Goal: Task Accomplishment & Management: Use online tool/utility

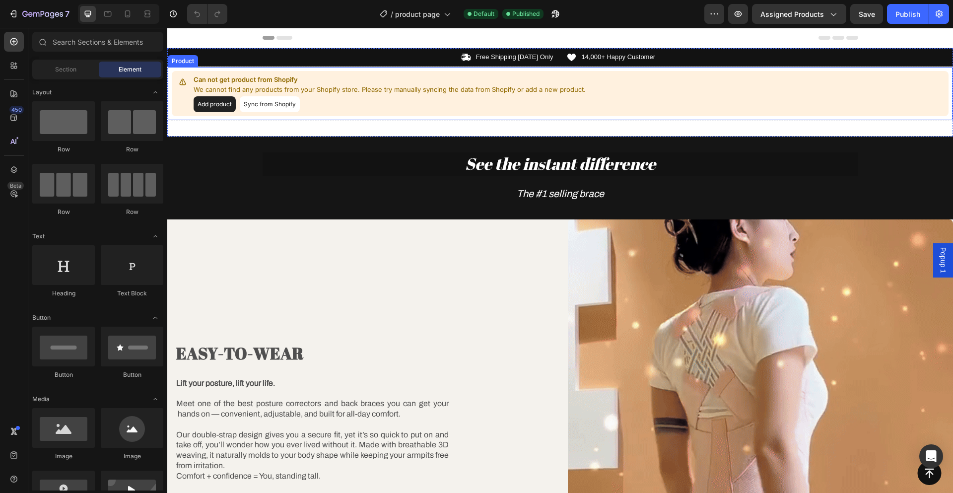
click at [256, 103] on button "Sync from Shopify" at bounding box center [270, 104] width 60 height 16
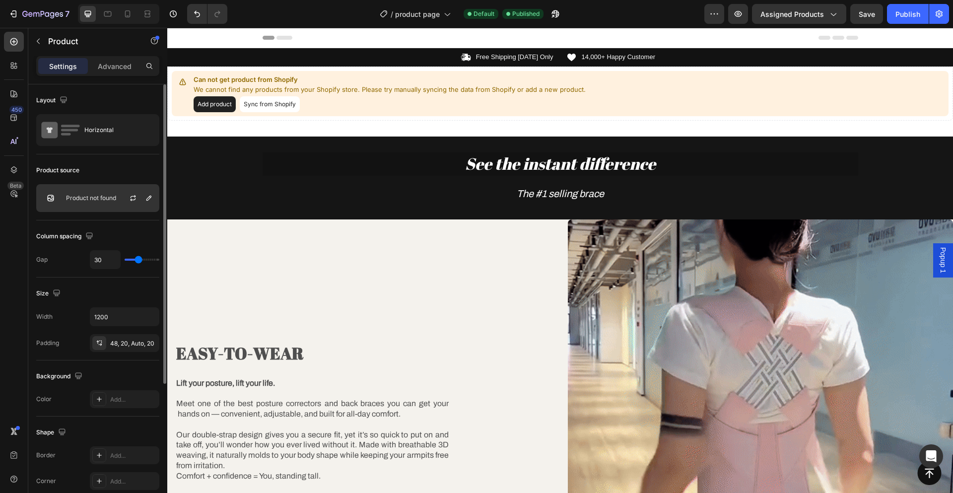
click at [104, 195] on p "Product not found" at bounding box center [91, 198] width 50 height 7
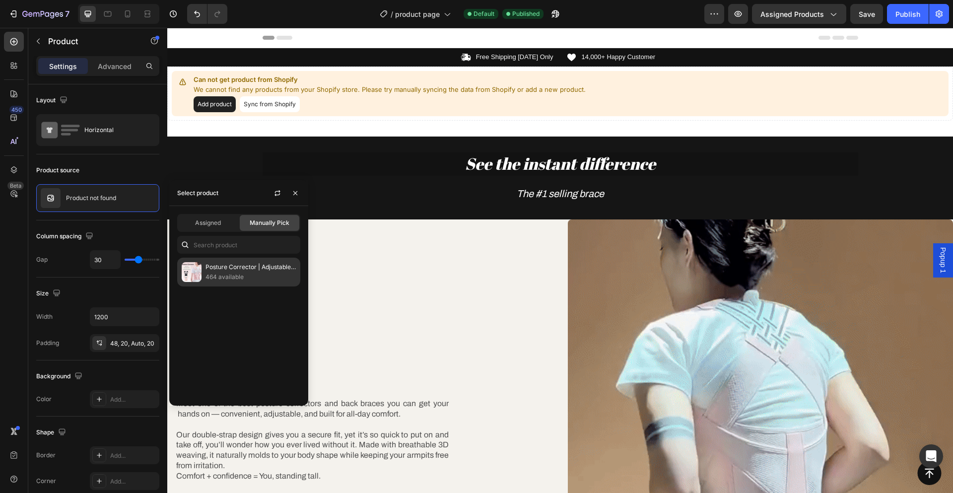
click at [219, 269] on p "Posture Corrector | Adjustable Back Support Belt for Abdominal Waist Correction…" at bounding box center [250, 267] width 90 height 10
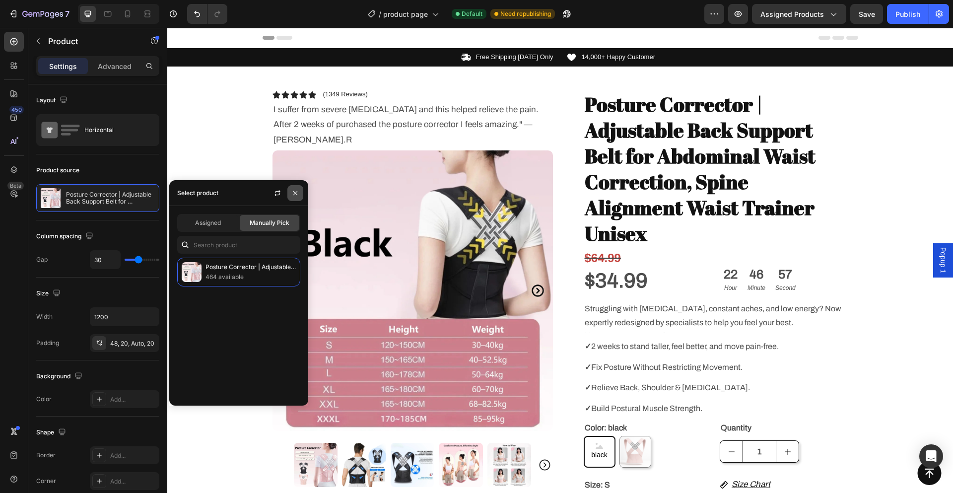
click at [295, 191] on icon "button" at bounding box center [295, 193] width 8 height 8
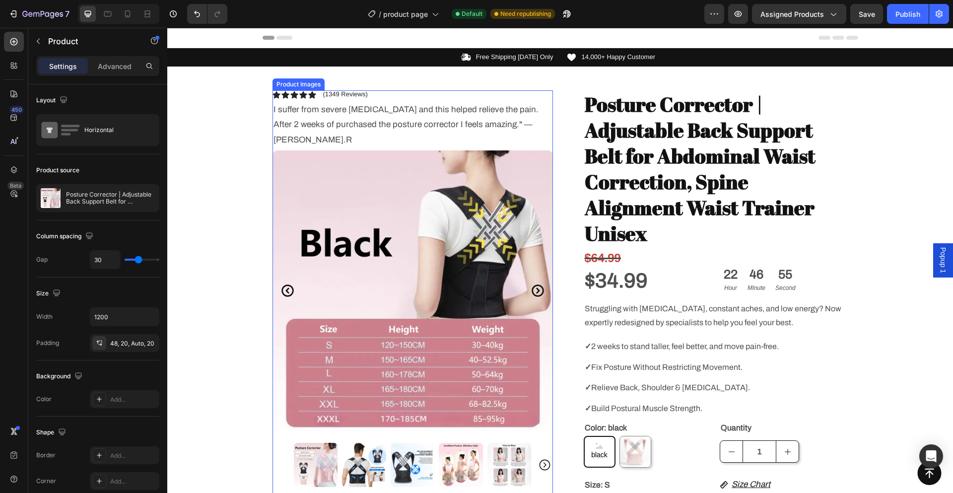
click at [318, 443] on img at bounding box center [316, 465] width 44 height 44
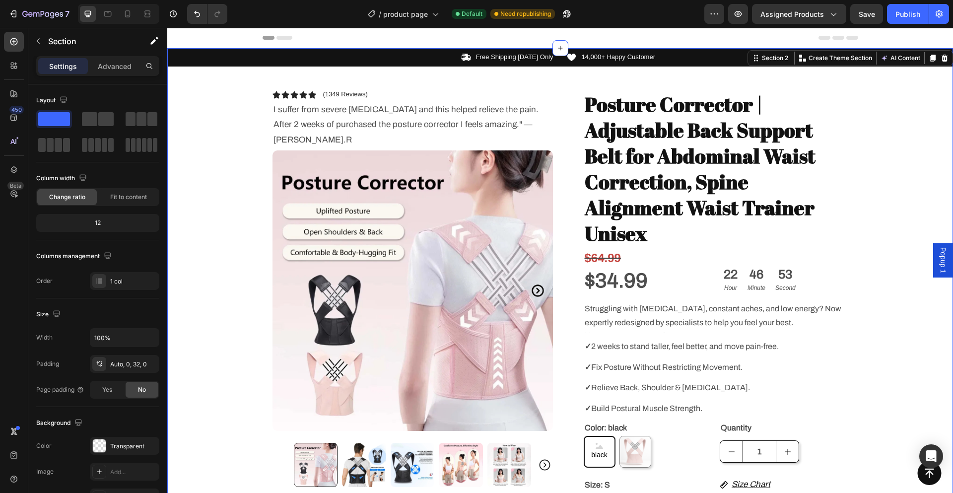
click at [889, 287] on div "Icon Free Shipping [DATE] Only Text Block Row Icon 14,000+ Happy Customer Text …" at bounding box center [560, 437] width 786 height 779
click at [533, 285] on icon "Carousel Next Arrow" at bounding box center [537, 291] width 12 height 12
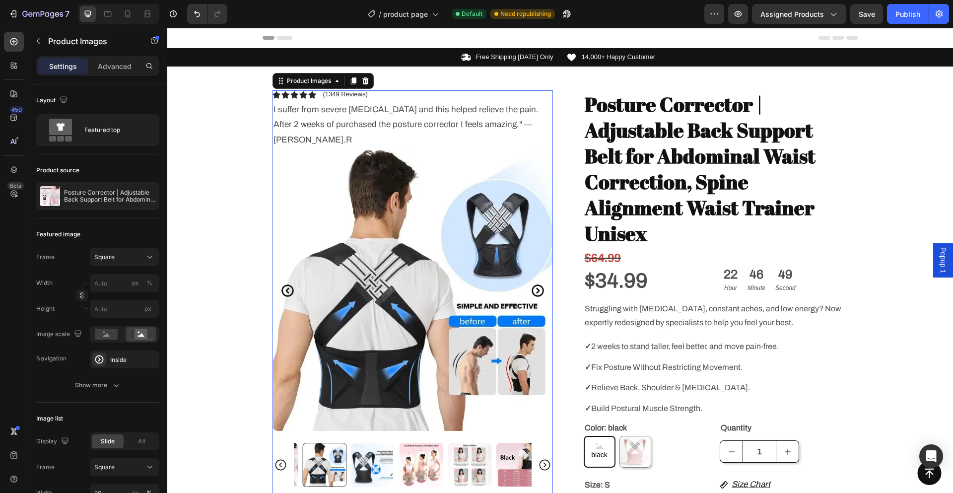
click at [533, 285] on icon "Carousel Next Arrow" at bounding box center [537, 291] width 12 height 12
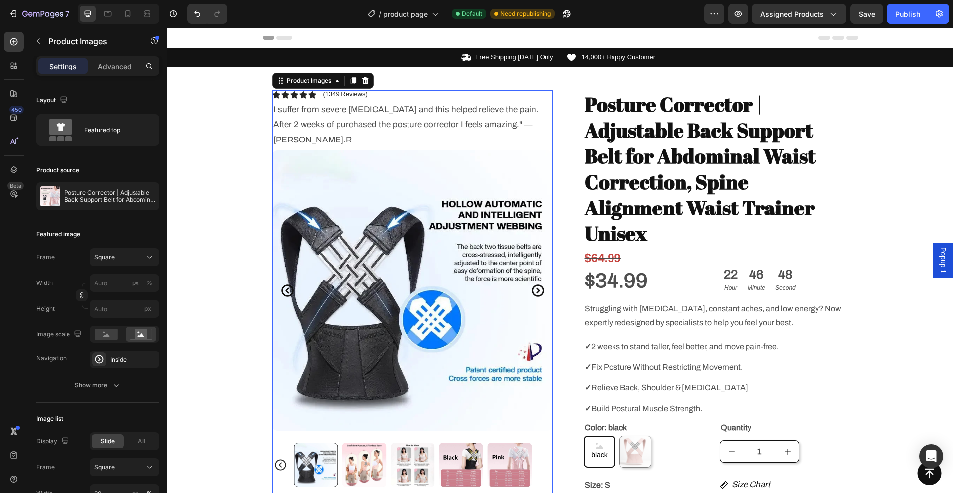
click at [533, 285] on icon "Carousel Next Arrow" at bounding box center [537, 291] width 12 height 12
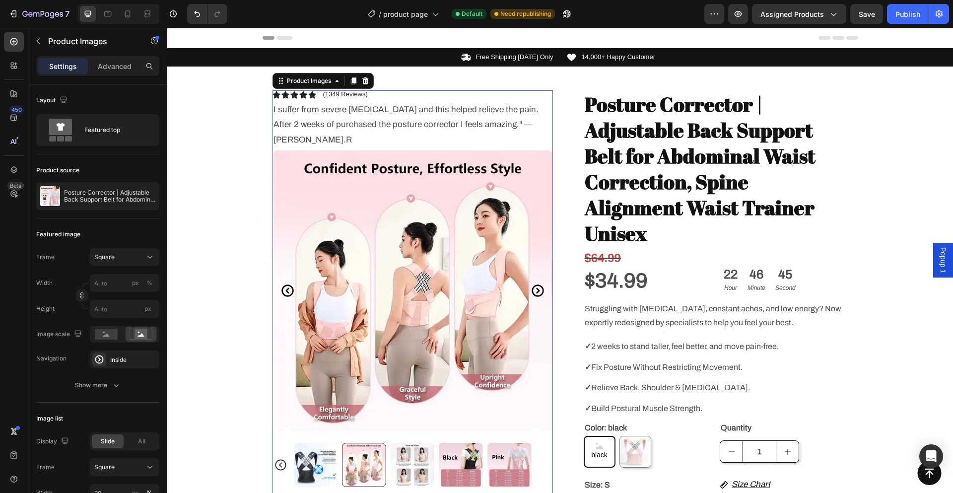
click at [533, 285] on icon "Carousel Next Arrow" at bounding box center [537, 291] width 12 height 12
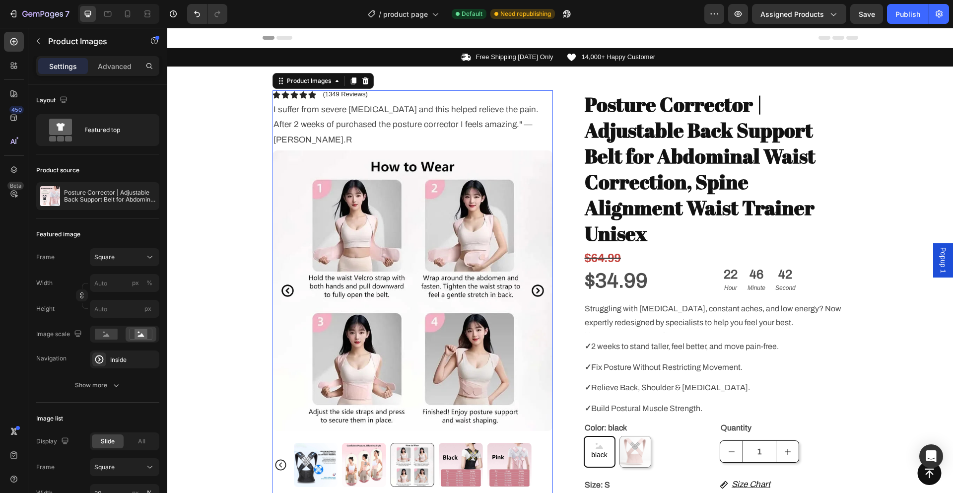
click at [533, 285] on icon "Carousel Next Arrow" at bounding box center [537, 291] width 12 height 12
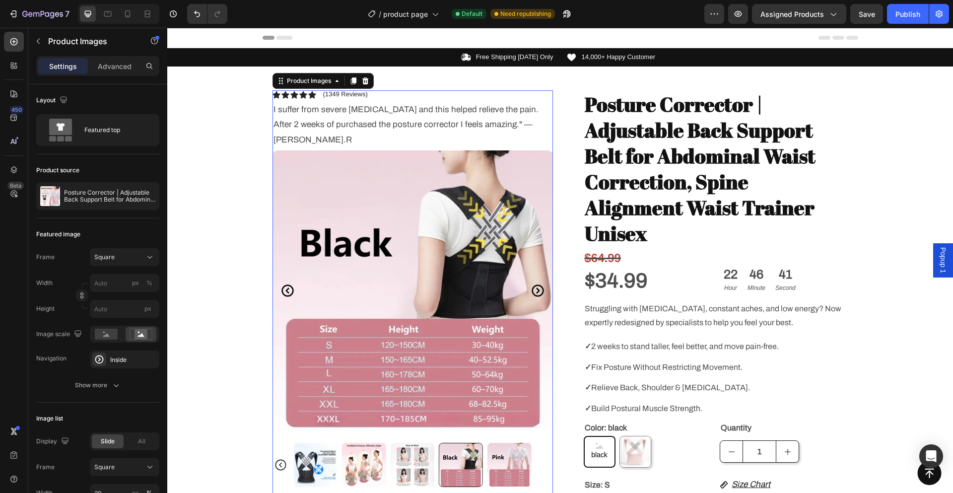
click at [533, 285] on icon "Carousel Next Arrow" at bounding box center [537, 291] width 12 height 12
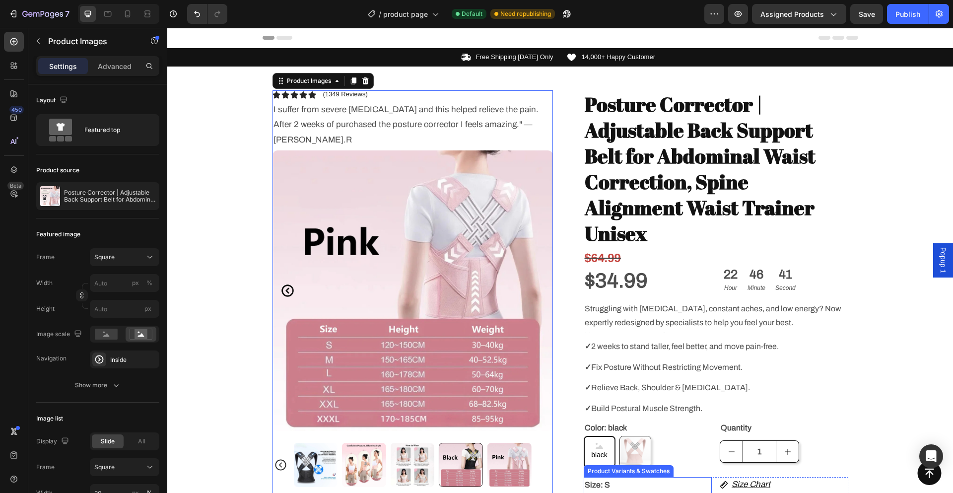
click at [632, 436] on img at bounding box center [635, 451] width 31 height 31
click at [619, 436] on input "Pink Pink" at bounding box center [619, 435] width 0 height 0
radio input "true"
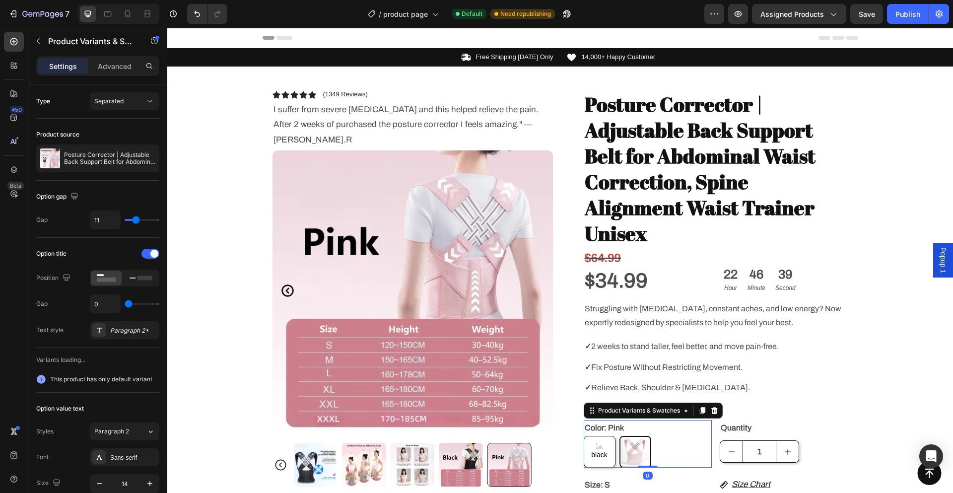
click at [595, 449] on span "black" at bounding box center [599, 455] width 20 height 12
click at [584, 435] on input "black black black" at bounding box center [583, 435] width 0 height 0
radio input "true"
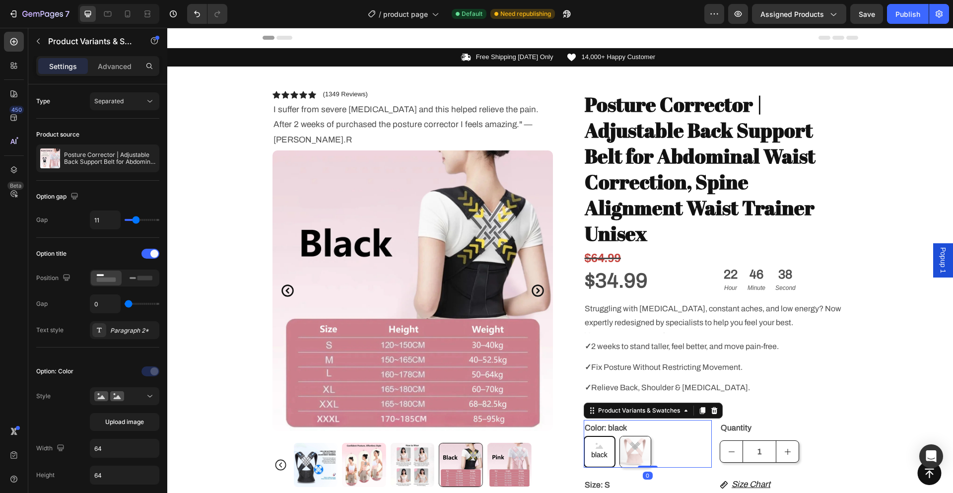
click at [645, 436] on img at bounding box center [635, 451] width 31 height 31
click at [619, 435] on input "Pink Pink" at bounding box center [619, 435] width 0 height 0
radio input "true"
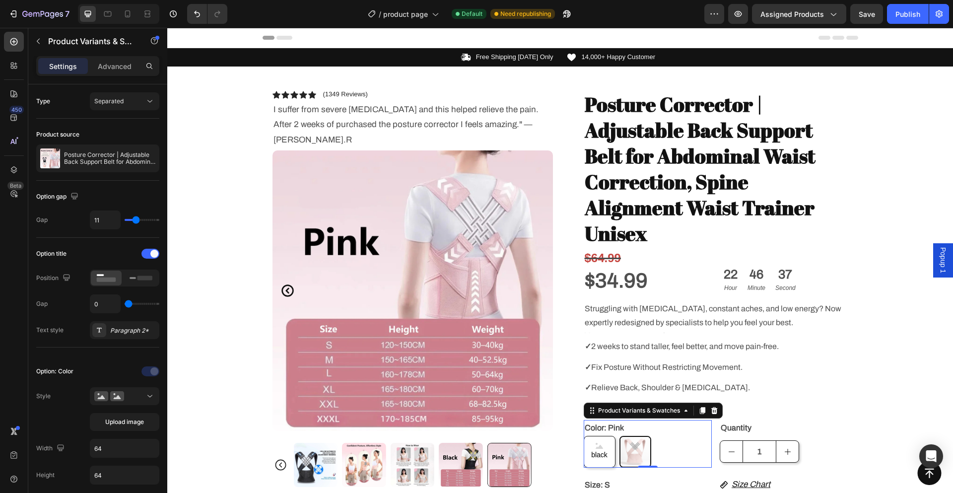
click at [597, 449] on span "black" at bounding box center [599, 455] width 20 height 12
click at [584, 435] on input "black black black" at bounding box center [583, 435] width 0 height 0
radio input "true"
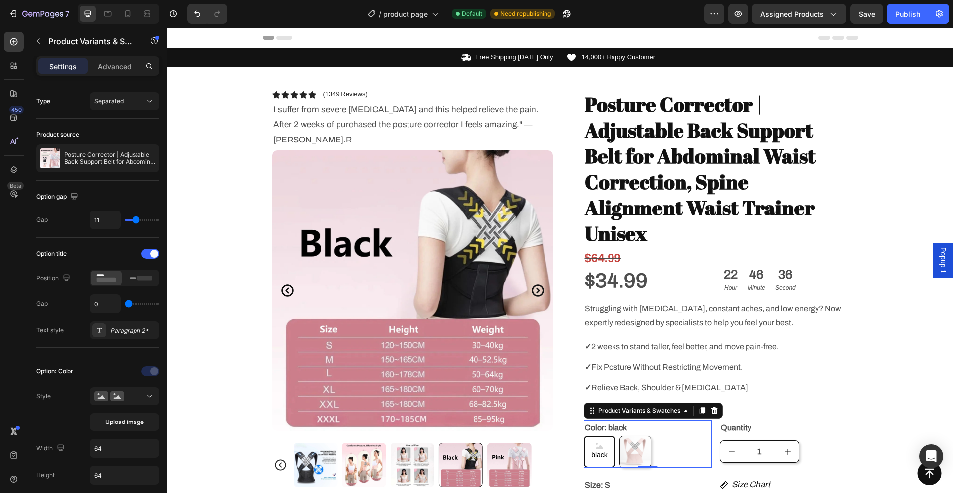
click at [636, 436] on img at bounding box center [635, 451] width 31 height 31
click at [619, 435] on input "Pink Pink" at bounding box center [619, 435] width 0 height 0
radio input "true"
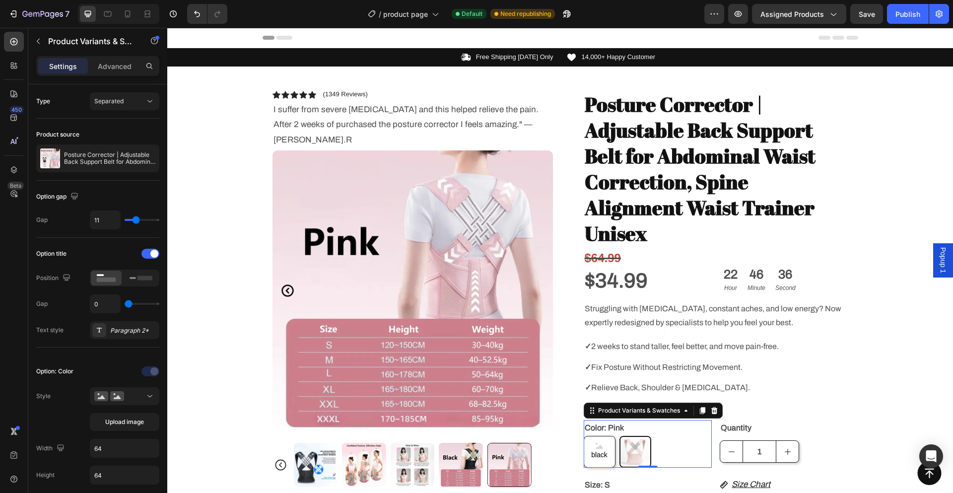
click at [589, 449] on span "black" at bounding box center [599, 455] width 20 height 12
click at [584, 435] on input "black black black" at bounding box center [583, 435] width 0 height 0
radio input "true"
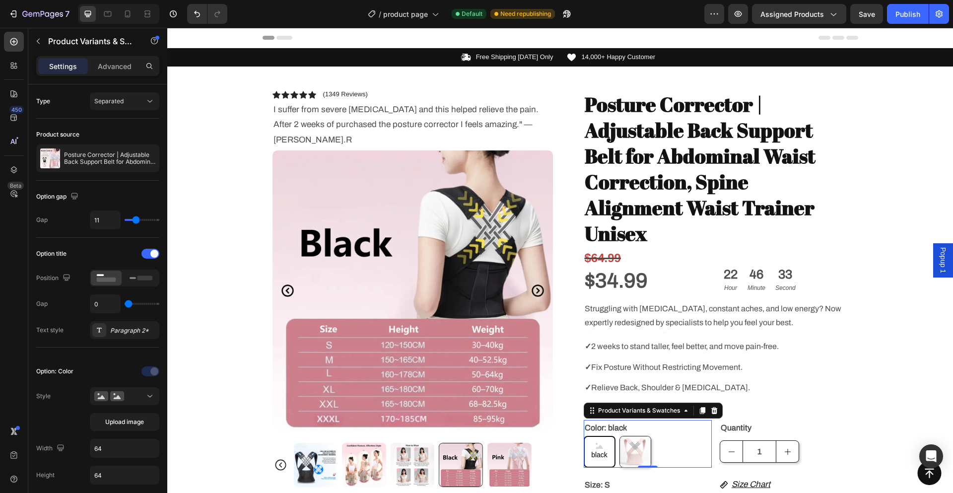
click at [634, 436] on img at bounding box center [635, 451] width 31 height 31
click at [619, 435] on input "Pink Pink" at bounding box center [619, 435] width 0 height 0
radio input "true"
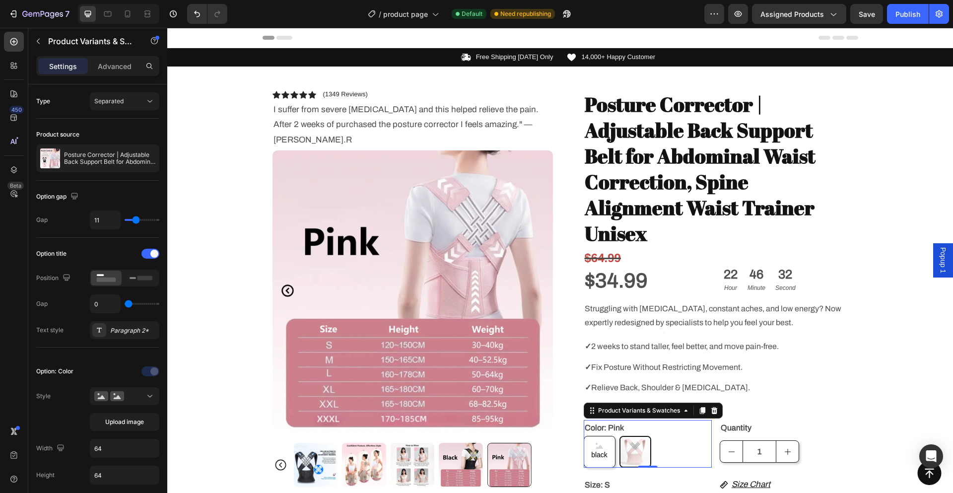
click at [596, 449] on span "black" at bounding box center [599, 455] width 20 height 12
click at [584, 435] on input "black black black" at bounding box center [583, 435] width 0 height 0
radio input "true"
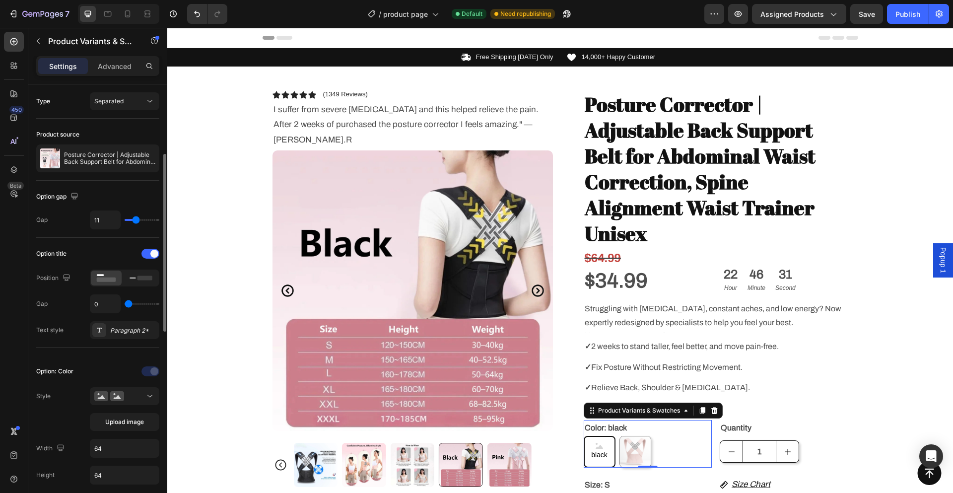
scroll to position [99, 0]
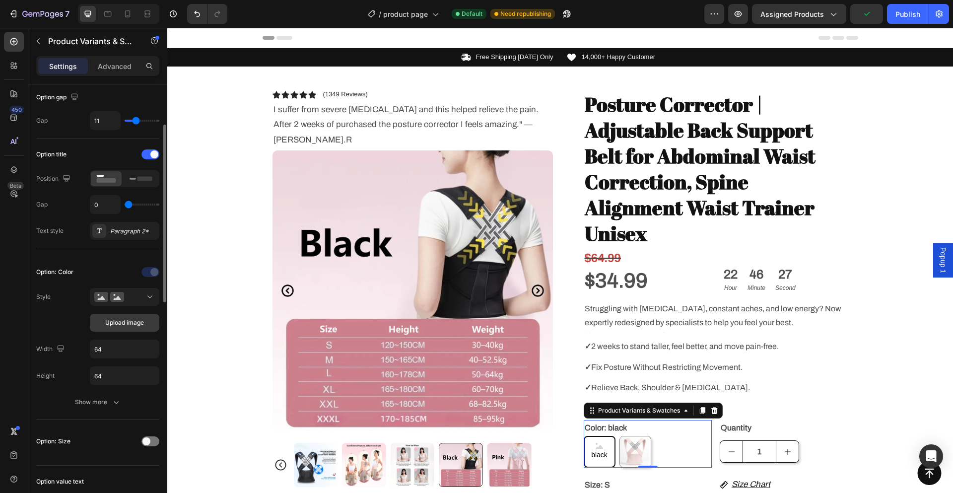
click at [118, 323] on span "Upload image" at bounding box center [124, 322] width 39 height 9
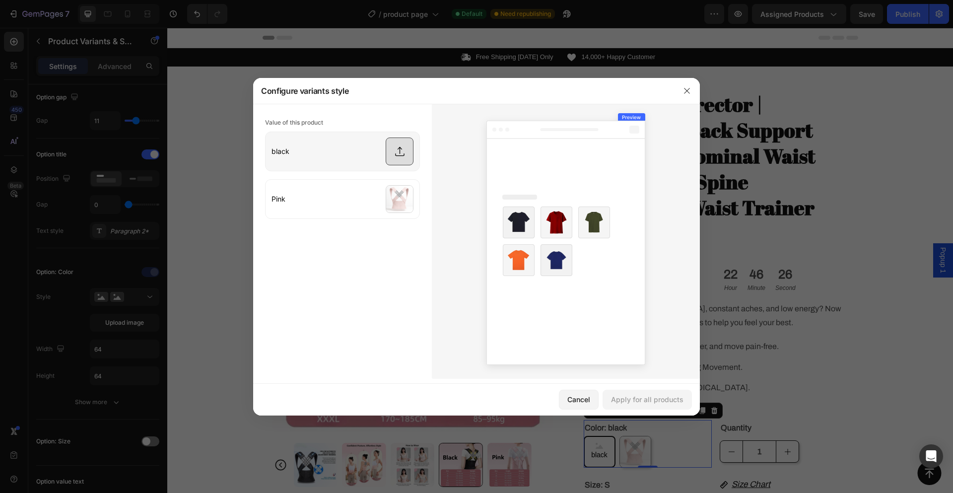
click at [401, 147] on input "file" at bounding box center [342, 151] width 154 height 39
type input "C:\fakepath\5c393ad8-2839-4676-812f-938b6847d27d.png"
click at [647, 402] on div "Apply for all products" at bounding box center [647, 399] width 72 height 10
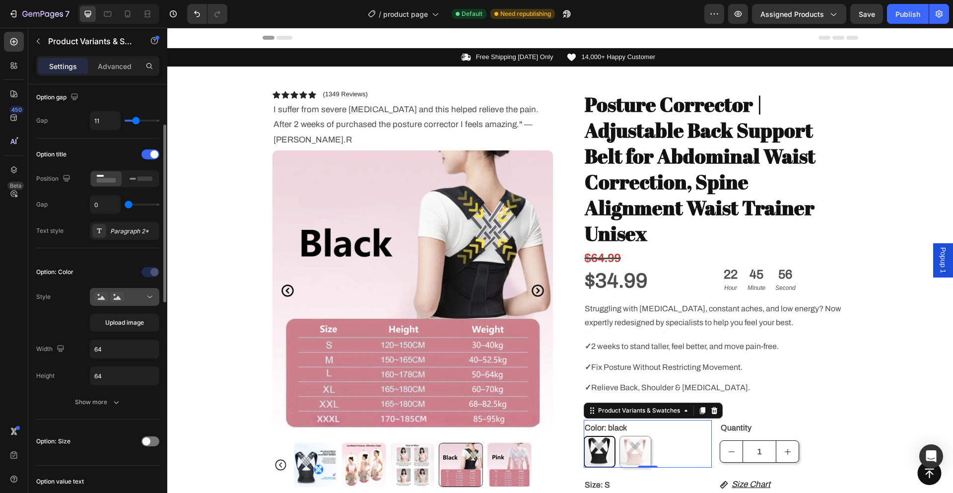
click at [149, 299] on icon at bounding box center [150, 297] width 10 height 10
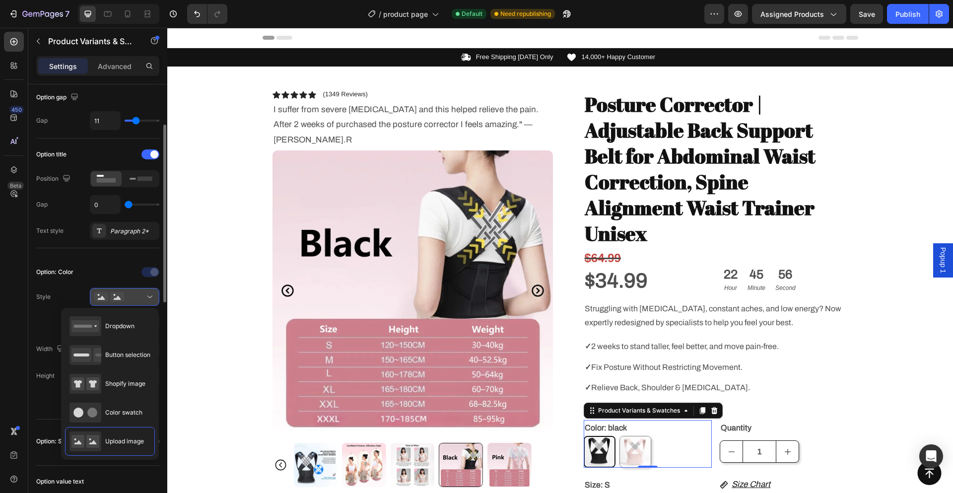
click at [149, 299] on icon at bounding box center [150, 297] width 10 height 10
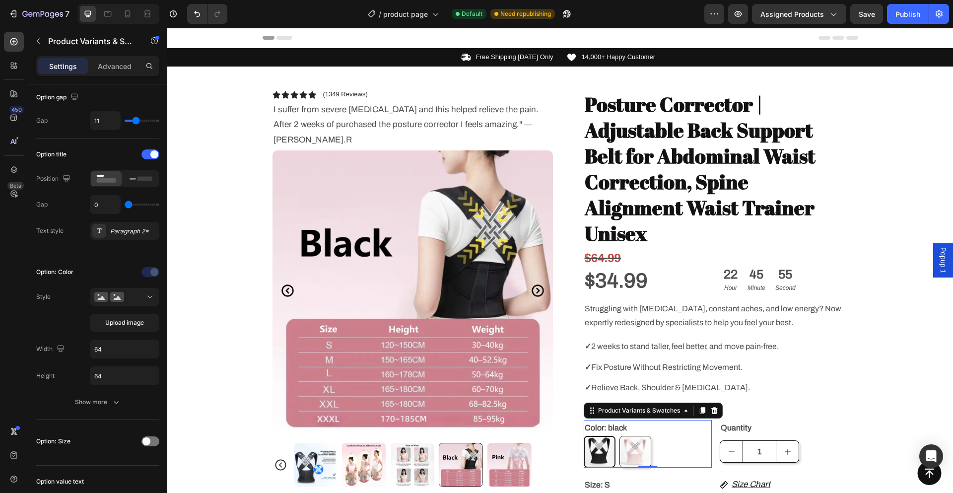
click at [633, 436] on img at bounding box center [635, 451] width 31 height 31
click at [619, 435] on input "Pink Pink" at bounding box center [619, 435] width 0 height 0
radio input "true"
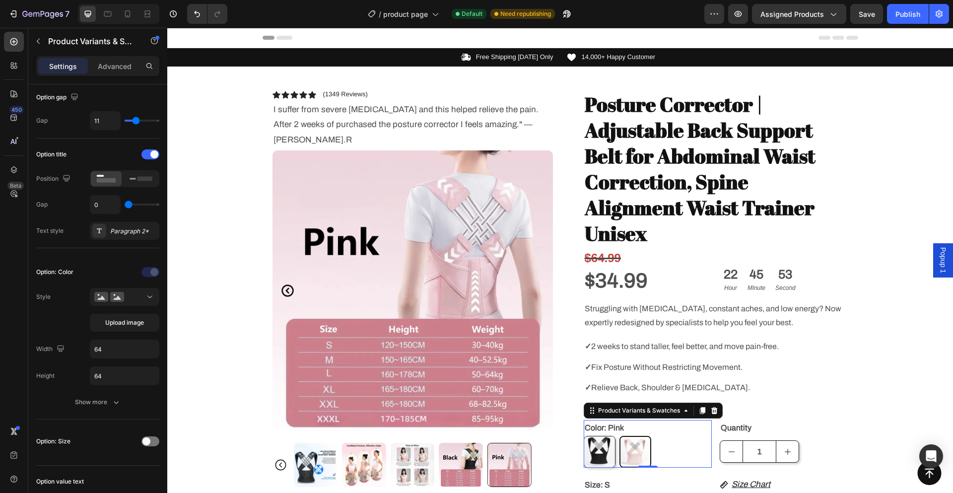
click at [601, 436] on img at bounding box center [599, 451] width 31 height 31
click at [584, 435] on input "black black" at bounding box center [583, 435] width 0 height 0
radio input "true"
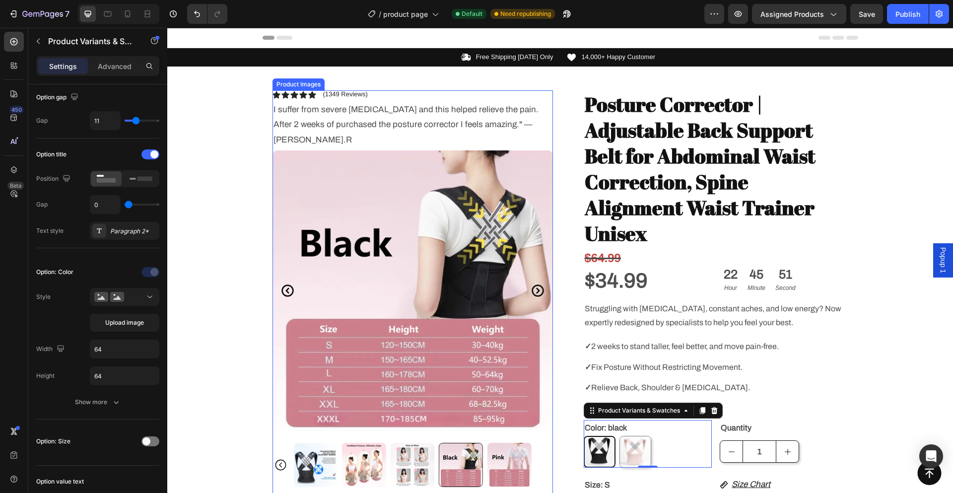
click at [401, 443] on img at bounding box center [413, 465] width 44 height 44
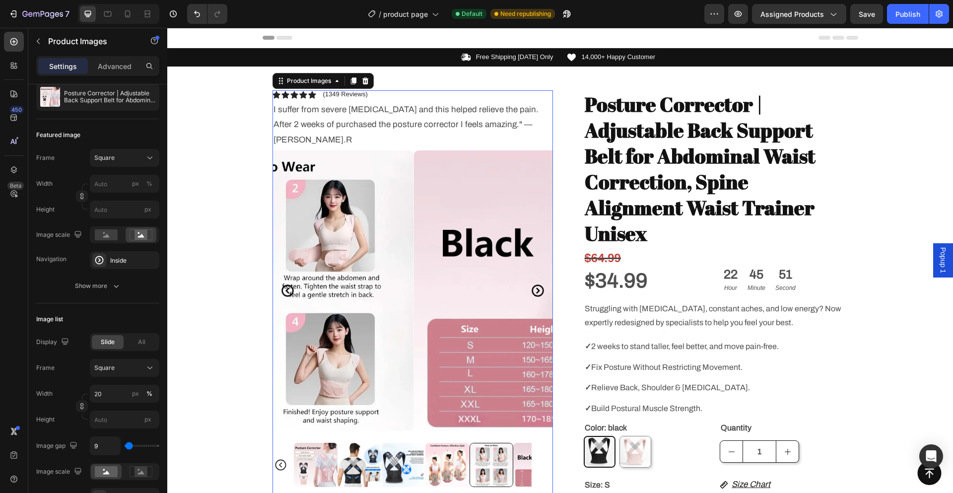
scroll to position [0, 0]
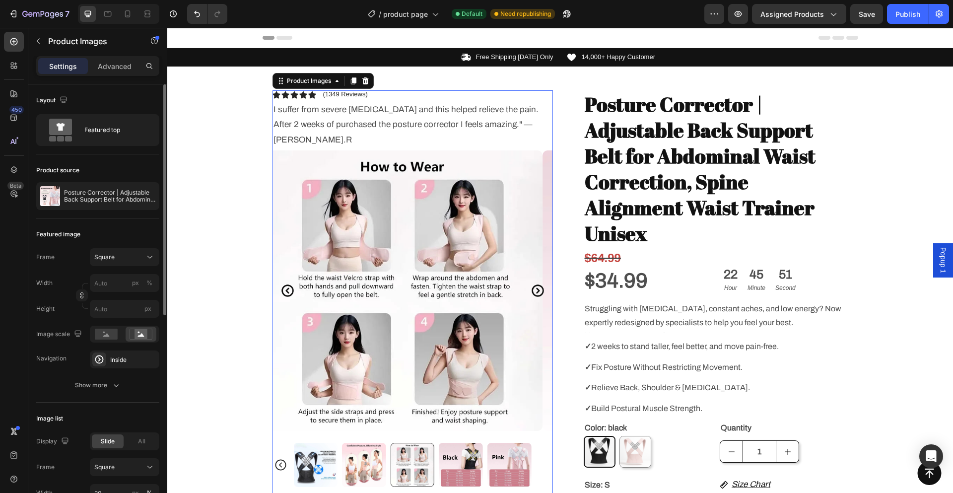
click at [364, 447] on img at bounding box center [364, 465] width 44 height 44
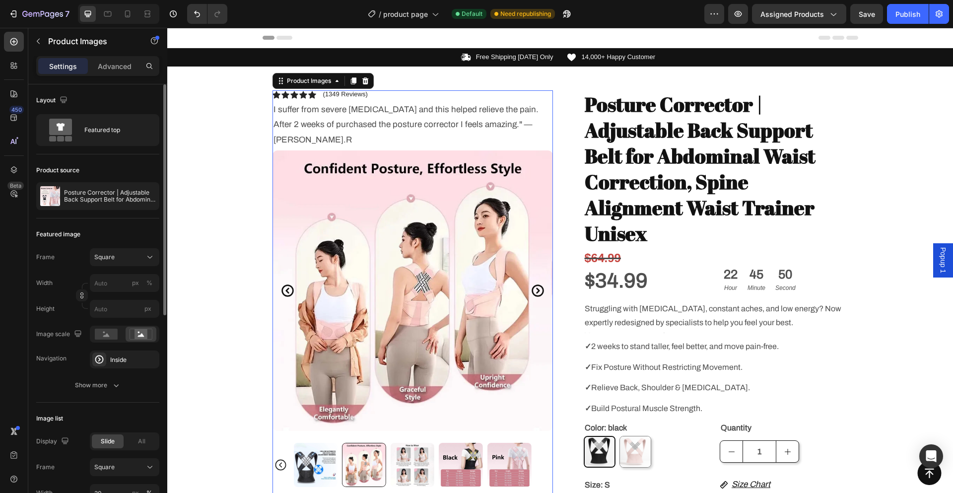
click at [329, 451] on img at bounding box center [315, 465] width 44 height 44
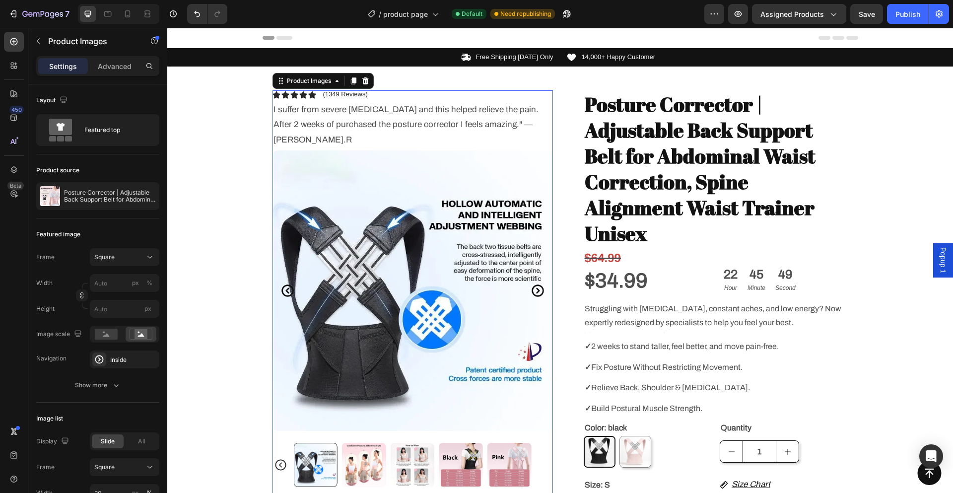
click at [282, 285] on icon "Carousel Back Arrow" at bounding box center [287, 291] width 12 height 12
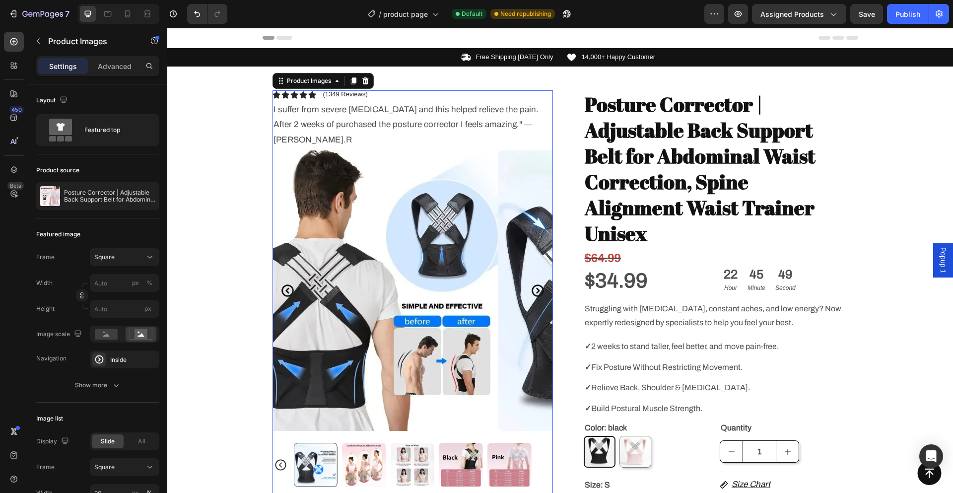
click at [282, 285] on icon "Carousel Back Arrow" at bounding box center [287, 291] width 12 height 12
click at [217, 281] on img at bounding box center [76, 290] width 280 height 280
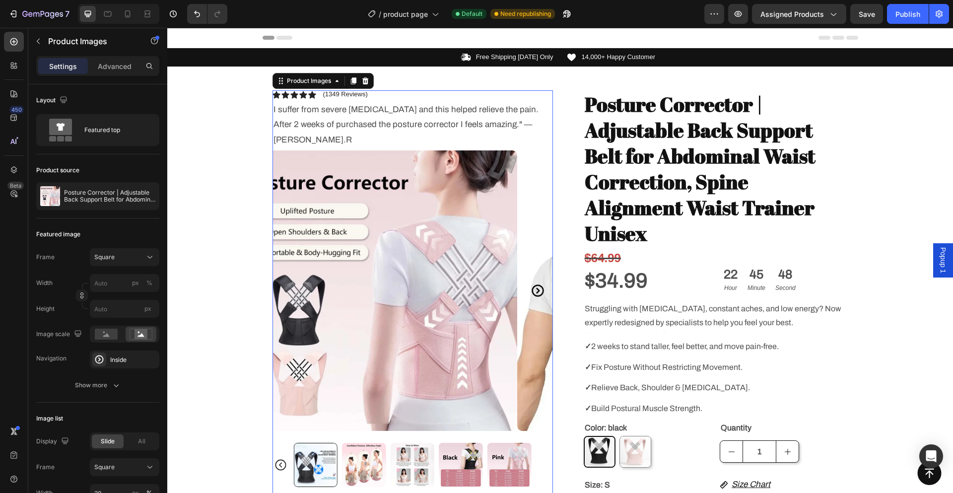
click at [282, 281] on img at bounding box center [377, 290] width 280 height 280
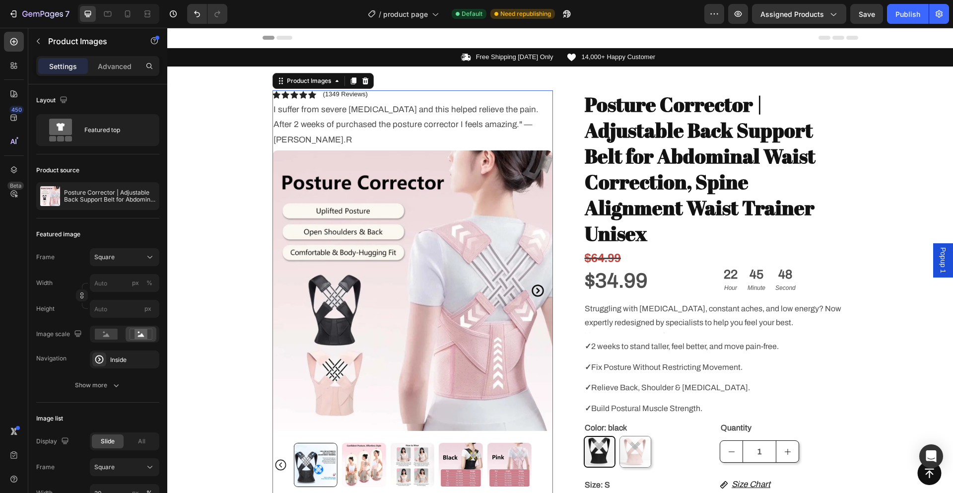
click at [282, 281] on img at bounding box center [412, 290] width 280 height 280
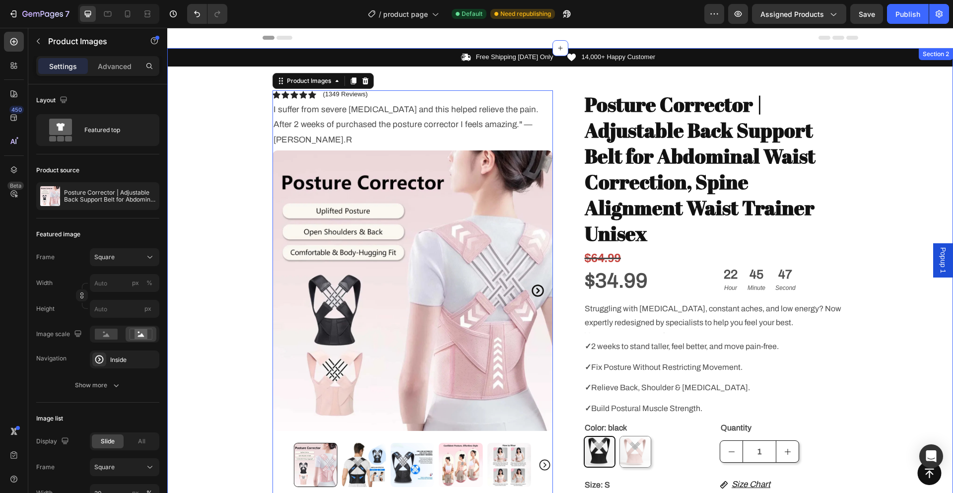
click at [221, 282] on div "Icon Free Shipping [DATE] Only Text Block Row Icon 14,000+ Happy Customer Text …" at bounding box center [560, 437] width 786 height 779
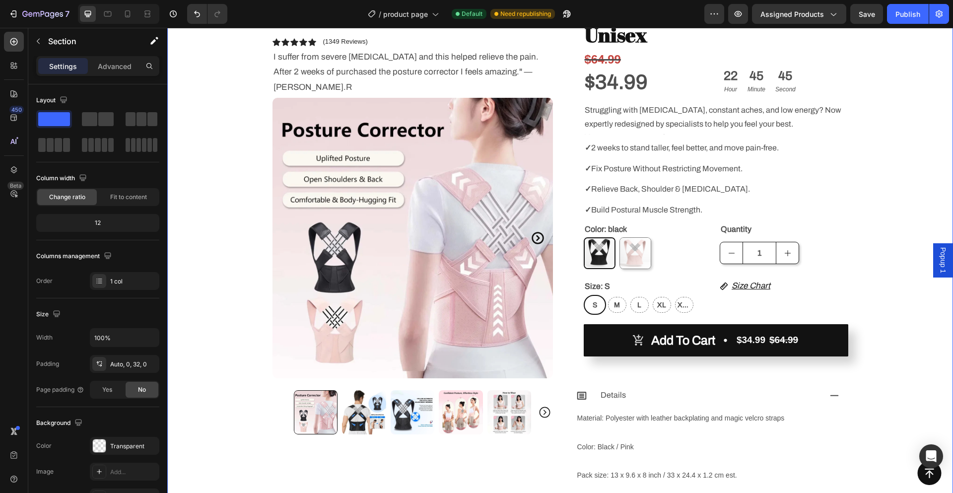
scroll to position [397, 0]
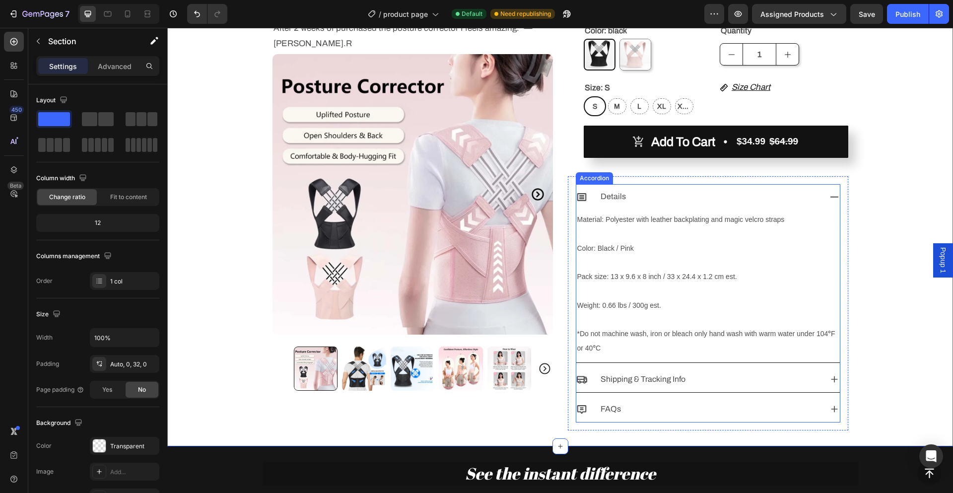
click at [833, 192] on icon at bounding box center [834, 197] width 11 height 11
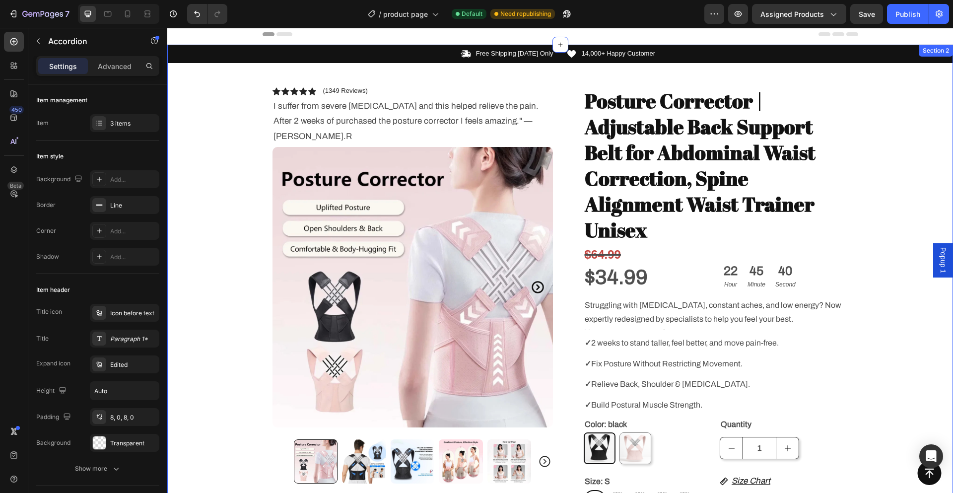
scroll to position [0, 0]
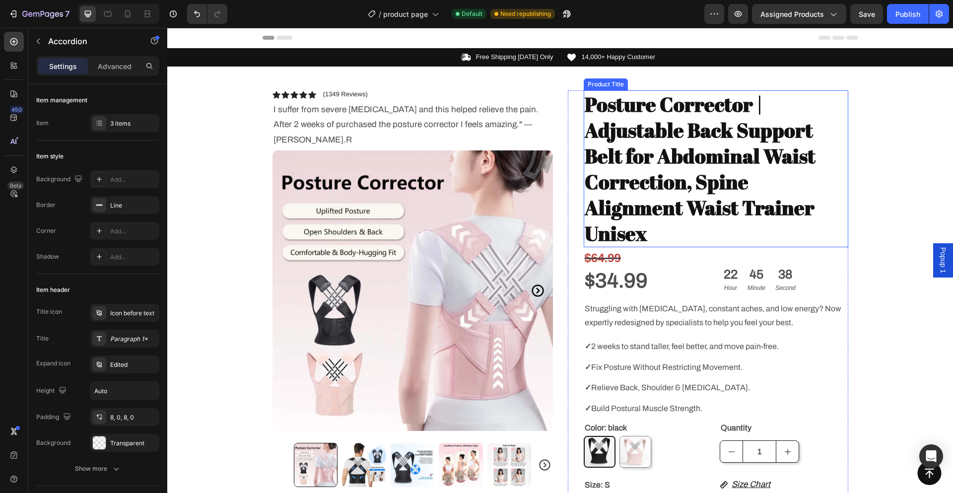
click at [699, 129] on h1 "Posture Corrector | Adjustable Back Support Belt for Abdominal Waist Correction…" at bounding box center [716, 168] width 264 height 157
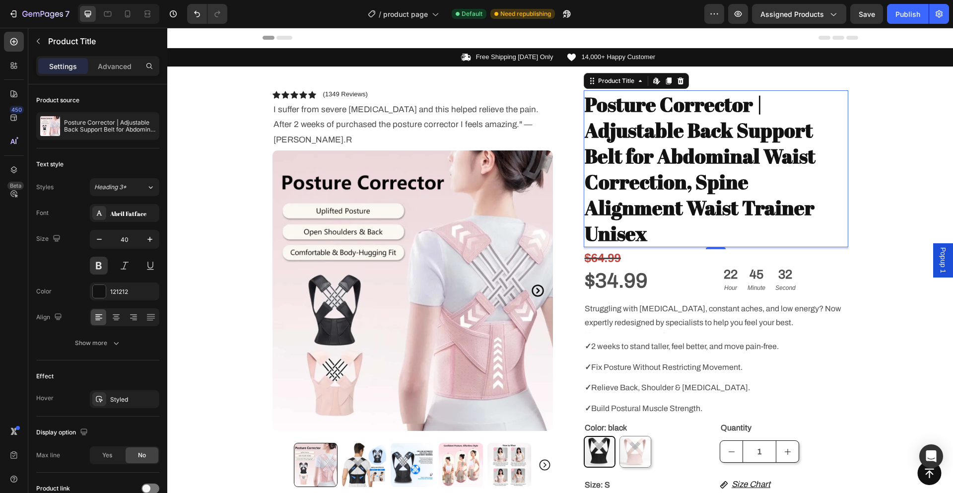
click at [810, 207] on h1 "Posture Corrector | Adjustable Back Support Belt for Abdominal Waist Correction…" at bounding box center [716, 168] width 264 height 157
click at [771, 211] on h1 "Posture Corrector | Adjustable Back Support Belt for Abdominal Waist Correction…" at bounding box center [716, 168] width 264 height 157
click at [686, 183] on h1 "Posture Corrector | Adjustable Back Support Belt for Abdominal Waist Correction…" at bounding box center [716, 168] width 264 height 157
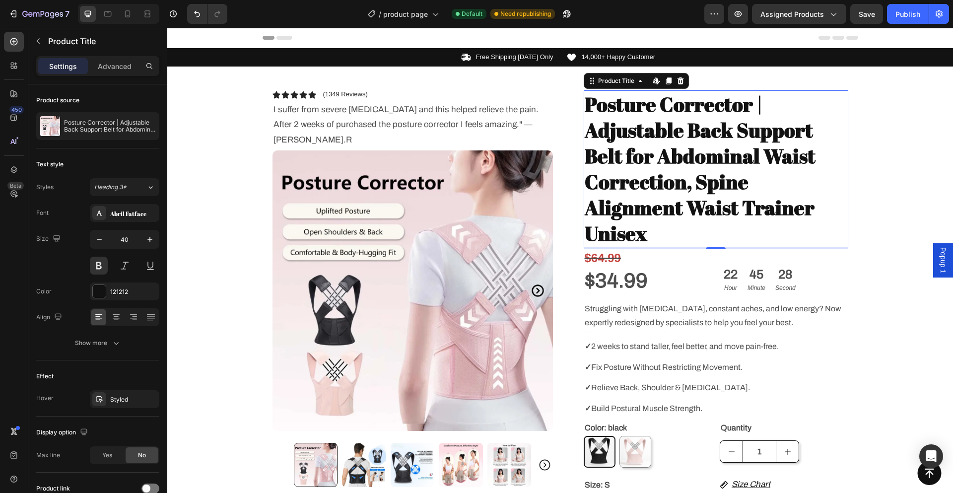
click at [686, 183] on h1 "Posture Corrector | Adjustable Back Support Belt for Abdominal Waist Correction…" at bounding box center [716, 168] width 264 height 157
click at [744, 123] on h1 "Posture Corrector | Adjustable Back Support Belt for Abdominal Waist Correction…" at bounding box center [716, 168] width 264 height 157
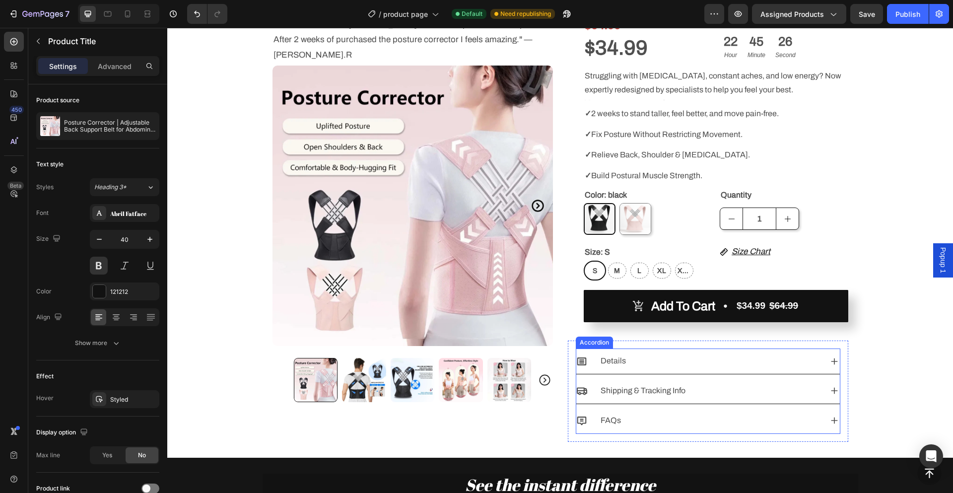
scroll to position [99, 0]
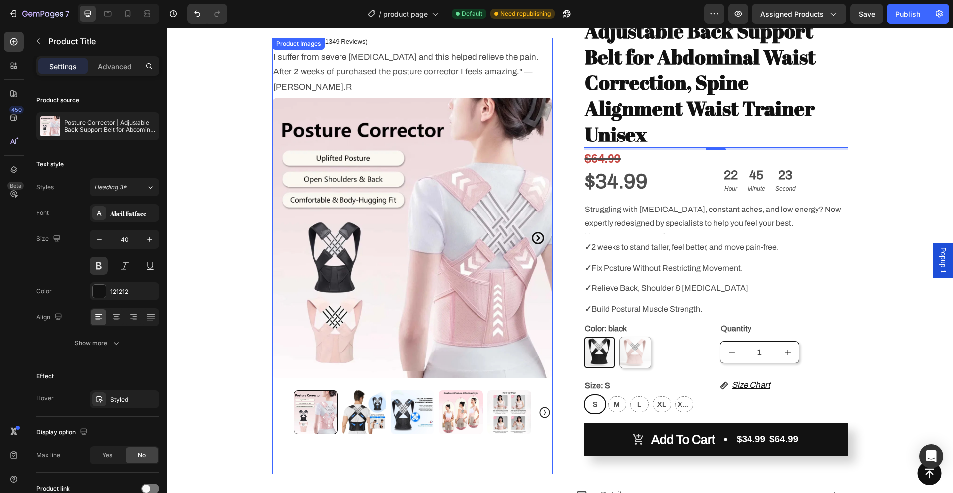
drag, startPoint x: 507, startPoint y: 396, endPoint x: 531, endPoint y: 396, distance: 24.3
click at [507, 396] on img at bounding box center [509, 412] width 44 height 44
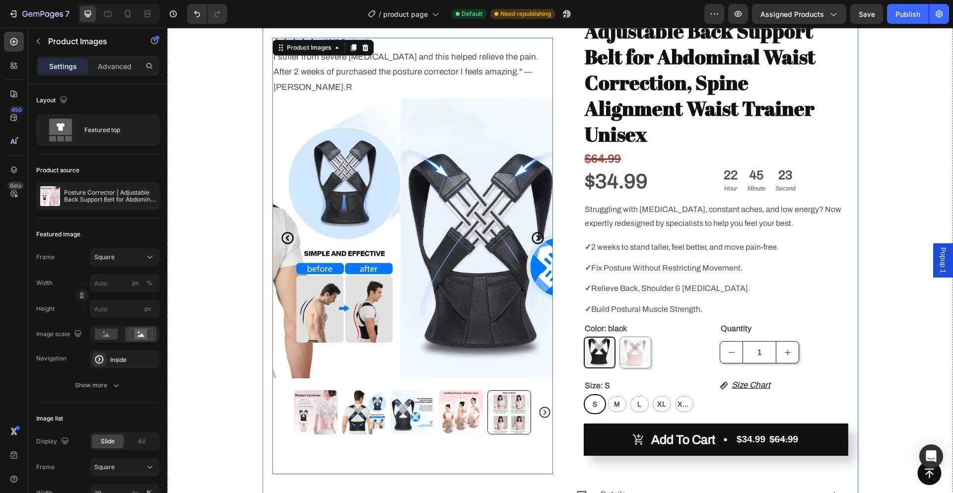
click at [551, 397] on div "Icon Icon Icon Icon Icon Icon List (1349 Reviews) Text Block Row I suffer from …" at bounding box center [560, 271] width 595 height 608
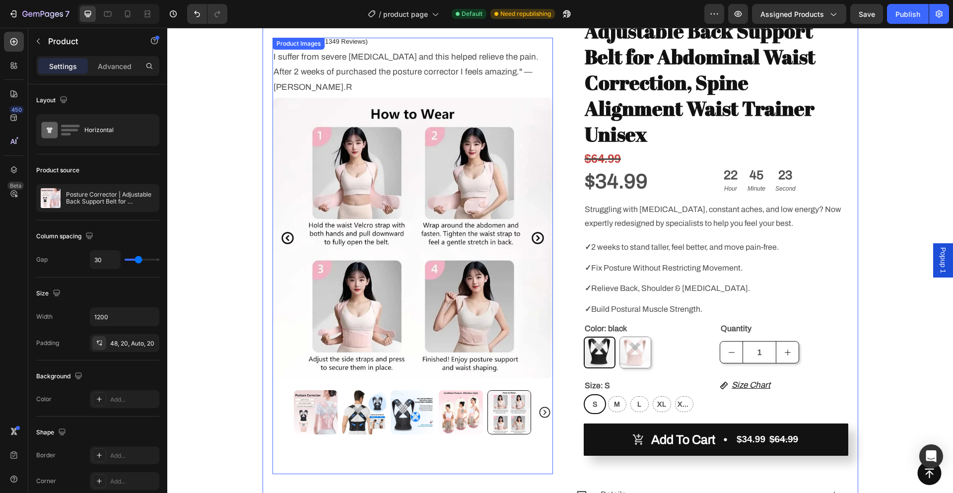
click at [539, 405] on icon "Carousel Next Arrow" at bounding box center [544, 411] width 13 height 13
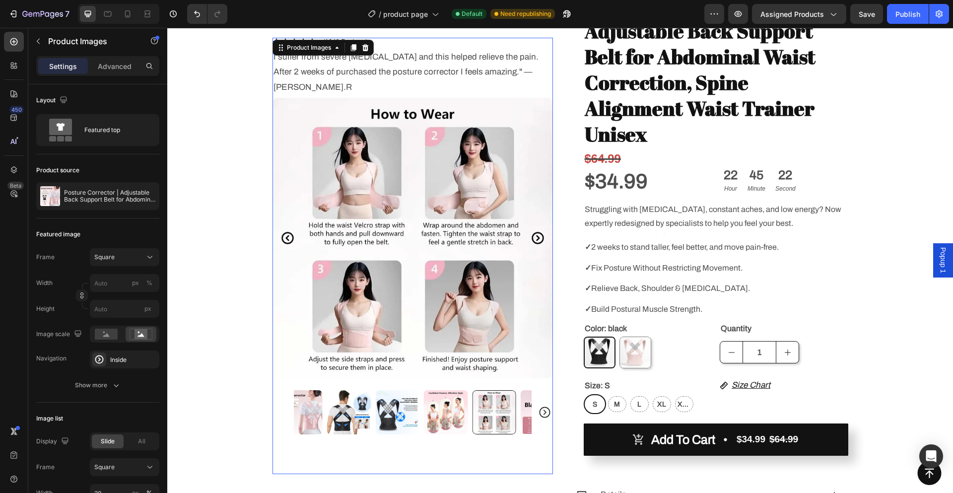
click at [540, 405] on icon "Carousel Next Arrow" at bounding box center [544, 411] width 13 height 13
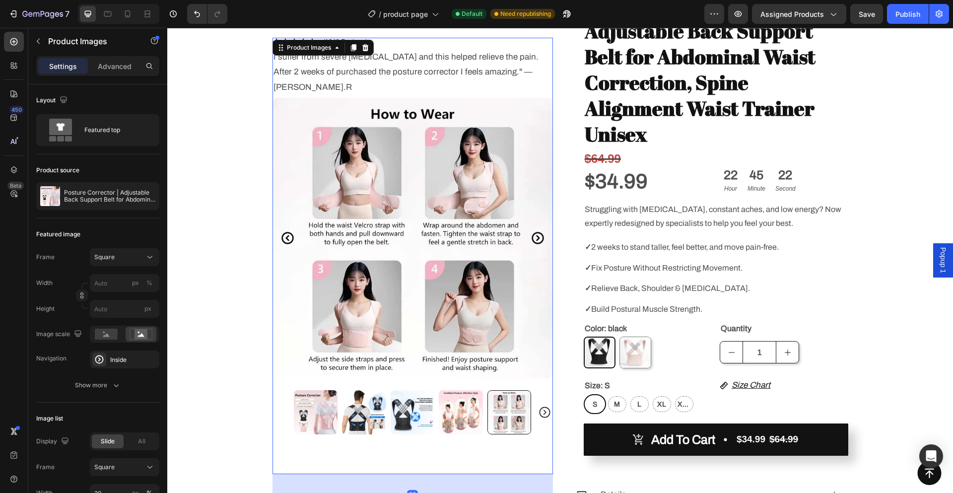
click at [540, 405] on icon "Carousel Next Arrow" at bounding box center [544, 411] width 13 height 13
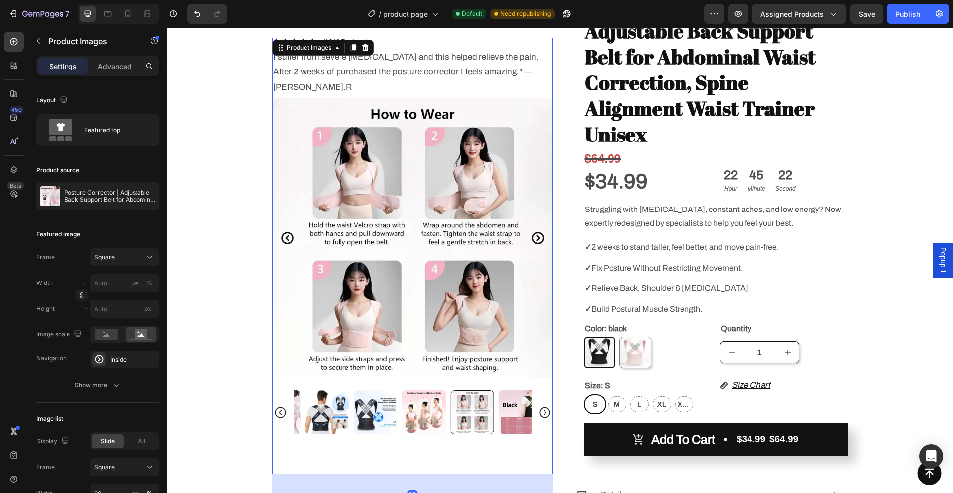
click at [541, 405] on icon "Carousel Next Arrow" at bounding box center [544, 411] width 13 height 13
click at [541, 397] on div at bounding box center [412, 412] width 280 height 44
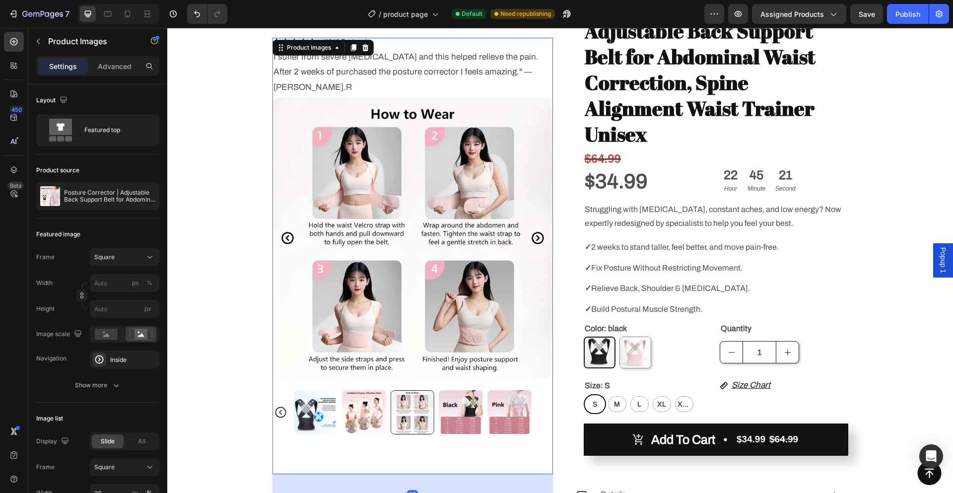
click at [458, 398] on img at bounding box center [461, 412] width 44 height 44
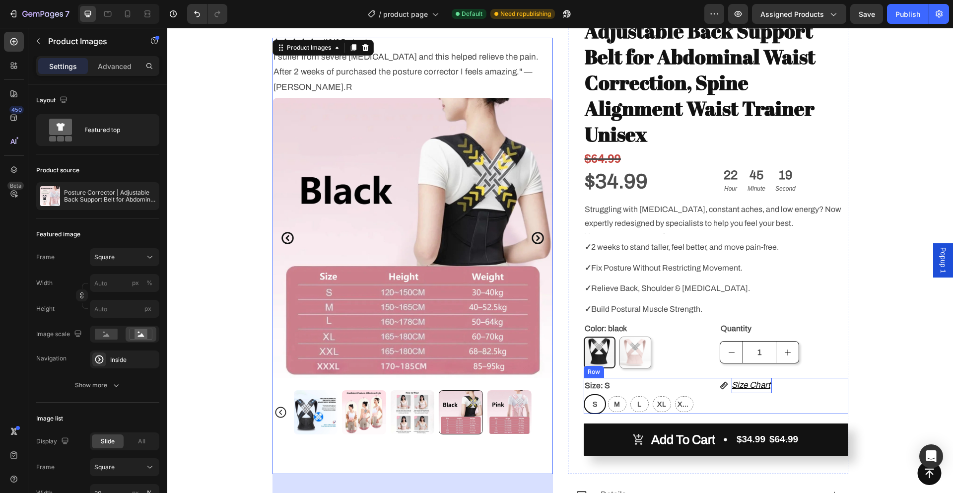
click at [753, 378] on p "Size Chart" at bounding box center [751, 385] width 40 height 15
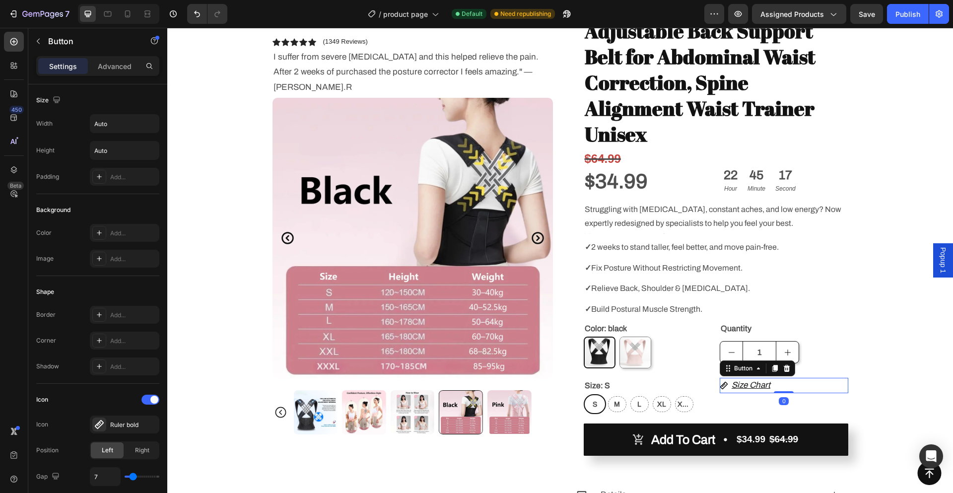
click at [938, 257] on span "Popup 1" at bounding box center [943, 260] width 10 height 26
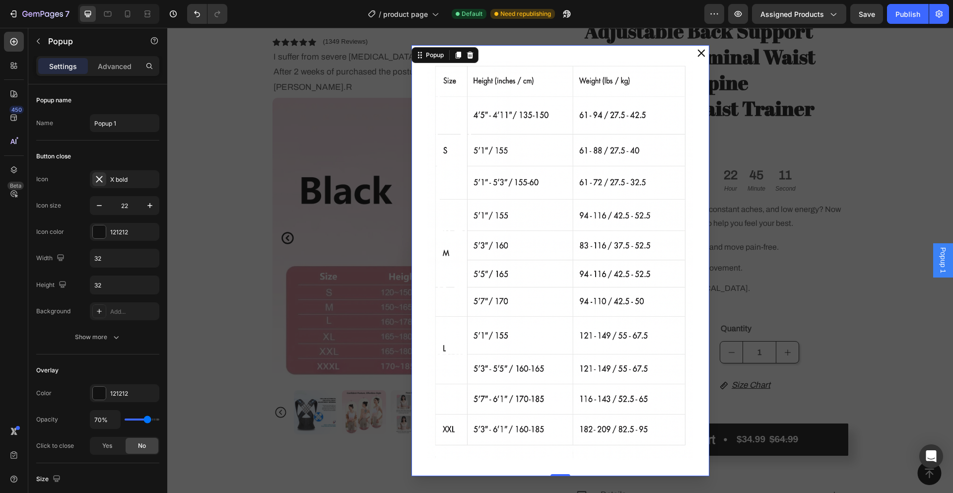
click at [697, 55] on icon "Dialog content" at bounding box center [701, 53] width 11 height 11
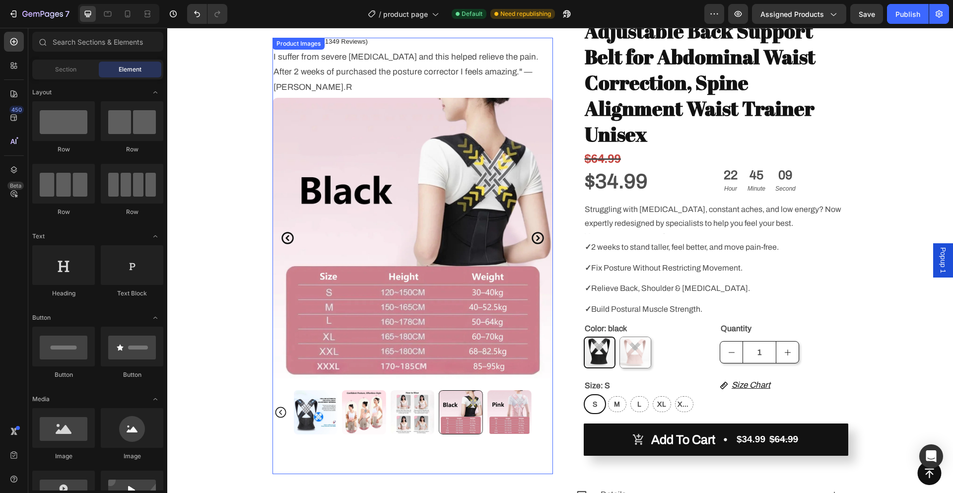
click at [501, 401] on img at bounding box center [509, 412] width 44 height 44
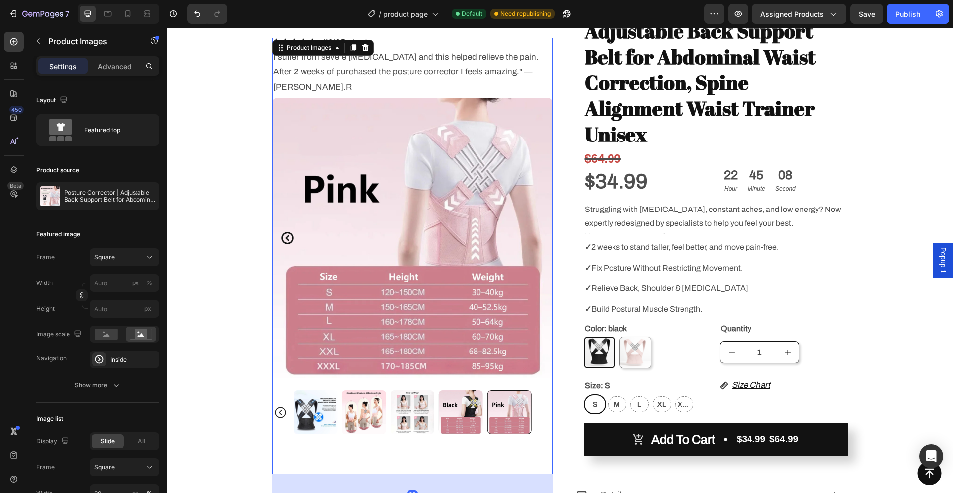
click at [458, 402] on img at bounding box center [461, 412] width 44 height 44
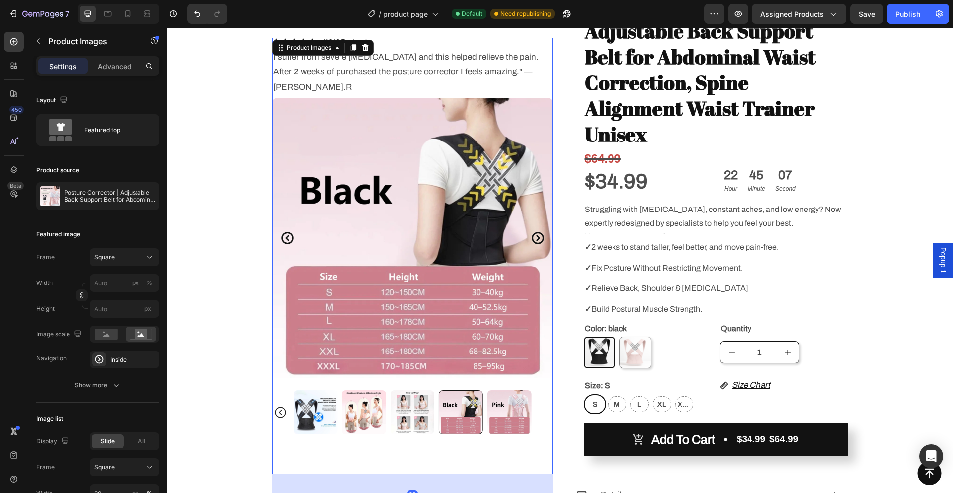
click at [505, 402] on img at bounding box center [509, 412] width 44 height 44
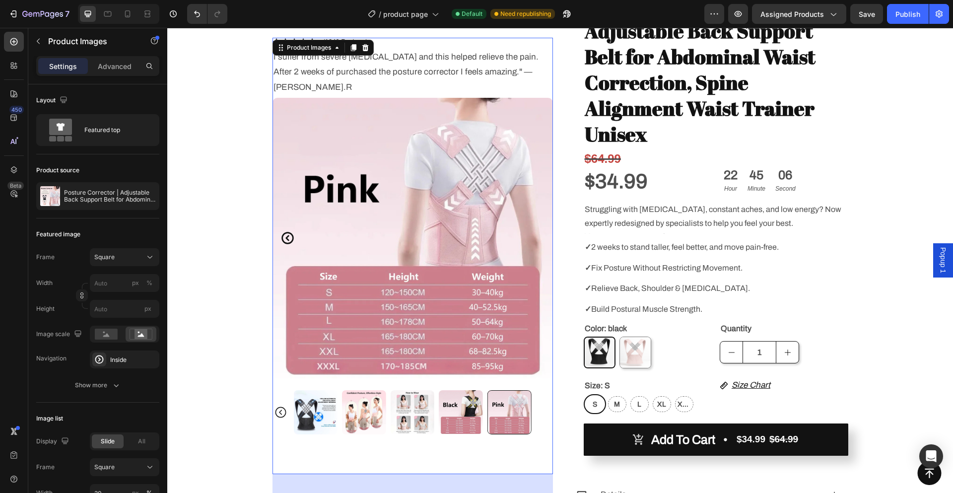
click at [456, 405] on img at bounding box center [461, 412] width 44 height 44
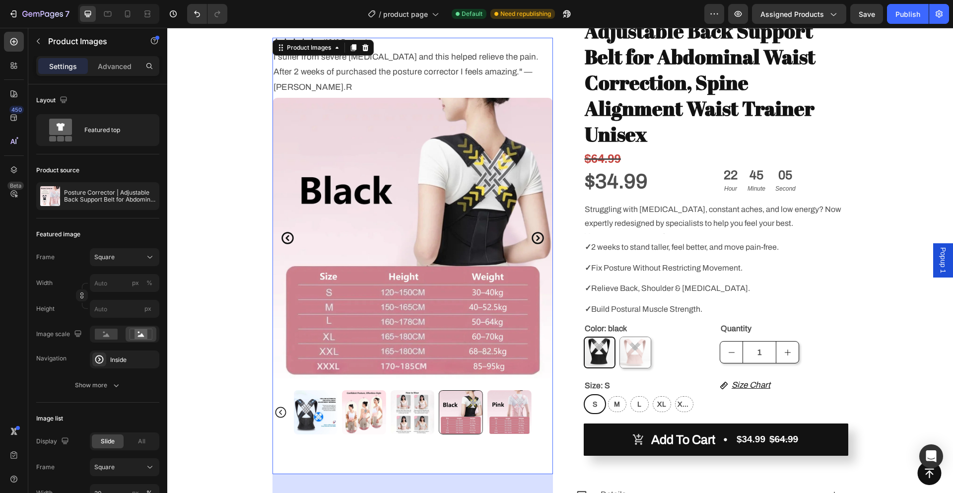
click at [516, 404] on img at bounding box center [509, 412] width 44 height 44
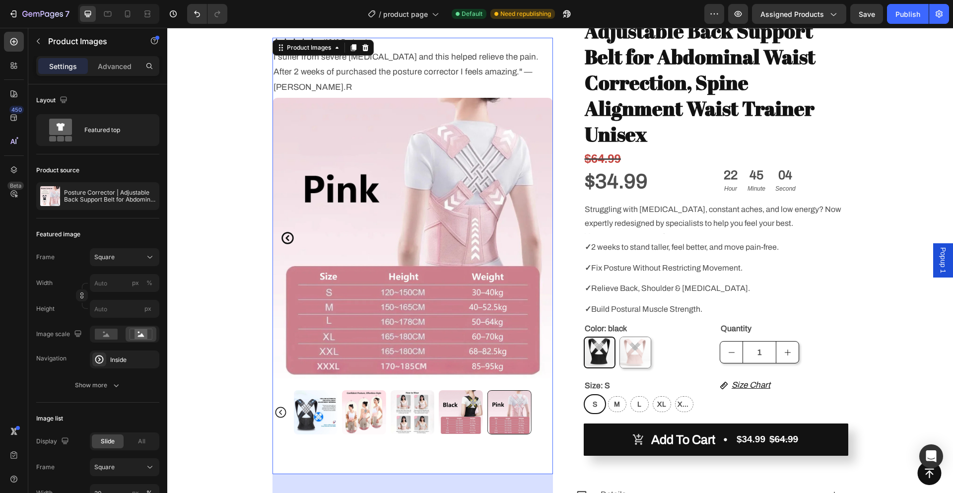
click at [460, 404] on img at bounding box center [461, 412] width 44 height 44
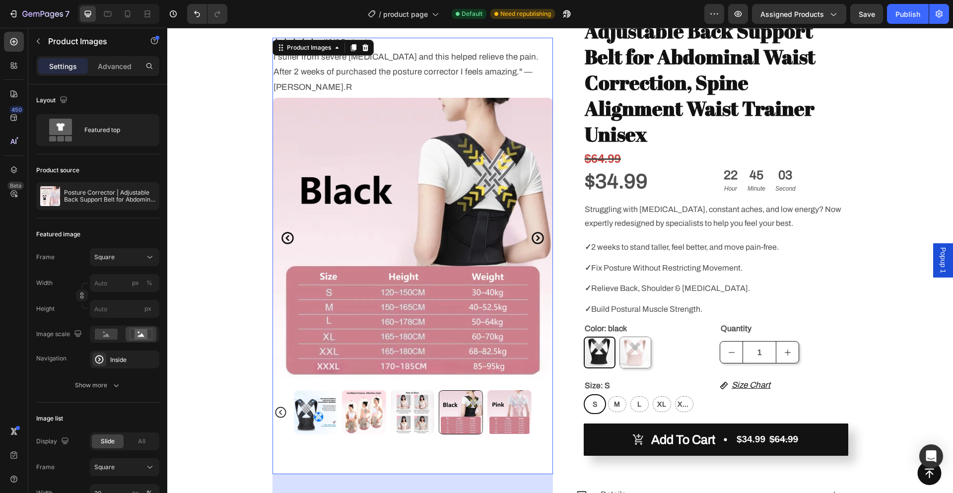
click at [496, 404] on img at bounding box center [509, 412] width 44 height 44
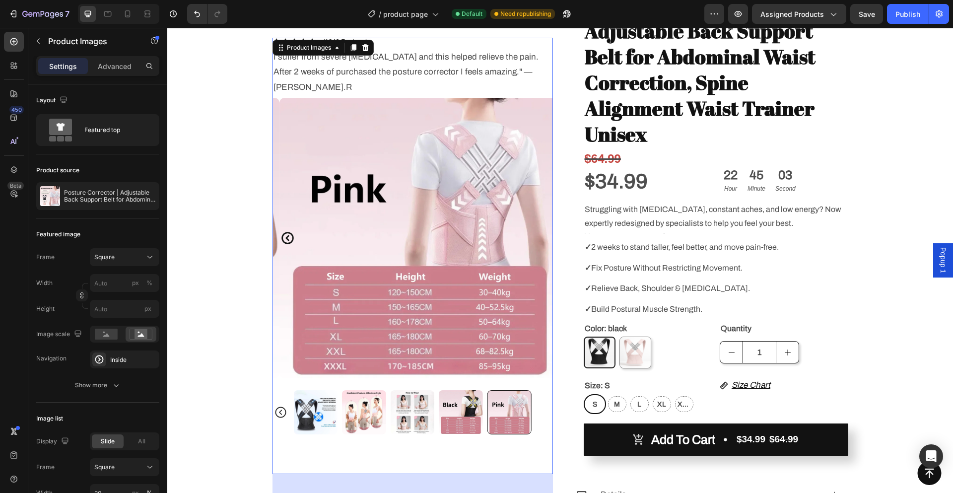
click at [447, 402] on img at bounding box center [461, 412] width 44 height 44
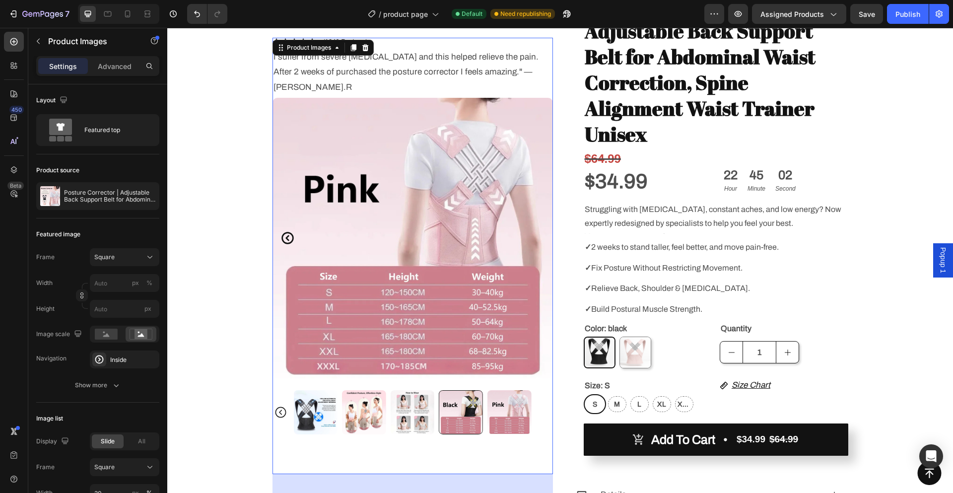
click at [512, 400] on img at bounding box center [509, 412] width 44 height 44
click at [463, 402] on img at bounding box center [461, 412] width 44 height 44
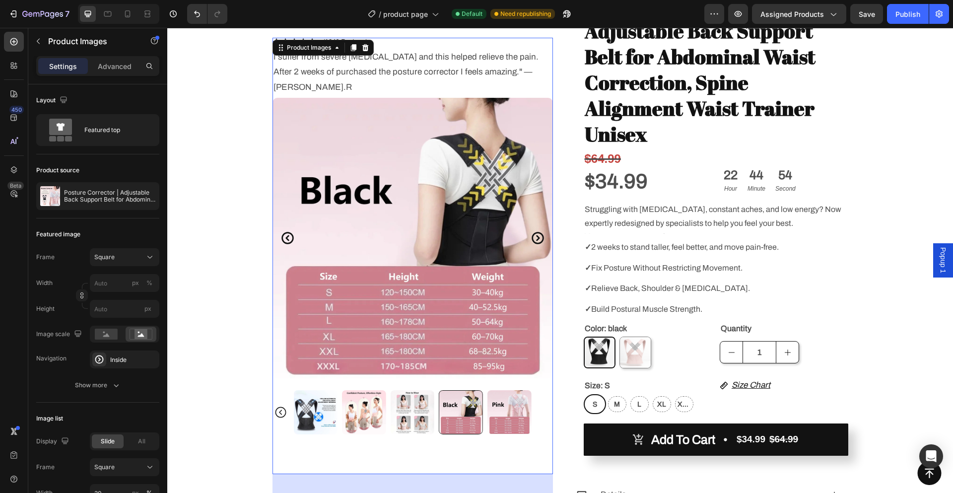
click at [938, 260] on span "Popup 1" at bounding box center [943, 260] width 10 height 26
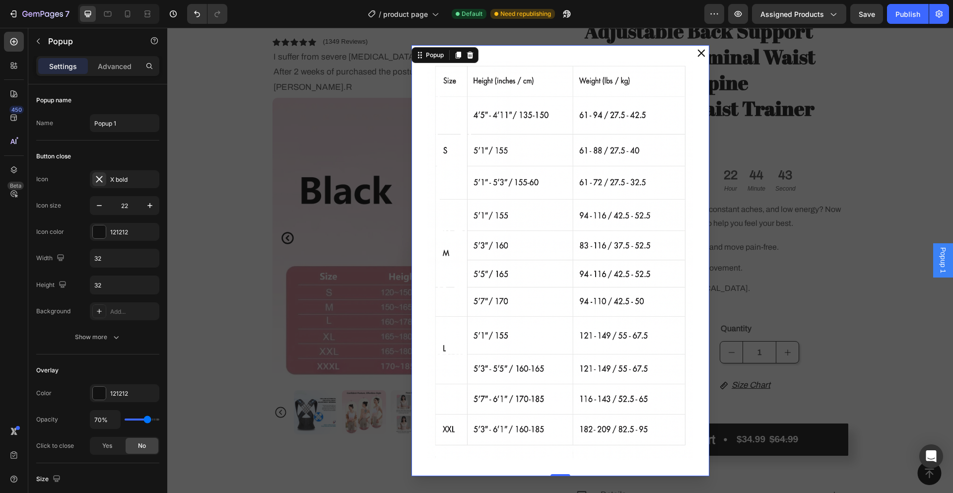
click at [699, 56] on icon "Dialog content" at bounding box center [701, 53] width 11 height 11
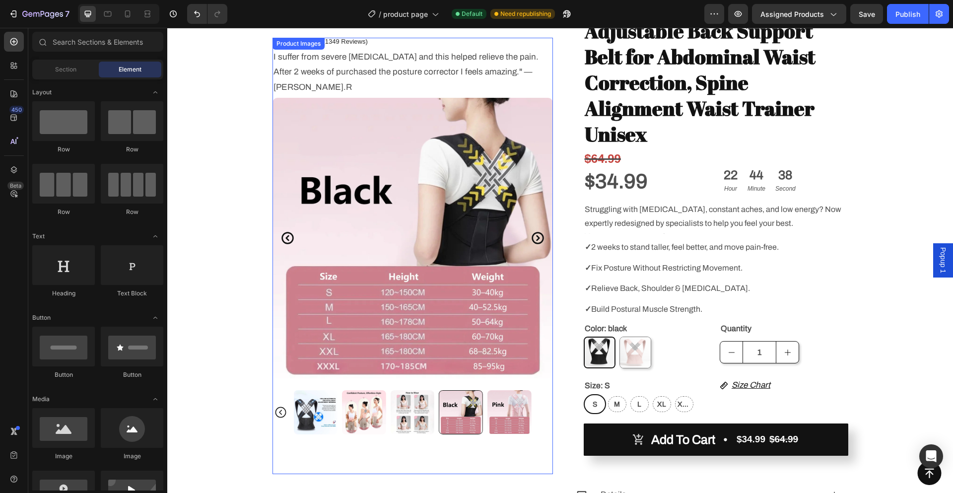
click at [501, 397] on img at bounding box center [509, 412] width 44 height 44
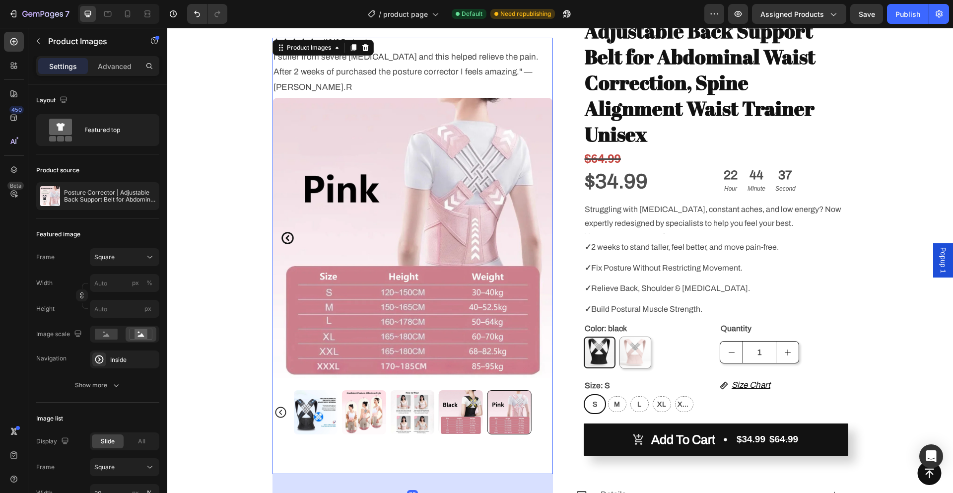
click at [448, 398] on div at bounding box center [413, 412] width 238 height 44
click at [457, 408] on img at bounding box center [461, 412] width 44 height 44
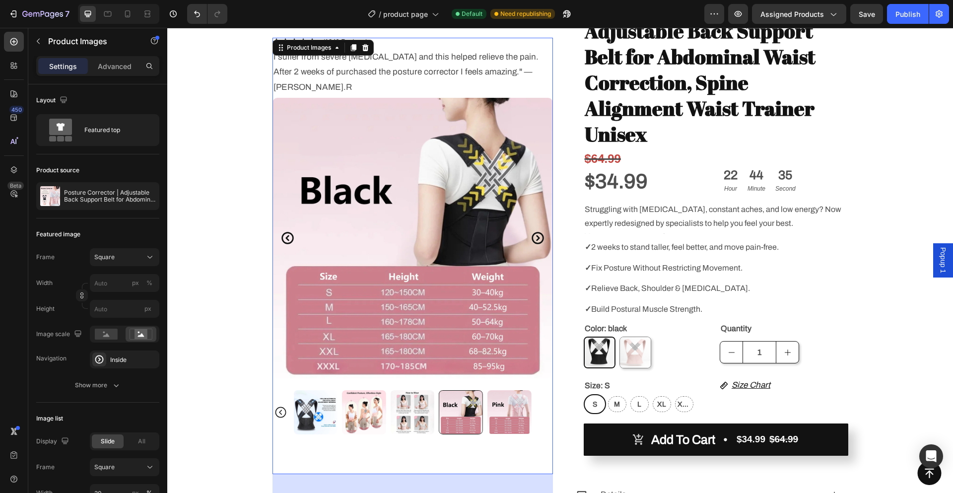
click at [511, 403] on img at bounding box center [509, 412] width 44 height 44
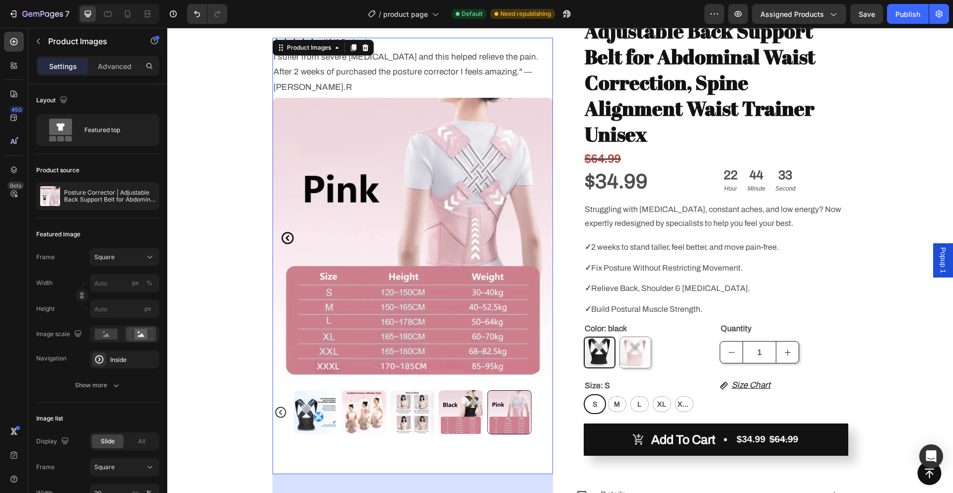
click at [457, 400] on img at bounding box center [461, 412] width 44 height 44
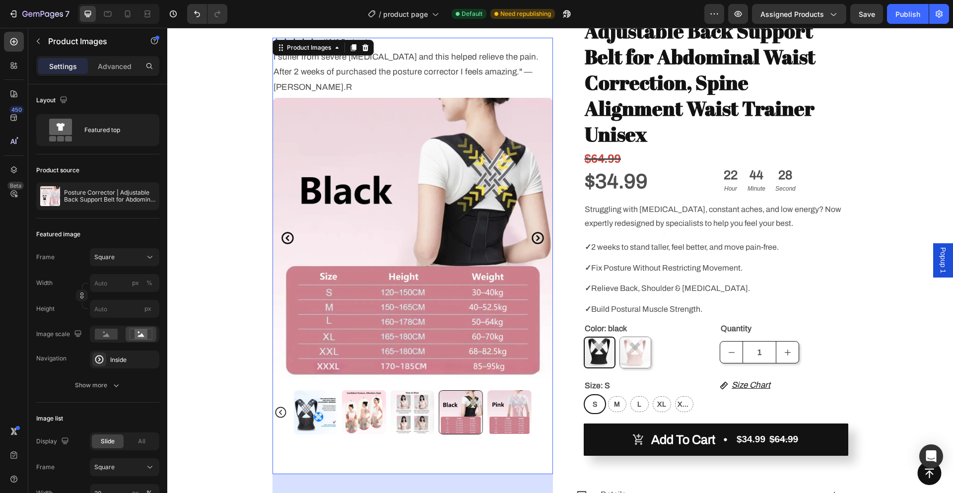
click at [412, 402] on img at bounding box center [413, 412] width 44 height 44
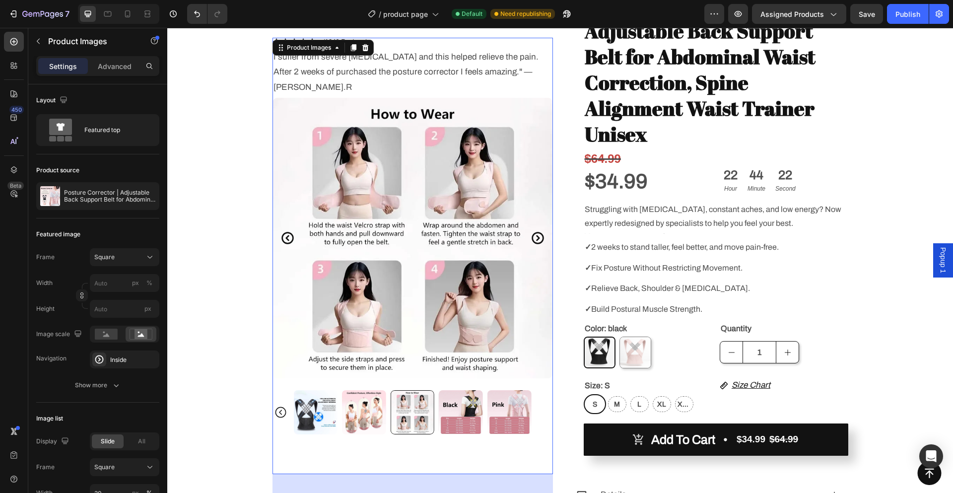
click at [360, 397] on img at bounding box center [364, 412] width 44 height 44
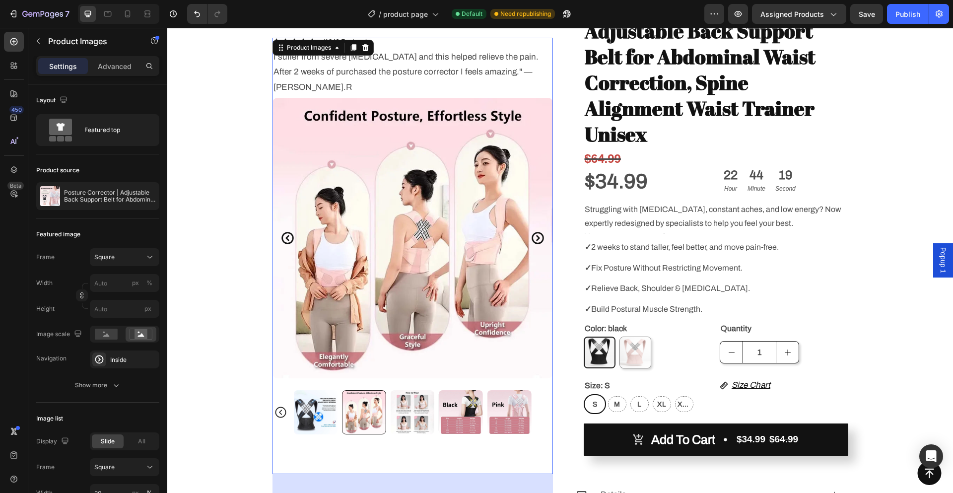
click at [319, 403] on img at bounding box center [315, 412] width 44 height 44
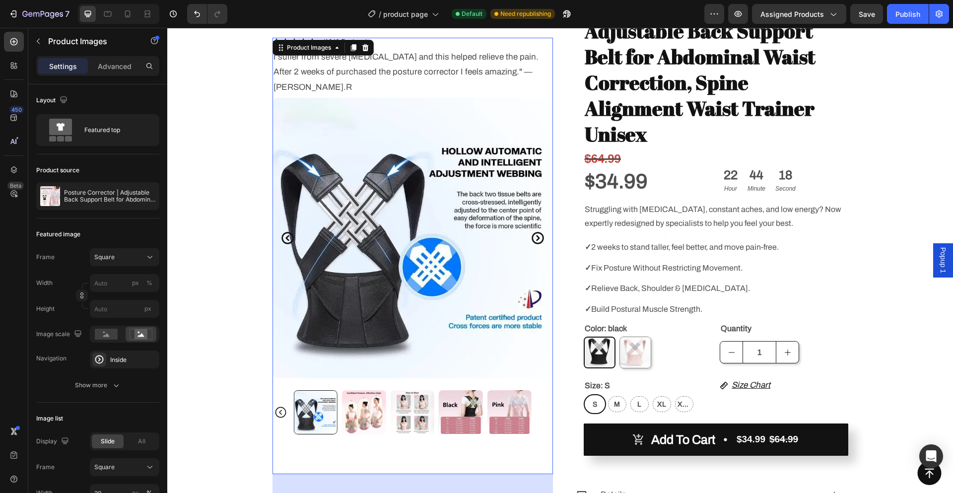
click at [280, 405] on icon "Carousel Back Arrow" at bounding box center [280, 411] width 13 height 13
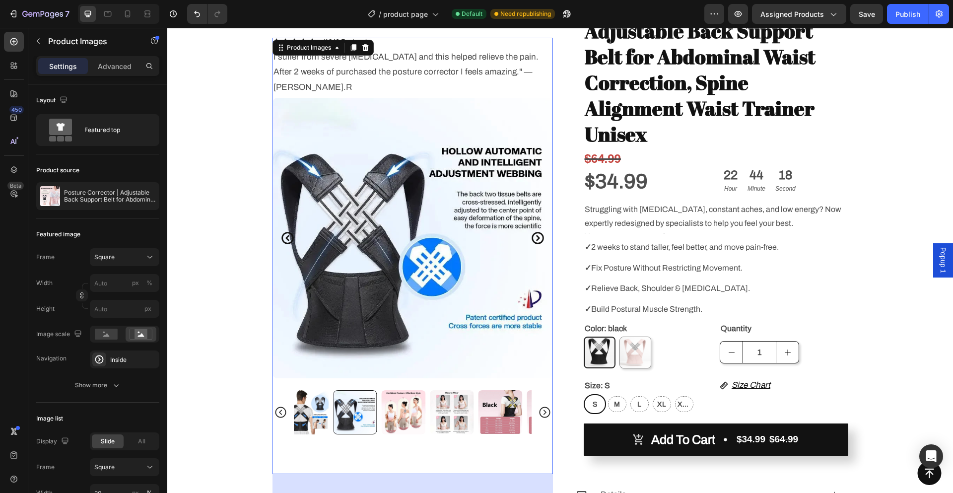
click at [280, 405] on icon "Carousel Back Arrow" at bounding box center [280, 411] width 13 height 13
click at [280, 397] on div at bounding box center [412, 412] width 280 height 44
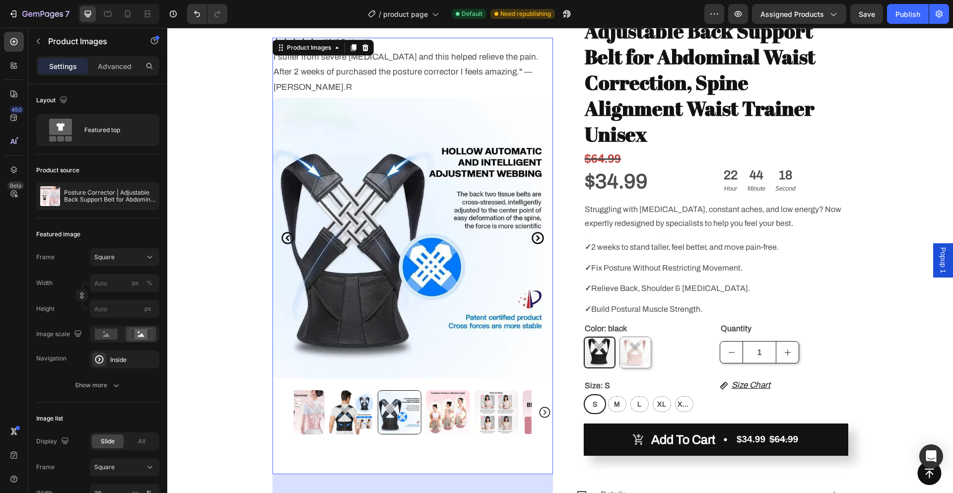
click at [280, 397] on div at bounding box center [412, 412] width 280 height 44
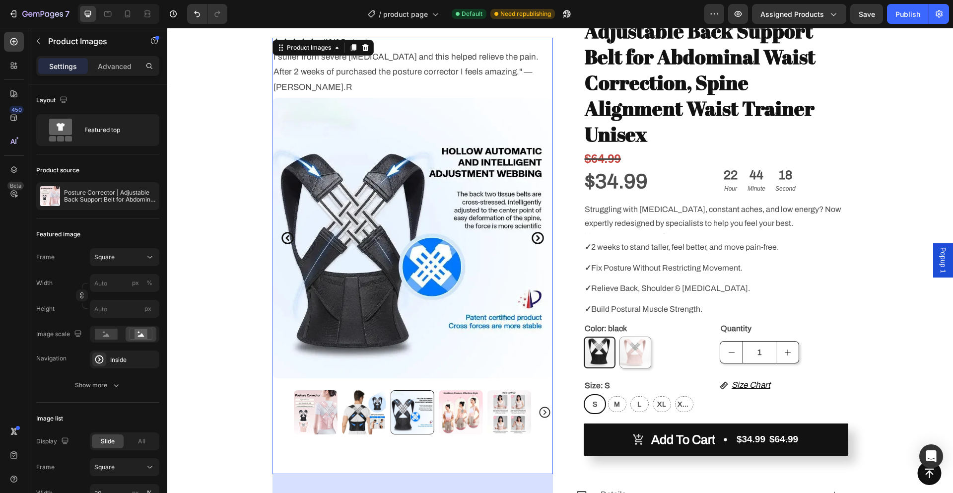
click at [280, 397] on div at bounding box center [412, 412] width 280 height 44
click at [364, 400] on img at bounding box center [364, 412] width 44 height 44
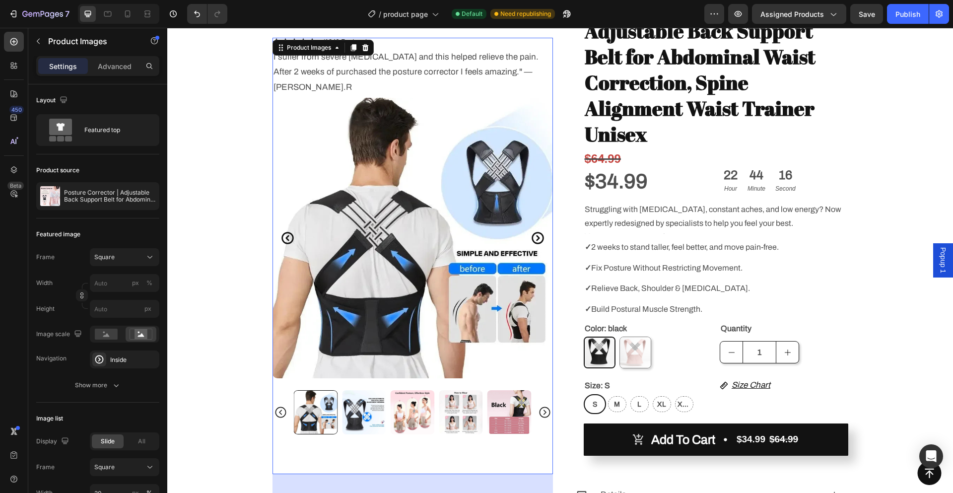
click at [361, 405] on img at bounding box center [364, 412] width 44 height 44
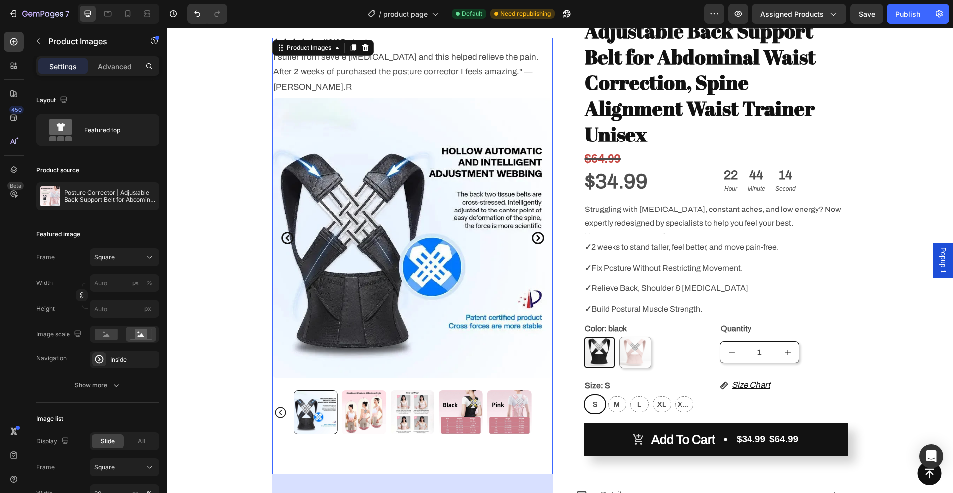
click at [280, 407] on icon "Carousel Back Arrow" at bounding box center [280, 412] width 11 height 11
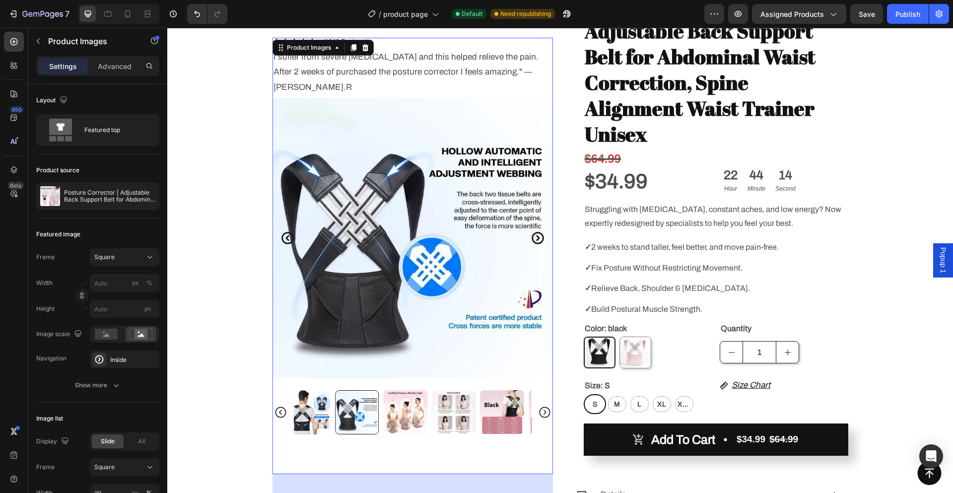
click at [280, 400] on div at bounding box center [412, 412] width 280 height 44
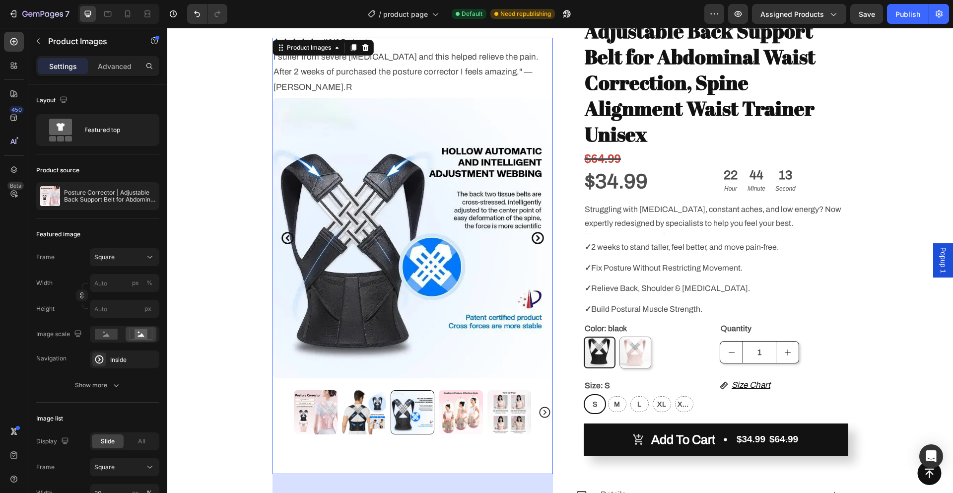
click at [360, 403] on img at bounding box center [364, 412] width 44 height 44
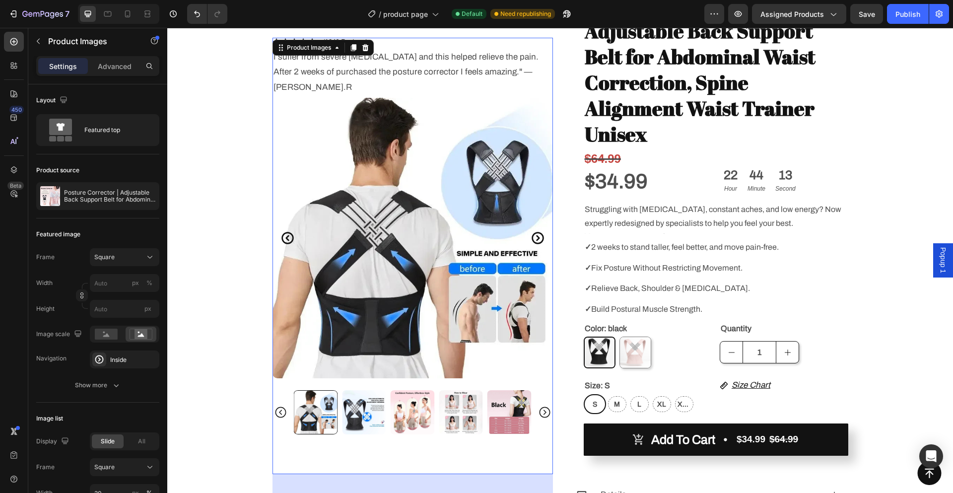
click at [368, 403] on img at bounding box center [364, 412] width 44 height 44
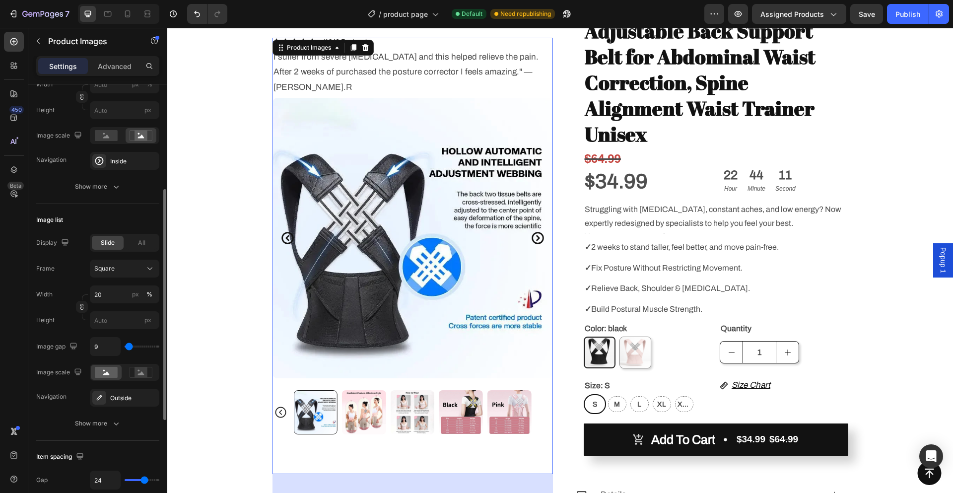
scroll to position [389, 0]
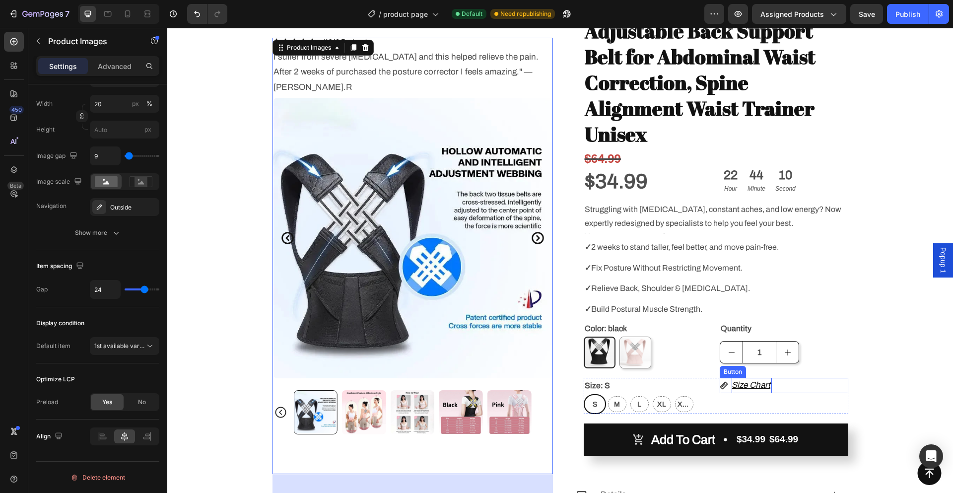
click at [744, 378] on p "Size Chart" at bounding box center [751, 385] width 40 height 15
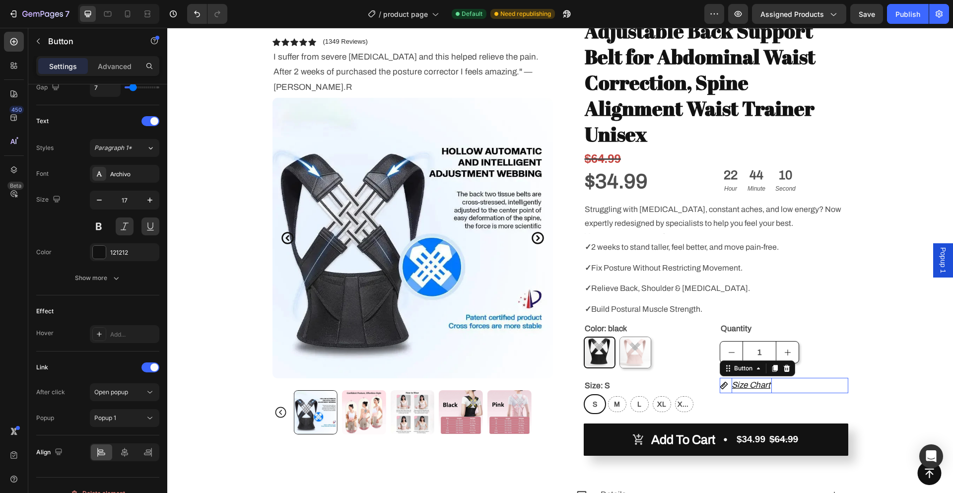
scroll to position [0, 0]
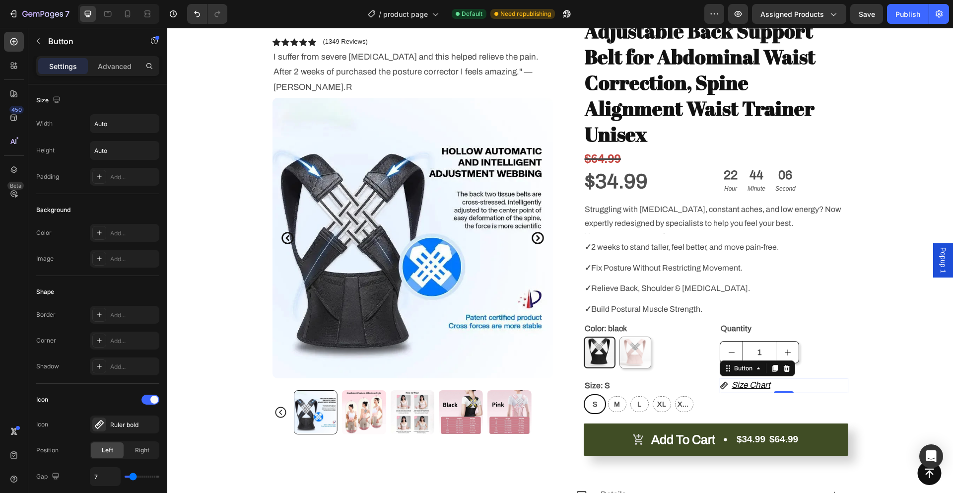
click at [787, 364] on icon at bounding box center [787, 368] width 8 height 8
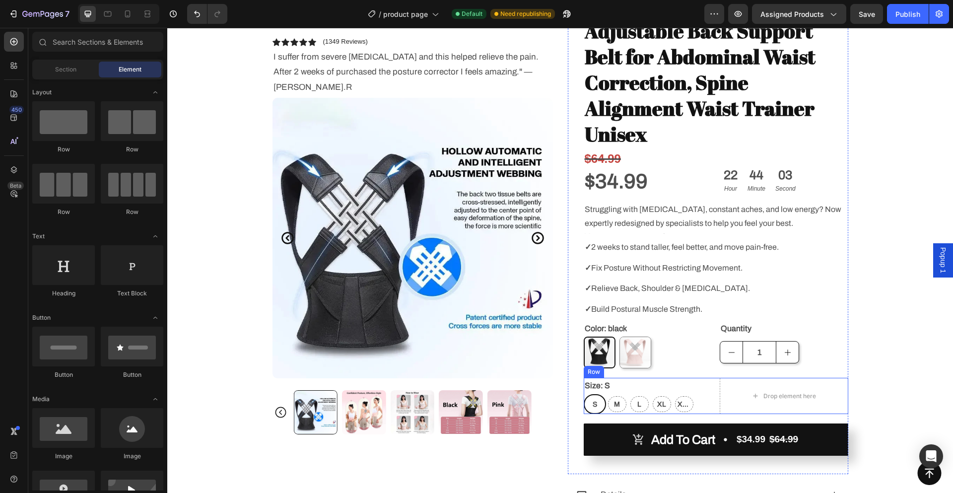
click at [713, 378] on div "Size: S S S S M M M L L L XL XL XL XXL XXL XXL Product Variants & Swatches Drop…" at bounding box center [716, 396] width 264 height 36
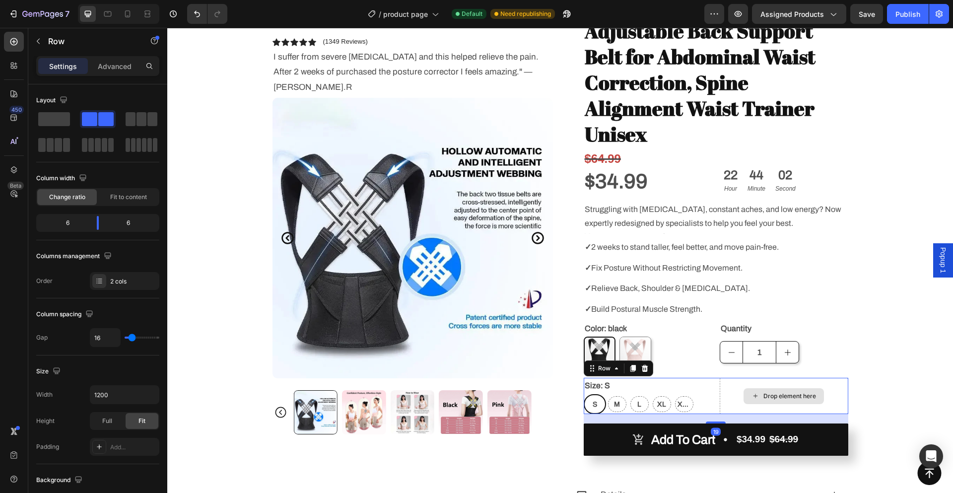
click at [723, 378] on div "Drop element here" at bounding box center [784, 396] width 129 height 36
click at [643, 365] on icon at bounding box center [644, 368] width 6 height 7
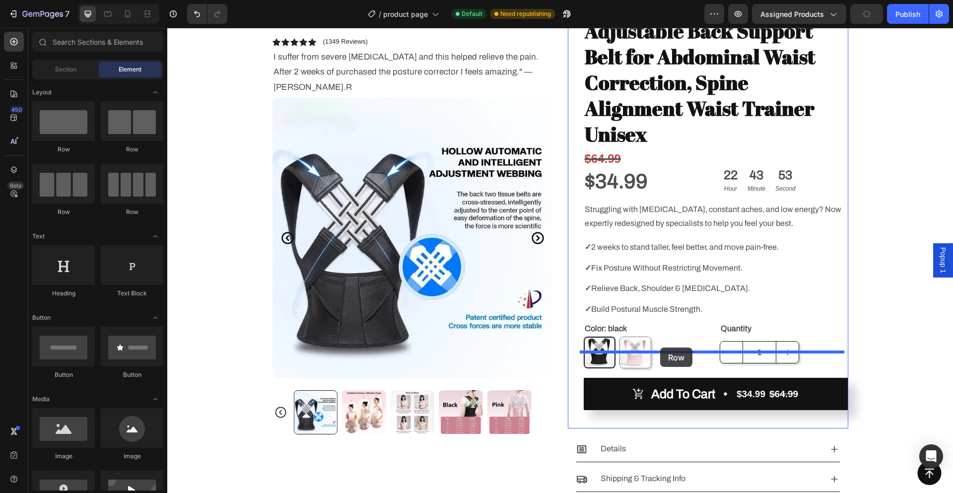
drag, startPoint x: 223, startPoint y: 151, endPoint x: 660, endPoint y: 347, distance: 478.9
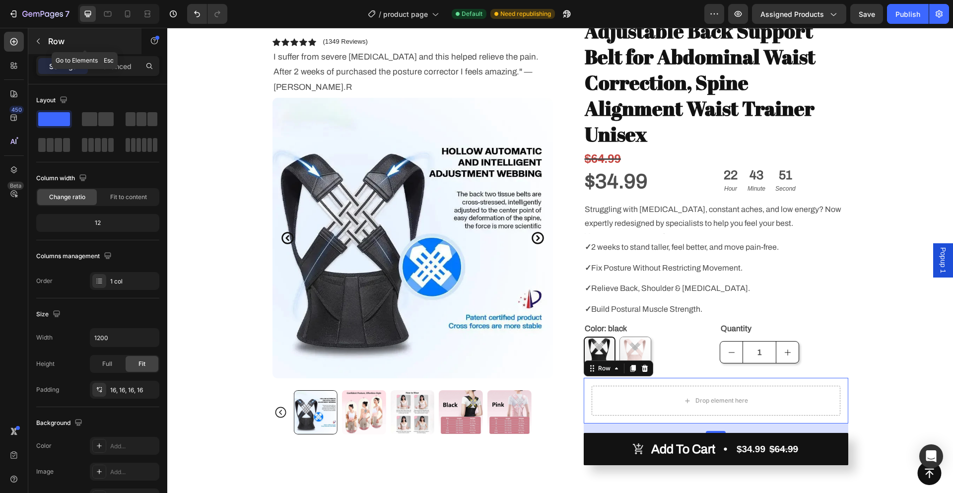
click at [49, 38] on p "Row" at bounding box center [90, 41] width 84 height 12
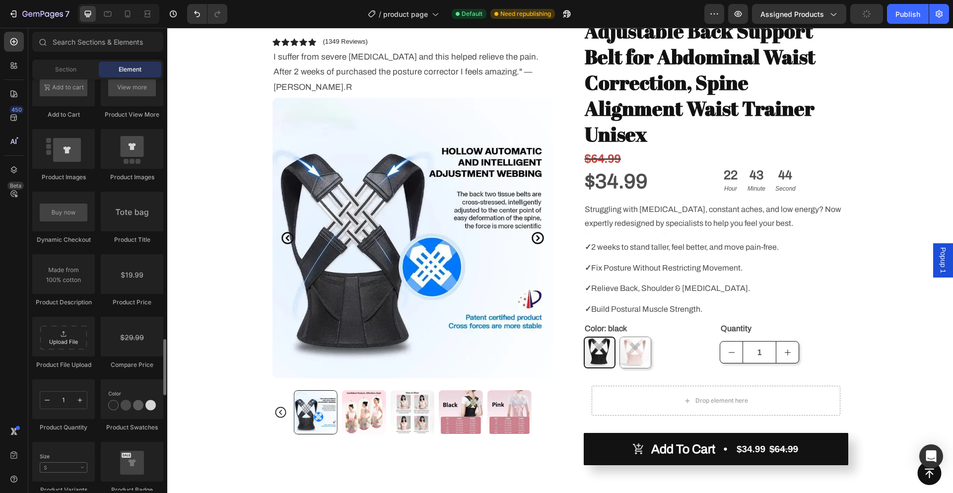
scroll to position [1538, 0]
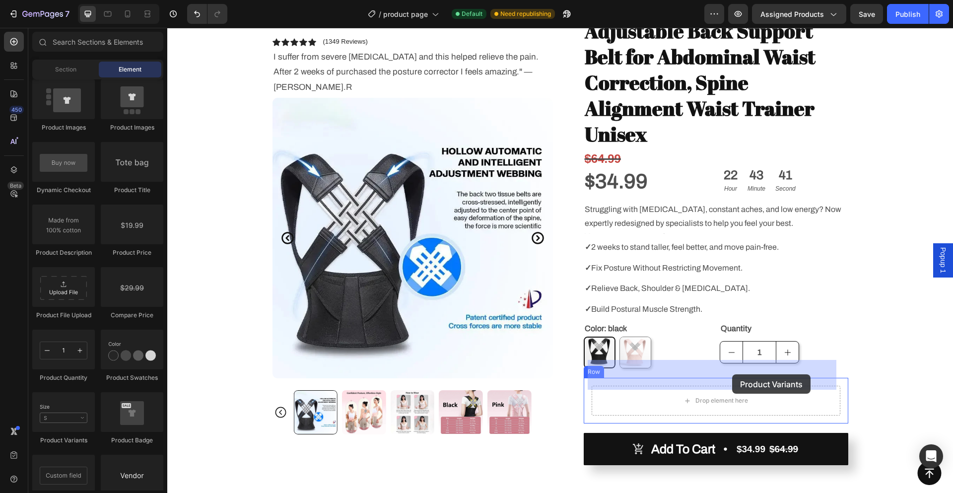
drag, startPoint x: 239, startPoint y: 433, endPoint x: 732, endPoint y: 374, distance: 496.7
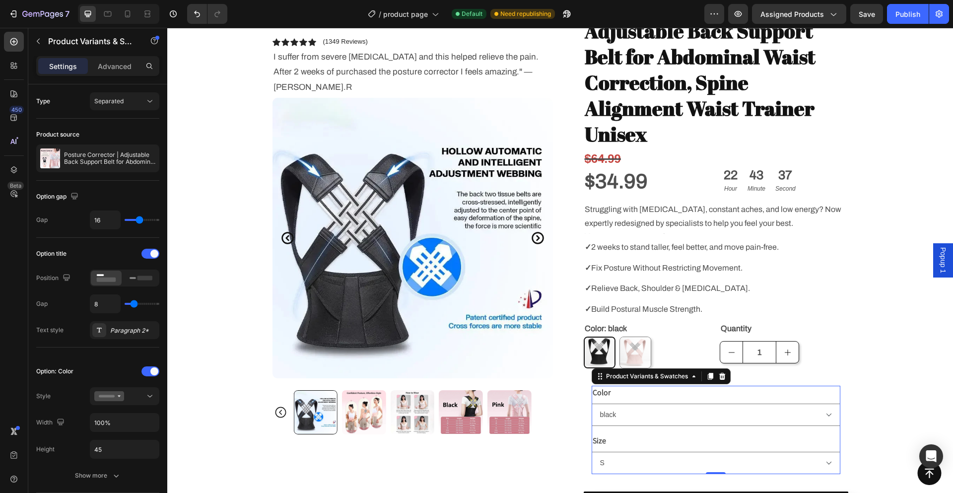
click at [818, 386] on div "Color black Pink" at bounding box center [716, 406] width 249 height 40
click at [134, 281] on icon at bounding box center [141, 277] width 23 height 11
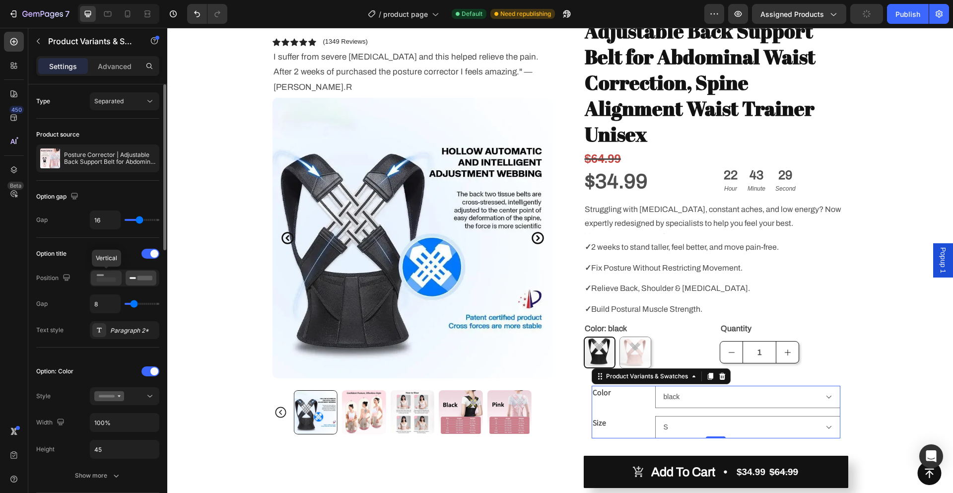
click at [109, 276] on icon at bounding box center [106, 277] width 23 height 11
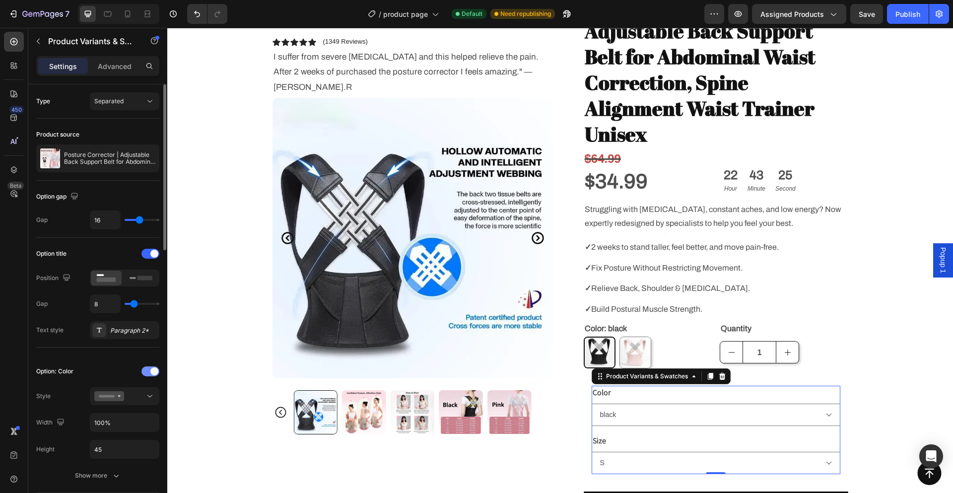
click at [152, 370] on span at bounding box center [154, 371] width 8 height 8
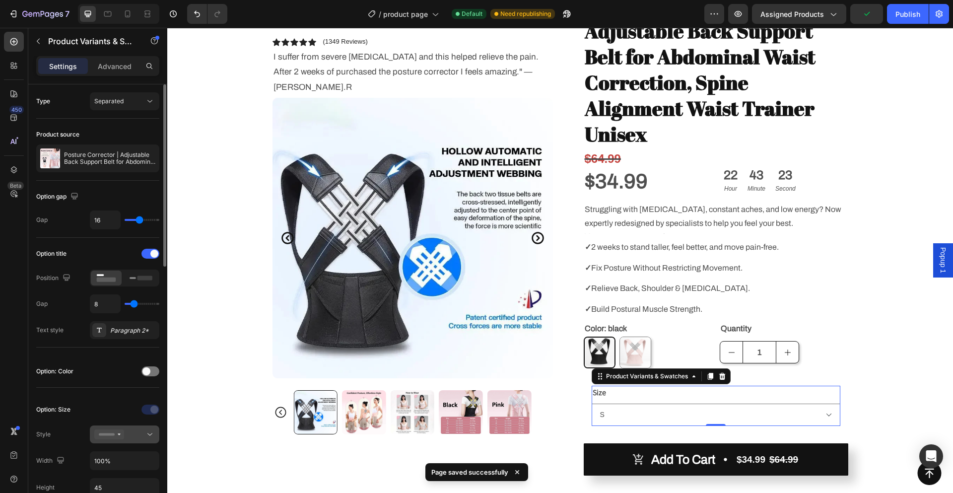
scroll to position [99, 0]
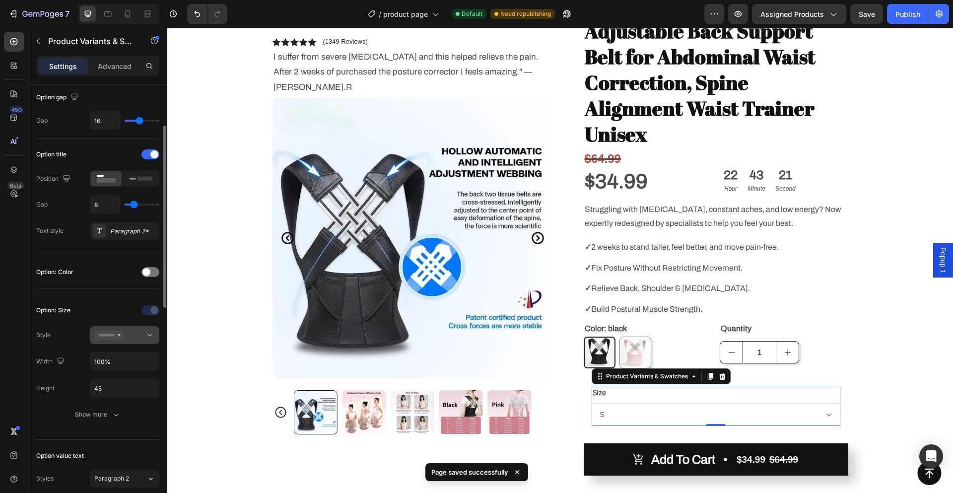
click at [139, 336] on div at bounding box center [124, 335] width 61 height 10
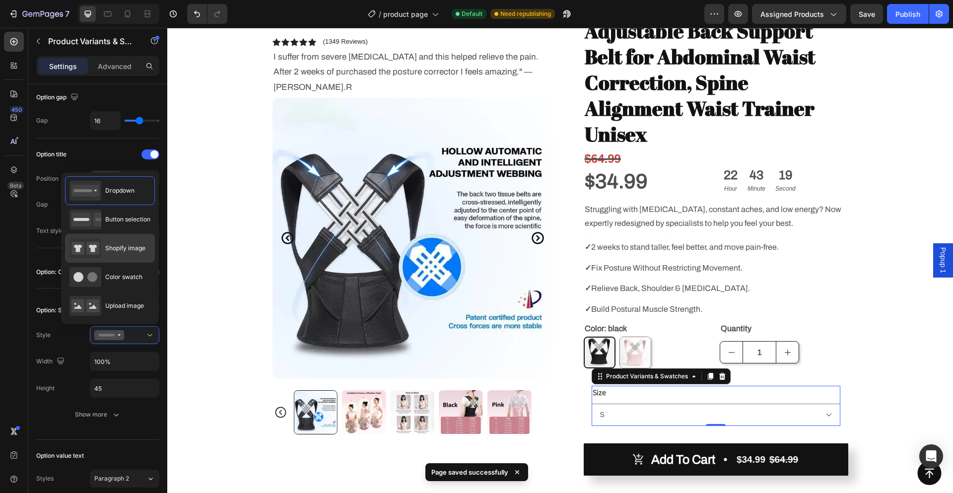
click at [137, 248] on span "Shopify image" at bounding box center [125, 248] width 40 height 9
type input "64"
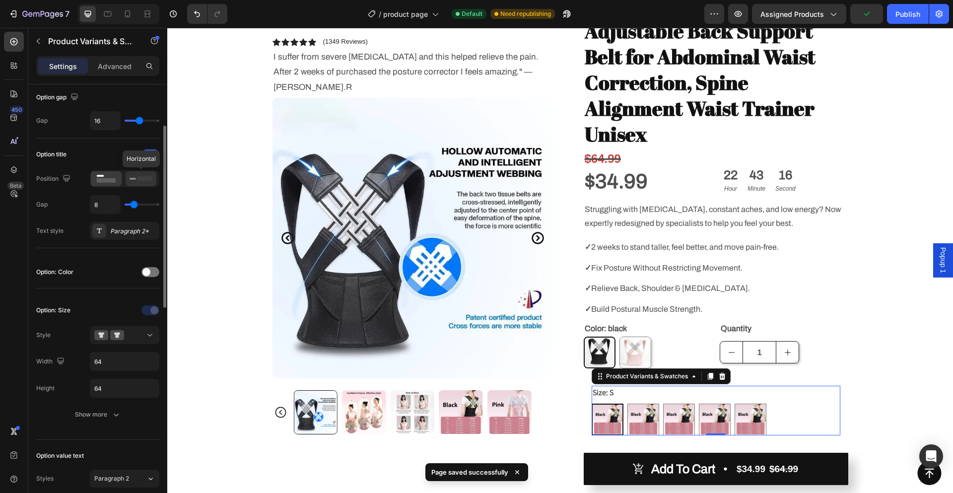
click at [128, 174] on div at bounding box center [141, 178] width 31 height 15
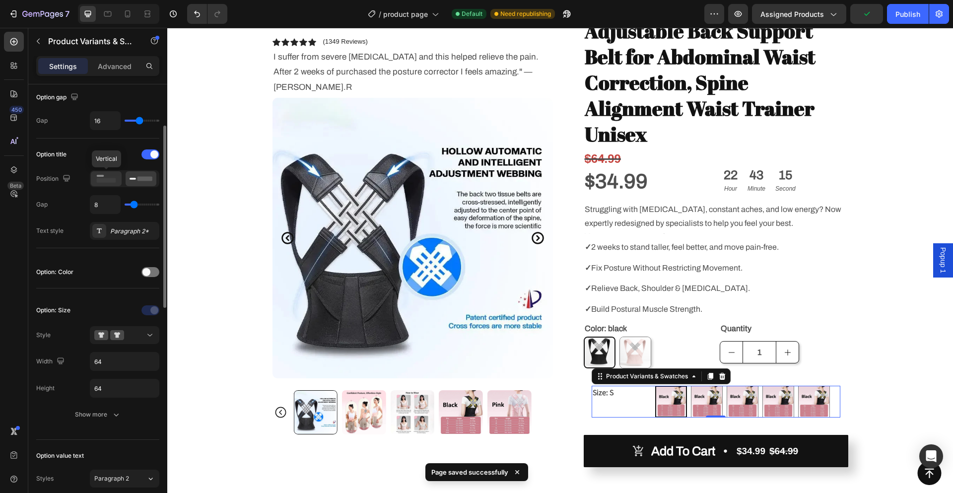
click at [110, 178] on rect at bounding box center [106, 180] width 19 height 4
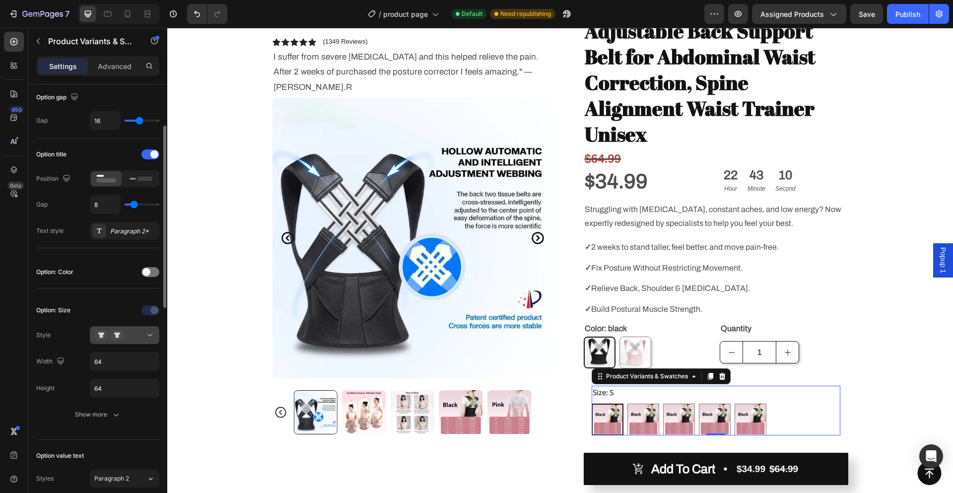
click at [132, 333] on div at bounding box center [124, 335] width 61 height 10
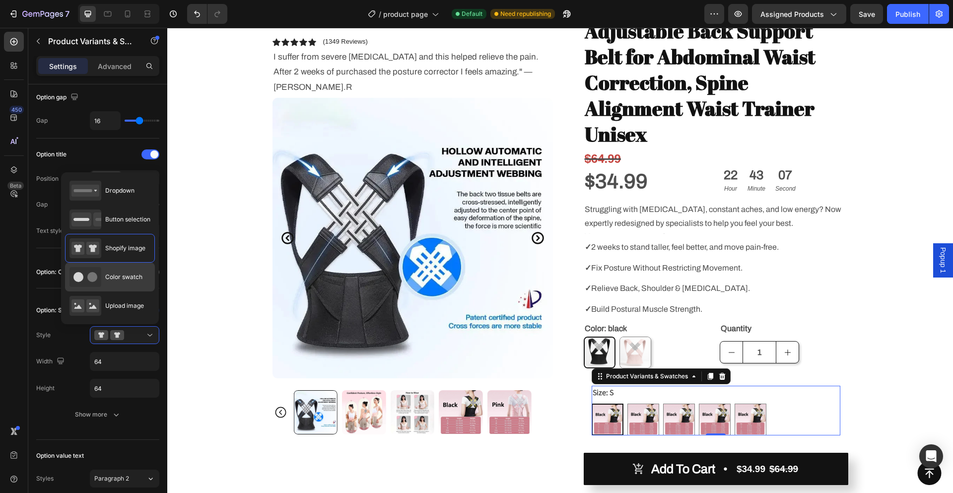
click at [132, 278] on span "Color swatch" at bounding box center [123, 276] width 37 height 9
type input "45"
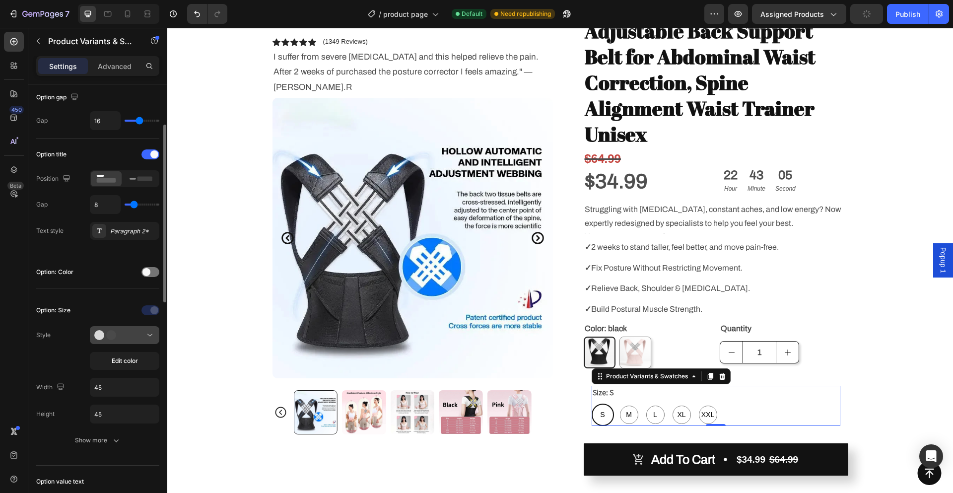
click at [129, 340] on button at bounding box center [124, 335] width 69 height 18
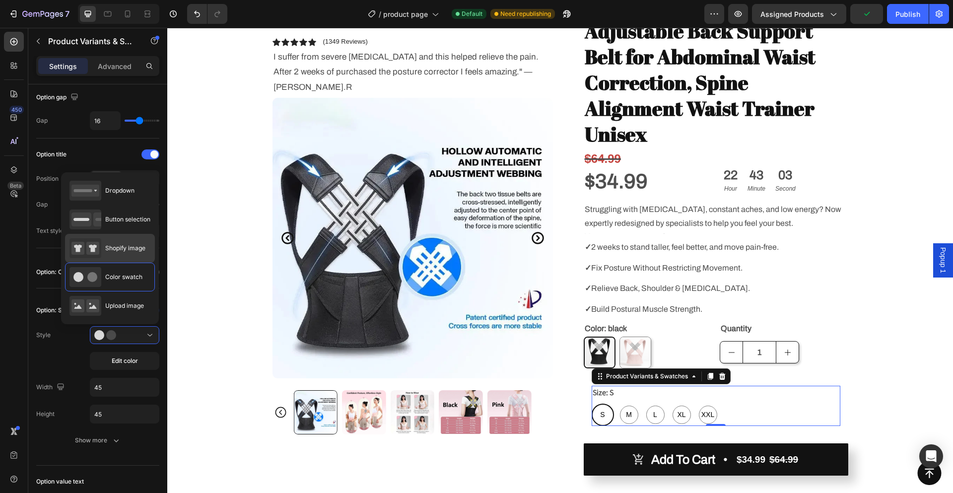
click at [137, 250] on span "Shopify image" at bounding box center [125, 248] width 40 height 9
type input "64"
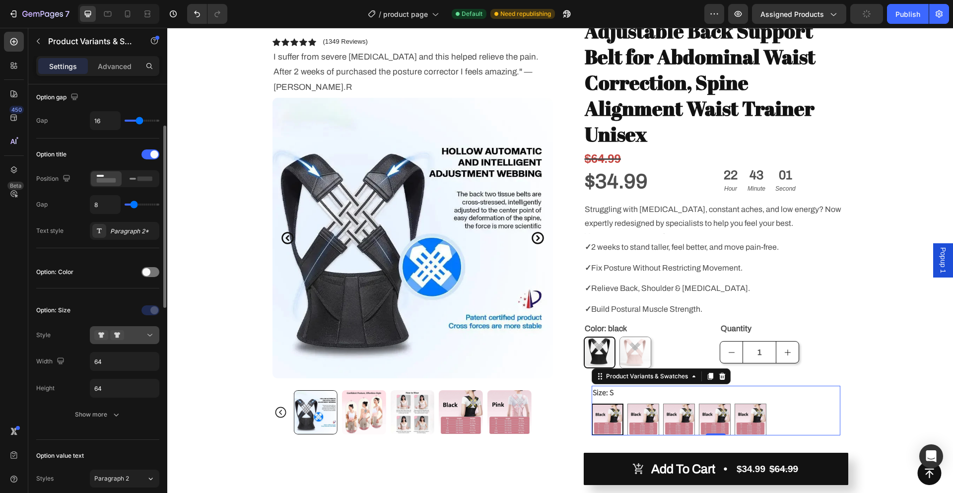
click at [126, 335] on div at bounding box center [124, 335] width 61 height 10
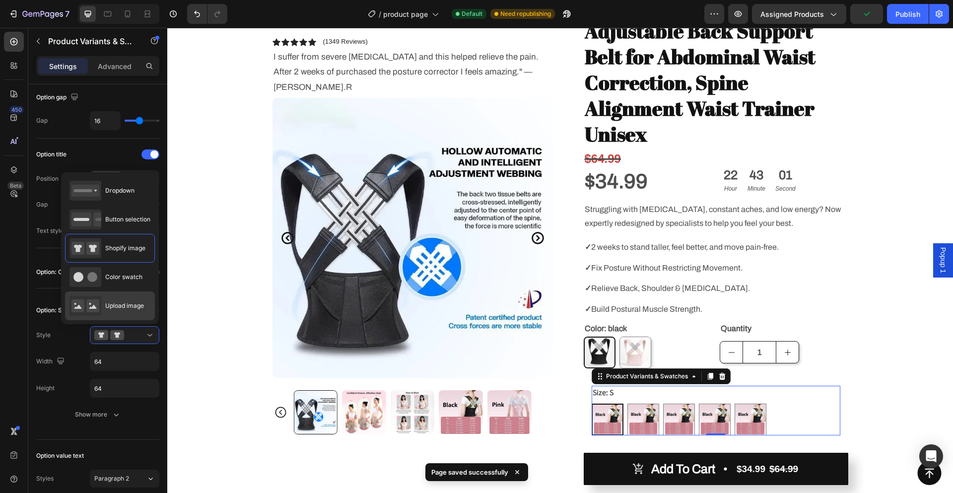
click at [133, 300] on div "Upload image" at bounding box center [106, 306] width 74 height 20
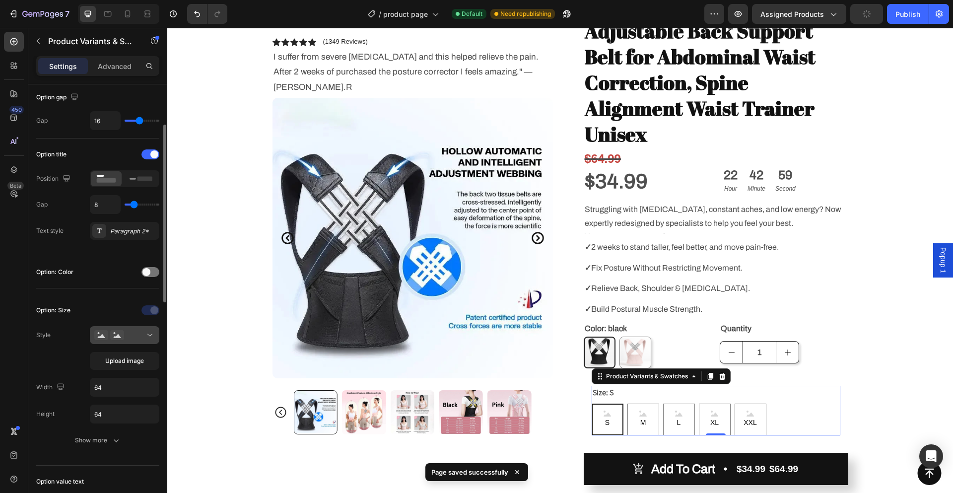
click at [132, 331] on div at bounding box center [124, 335] width 61 height 10
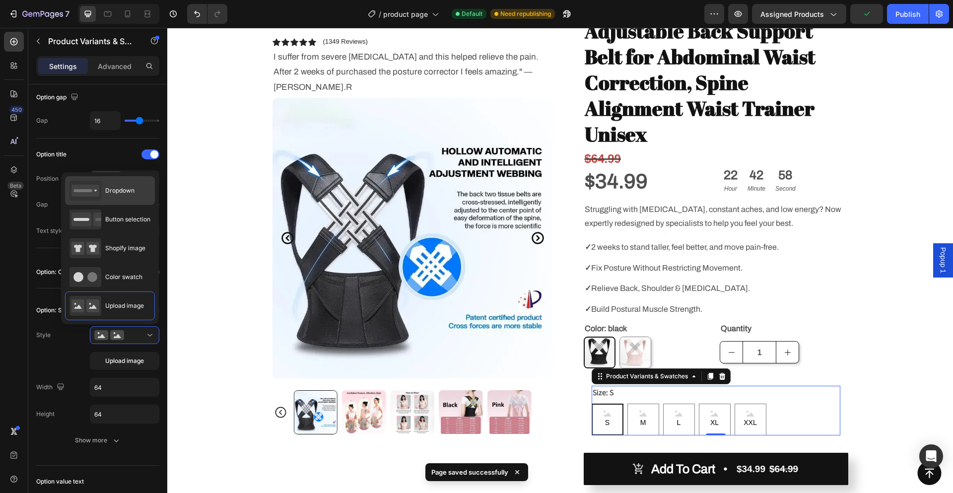
click at [132, 189] on span "Dropdown" at bounding box center [119, 190] width 29 height 9
type input "100%"
type input "45"
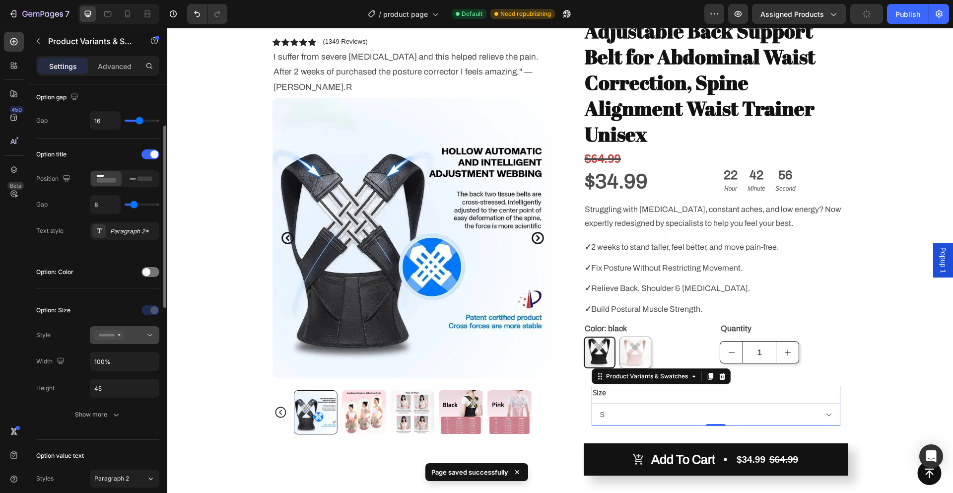
click at [135, 334] on div at bounding box center [124, 335] width 61 height 10
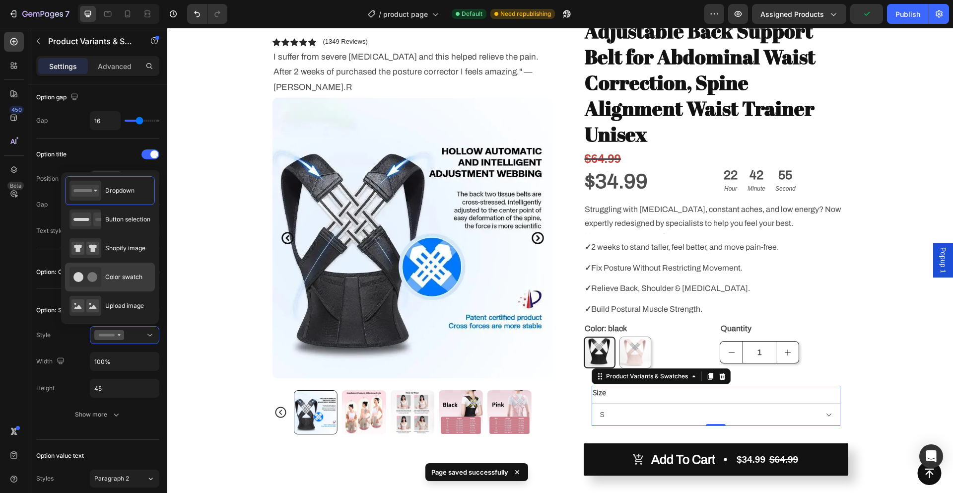
click at [128, 267] on div "Color swatch" at bounding box center [105, 277] width 73 height 20
type input "45"
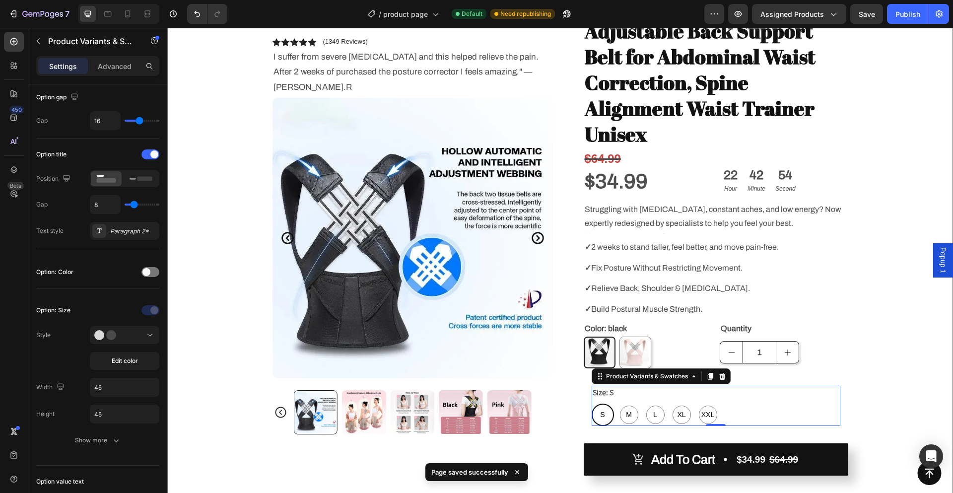
click at [885, 342] on div "Icon Free Shipping [DATE] Only Text Block Row Icon 14,000+ Happy Customer Text …" at bounding box center [560, 272] width 786 height 646
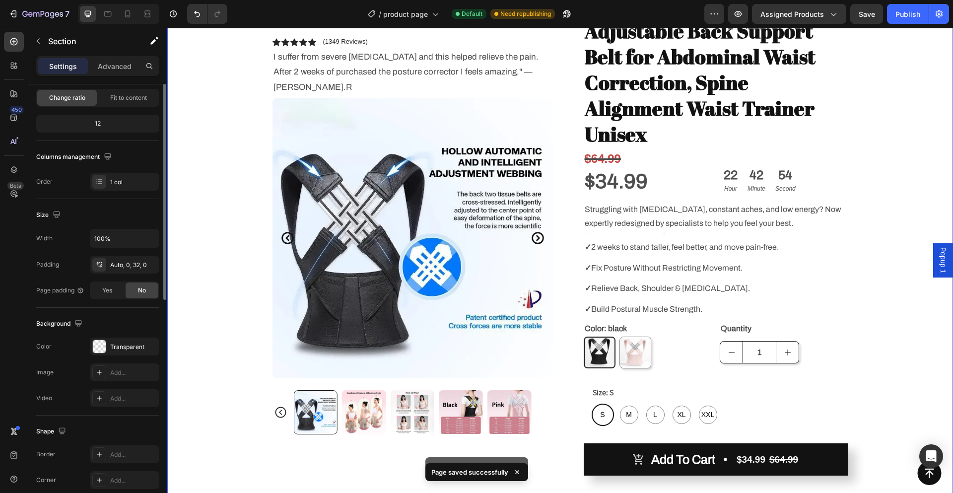
scroll to position [0, 0]
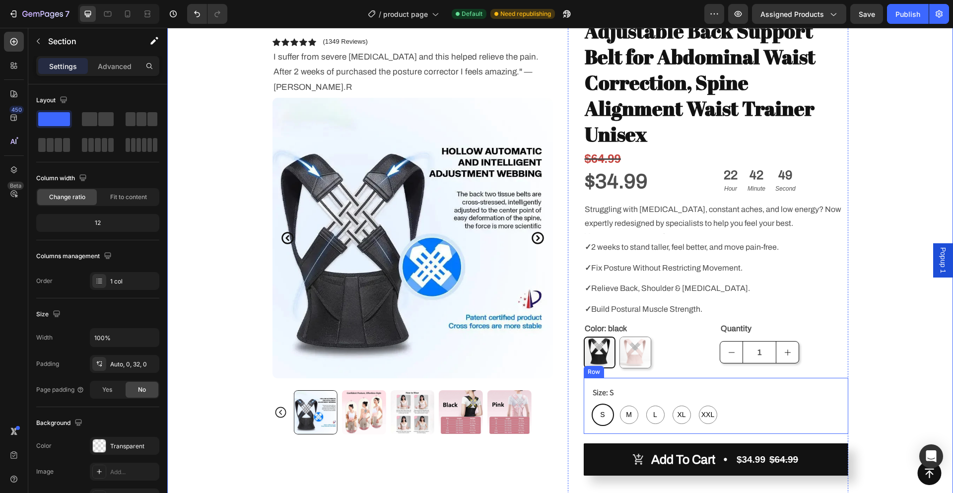
click at [616, 378] on div "Size: S S S S M M M L L L XL XL XL XXL XXL XXL Product Variants & Swatches Row" at bounding box center [716, 406] width 264 height 56
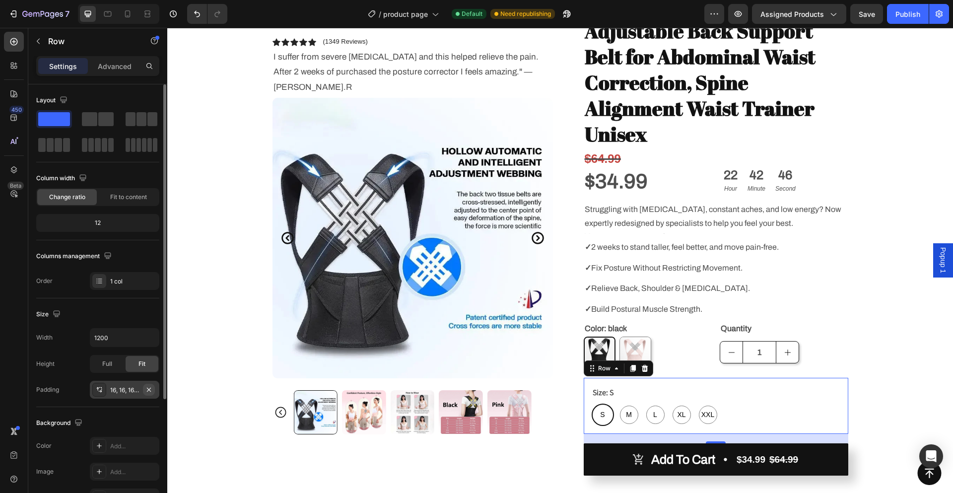
click at [152, 389] on icon "button" at bounding box center [149, 390] width 8 height 8
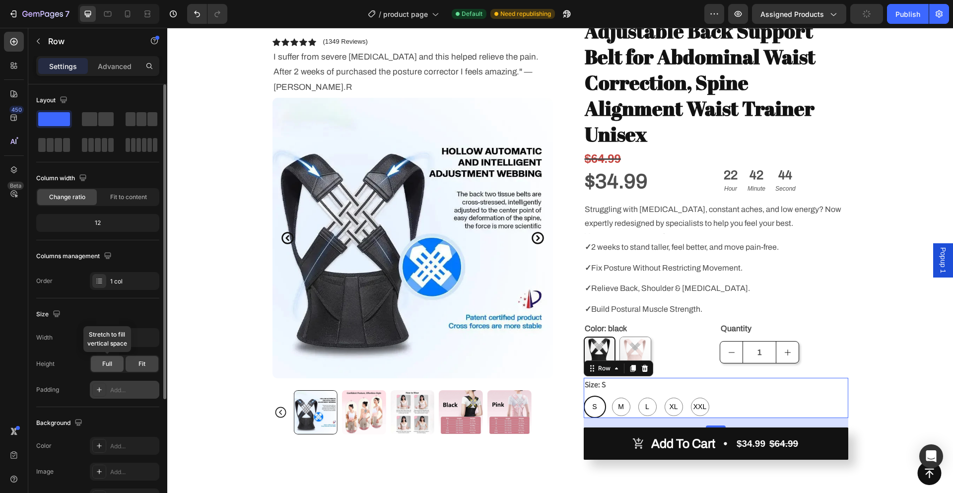
click at [103, 364] on span "Full" at bounding box center [107, 363] width 10 height 9
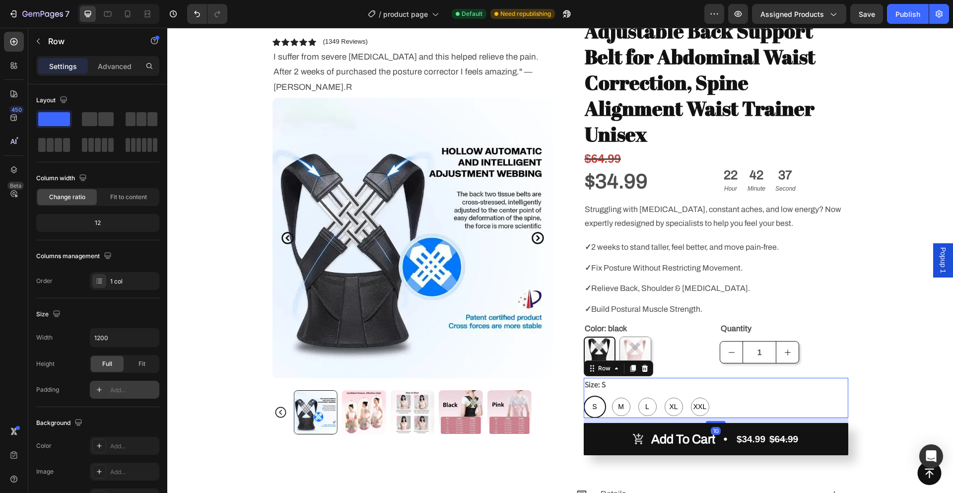
drag, startPoint x: 717, startPoint y: 400, endPoint x: 722, endPoint y: 396, distance: 6.7
click at [722, 418] on div "10" at bounding box center [716, 418] width 264 height 0
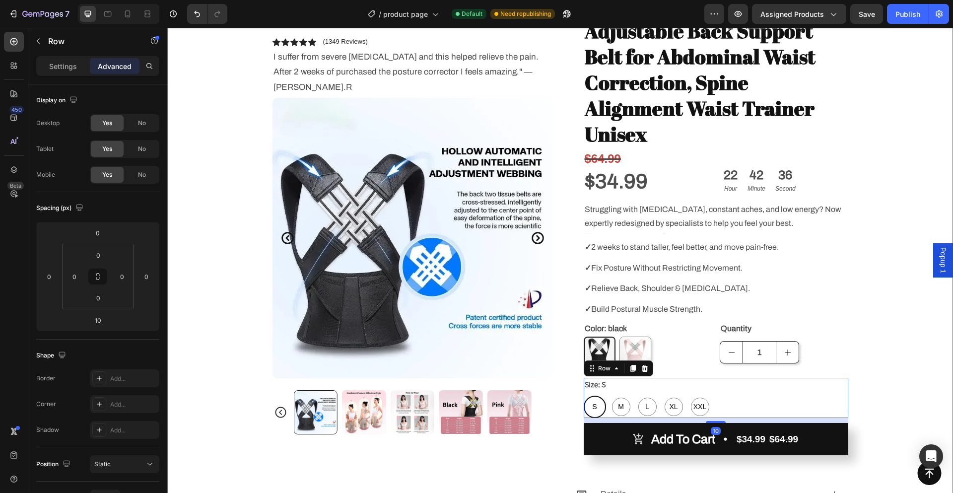
click at [870, 361] on div "Icon Free Shipping [DATE] Only Text Block Row Icon 14,000+ Happy Customer Text …" at bounding box center [560, 262] width 786 height 626
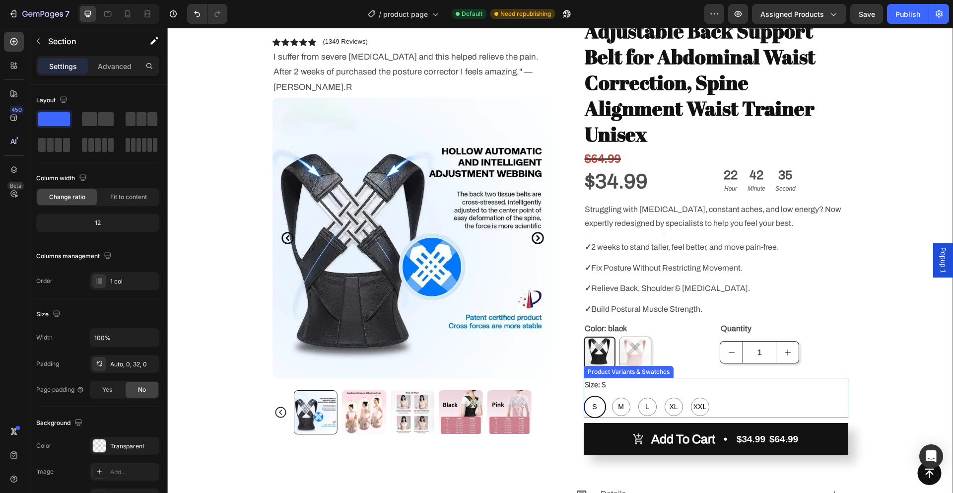
click at [625, 378] on div "Size: S S S S M M M L L L XL XL XL XXL XXL XXL" at bounding box center [716, 398] width 264 height 40
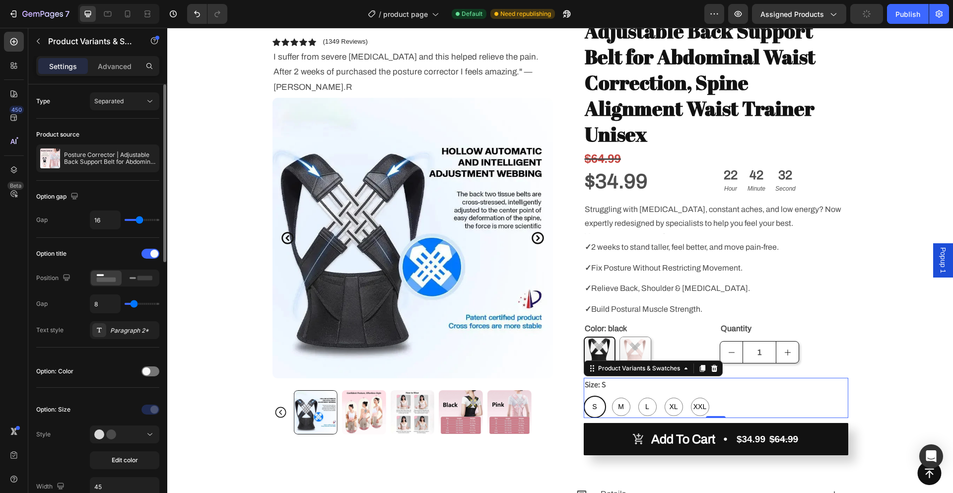
type input "7"
type input "8"
type input "10"
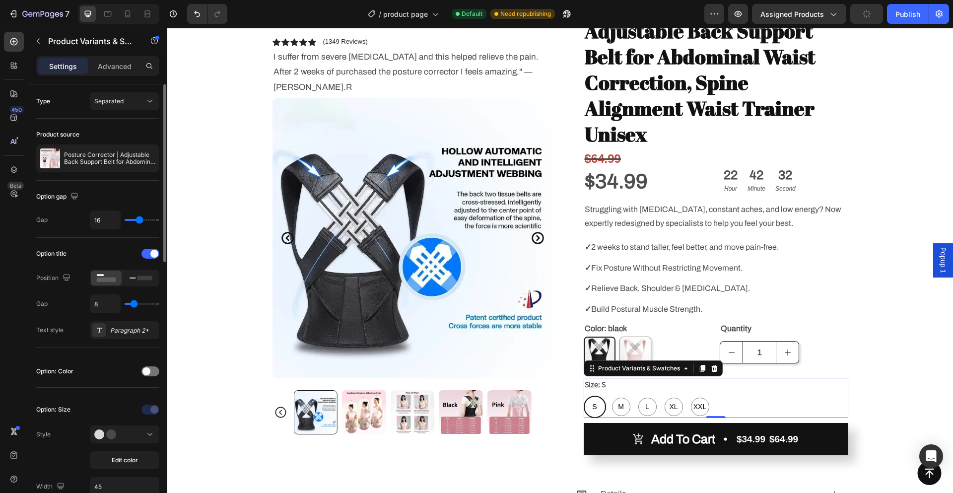
type input "10"
type input "11"
type input "13"
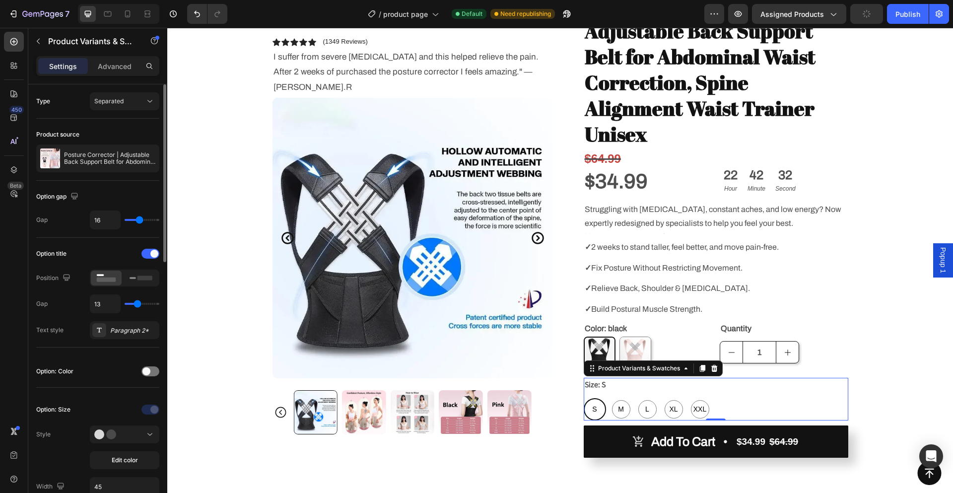
type input "14"
type input "15"
type input "14"
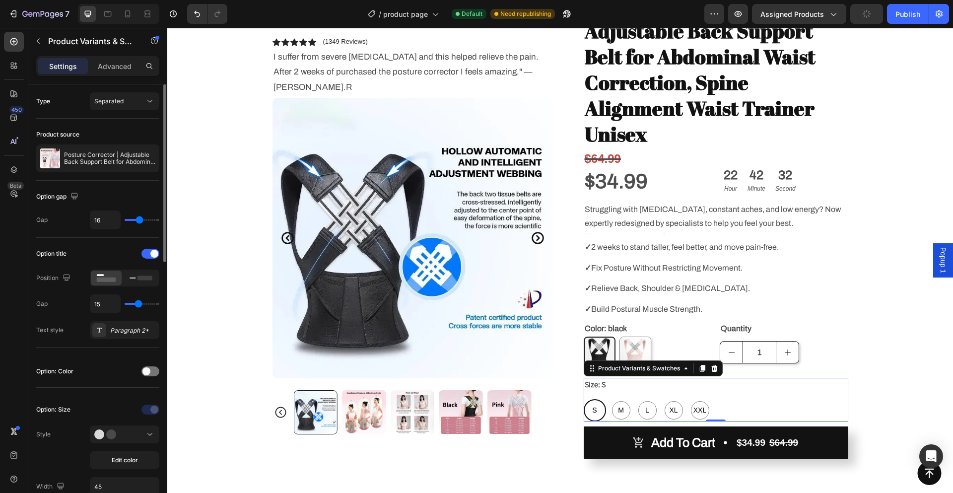
type input "14"
type input "13"
type input "12"
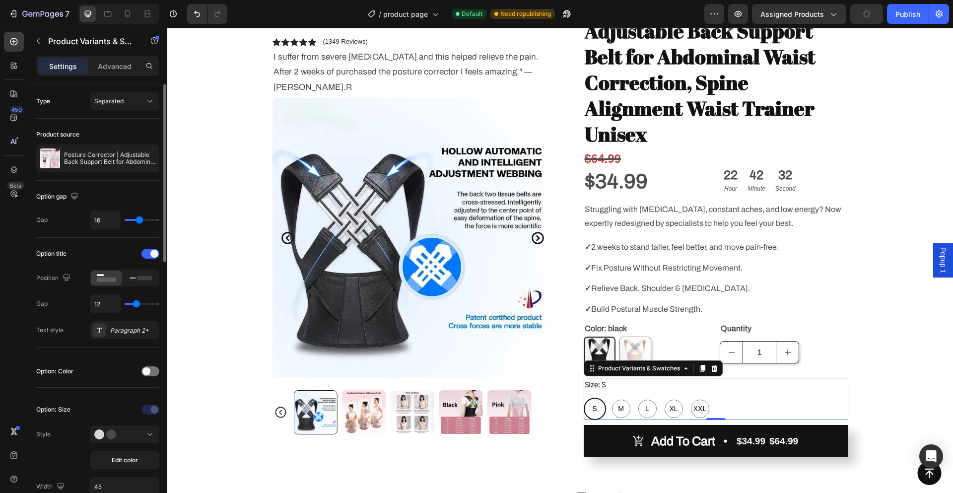
type input "10"
type input "9"
type input "7"
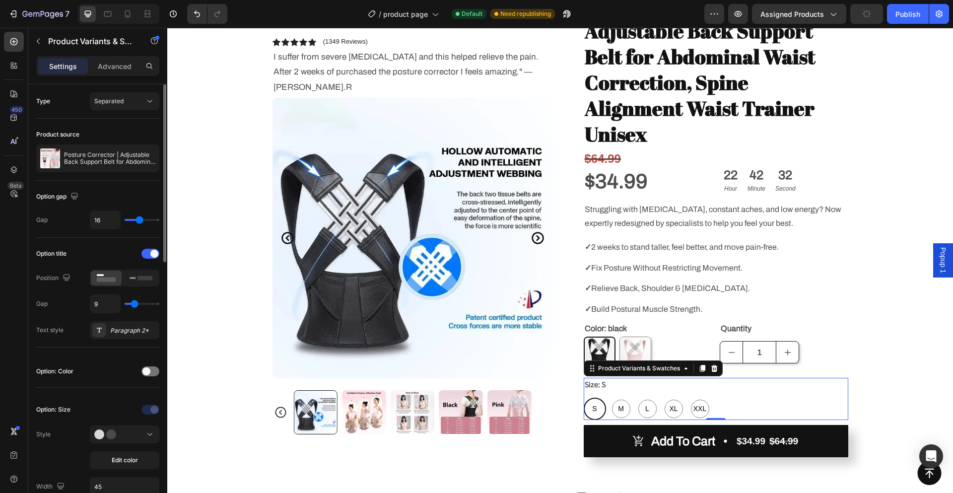
type input "7"
type input "4"
type input "3"
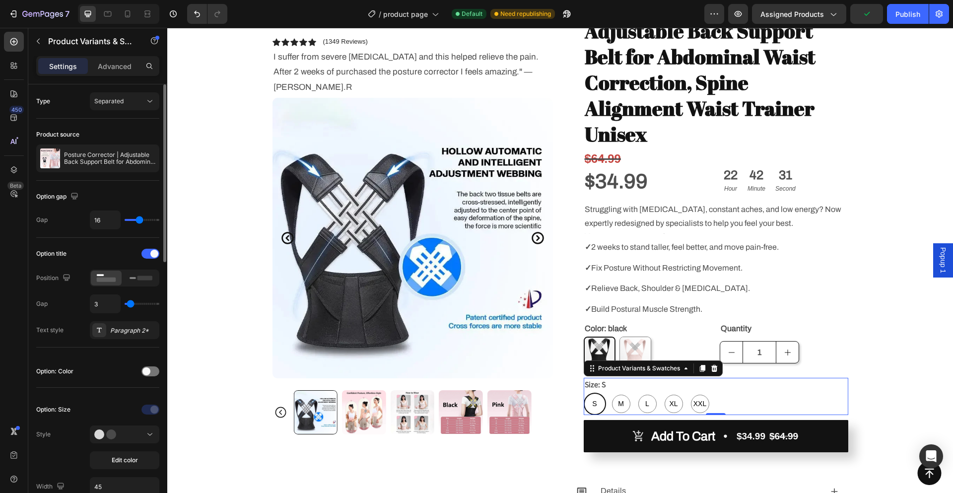
type input "2"
type input "1"
type input "0"
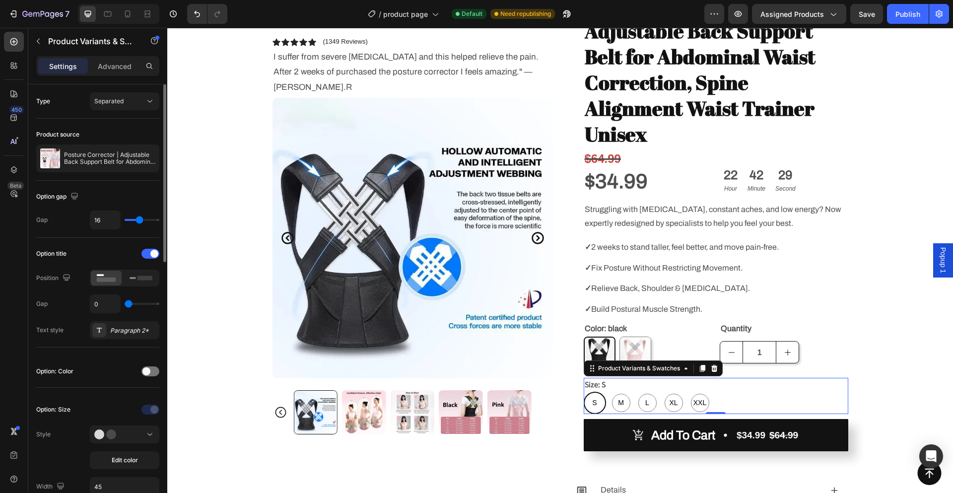
type input "0"
click at [128, 304] on input "range" at bounding box center [142, 304] width 35 height 2
click at [121, 335] on div "Paragraph 2*" at bounding box center [124, 330] width 69 height 18
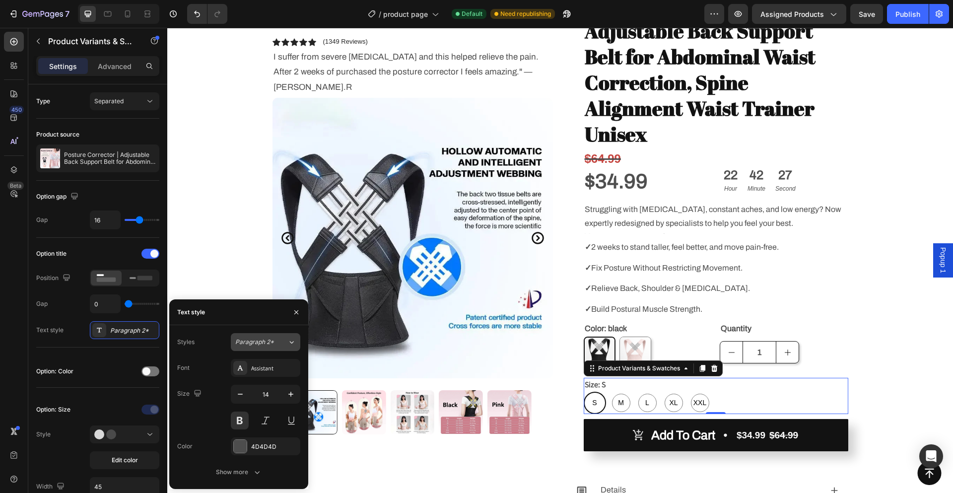
click at [269, 343] on span "Paragraph 2*" at bounding box center [254, 341] width 39 height 9
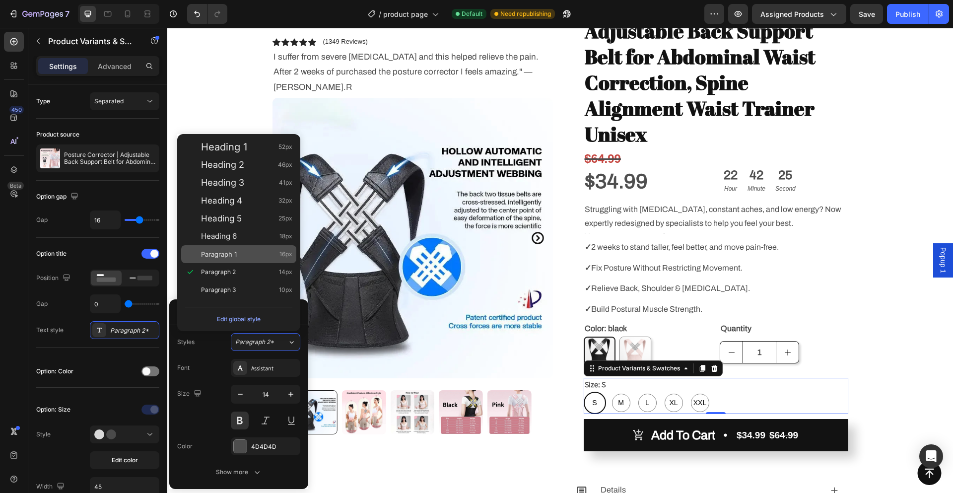
click at [240, 254] on div "Paragraph 1 16px" at bounding box center [246, 254] width 91 height 10
type input "16"
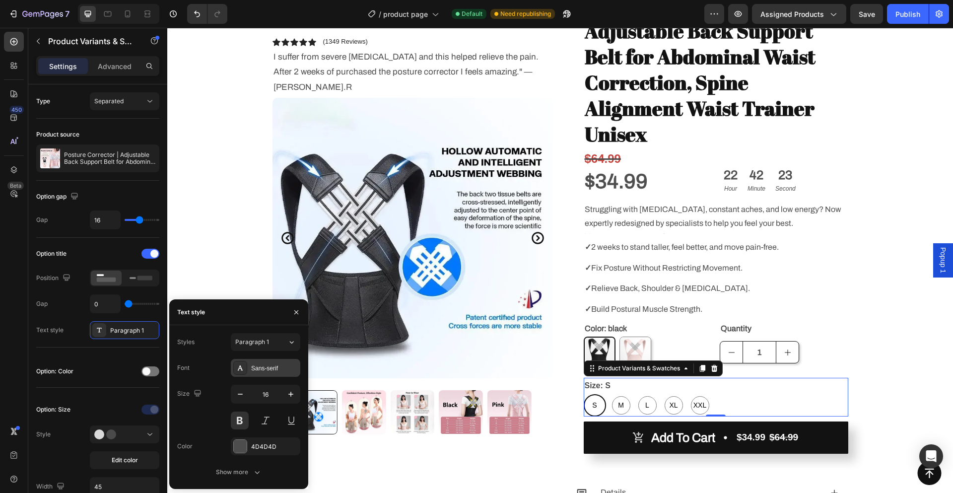
click at [269, 371] on div "Sans-serif" at bounding box center [274, 368] width 47 height 9
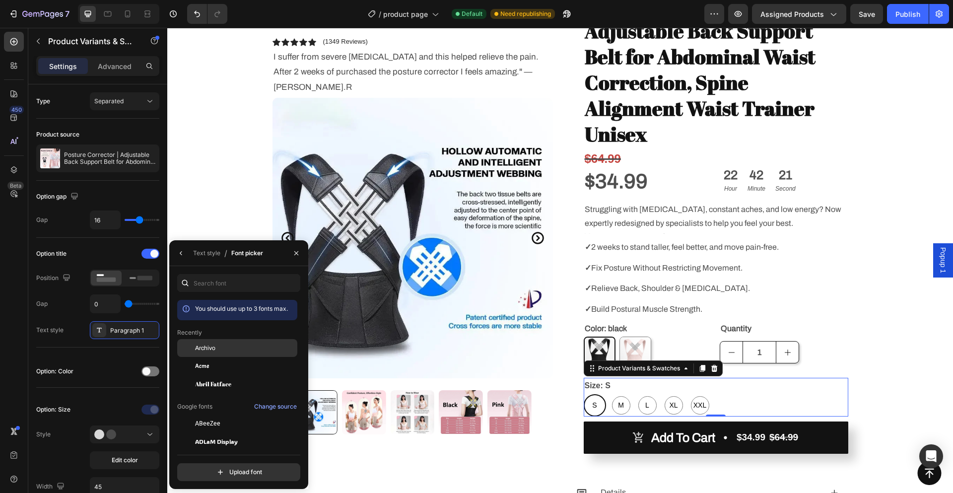
click at [227, 349] on div "Archivo" at bounding box center [245, 347] width 100 height 9
click at [252, 384] on div "Abril Fatface" at bounding box center [245, 383] width 100 height 9
click at [245, 414] on div "Archivo" at bounding box center [237, 423] width 120 height 18
click at [106, 376] on div "Option: Color" at bounding box center [97, 371] width 123 height 16
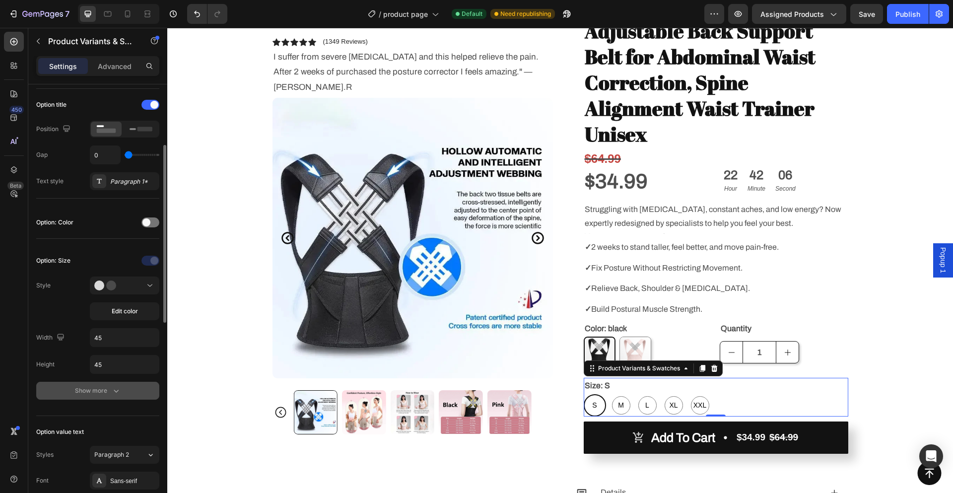
scroll to position [248, 0]
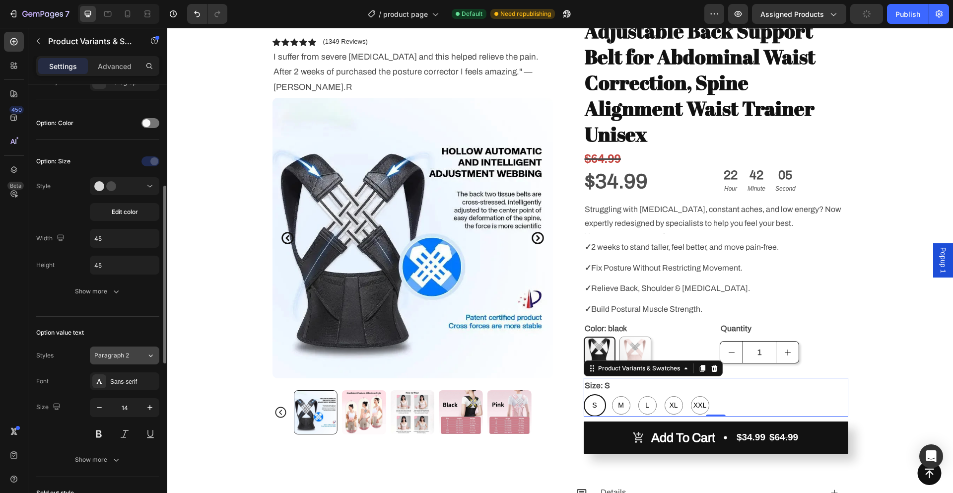
click at [130, 354] on div "Paragraph 2" at bounding box center [114, 355] width 40 height 9
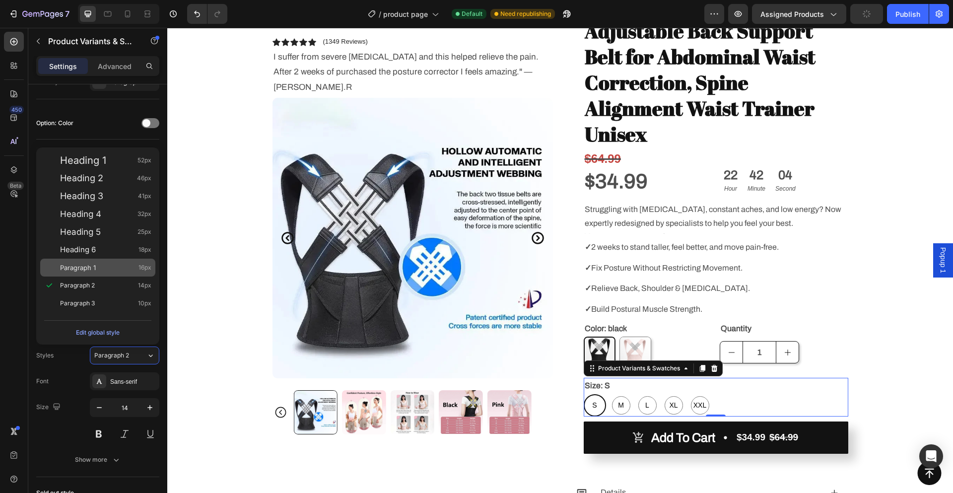
click at [89, 269] on span "Paragraph 1" at bounding box center [78, 268] width 36 height 10
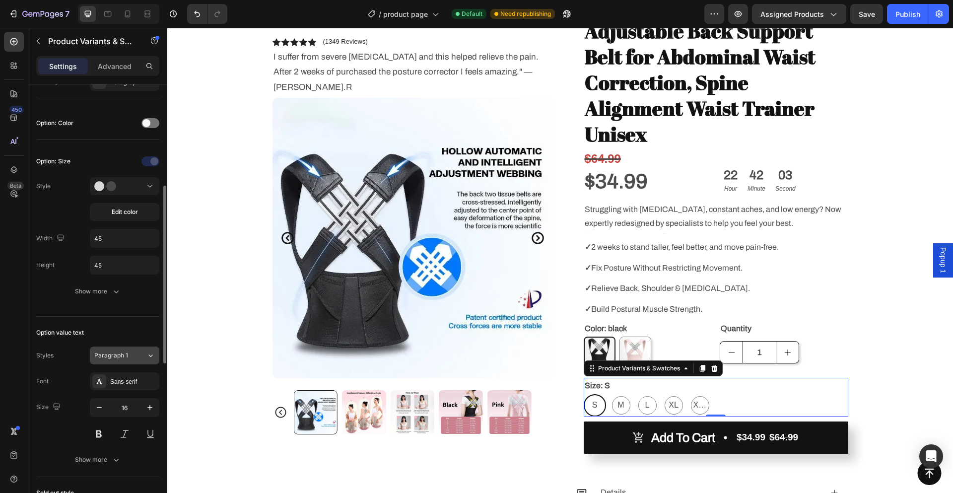
click at [128, 355] on div "Paragraph 1" at bounding box center [114, 355] width 40 height 9
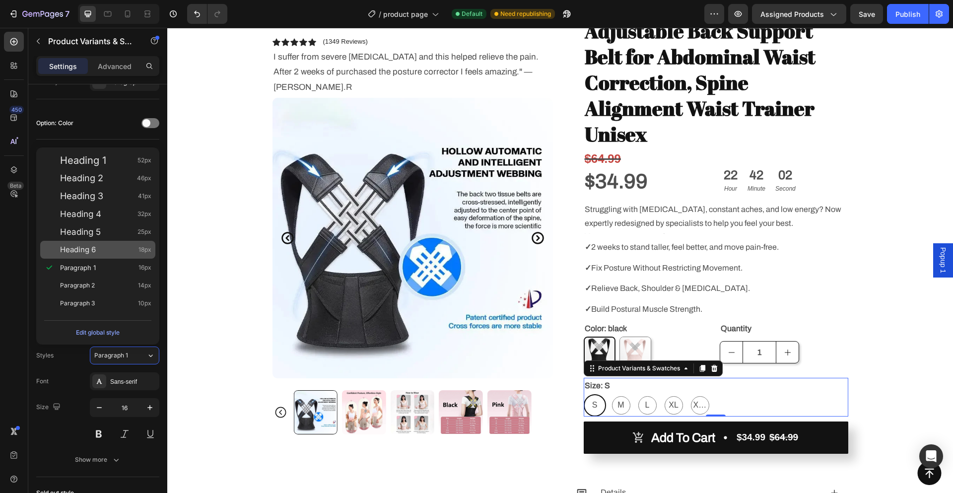
click at [101, 247] on div "Heading 6 18px" at bounding box center [105, 250] width 91 height 10
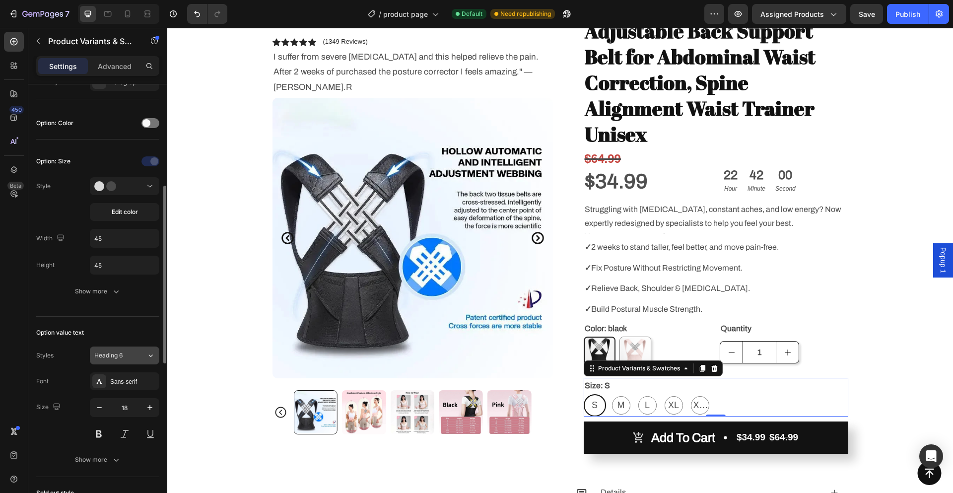
click at [124, 355] on div "Heading 6" at bounding box center [114, 355] width 40 height 9
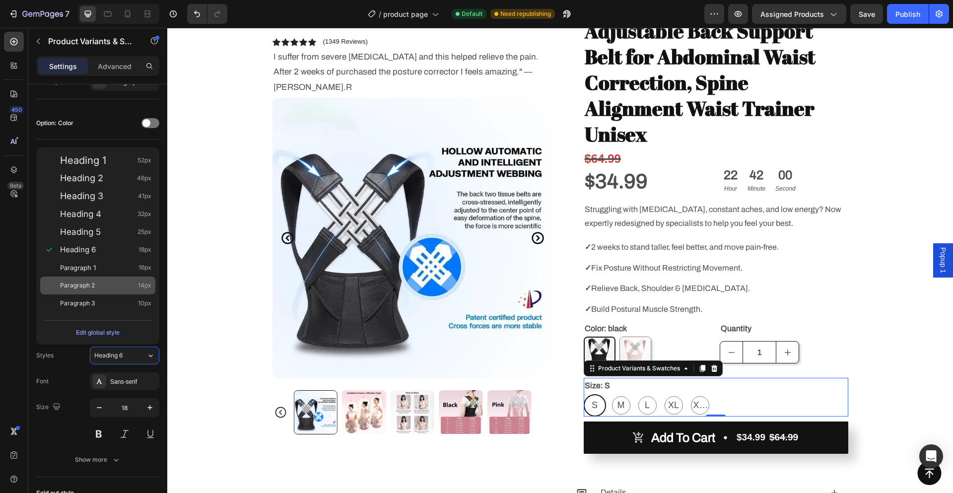
click at [90, 287] on span "Paragraph 2" at bounding box center [77, 285] width 35 height 10
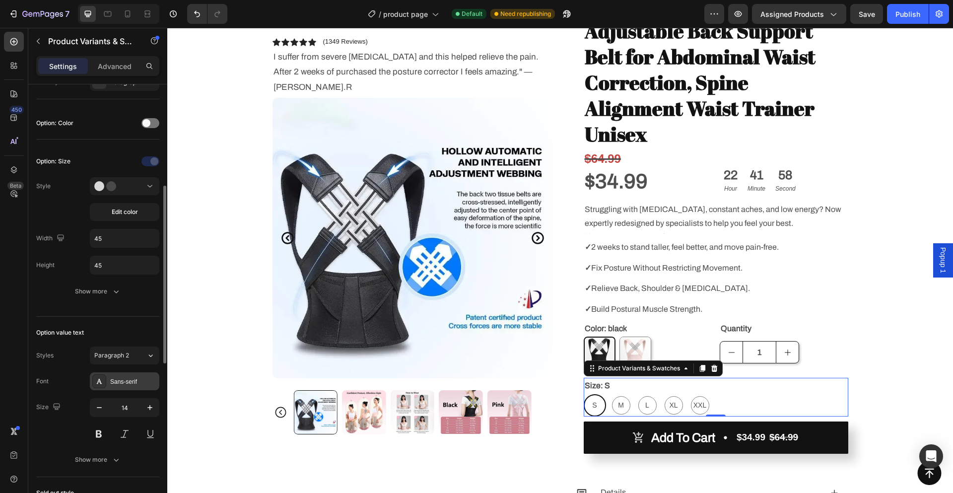
click at [123, 379] on div "Sans-serif" at bounding box center [133, 381] width 47 height 9
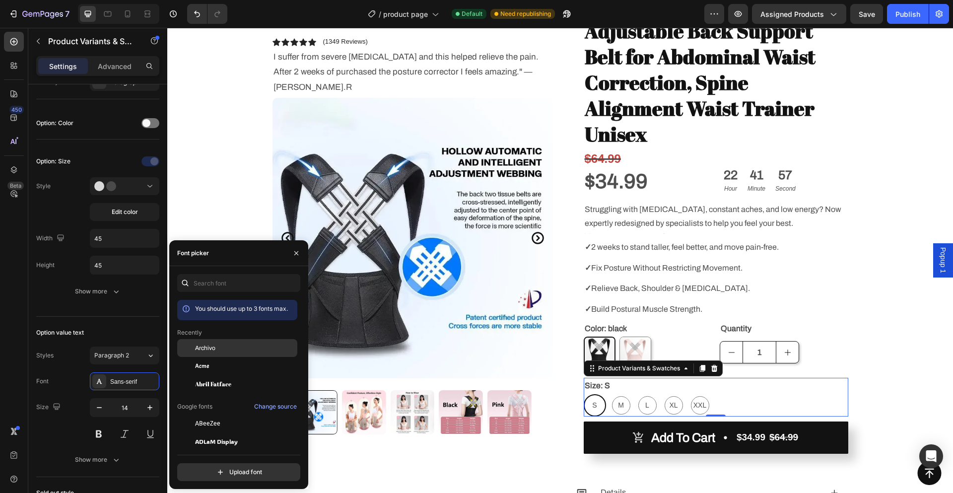
click at [223, 349] on div "Archivo" at bounding box center [245, 347] width 100 height 9
click at [224, 363] on div "Acme" at bounding box center [245, 365] width 100 height 9
click at [231, 382] on div "Abril Fatface" at bounding box center [245, 383] width 100 height 9
click at [231, 364] on div "Acme" at bounding box center [245, 365] width 100 height 9
click at [149, 406] on icon "button" at bounding box center [150, 407] width 10 height 10
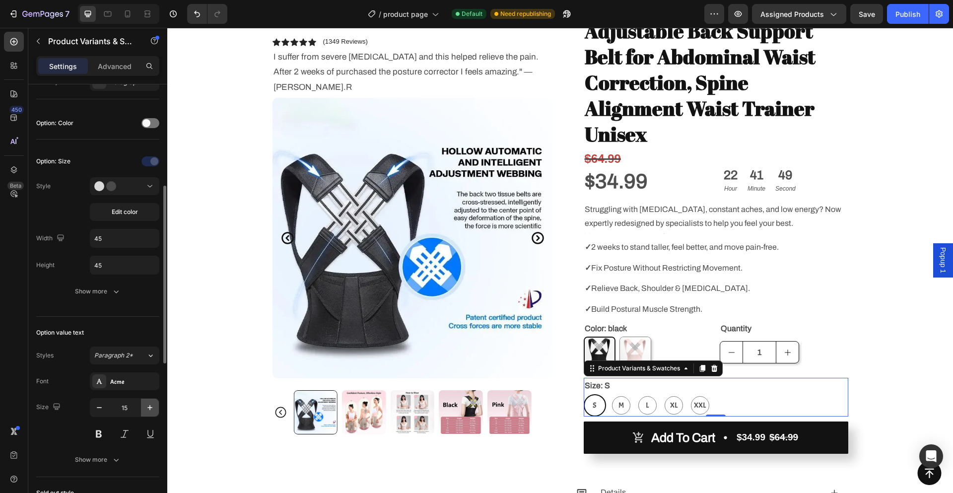
click at [149, 406] on icon "button" at bounding box center [150, 407] width 10 height 10
type input "16"
click at [112, 294] on icon "button" at bounding box center [116, 291] width 10 height 10
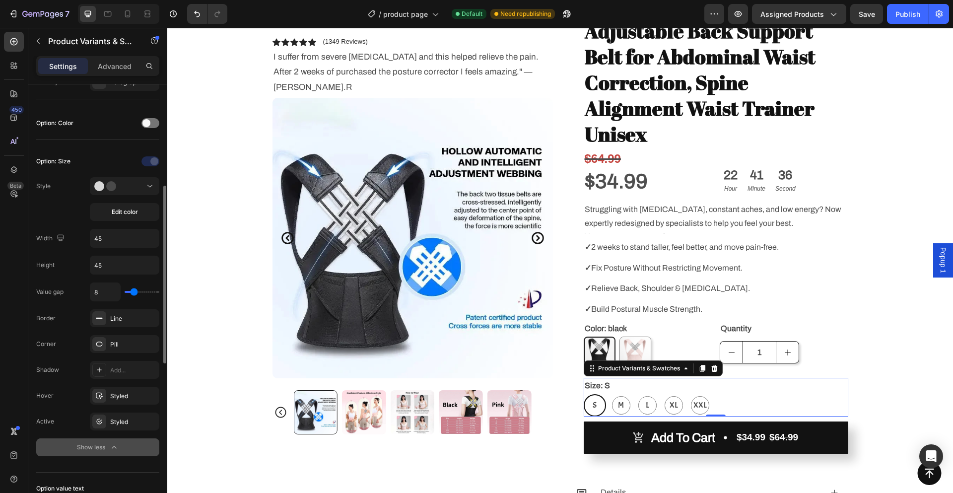
type input "9"
type input "10"
type input "11"
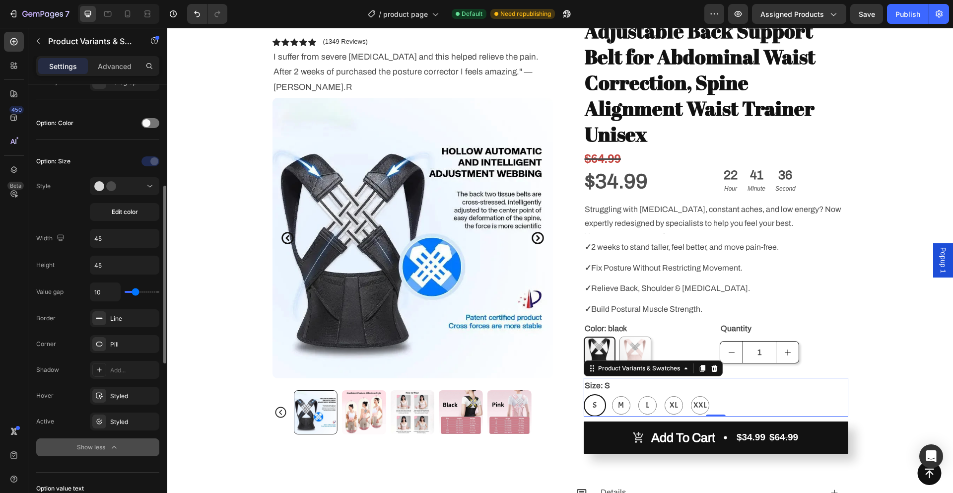
type input "11"
type input "12"
type input "11"
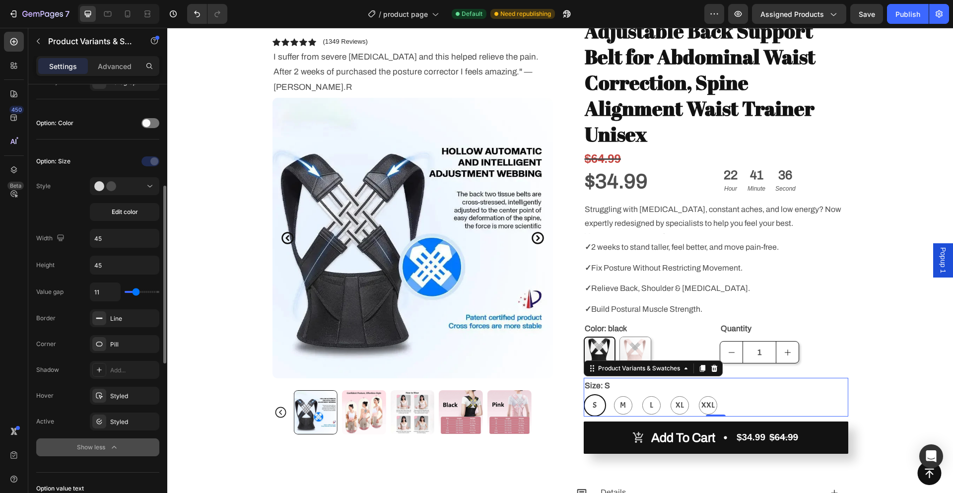
type input "10"
type input "9"
type input "8"
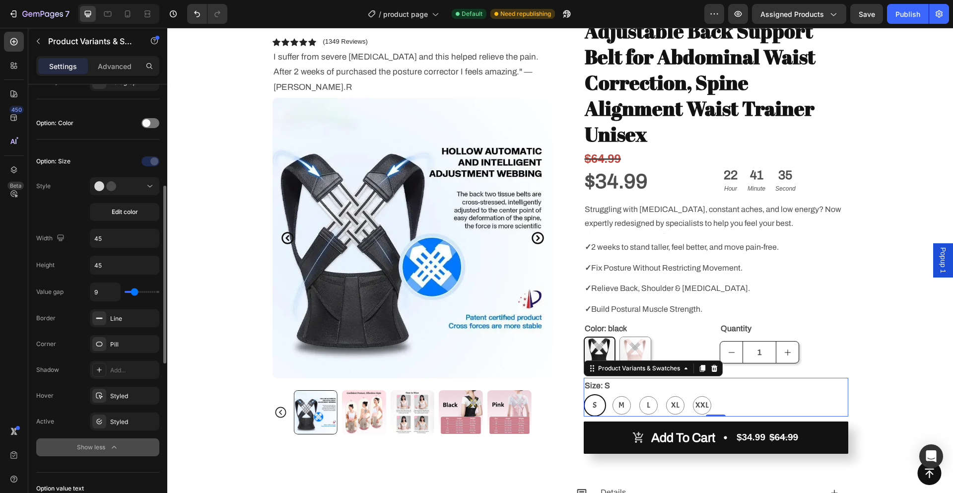
type input "8"
type input "7"
type input "6"
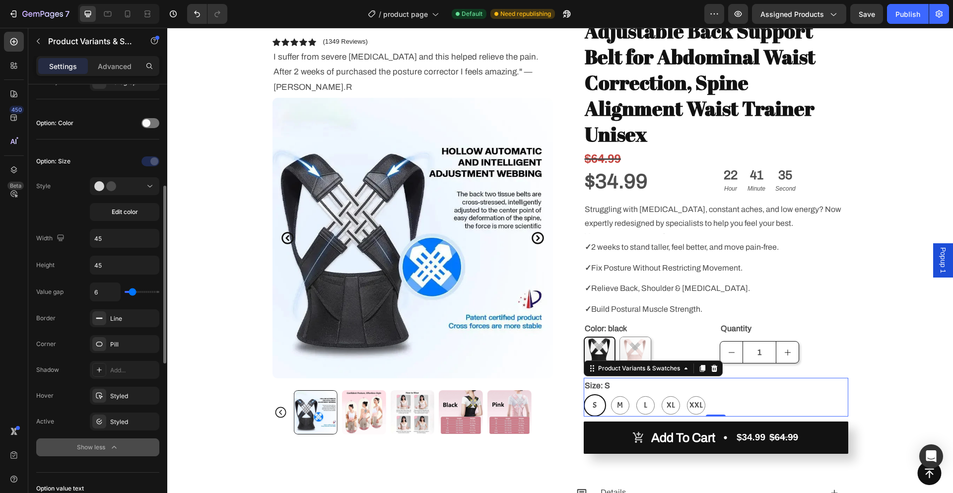
type input "5"
type input "4"
type input "5"
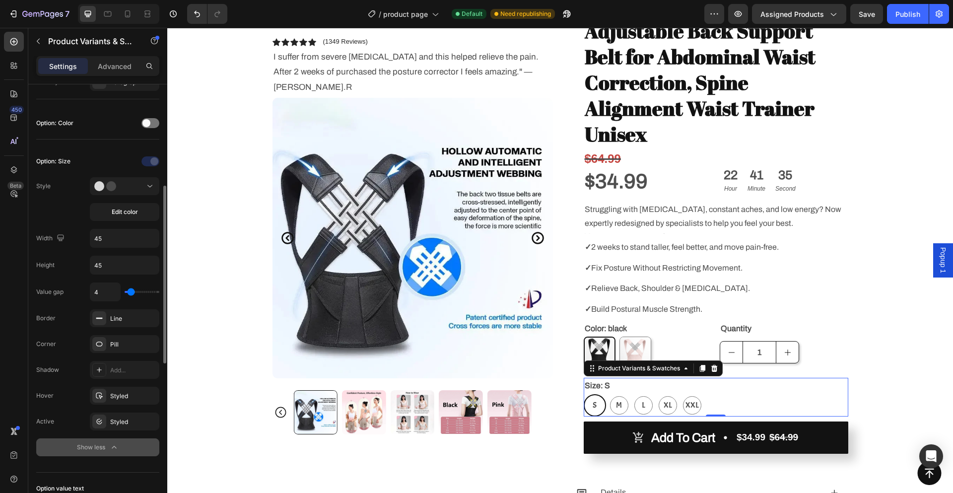
type input "5"
type input "6"
type input "7"
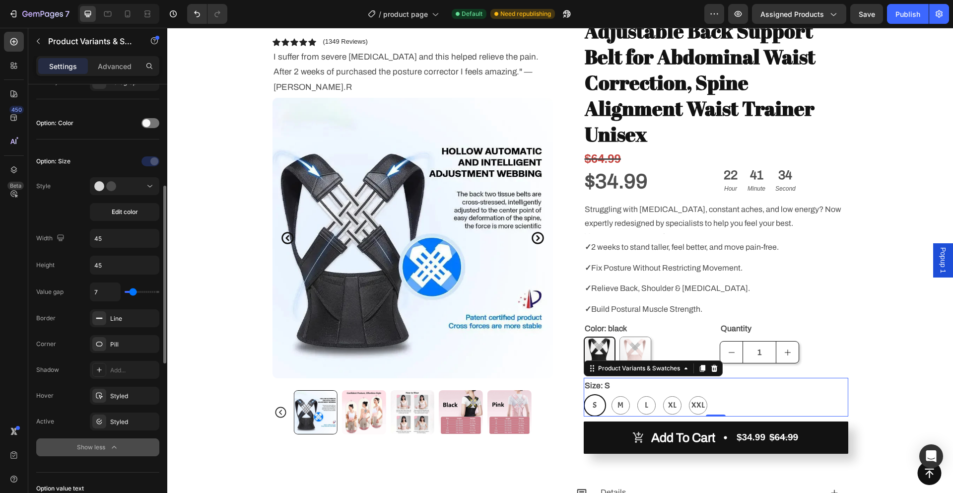
type input "8"
type input "9"
click at [134, 293] on input "range" at bounding box center [142, 292] width 35 height 2
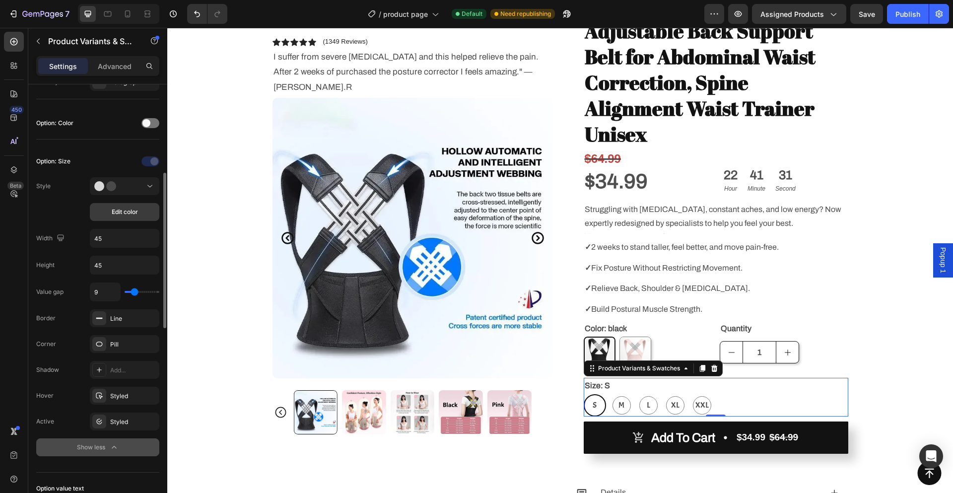
scroll to position [198, 0]
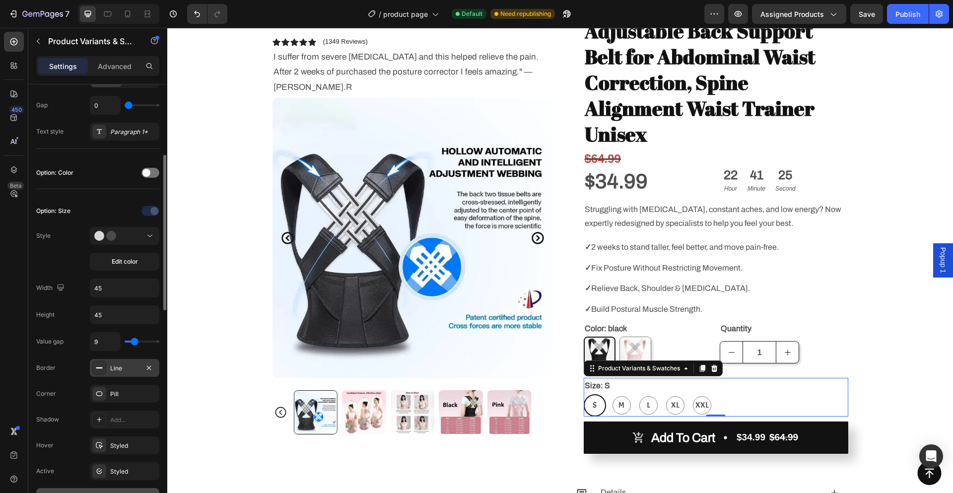
click at [124, 371] on div "Line" at bounding box center [124, 368] width 29 height 9
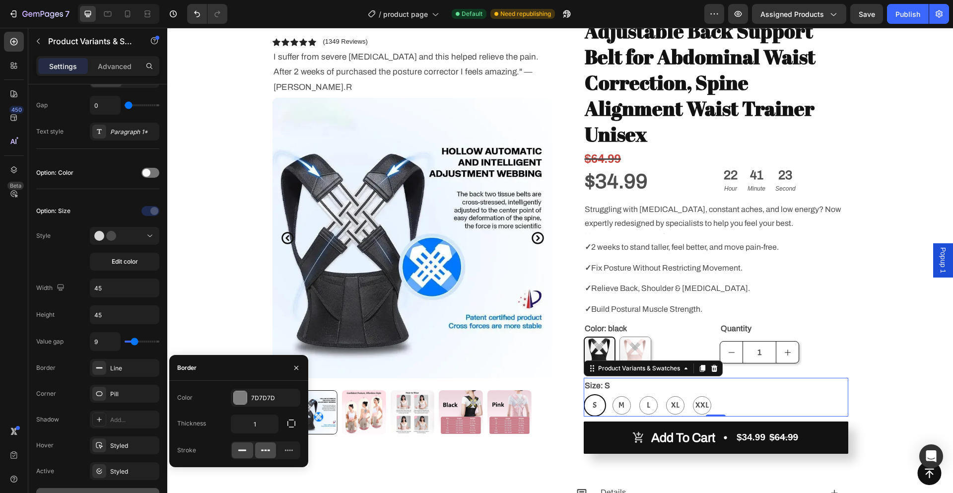
click at [264, 452] on icon at bounding box center [266, 450] width 10 height 10
click at [285, 451] on icon at bounding box center [289, 450] width 10 height 10
click at [268, 450] on icon at bounding box center [268, 450] width 2 height 1
click at [109, 195] on div "Option: Size Style Edit color Width 45 Height 45 Value gap 9 Border Dash Corner…" at bounding box center [97, 354] width 123 height 319
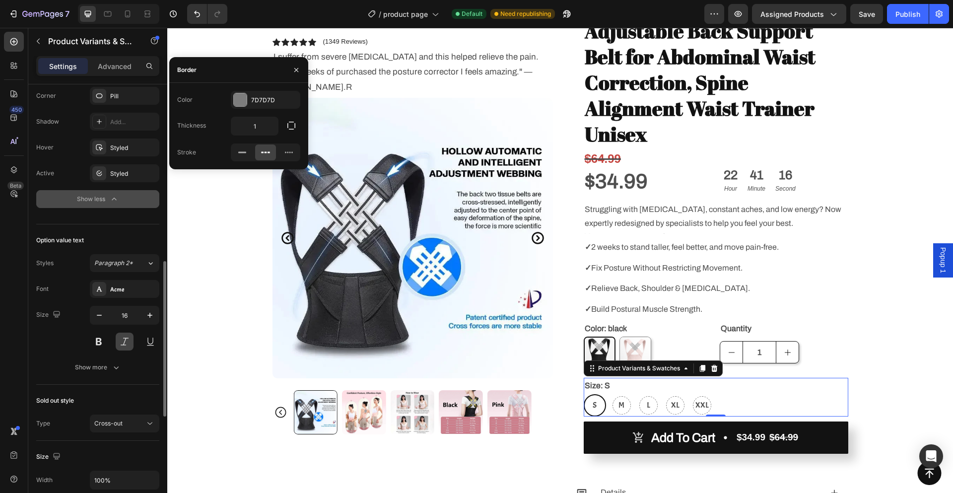
scroll to position [546, 0]
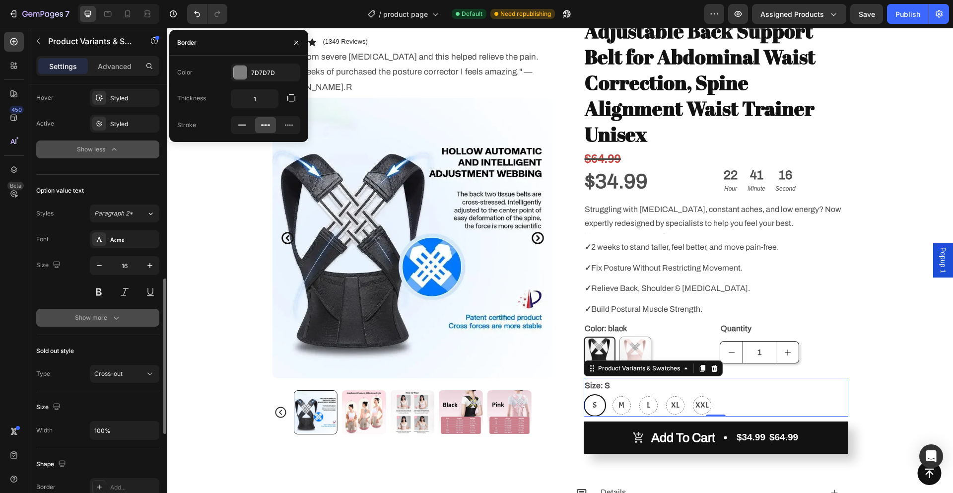
click at [105, 316] on div "Show more" at bounding box center [98, 318] width 46 height 10
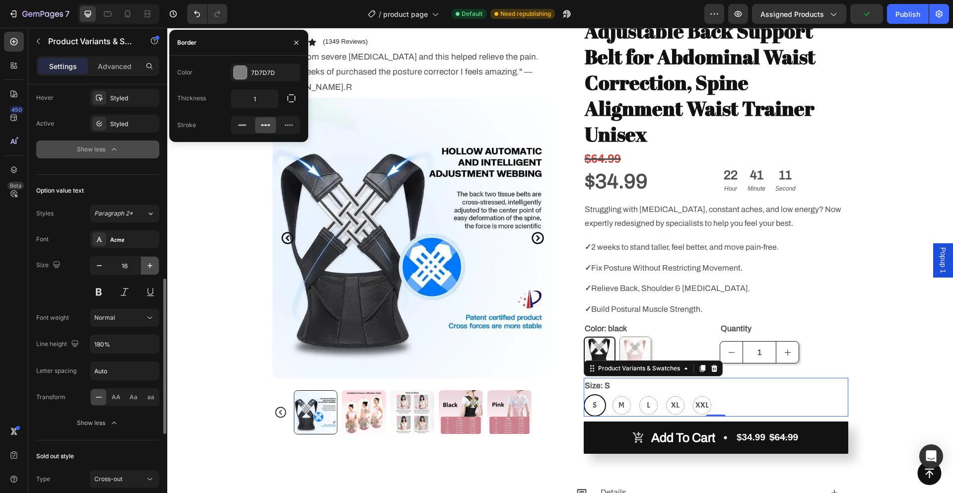
click at [152, 262] on icon "button" at bounding box center [150, 266] width 10 height 10
click at [98, 266] on icon "button" at bounding box center [99, 266] width 10 height 10
type input "16"
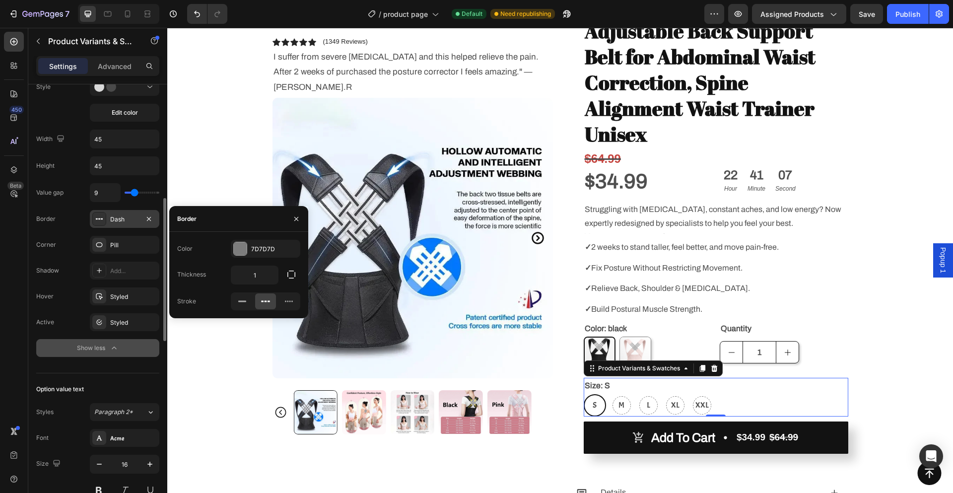
scroll to position [298, 0]
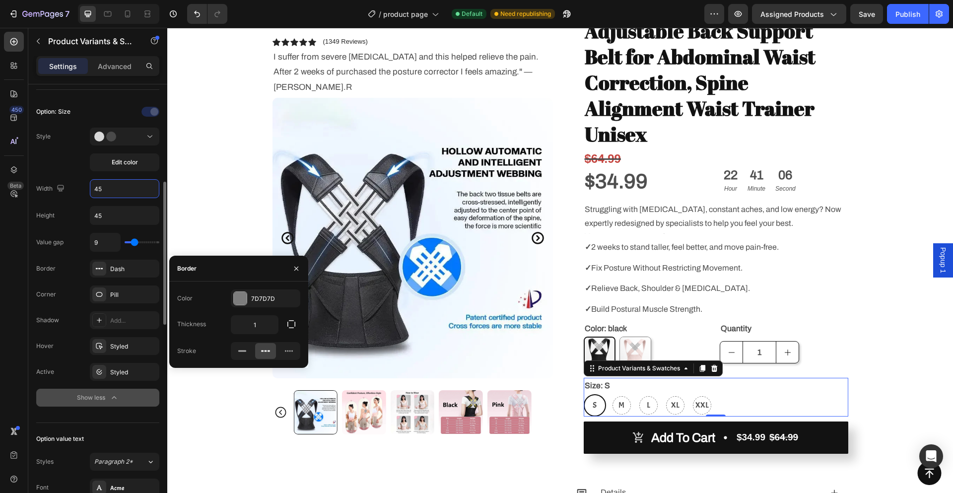
click at [123, 184] on input "45" at bounding box center [124, 189] width 68 height 18
click at [130, 215] on input "45" at bounding box center [124, 215] width 68 height 18
click at [114, 186] on input "45" at bounding box center [124, 189] width 68 height 18
type input "50"
click at [113, 213] on input "45" at bounding box center [124, 215] width 68 height 18
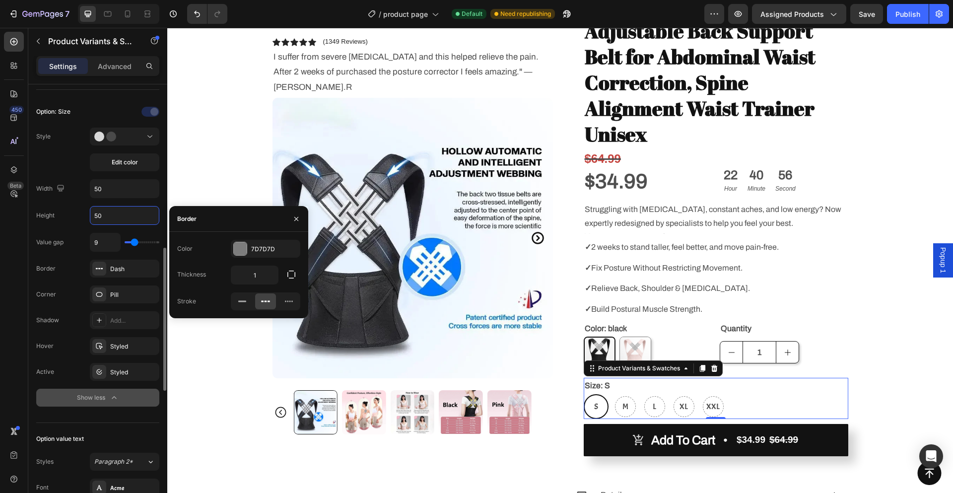
scroll to position [447, 0]
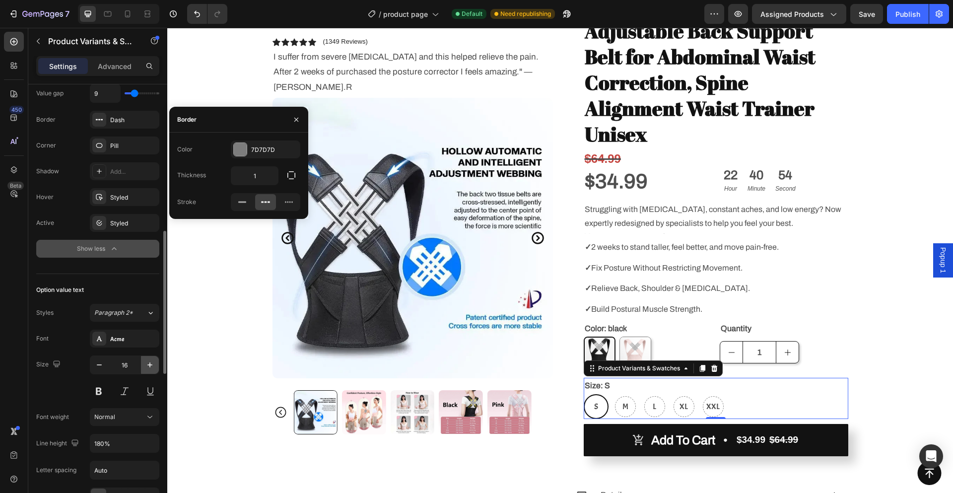
type input "50"
click at [156, 364] on button "button" at bounding box center [150, 365] width 18 height 18
click at [102, 389] on button at bounding box center [99, 391] width 18 height 18
click at [100, 366] on icon "button" at bounding box center [99, 365] width 10 height 10
type input "16"
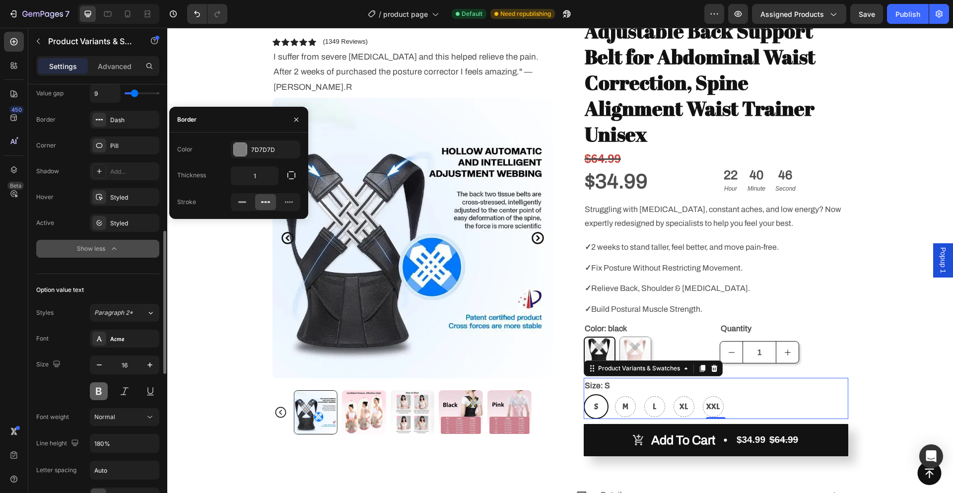
click at [101, 389] on button at bounding box center [99, 391] width 18 height 18
click at [876, 368] on div "Icon Free Shipping [DATE] Only Text Block Row Icon 14,000+ Happy Customer Text …" at bounding box center [560, 262] width 786 height 627
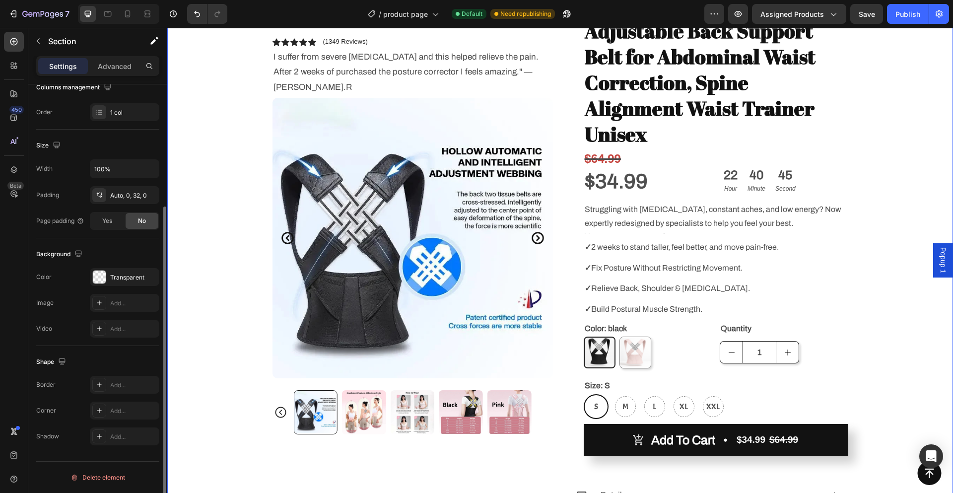
scroll to position [0, 0]
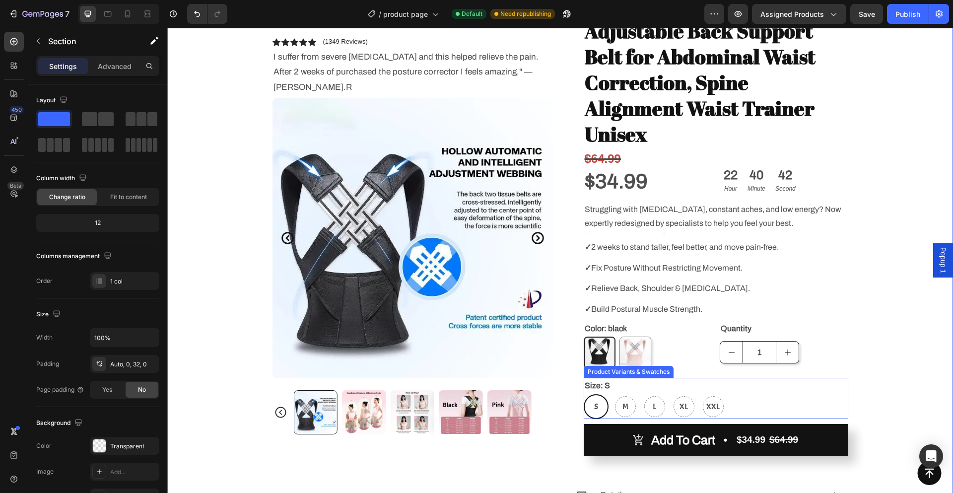
click at [659, 378] on div "Size: S S S S M M M L L L XL XL XL XXL XXL XXL" at bounding box center [716, 398] width 264 height 41
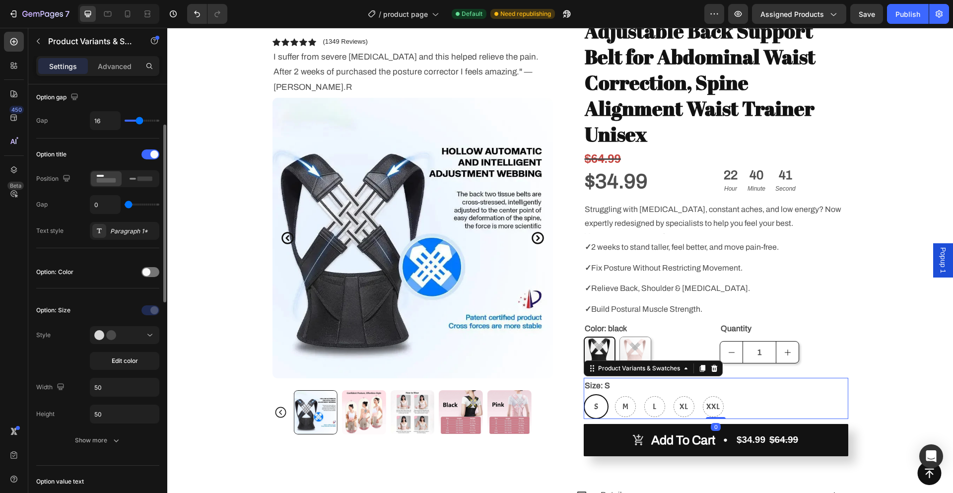
scroll to position [248, 0]
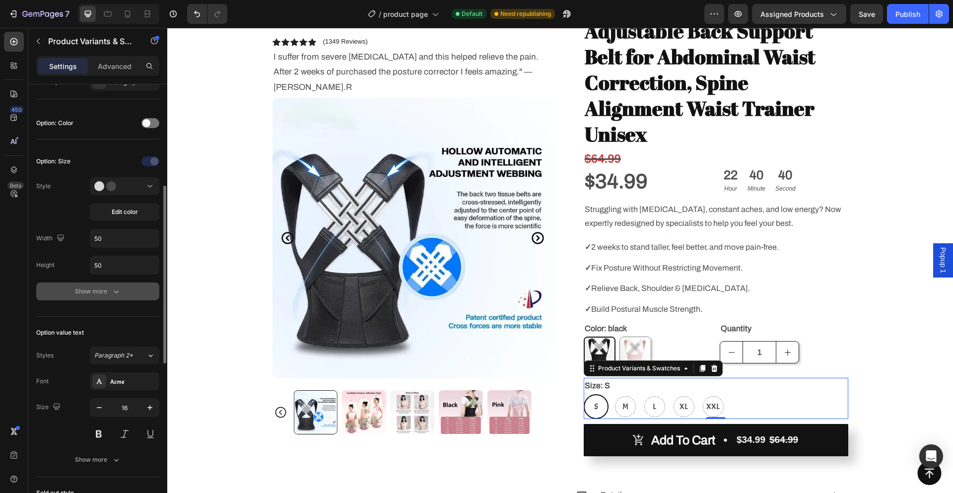
click at [114, 289] on icon "button" at bounding box center [116, 291] width 10 height 10
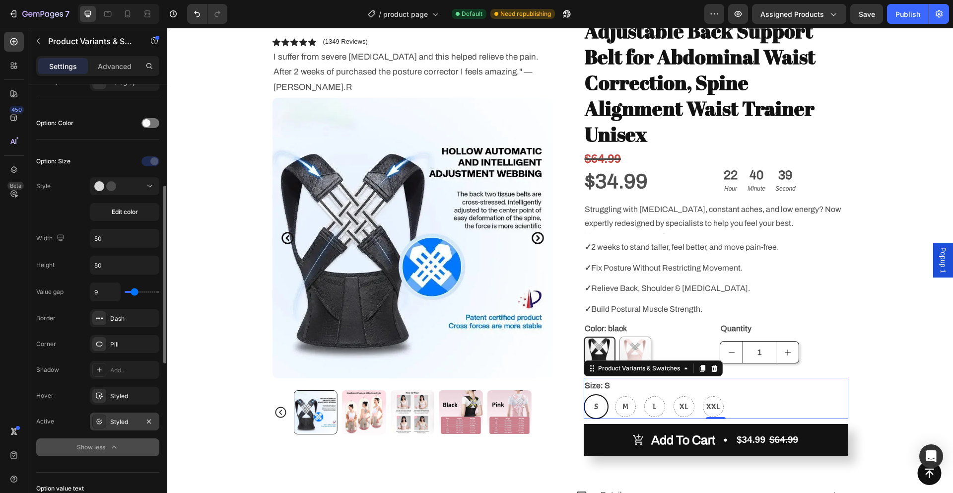
scroll to position [298, 0]
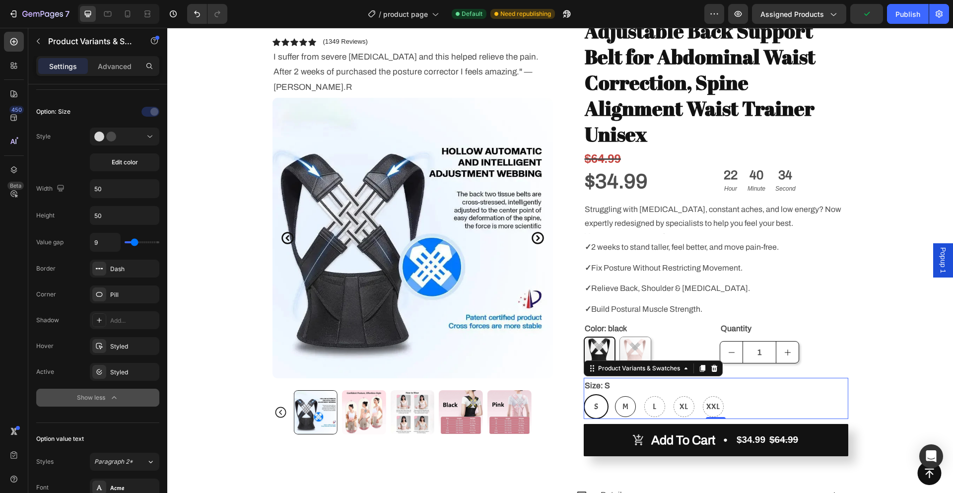
click at [620, 399] on span "M" at bounding box center [625, 406] width 10 height 14
click at [613, 394] on input "M M M" at bounding box center [612, 394] width 0 height 0
radio input "true"
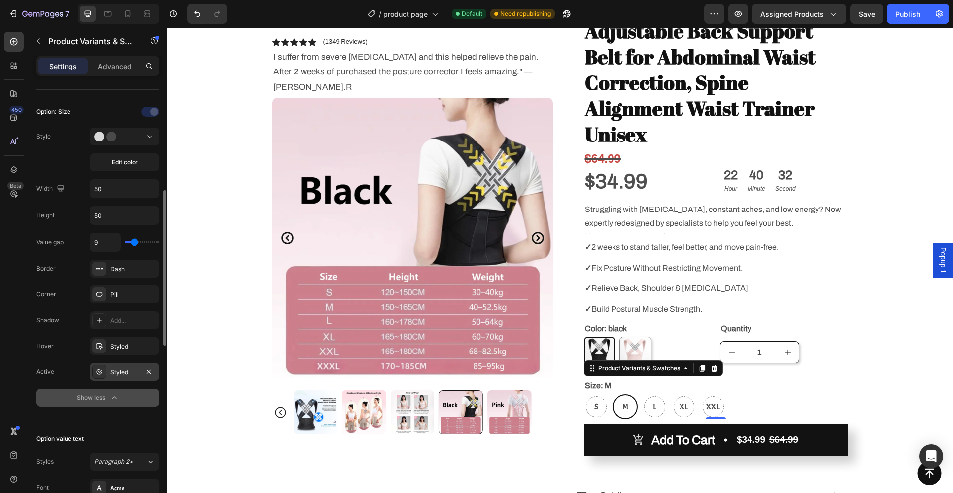
click at [114, 374] on div "Styled" at bounding box center [124, 372] width 29 height 9
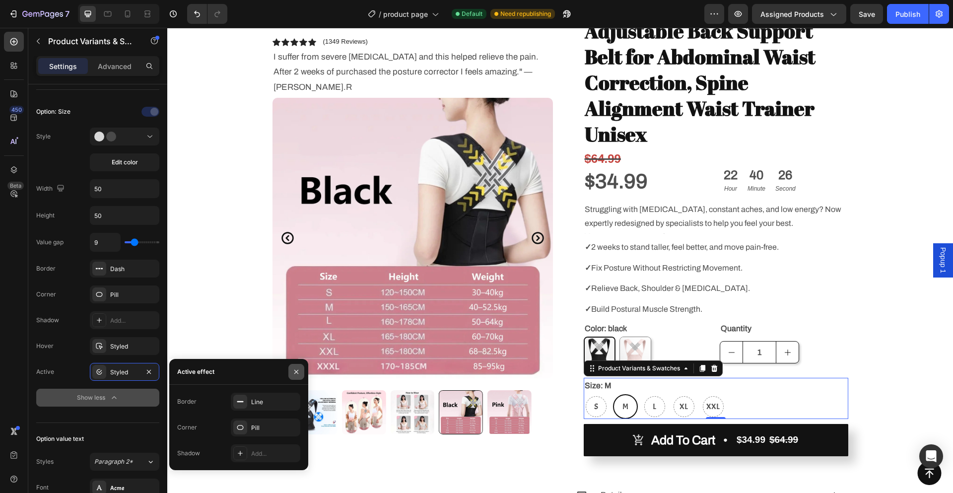
click at [299, 368] on icon "button" at bounding box center [296, 372] width 8 height 8
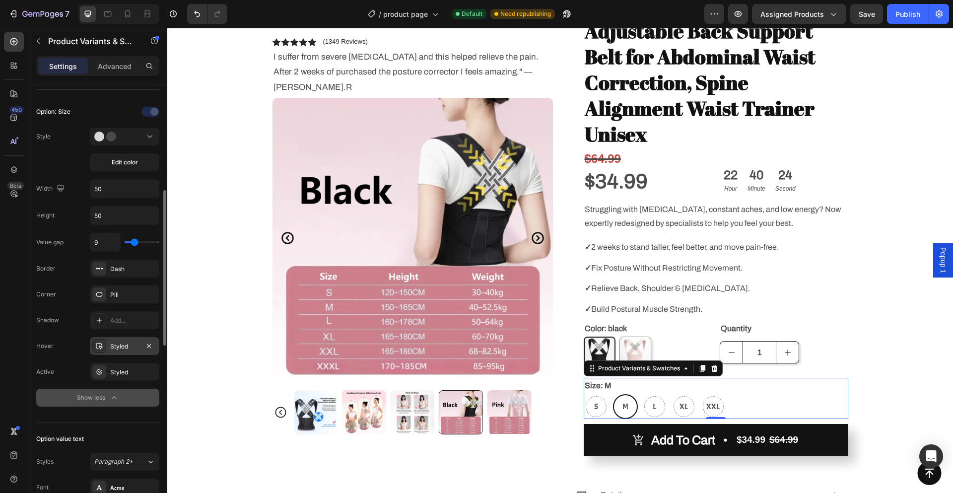
click at [120, 350] on div "Styled" at bounding box center [124, 346] width 29 height 9
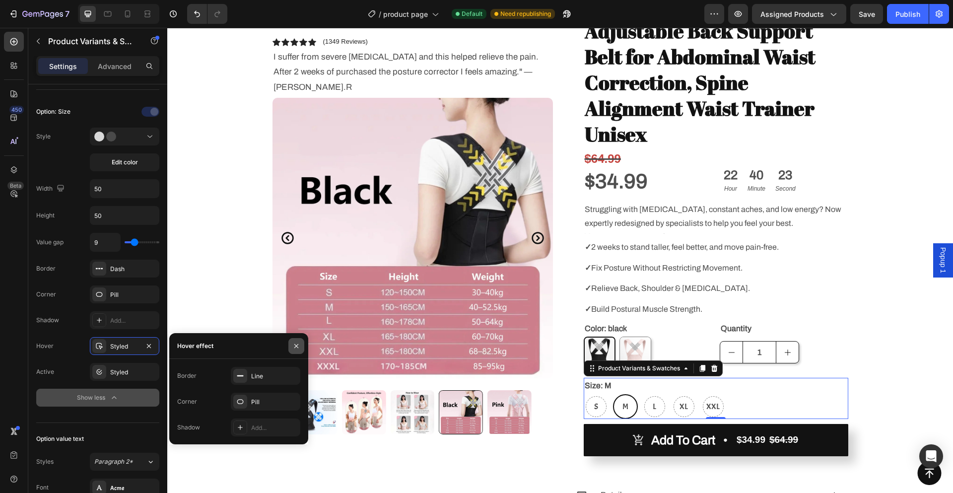
click at [299, 348] on icon "button" at bounding box center [296, 346] width 8 height 8
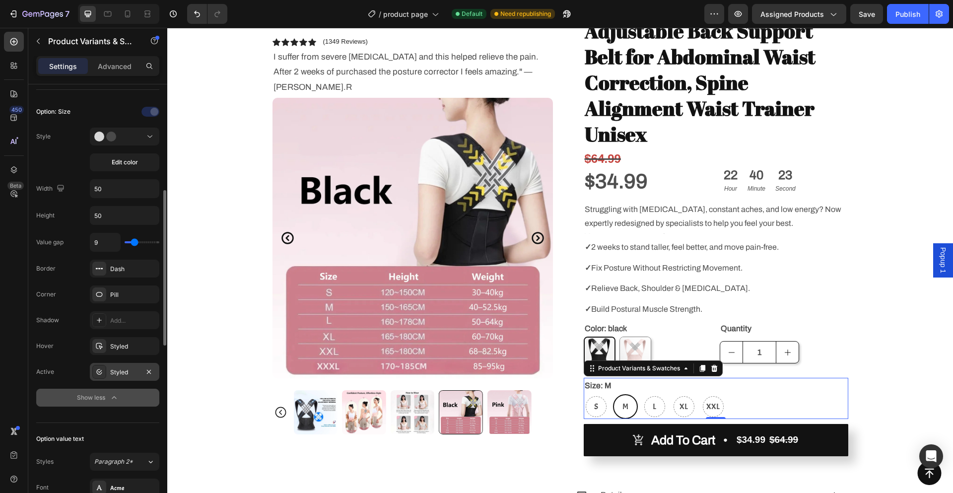
click at [122, 368] on div "Styled" at bounding box center [124, 372] width 29 height 9
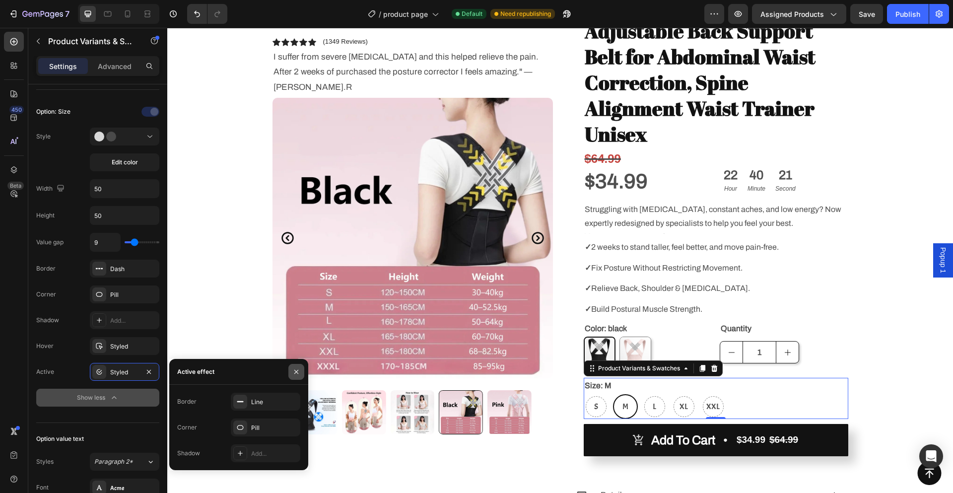
click at [298, 372] on icon "button" at bounding box center [296, 372] width 8 height 8
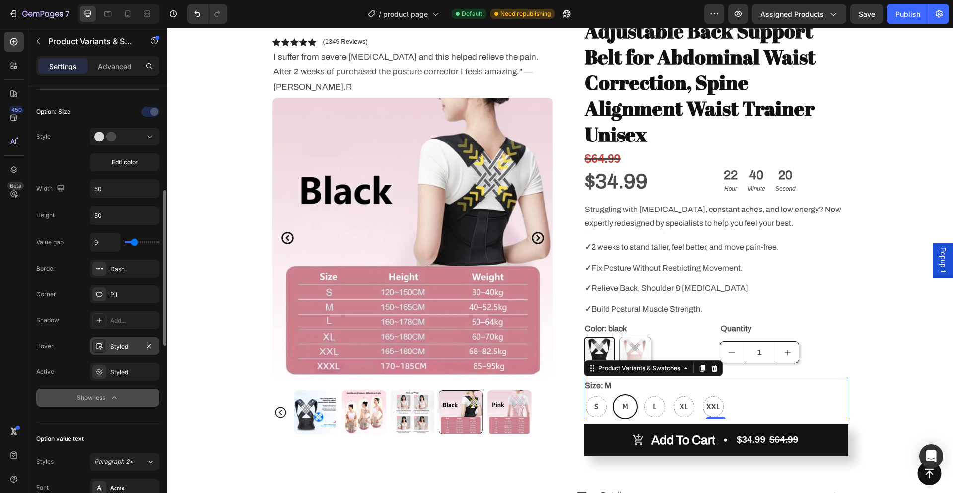
click at [113, 350] on div "Styled" at bounding box center [124, 346] width 29 height 9
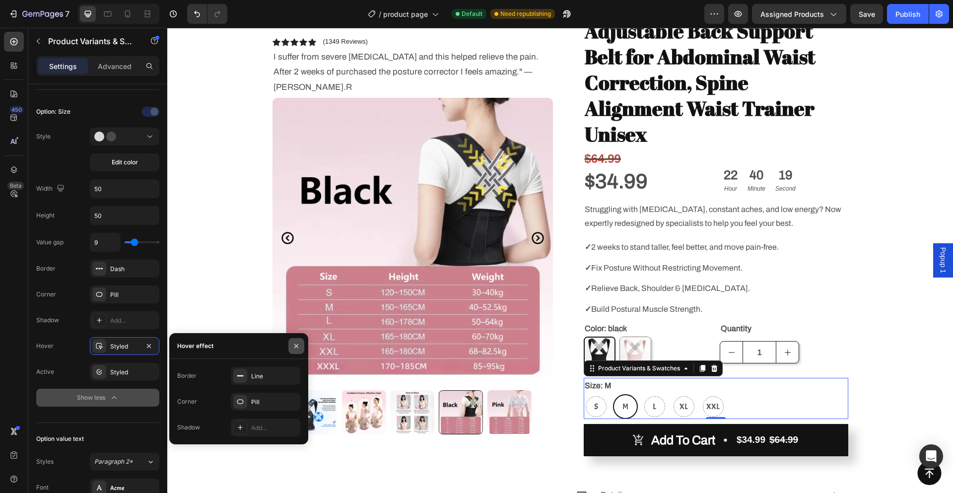
click at [293, 349] on icon "button" at bounding box center [296, 346] width 8 height 8
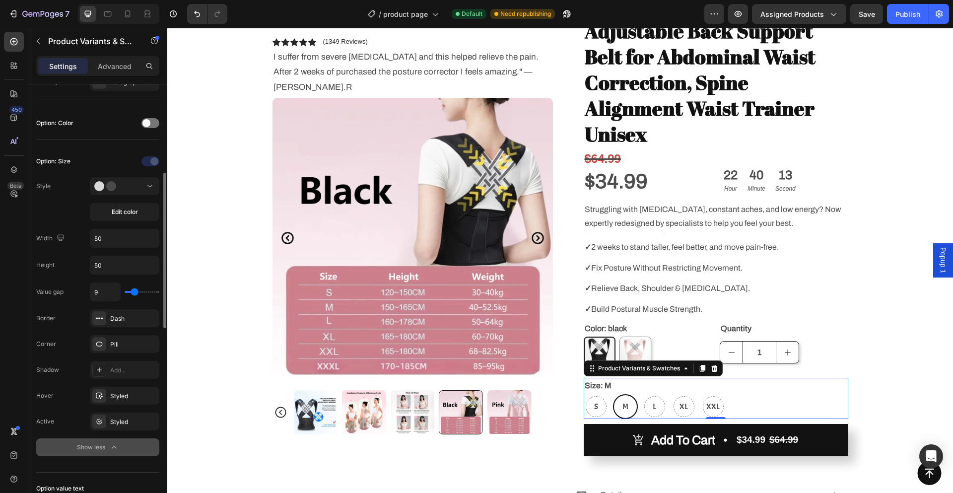
scroll to position [198, 0]
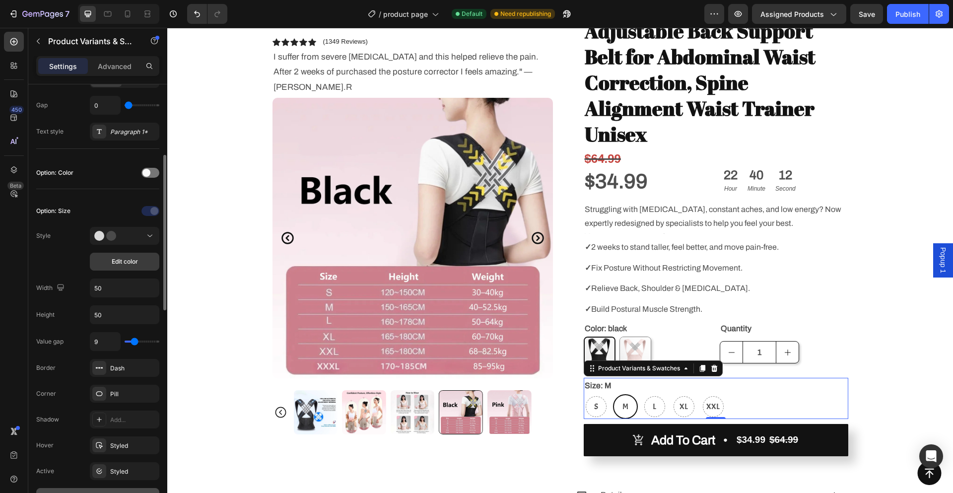
click at [120, 268] on button "Edit color" at bounding box center [124, 262] width 69 height 18
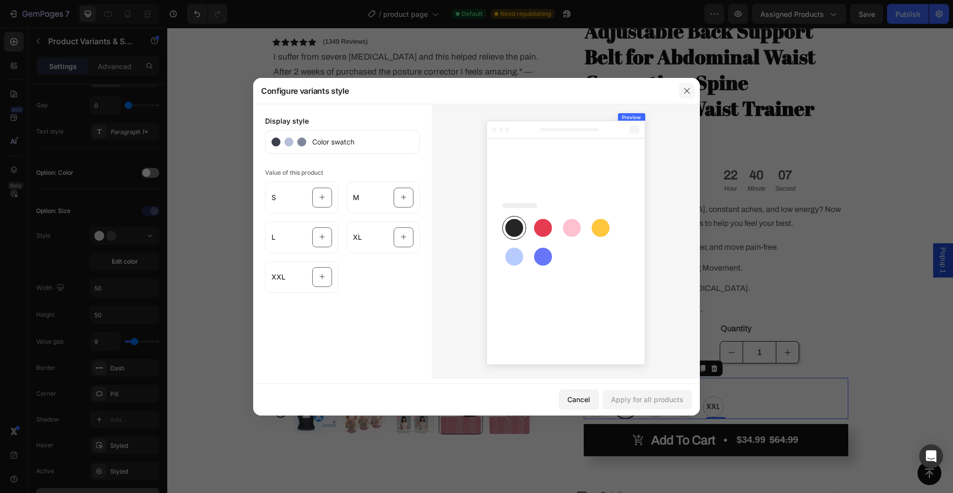
click at [691, 88] on button "button" at bounding box center [687, 91] width 16 height 16
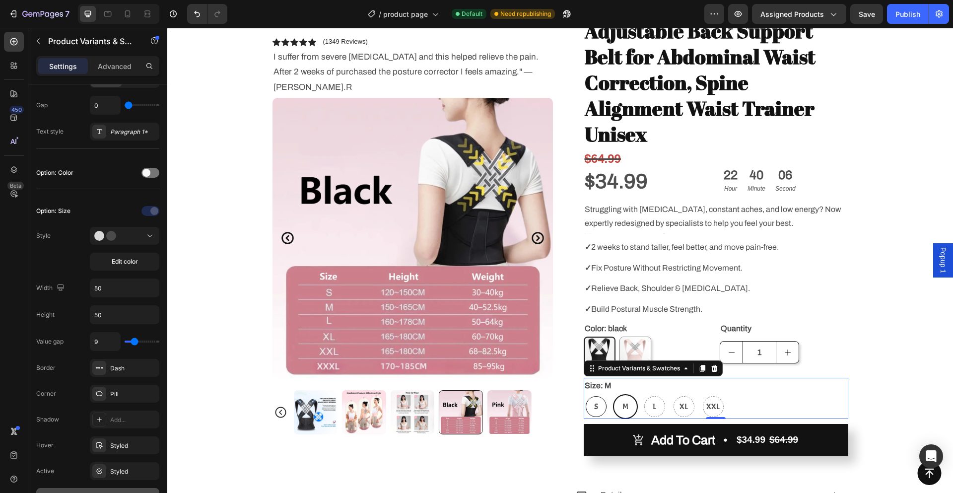
click at [596, 396] on div "S" at bounding box center [596, 406] width 21 height 21
click at [584, 394] on input "S S S" at bounding box center [583, 394] width 0 height 0
radio input "true"
click at [651, 399] on span "L" at bounding box center [654, 406] width 7 height 14
click at [642, 394] on input "L L L" at bounding box center [642, 394] width 0 height 0
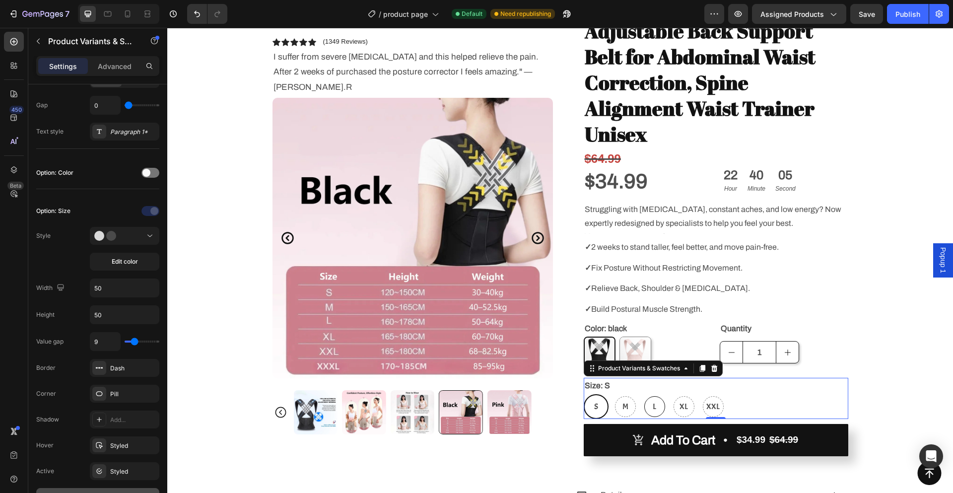
radio input "true"
click at [680, 399] on span "XL" at bounding box center [683, 406] width 12 height 14
click at [671, 394] on input "XL XL XL" at bounding box center [671, 394] width 0 height 0
radio input "true"
click at [711, 399] on span "XXL" at bounding box center [712, 406] width 17 height 14
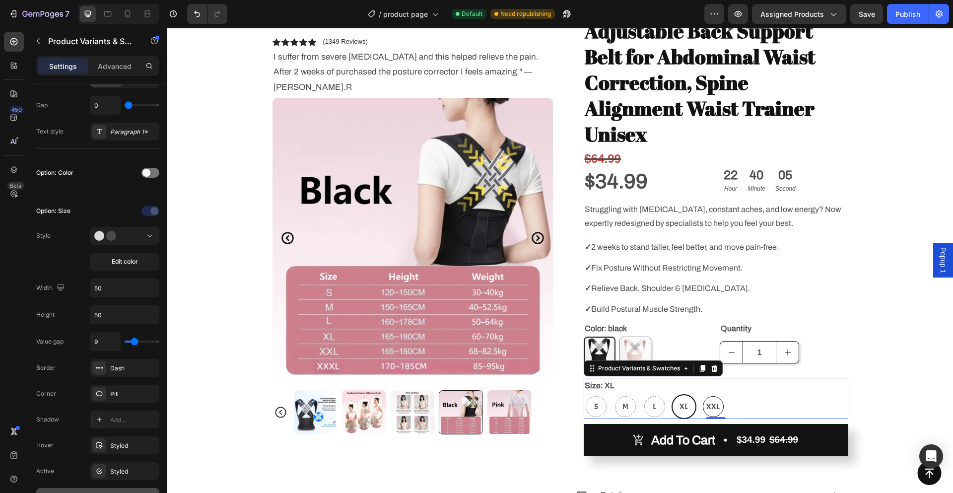
click at [701, 394] on input "XXL XXL XXL" at bounding box center [700, 394] width 0 height 0
radio input "true"
click at [593, 399] on span "S" at bounding box center [596, 406] width 8 height 14
click at [584, 394] on input "S S S" at bounding box center [583, 394] width 0 height 0
radio input "true"
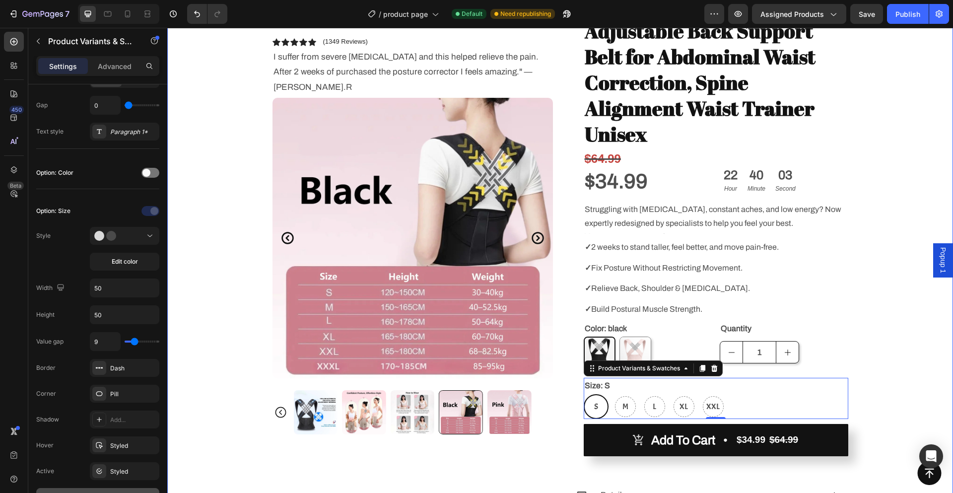
click at [875, 327] on div "Icon Free Shipping [DATE] Only Text Block Row Icon 14,000+ Happy Customer Text …" at bounding box center [560, 262] width 786 height 627
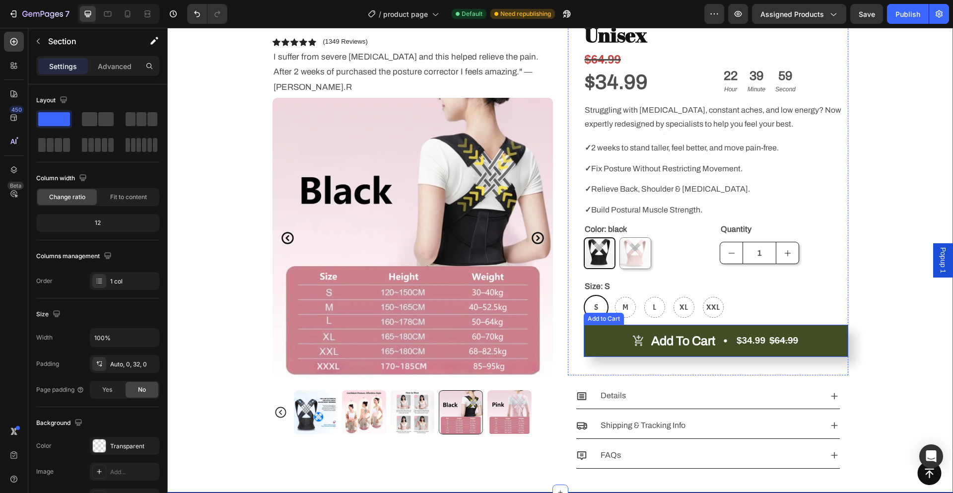
click at [763, 333] on div "$34.99" at bounding box center [750, 340] width 31 height 14
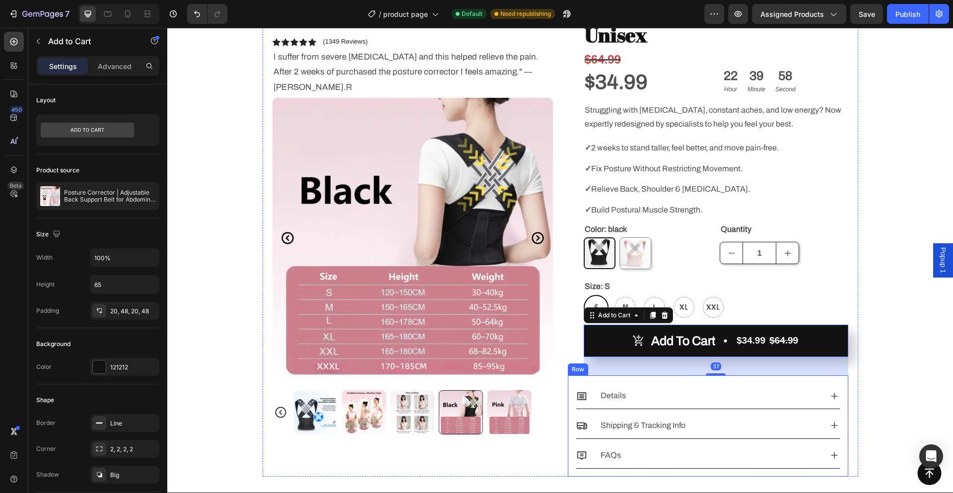
click at [713, 375] on div "Details Shipping & Tracking Info FAQs Accordion Row" at bounding box center [708, 425] width 280 height 101
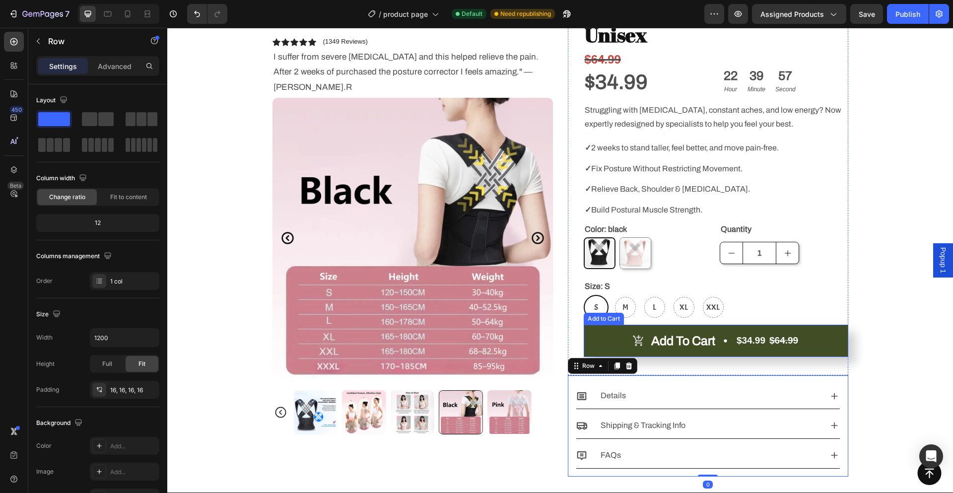
click at [730, 325] on button "Add to cart $34.99 $64.99" at bounding box center [716, 341] width 264 height 32
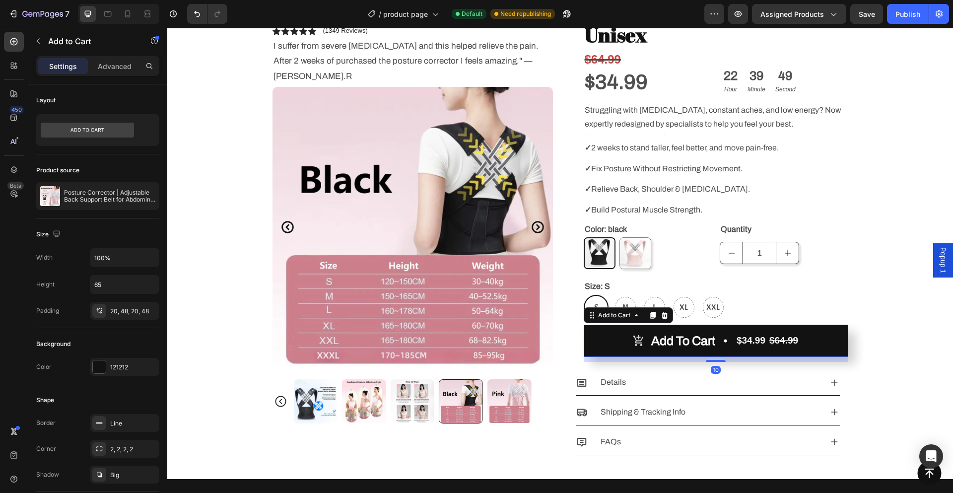
drag, startPoint x: 714, startPoint y: 347, endPoint x: 748, endPoint y: 334, distance: 36.8
click at [748, 357] on div "10" at bounding box center [716, 357] width 264 height 0
click at [865, 308] on div "Icon Free Shipping [DATE] Only Text Block Row Icon 14,000+ Happy Customer Text …" at bounding box center [560, 156] width 786 height 613
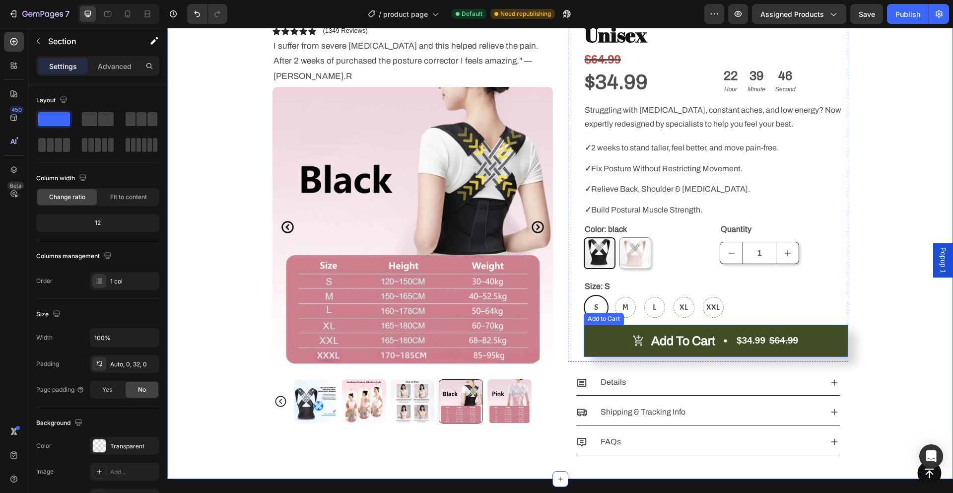
click at [768, 333] on div "$64.99" at bounding box center [783, 340] width 31 height 14
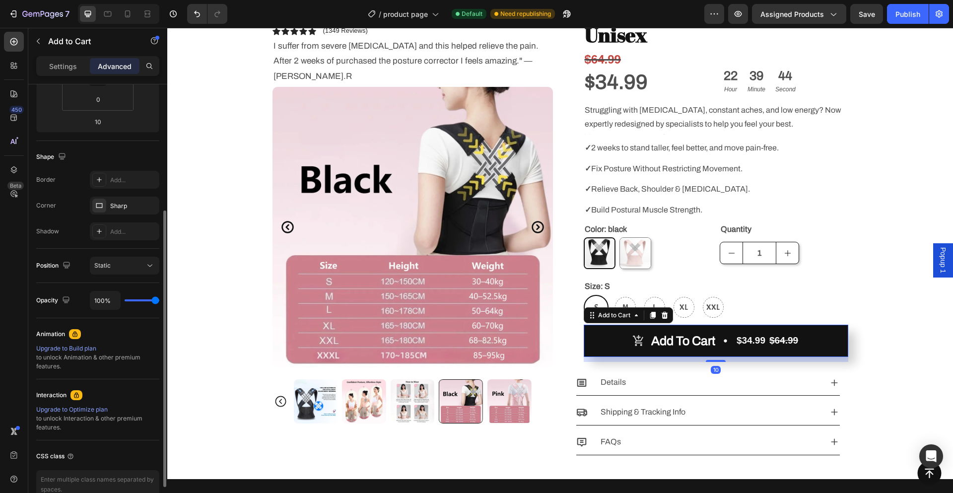
scroll to position [0, 0]
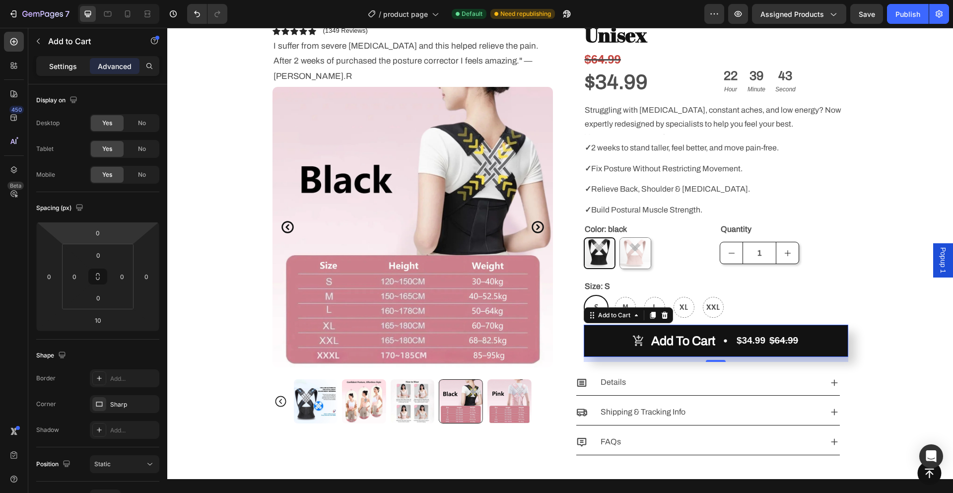
click at [72, 60] on div "Settings" at bounding box center [63, 66] width 50 height 16
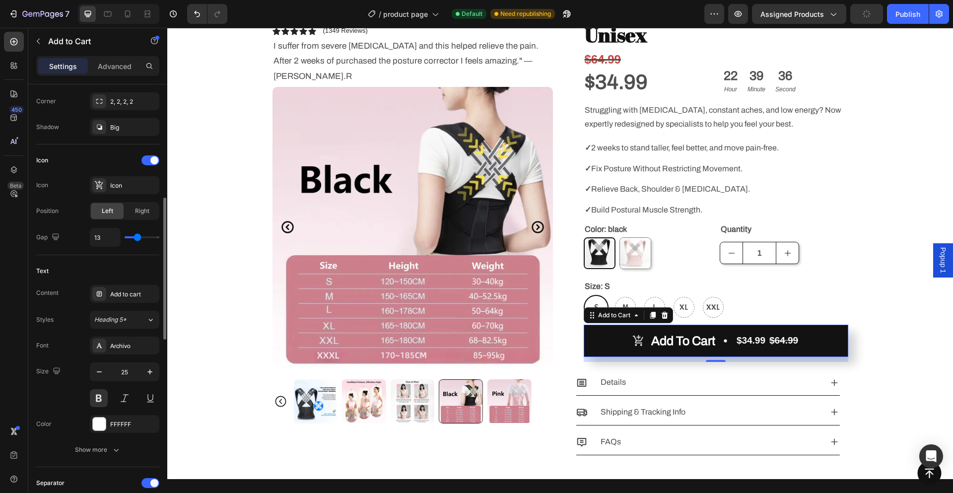
scroll to position [397, 0]
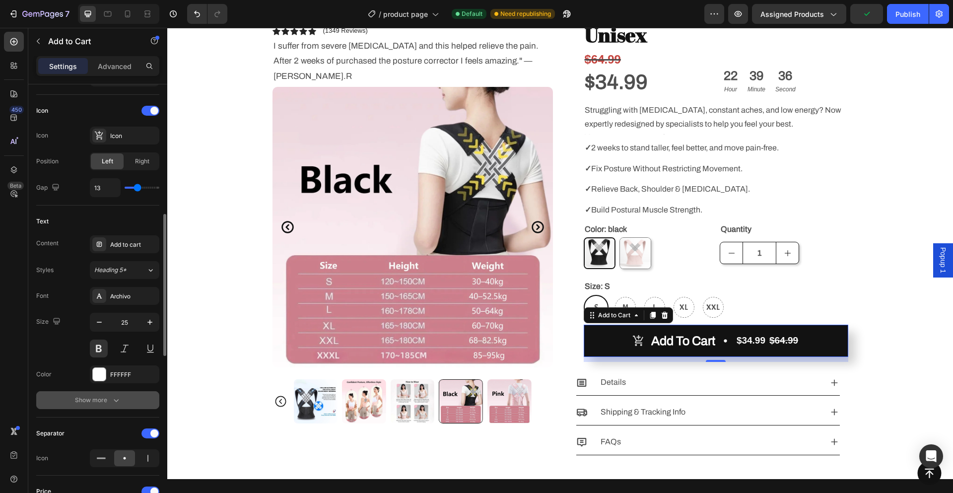
click at [104, 400] on div "Show more" at bounding box center [98, 400] width 46 height 10
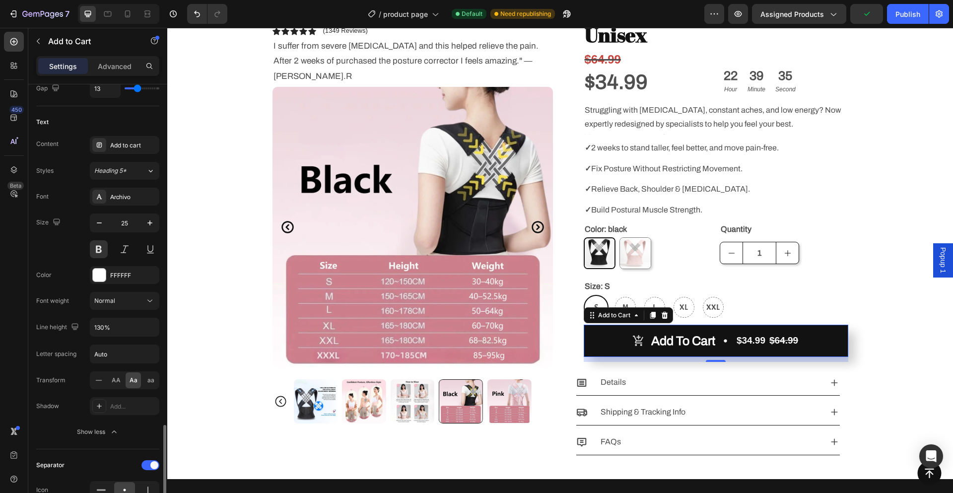
scroll to position [645, 0]
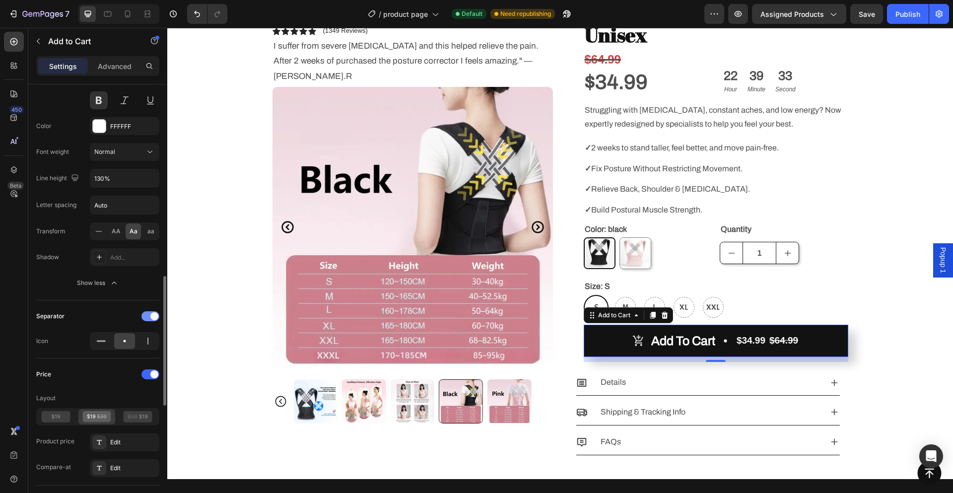
click at [151, 317] on span at bounding box center [154, 316] width 8 height 8
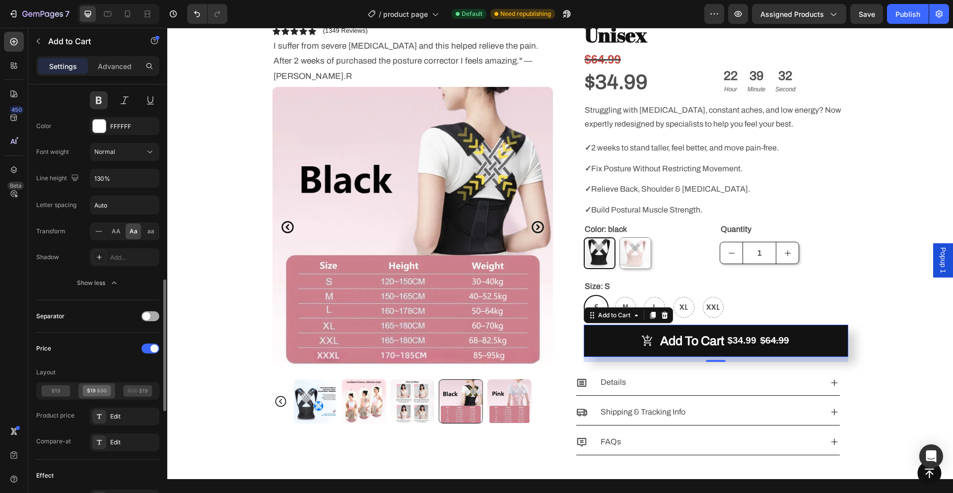
click at [151, 317] on div at bounding box center [150, 316] width 18 height 10
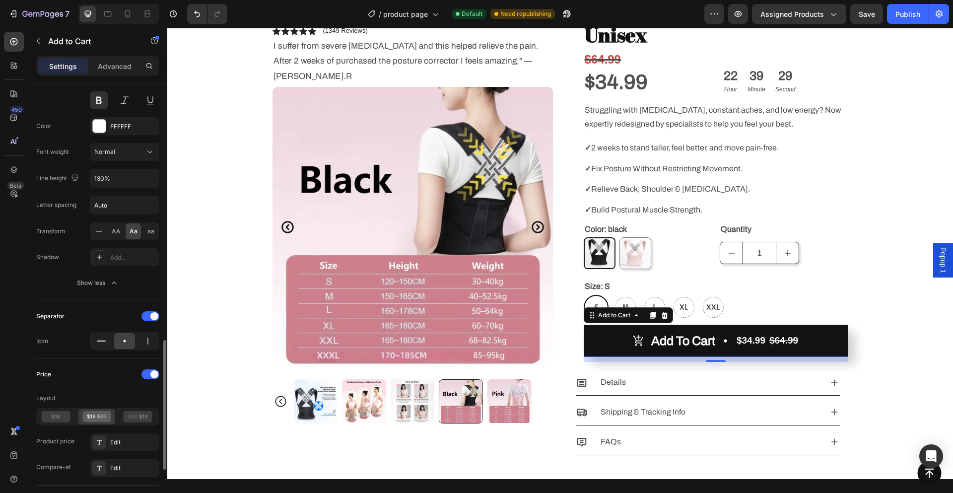
scroll to position [744, 0]
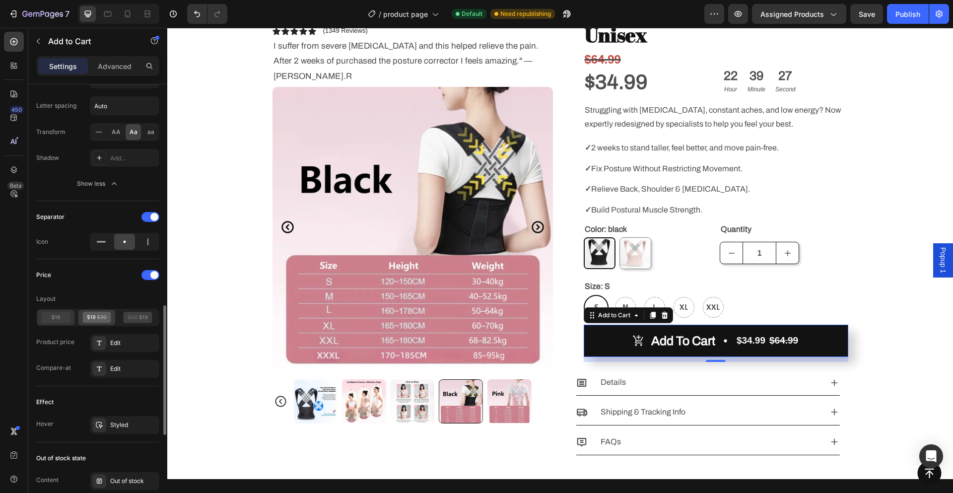
click at [57, 317] on icon at bounding box center [56, 317] width 29 height 11
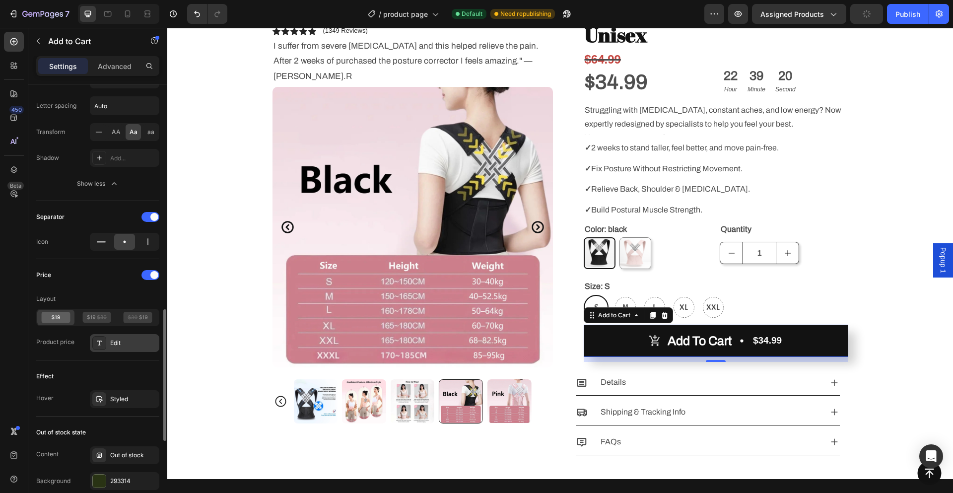
click at [113, 344] on div "Edit" at bounding box center [133, 342] width 47 height 9
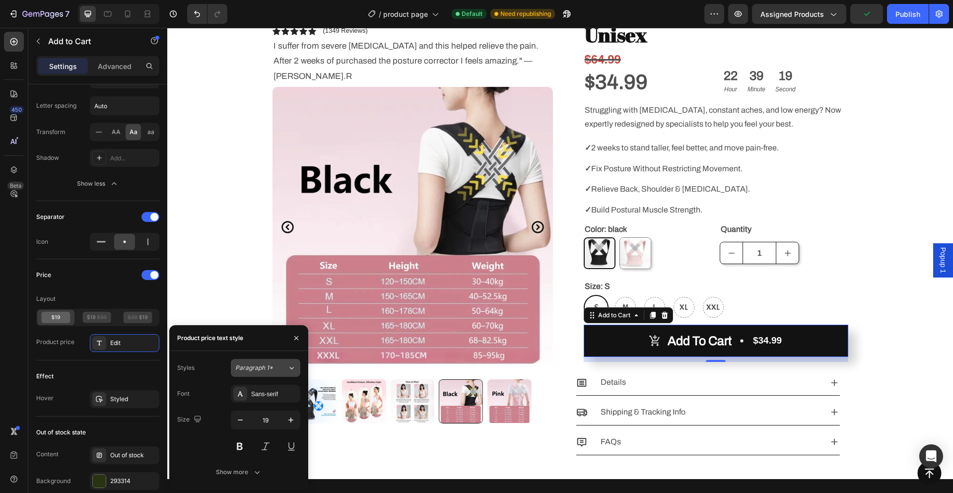
click at [256, 366] on span "Paragraph 1*" at bounding box center [254, 367] width 38 height 9
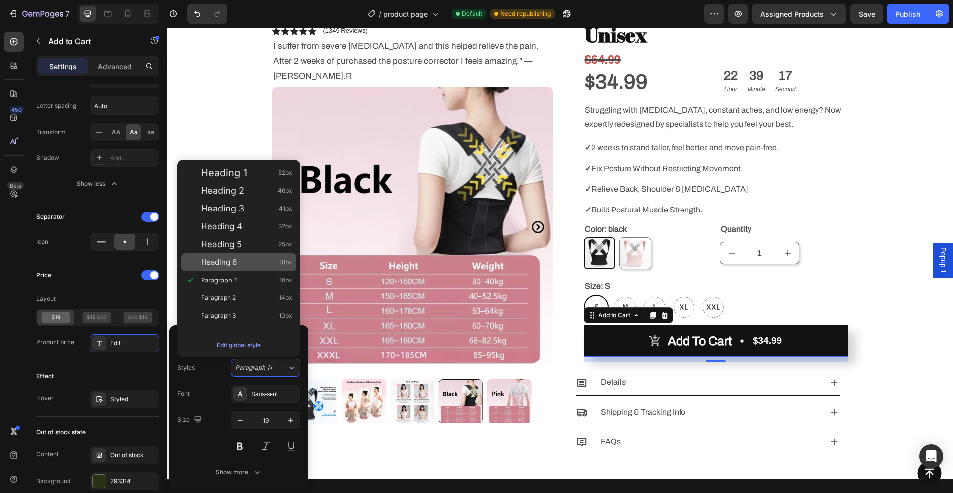
click at [235, 264] on span "Heading 6" at bounding box center [219, 262] width 36 height 10
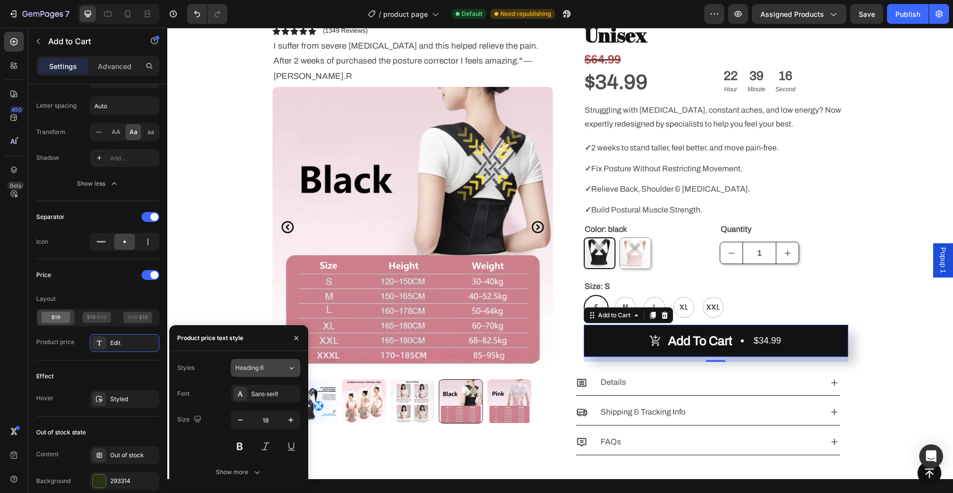
click at [262, 372] on span "Heading 6" at bounding box center [249, 367] width 28 height 9
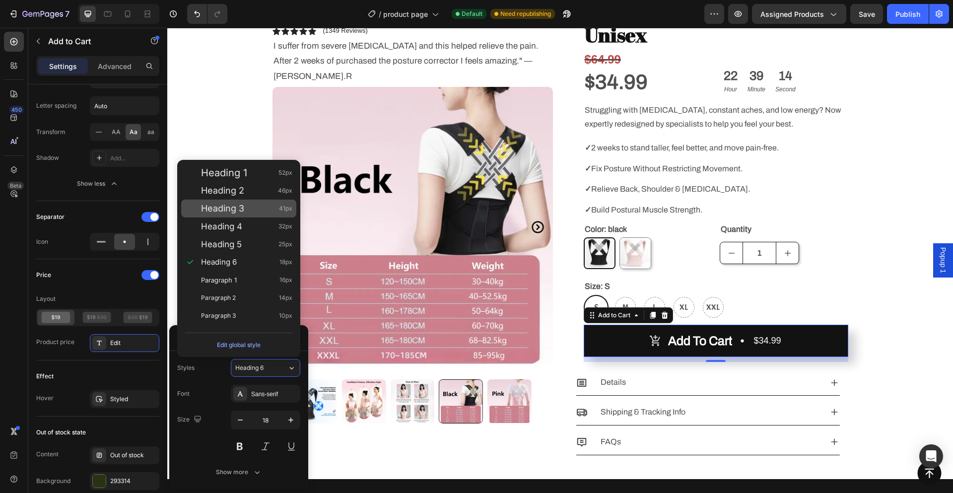
click at [245, 202] on div "Heading 3 41px" at bounding box center [238, 208] width 115 height 18
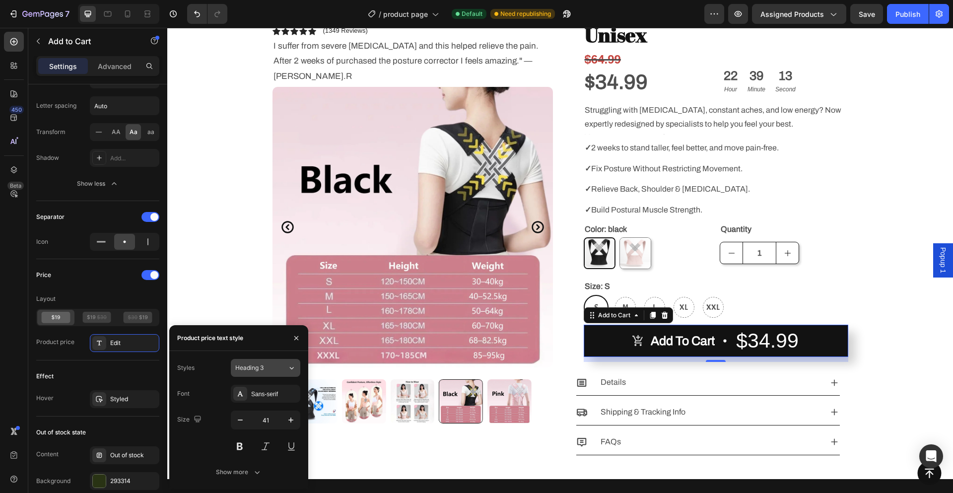
click at [278, 373] on button "Heading 3" at bounding box center [265, 368] width 69 height 18
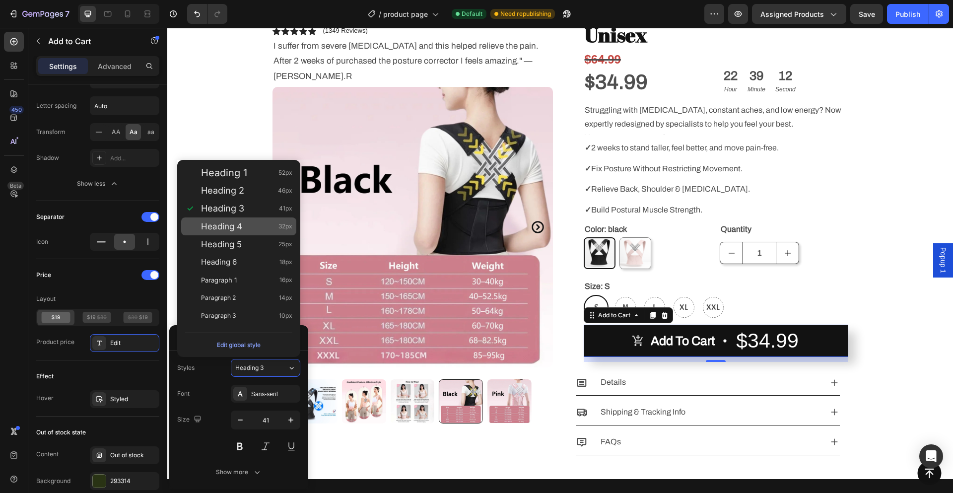
click at [238, 227] on span "Heading 4" at bounding box center [221, 226] width 41 height 10
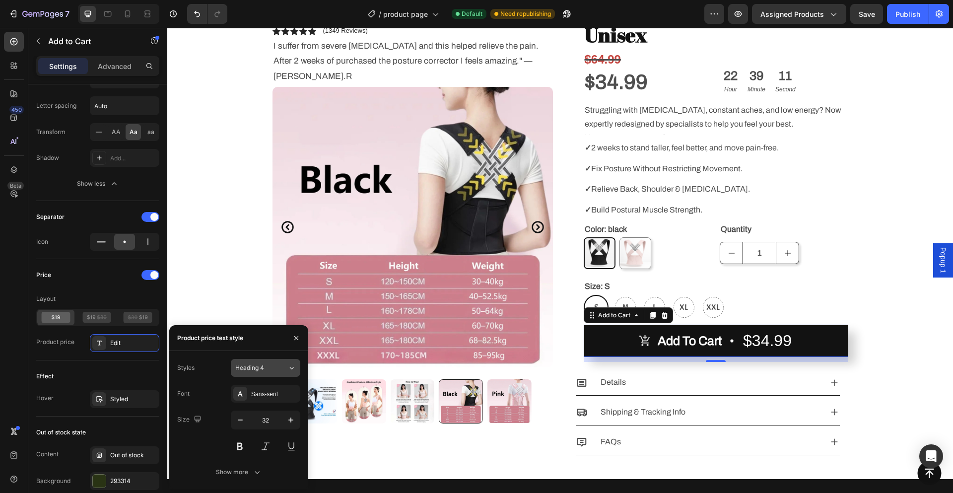
click at [273, 367] on div "Heading 4" at bounding box center [255, 367] width 40 height 9
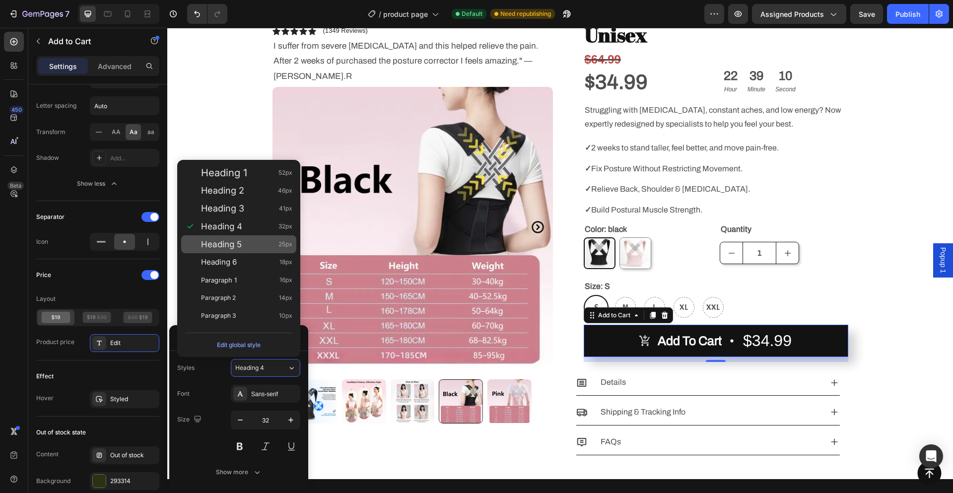
click at [227, 250] on div "Heading 5 25px" at bounding box center [238, 244] width 115 height 18
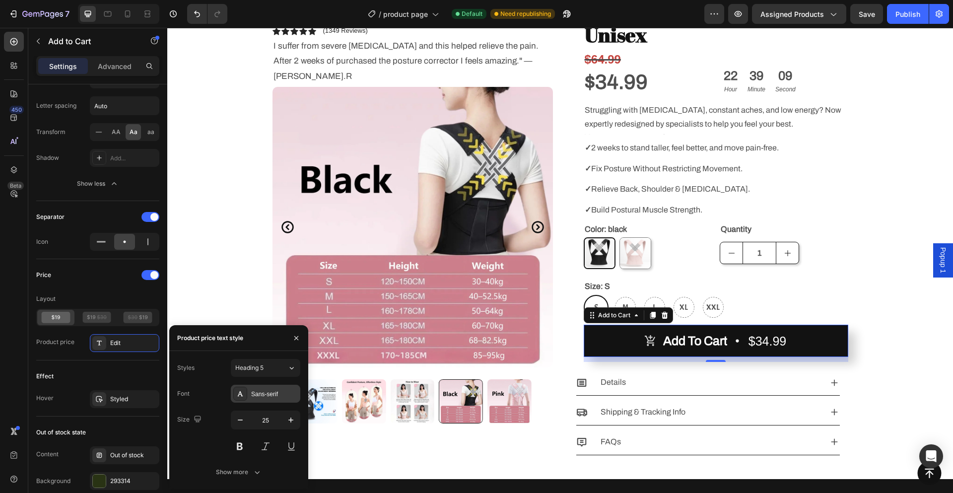
click at [267, 395] on div "Sans-serif" at bounding box center [274, 394] width 47 height 9
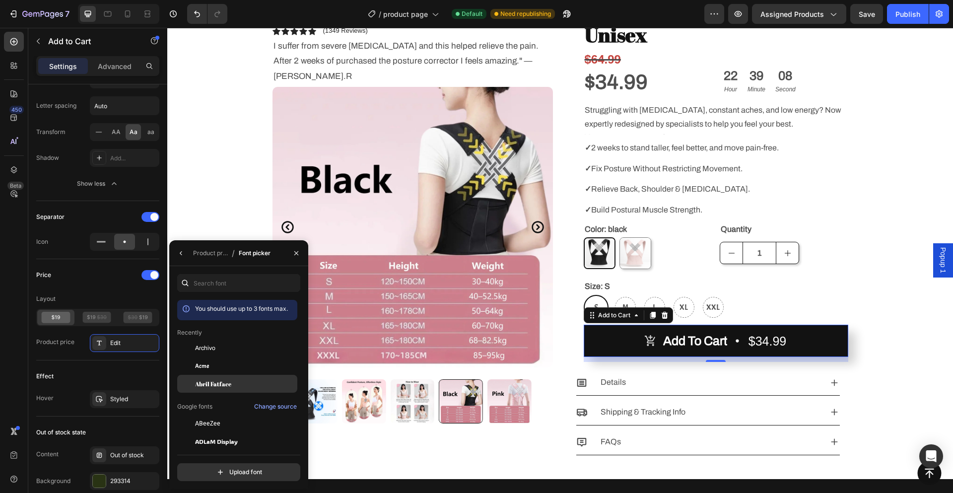
click at [231, 380] on div "Abril Fatface" at bounding box center [245, 383] width 100 height 9
click at [231, 468] on div "Acme" at bounding box center [237, 477] width 120 height 18
click at [240, 379] on div "Abril Fatface" at bounding box center [245, 383] width 100 height 9
click at [131, 385] on div "Effect Hover Styled" at bounding box center [97, 388] width 123 height 56
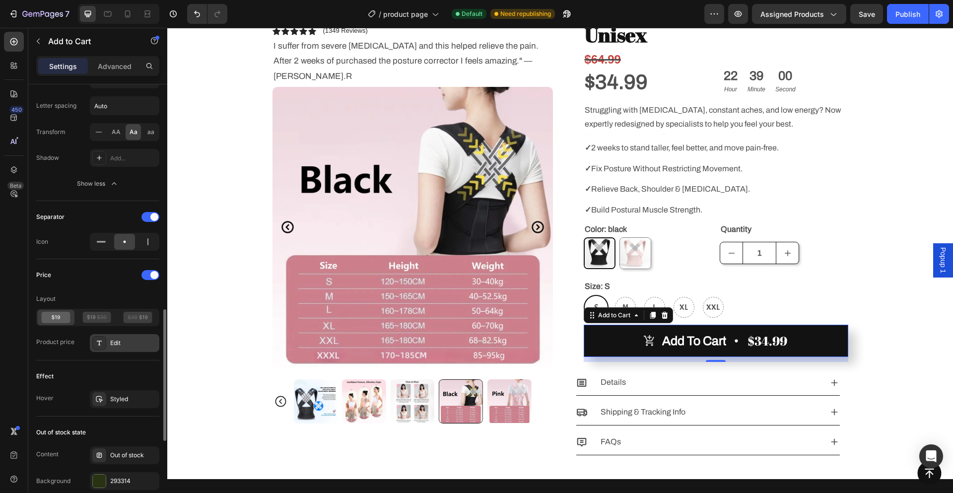
click at [125, 338] on div "Edit" at bounding box center [124, 343] width 69 height 18
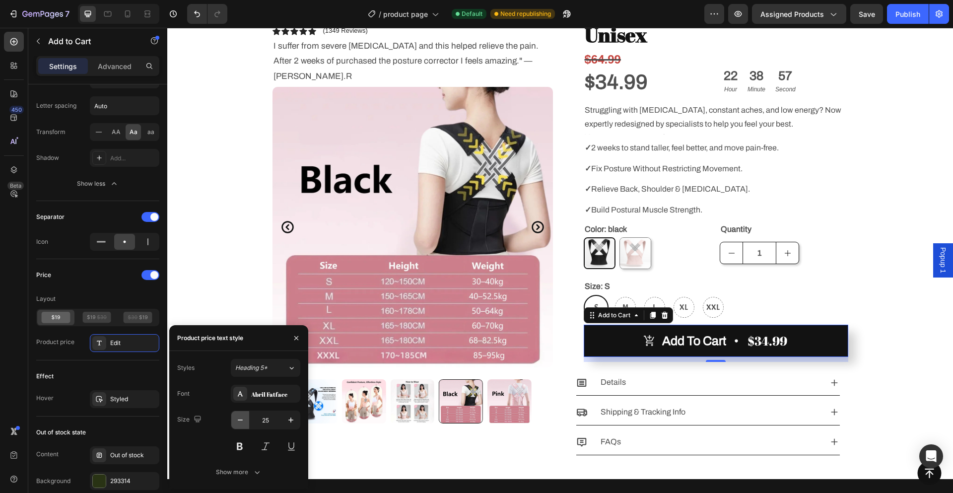
click at [241, 420] on icon "button" at bounding box center [240, 420] width 10 height 10
click at [293, 421] on icon "button" at bounding box center [291, 420] width 10 height 10
type input "25"
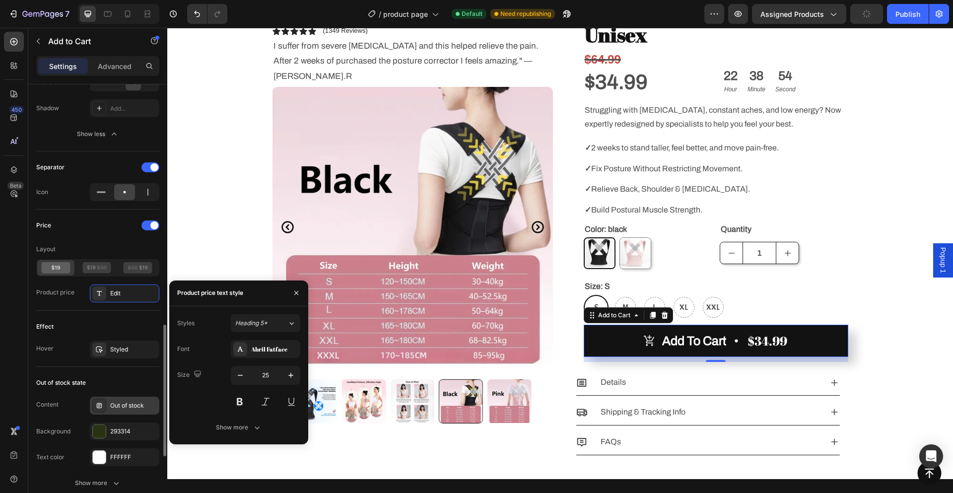
scroll to position [893, 0]
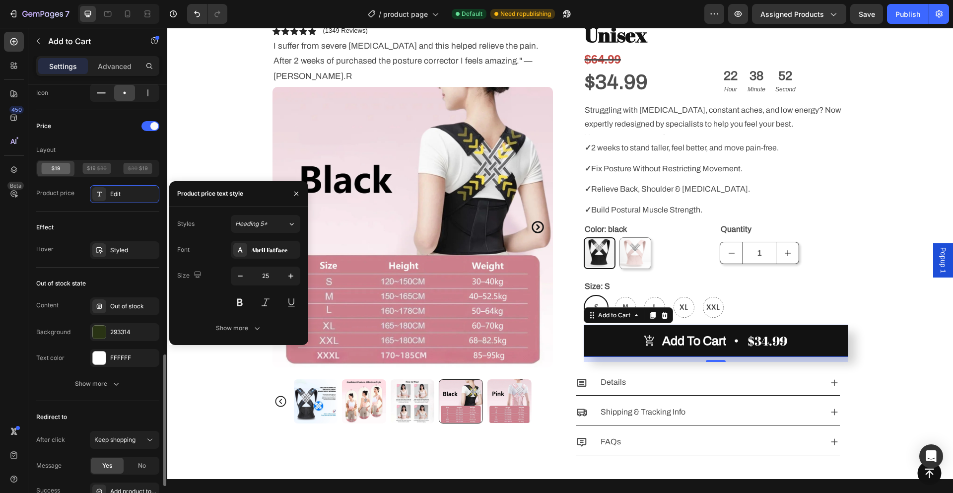
click at [107, 278] on div "Out of stock state" at bounding box center [97, 283] width 123 height 16
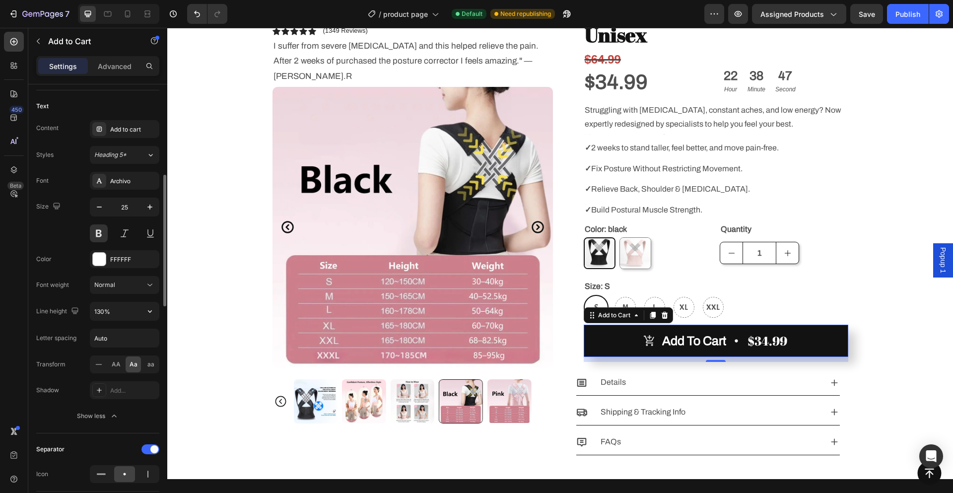
scroll to position [462, 0]
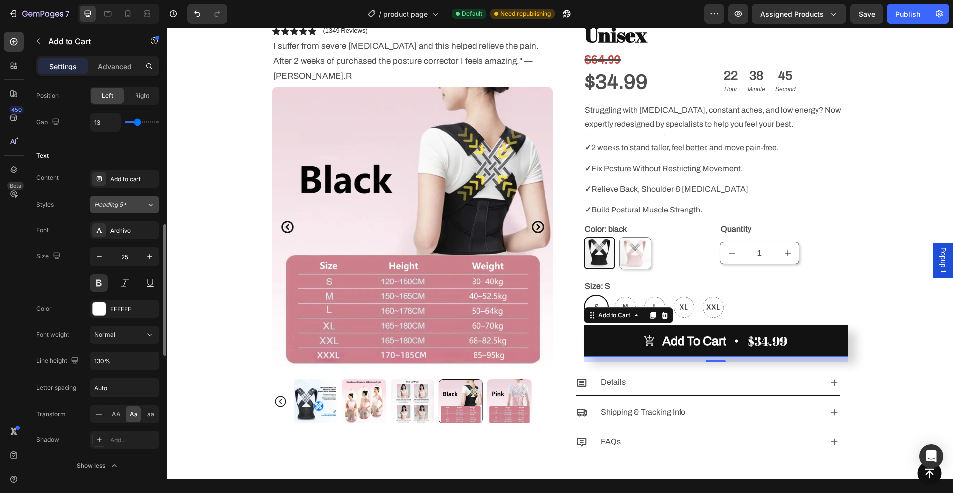
click at [120, 203] on span "Heading 5*" at bounding box center [110, 204] width 32 height 9
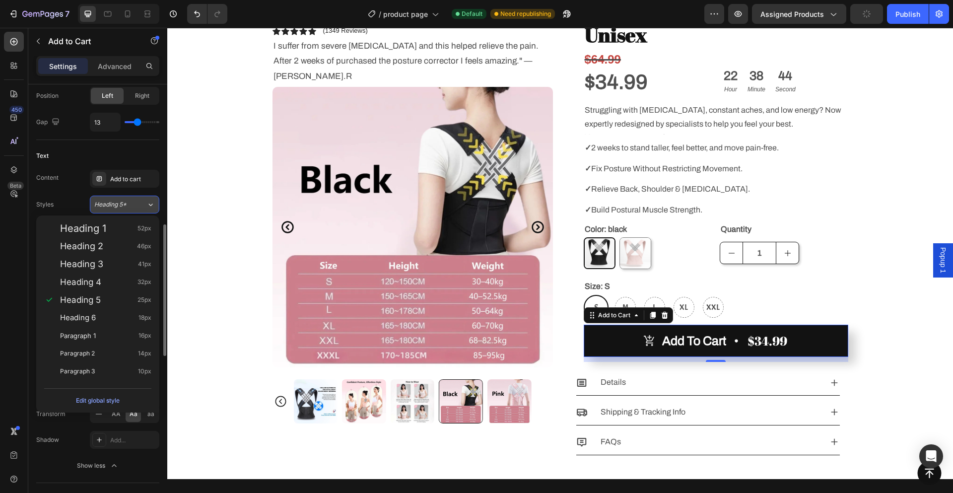
click at [120, 203] on span "Heading 5*" at bounding box center [110, 204] width 32 height 9
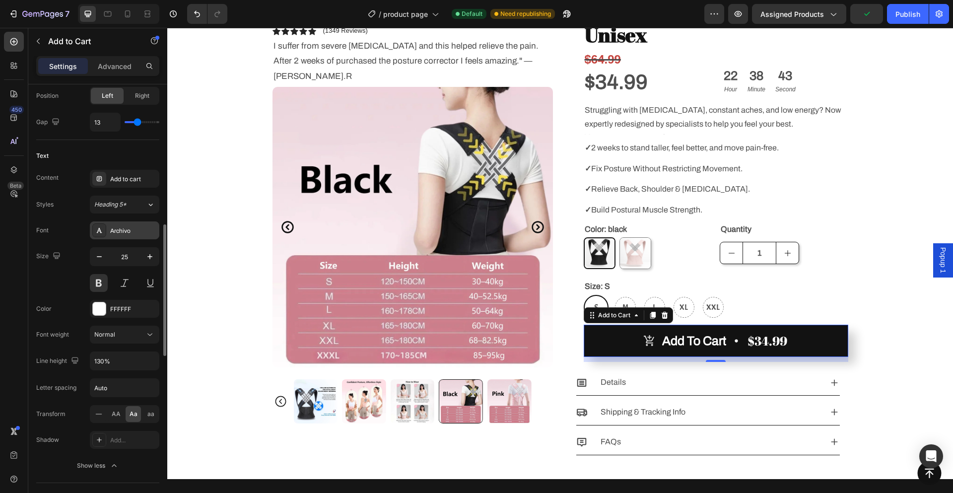
click at [123, 229] on div "Archivo" at bounding box center [133, 230] width 47 height 9
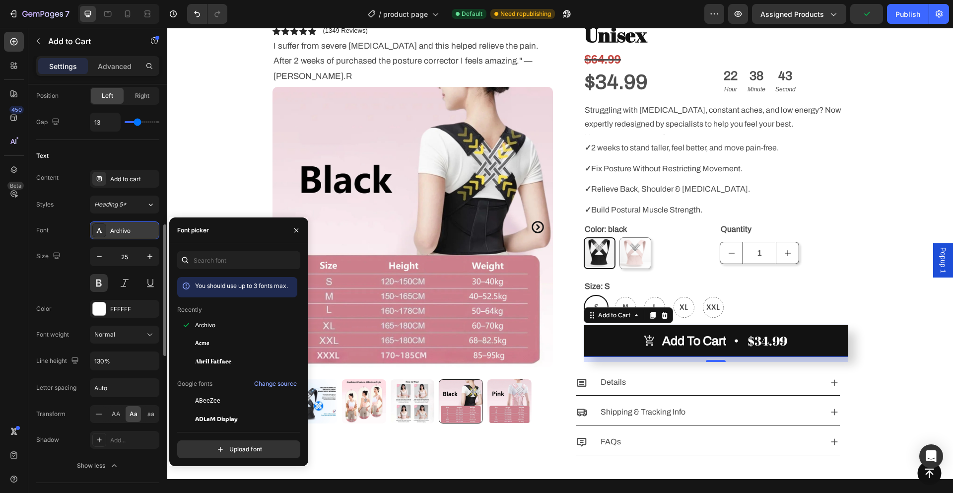
click at [123, 229] on div "Archivo" at bounding box center [133, 230] width 47 height 9
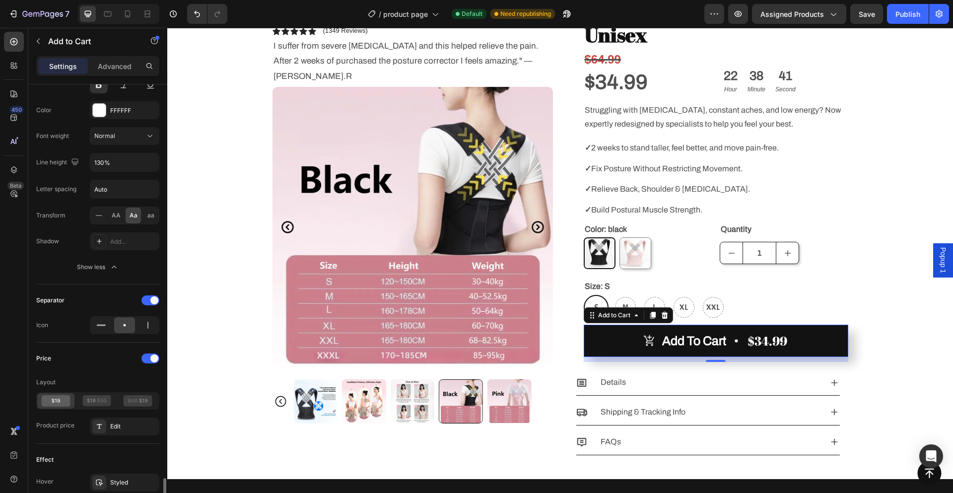
scroll to position [810, 0]
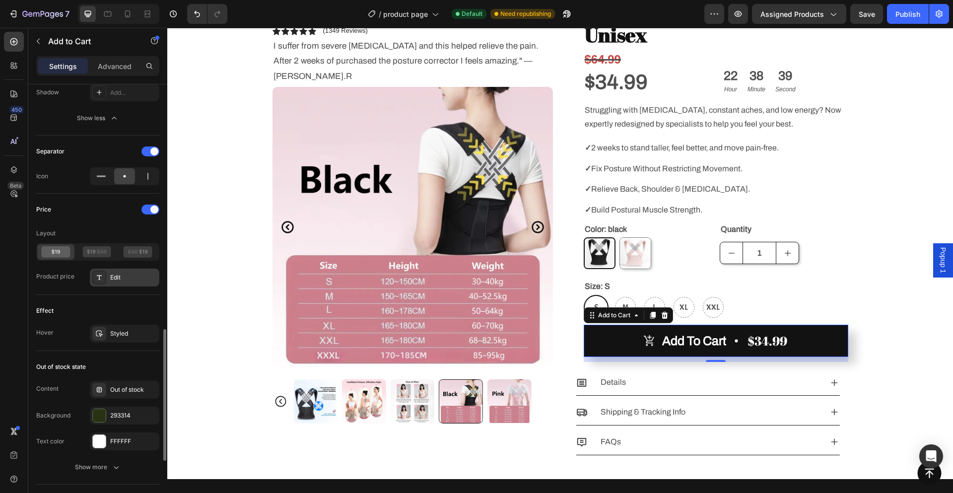
click at [125, 280] on div "Edit" at bounding box center [133, 277] width 47 height 9
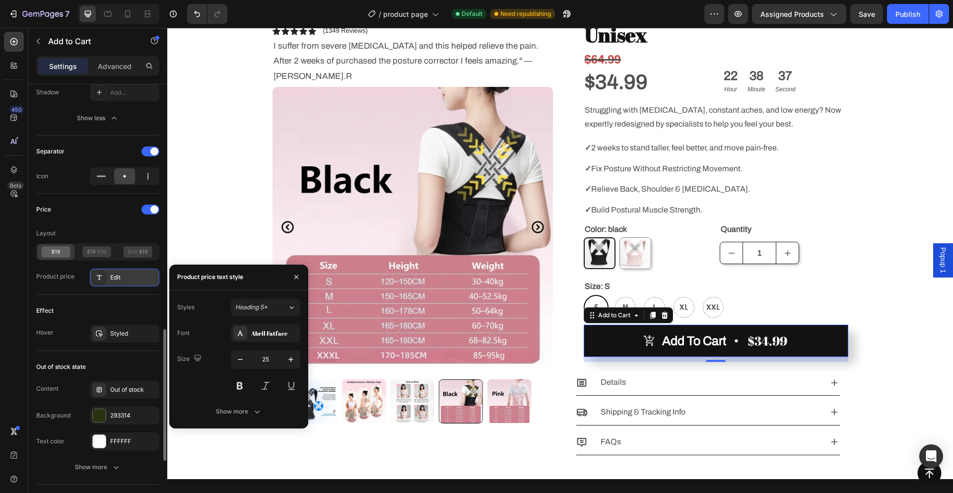
click at [125, 280] on div "Edit" at bounding box center [133, 277] width 47 height 9
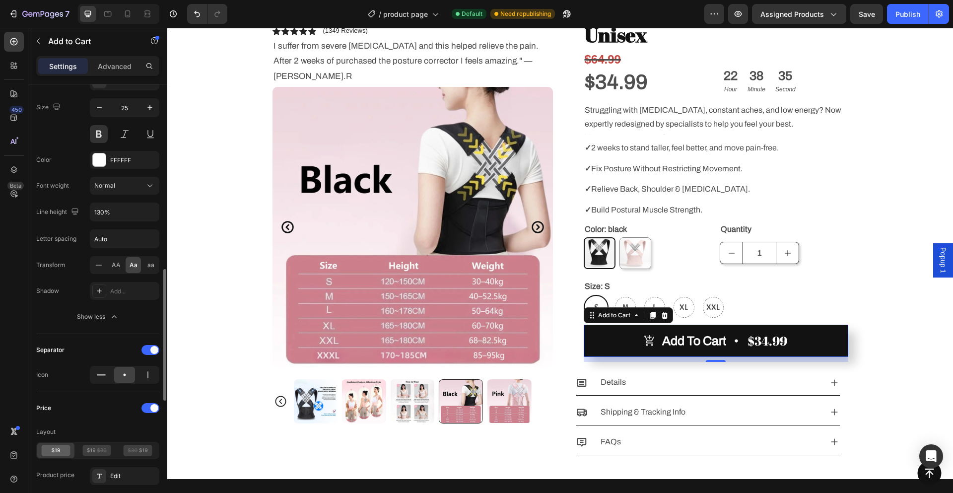
scroll to position [462, 0]
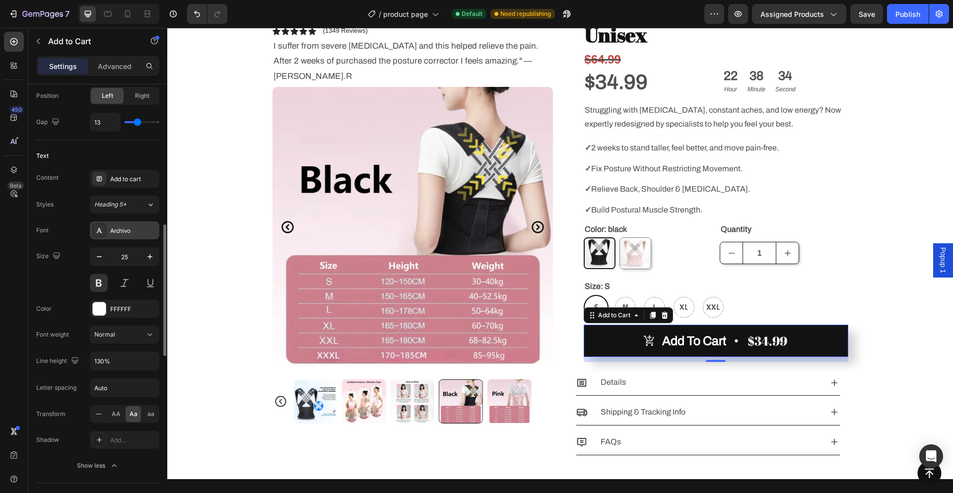
click at [127, 230] on div "Archivo" at bounding box center [133, 230] width 47 height 9
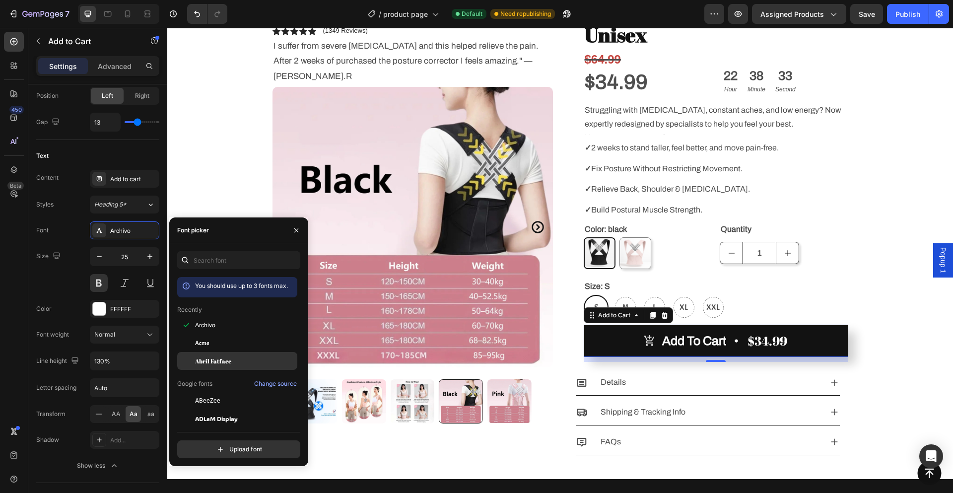
click at [218, 362] on span "Abril Fatface" at bounding box center [213, 360] width 36 height 9
click at [220, 339] on div "Acme" at bounding box center [245, 342] width 100 height 9
click at [223, 329] on div "Archivo" at bounding box center [245, 325] width 100 height 9
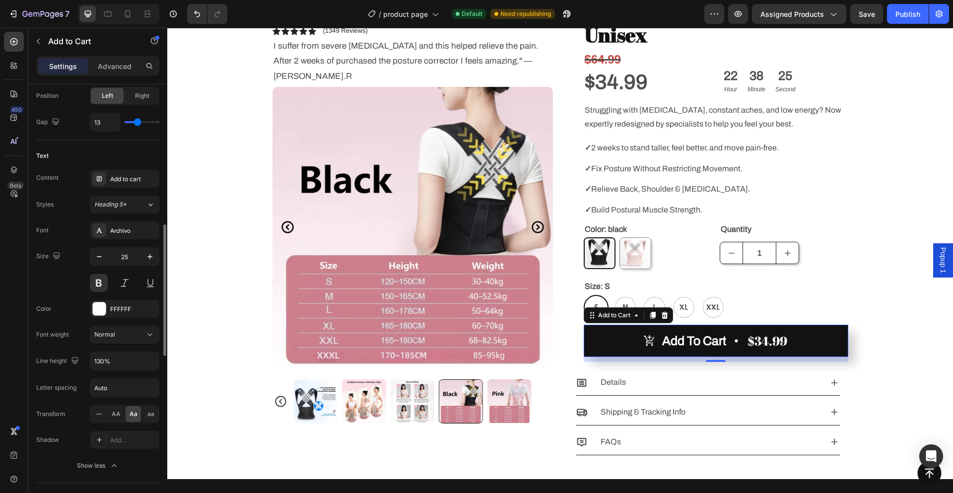
click at [62, 289] on div "Size 25" at bounding box center [97, 269] width 123 height 45
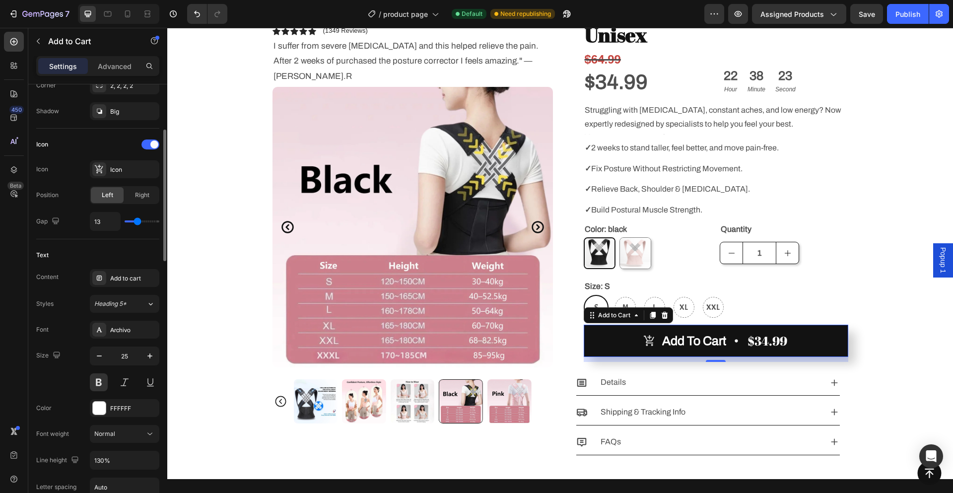
scroll to position [314, 0]
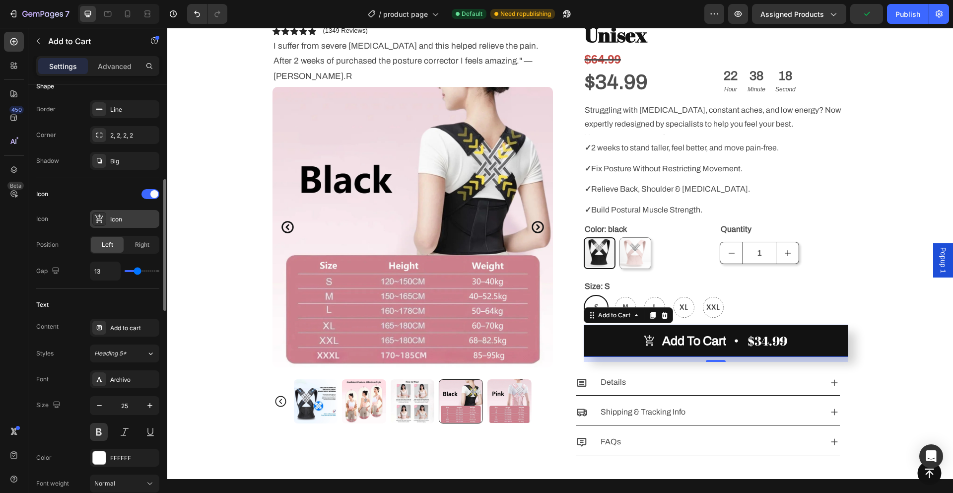
click at [137, 223] on div "Icon" at bounding box center [133, 219] width 47 height 9
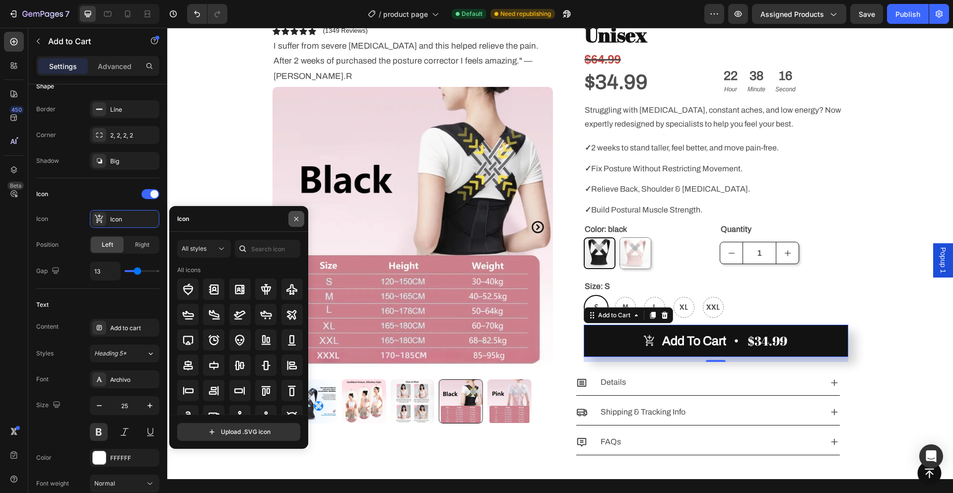
click at [295, 219] on icon "button" at bounding box center [296, 219] width 8 height 8
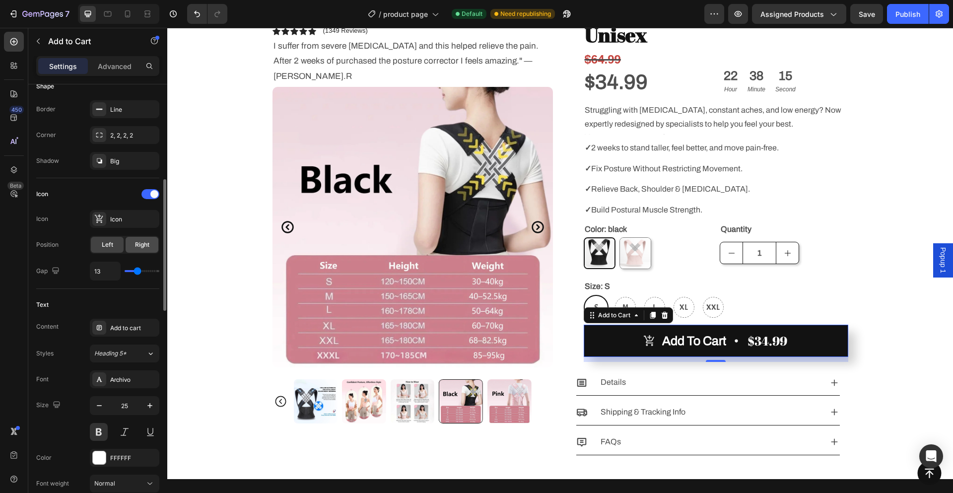
click at [145, 245] on span "Right" at bounding box center [142, 244] width 14 height 9
click at [105, 246] on span "Left" at bounding box center [107, 244] width 11 height 9
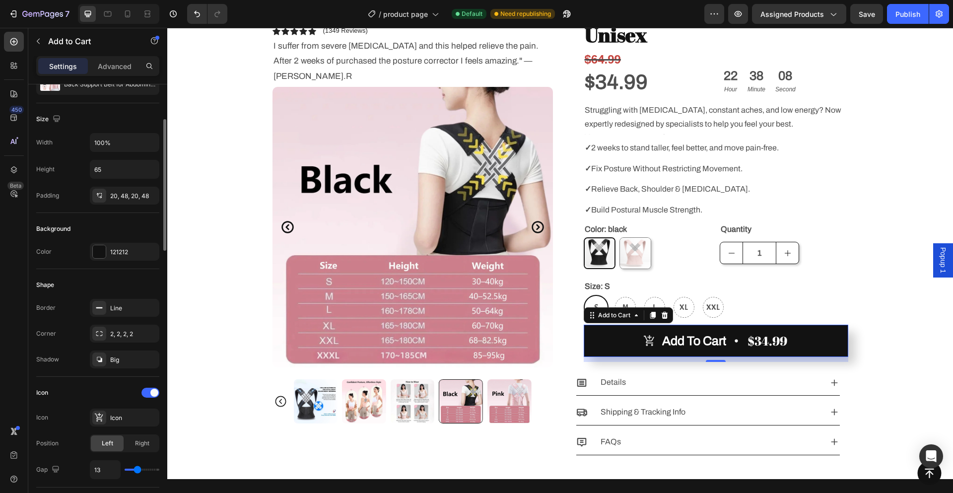
scroll to position [0, 0]
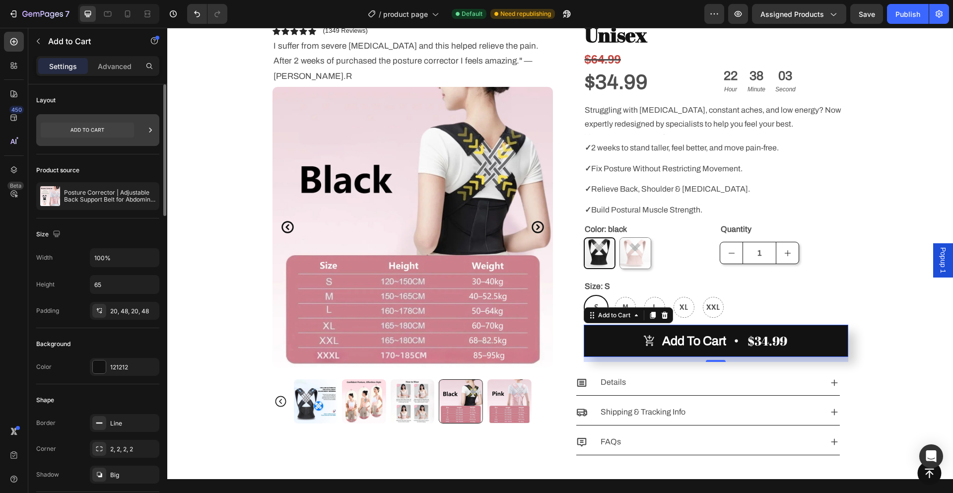
click at [103, 124] on icon at bounding box center [87, 130] width 93 height 15
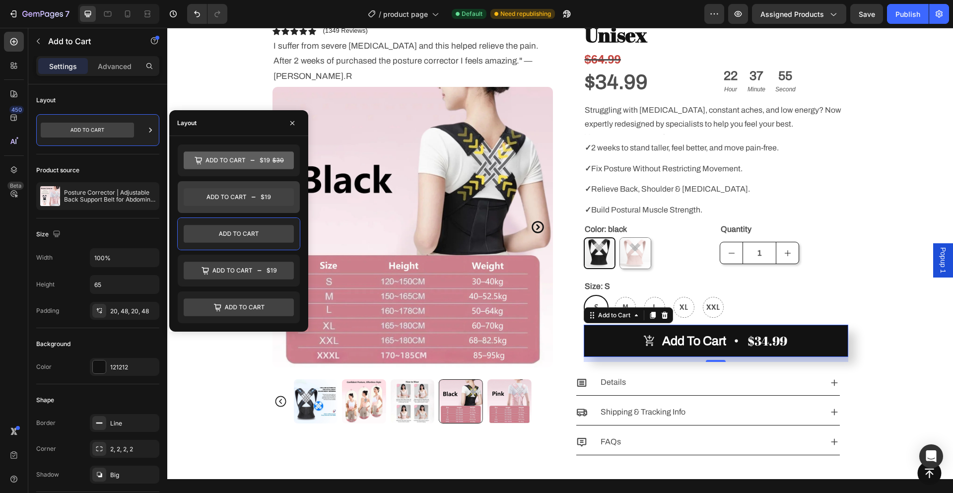
click at [235, 197] on icon at bounding box center [239, 197] width 110 height 18
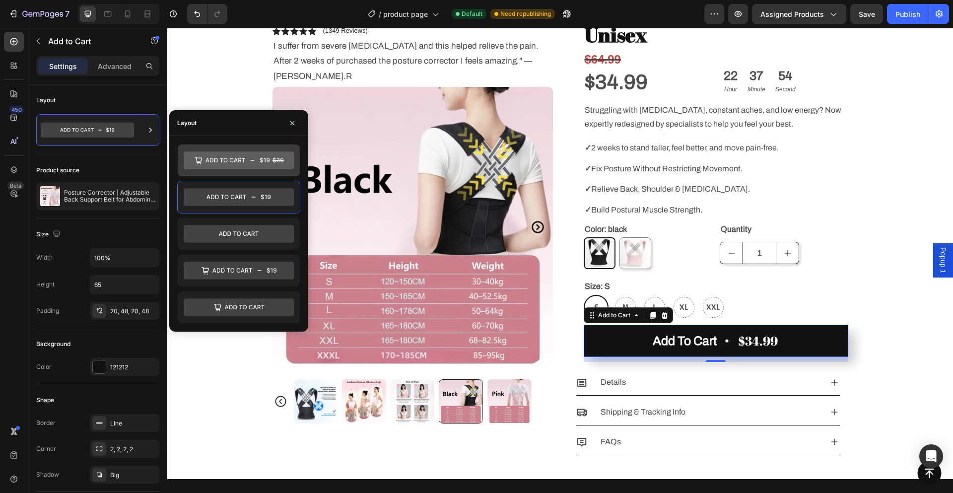
click at [252, 163] on icon at bounding box center [239, 160] width 110 height 18
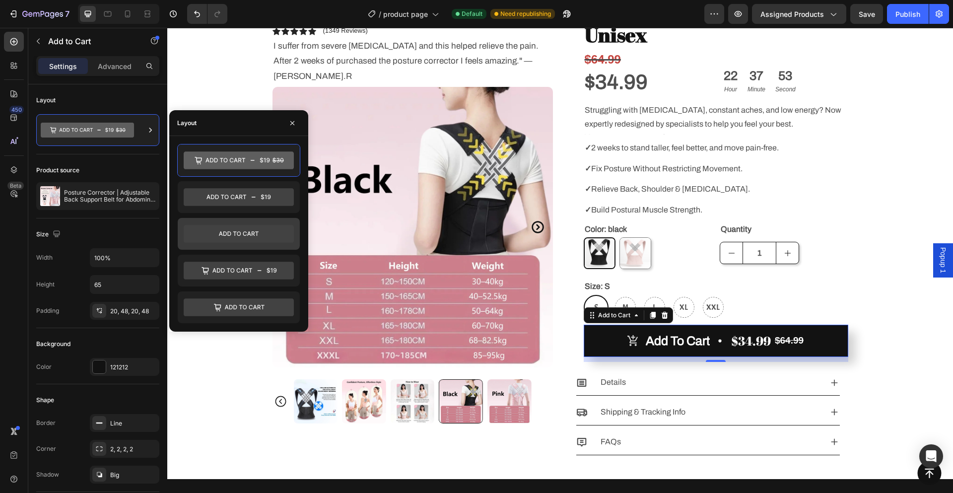
click at [261, 234] on icon at bounding box center [239, 234] width 110 height 18
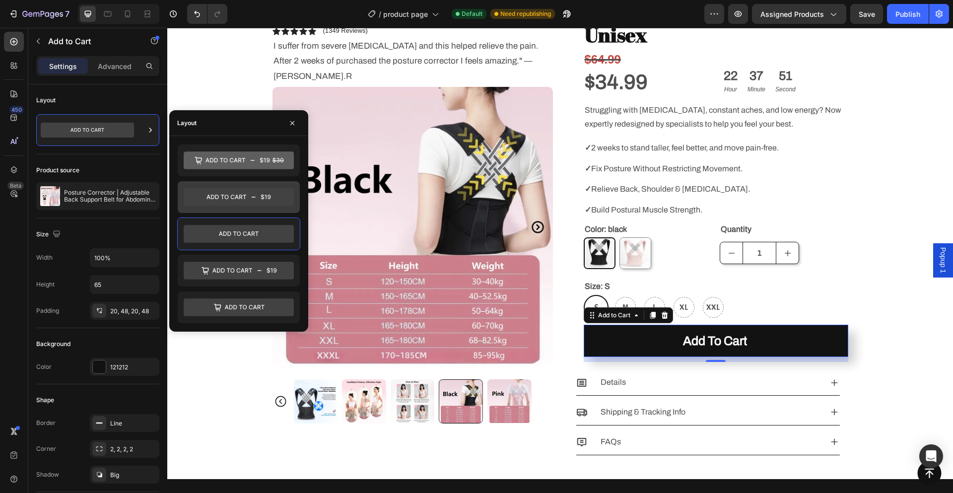
click at [263, 193] on icon at bounding box center [239, 197] width 110 height 18
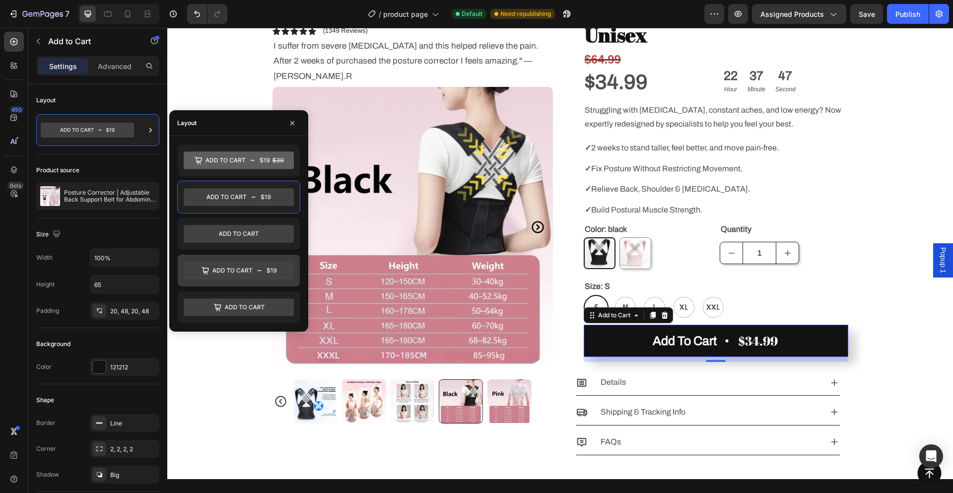
click at [268, 273] on icon at bounding box center [239, 271] width 110 height 18
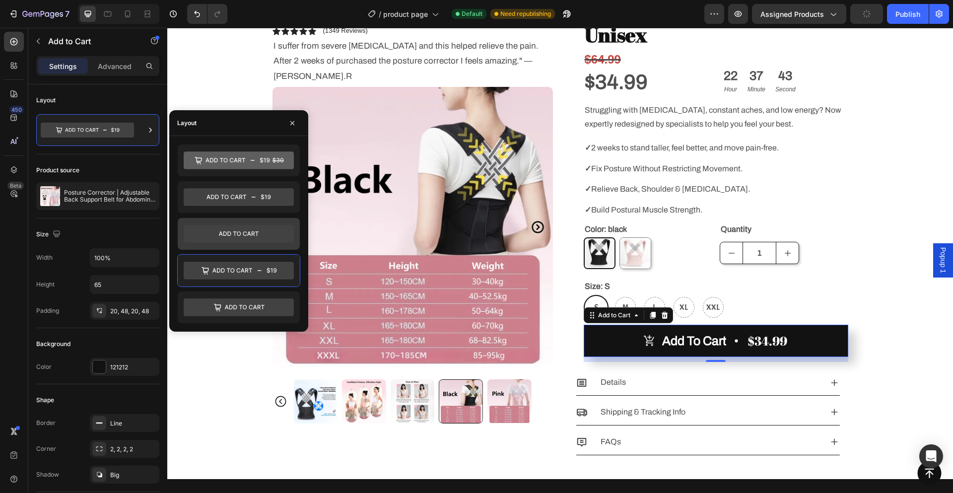
click at [272, 227] on icon at bounding box center [239, 234] width 110 height 18
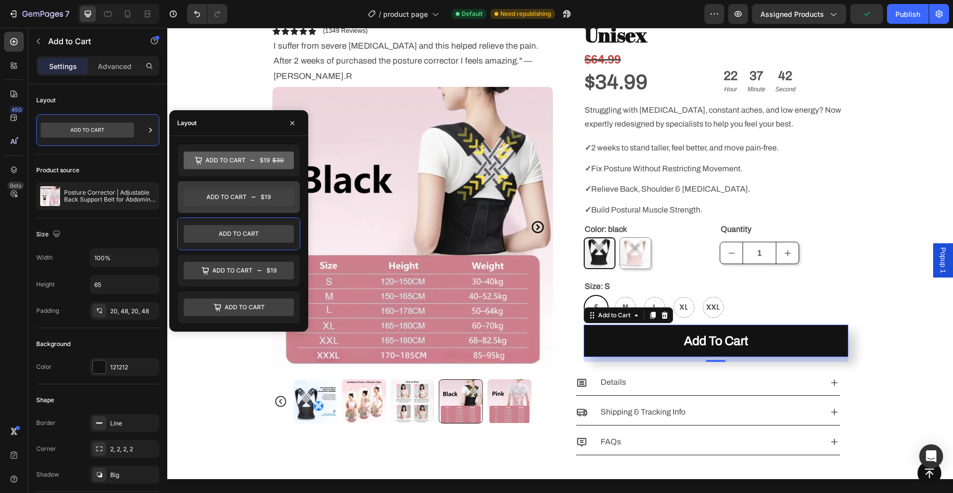
click at [265, 199] on icon at bounding box center [239, 197] width 110 height 18
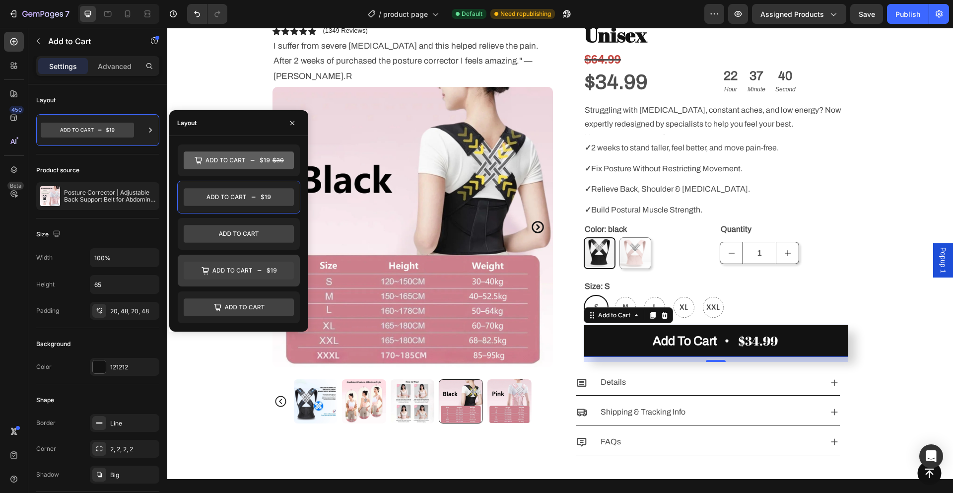
click at [274, 274] on icon at bounding box center [239, 271] width 110 height 18
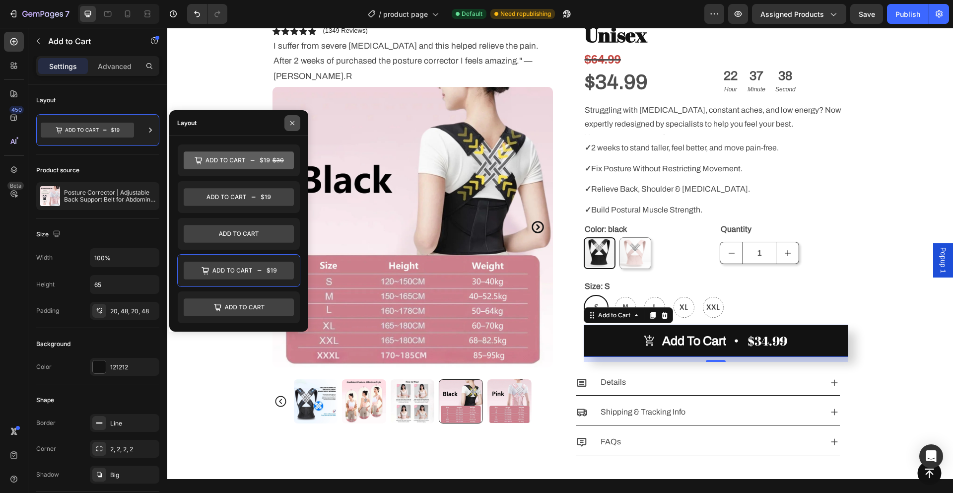
click at [299, 124] on button "button" at bounding box center [292, 123] width 16 height 16
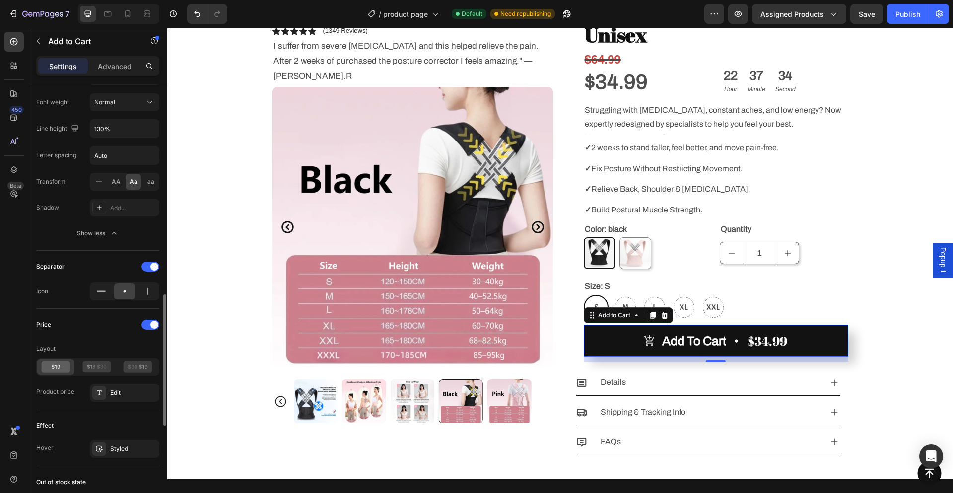
scroll to position [794, 0]
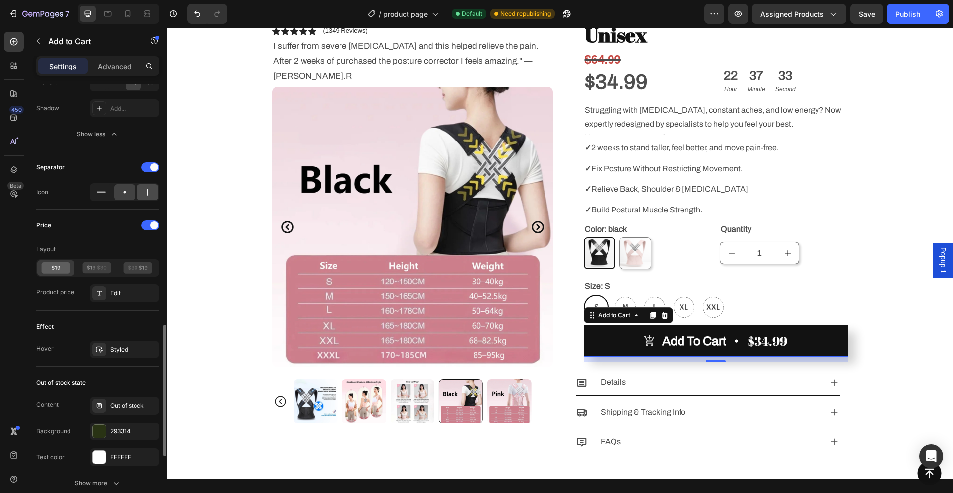
click at [148, 190] on icon at bounding box center [148, 192] width 10 height 10
click at [96, 195] on icon at bounding box center [101, 192] width 10 height 10
click at [150, 198] on div at bounding box center [147, 192] width 21 height 16
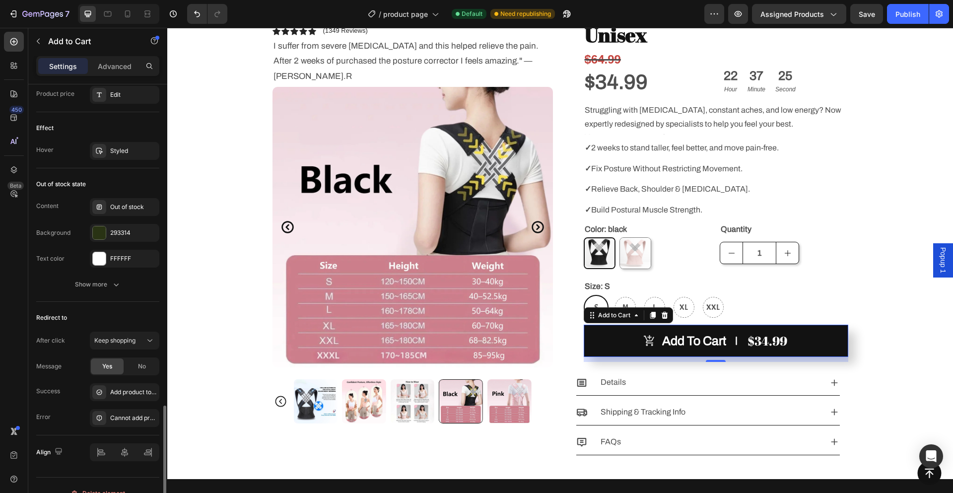
scroll to position [1008, 0]
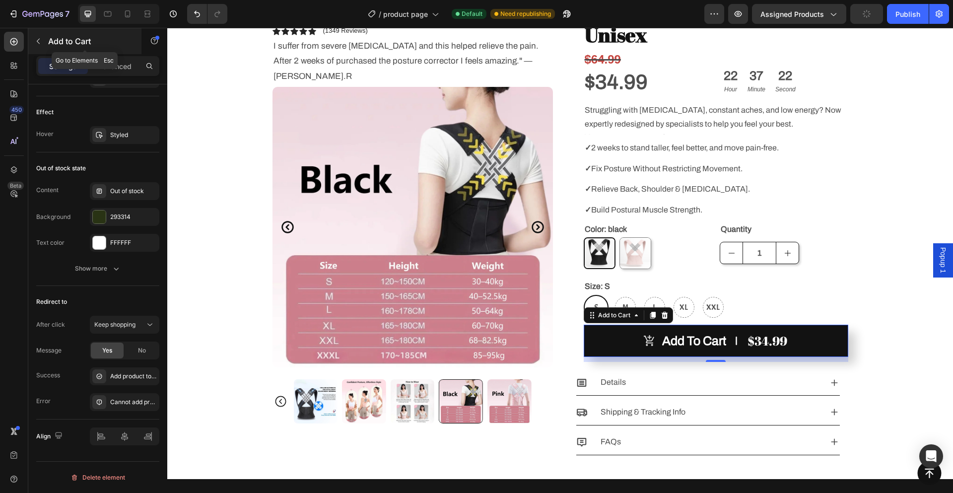
click at [36, 43] on icon "button" at bounding box center [38, 41] width 8 height 8
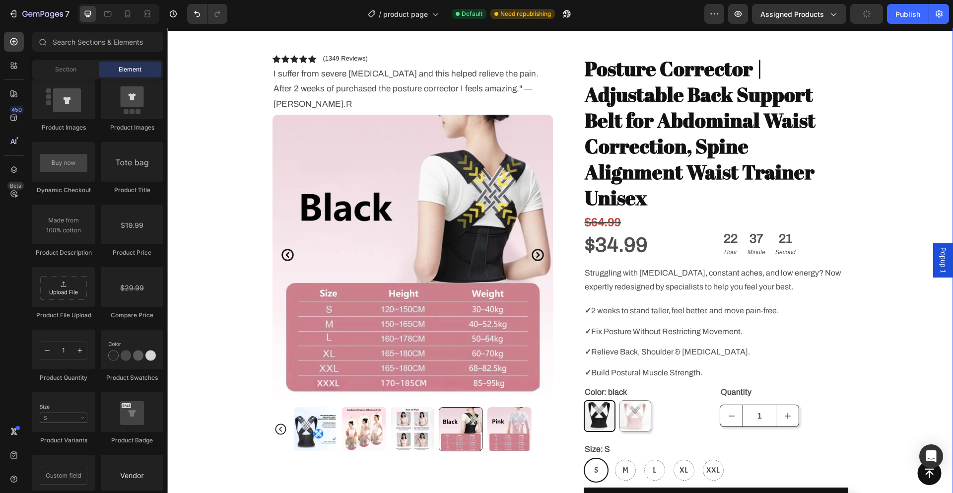
scroll to position [0, 0]
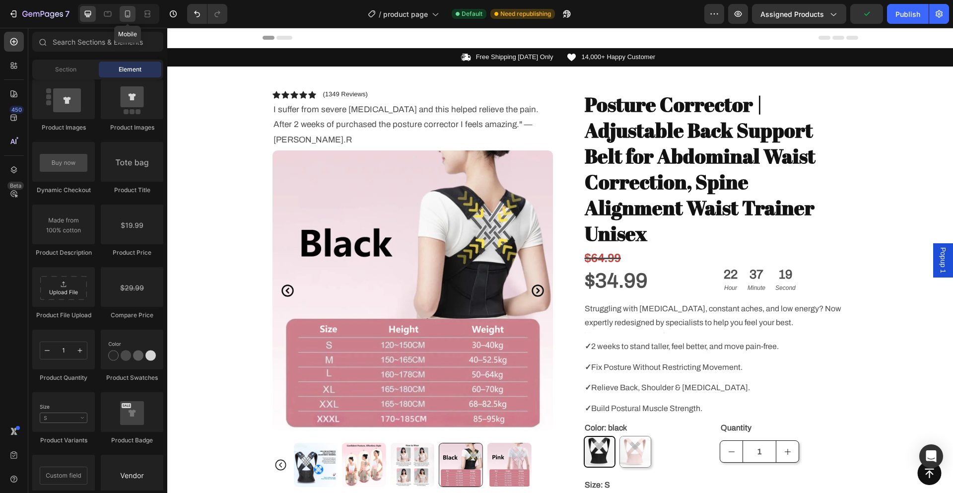
click at [126, 11] on icon at bounding box center [127, 13] width 5 height 7
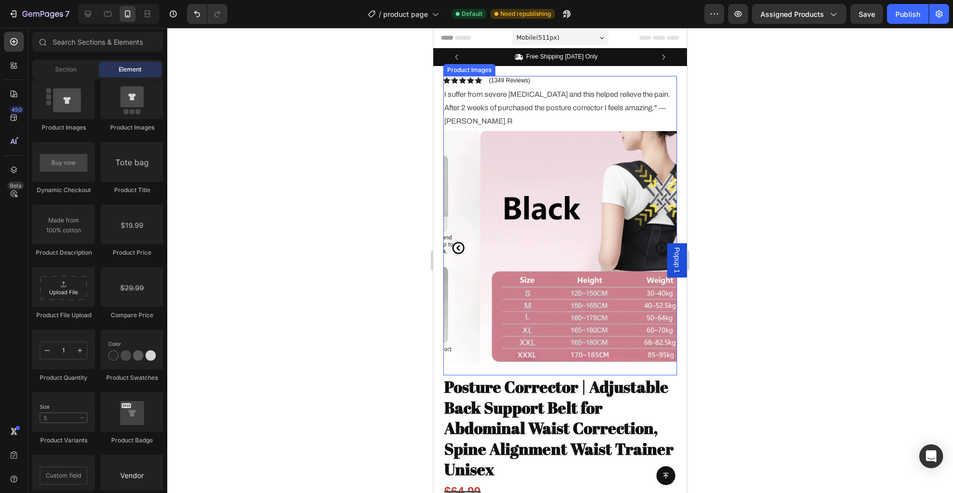
click at [459, 242] on icon "Carousel Back Arrow" at bounding box center [458, 248] width 12 height 12
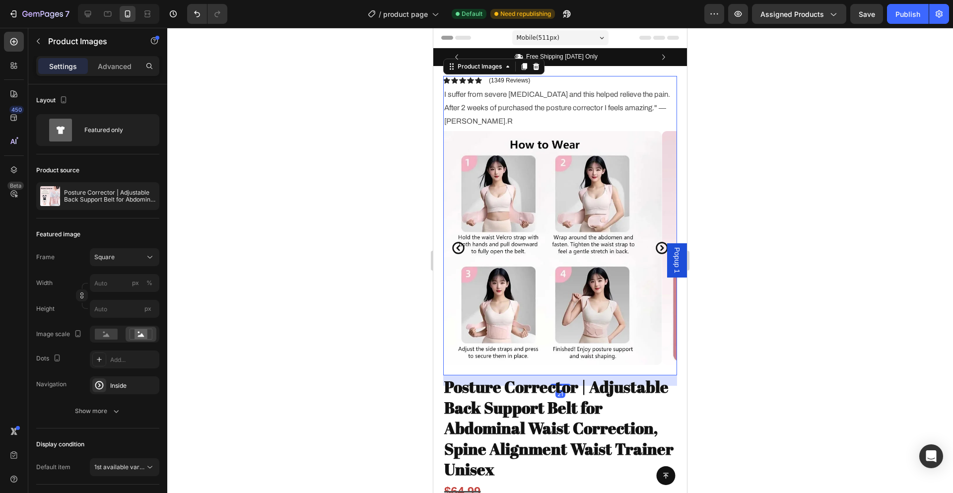
click at [459, 242] on icon "Carousel Back Arrow" at bounding box center [458, 248] width 12 height 12
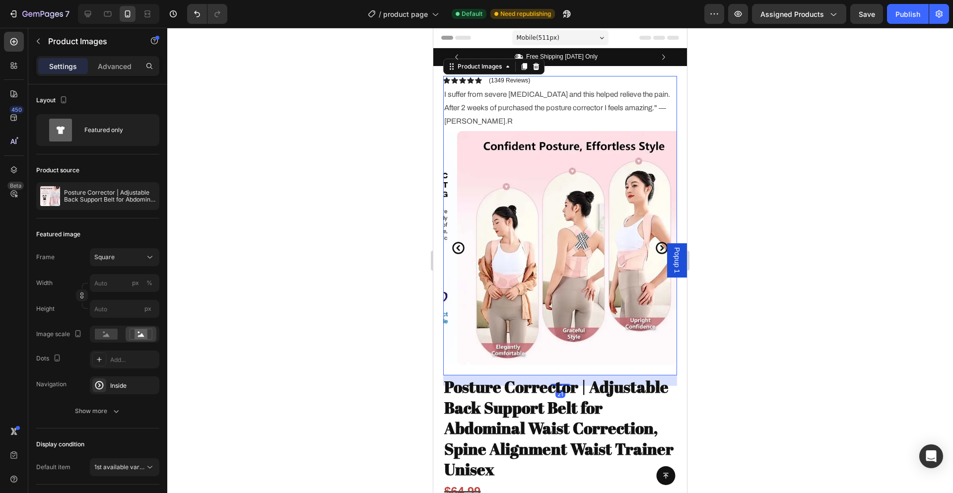
click at [459, 242] on icon "Carousel Back Arrow" at bounding box center [458, 248] width 12 height 12
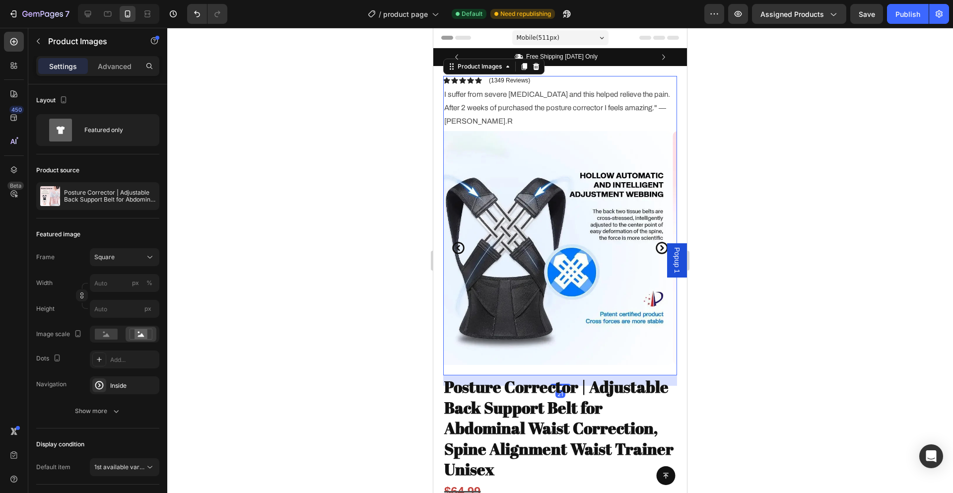
click at [459, 242] on icon "Carousel Back Arrow" at bounding box center [458, 248] width 12 height 12
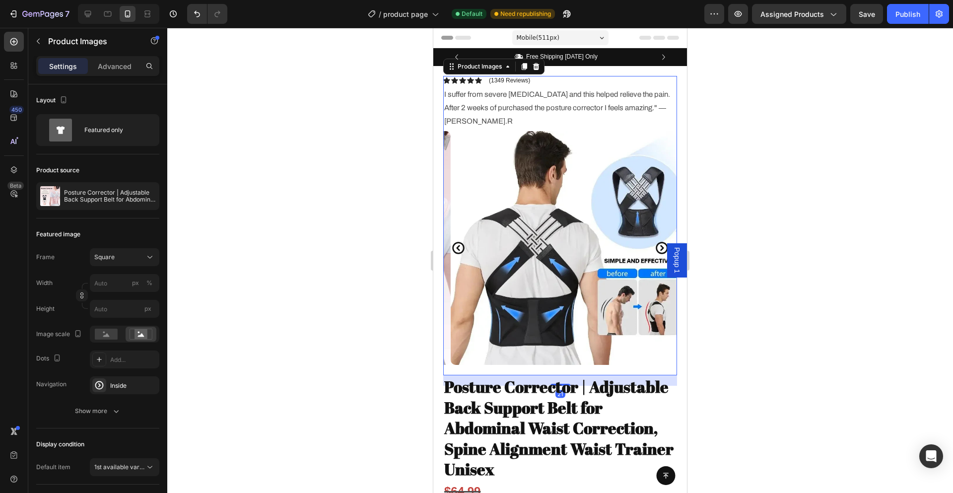
click at [459, 242] on icon "Carousel Back Arrow" at bounding box center [458, 248] width 12 height 12
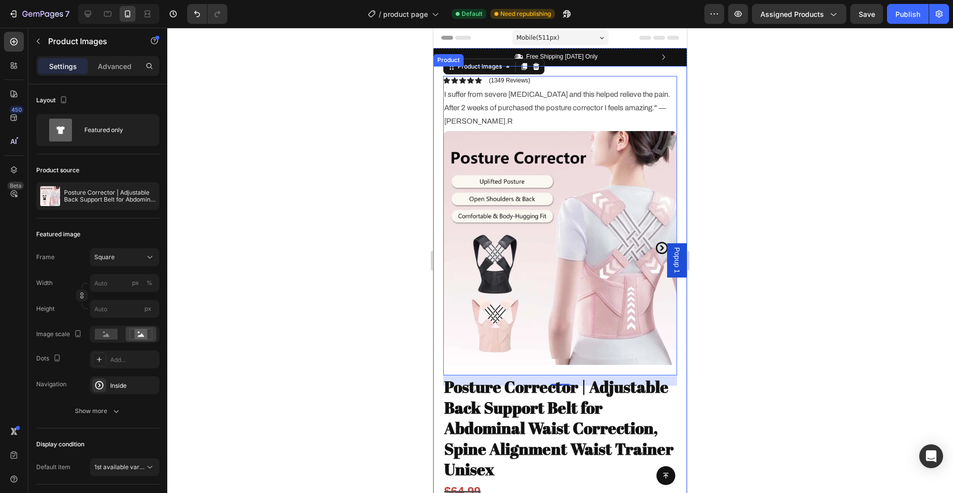
click at [809, 197] on div at bounding box center [560, 260] width 786 height 465
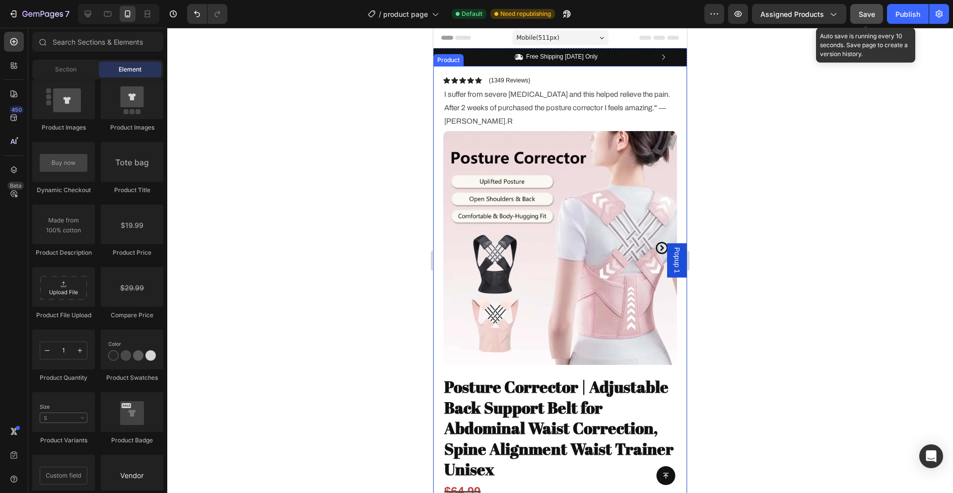
click at [875, 14] on span "Save" at bounding box center [866, 14] width 16 height 8
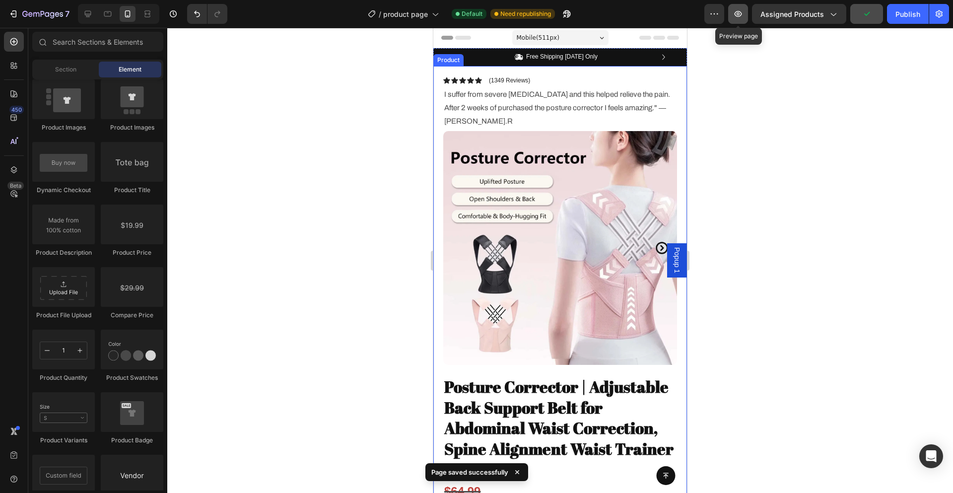
click at [740, 9] on icon "button" at bounding box center [738, 14] width 10 height 10
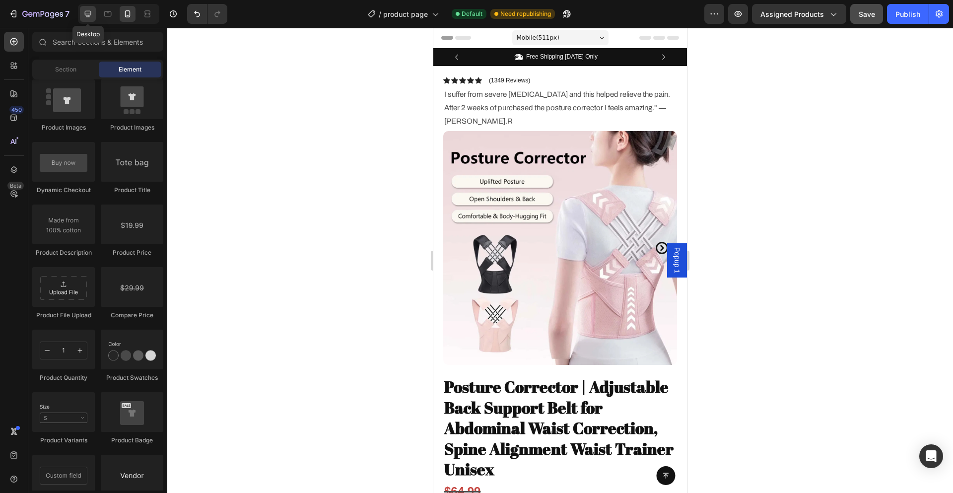
click at [89, 13] on icon at bounding box center [88, 14] width 10 height 10
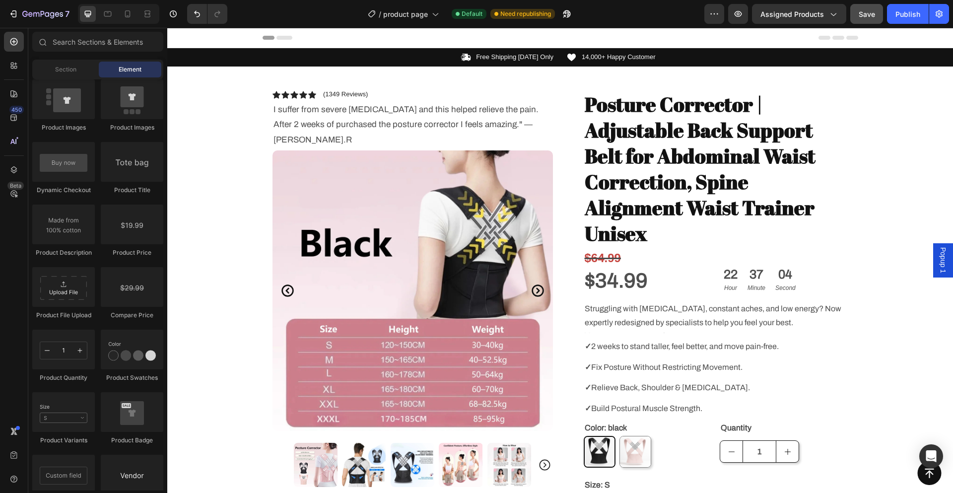
click at [836, 36] on icon at bounding box center [838, 38] width 12 height 4
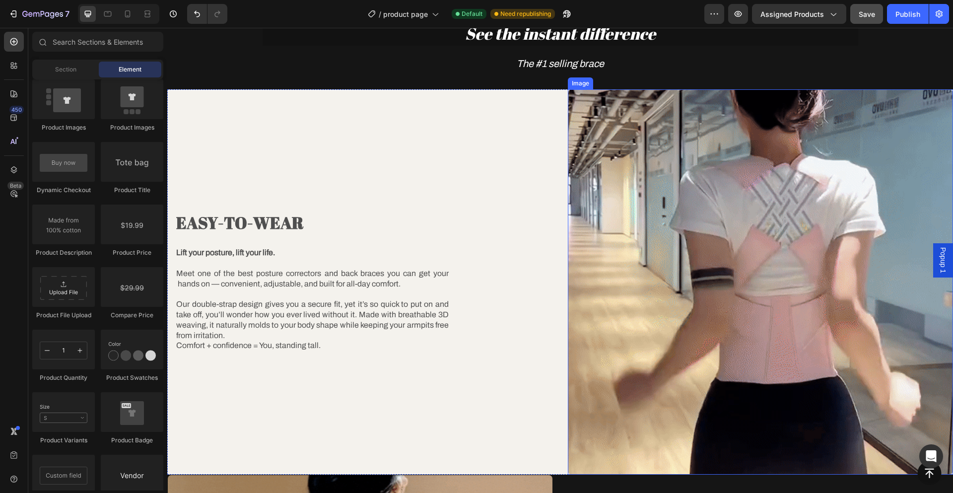
scroll to position [893, 0]
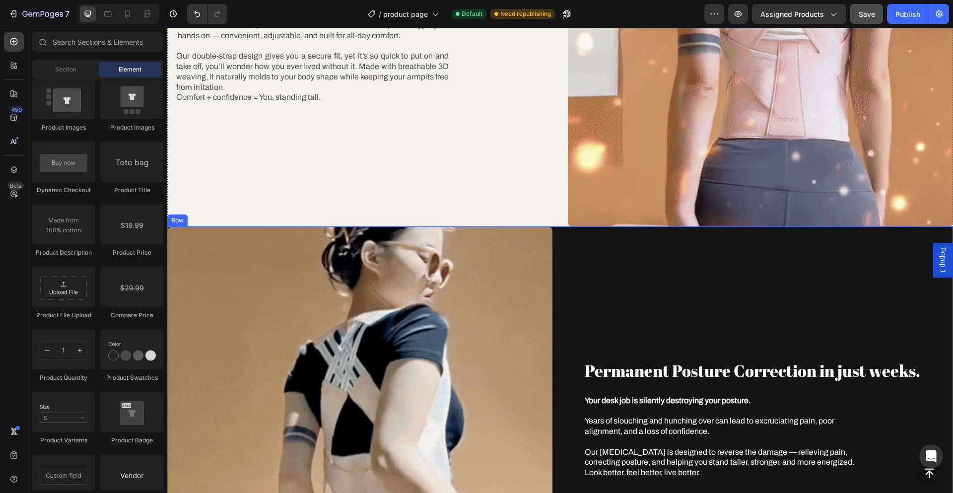
click at [697, 318] on div "Permanent Posture Correction in just weeks. Heading Your desk job is silently d…" at bounding box center [761, 419] width 386 height 386
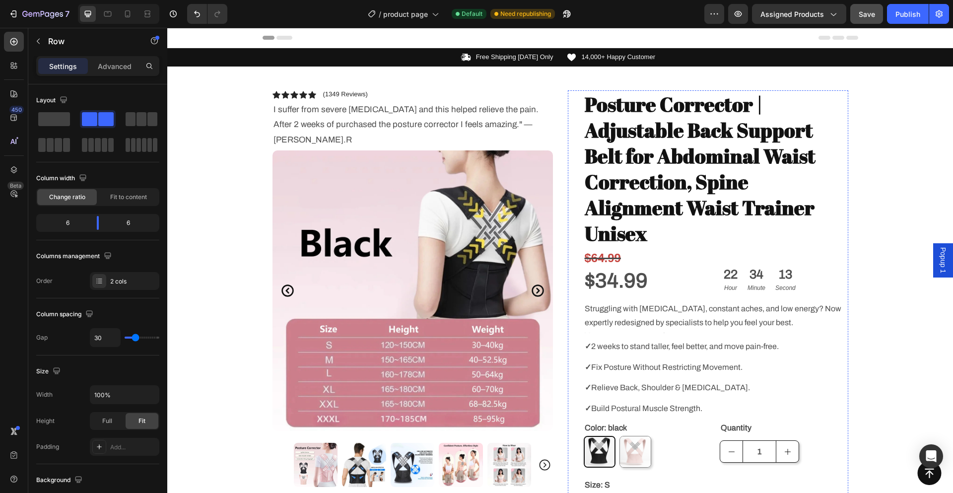
scroll to position [248, 0]
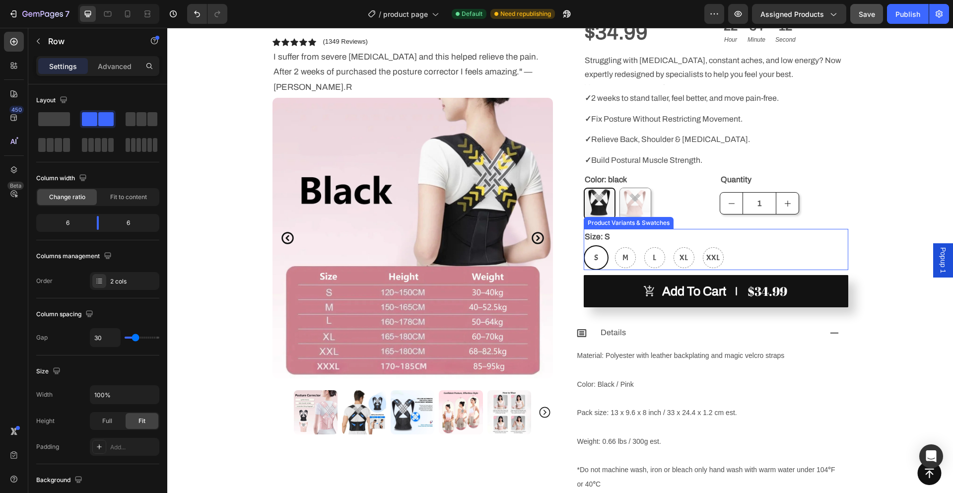
click at [626, 247] on div "M" at bounding box center [625, 257] width 21 height 21
click at [613, 245] on input "M M M" at bounding box center [612, 245] width 0 height 0
radio input "true"
click at [651, 251] on span "L" at bounding box center [654, 258] width 7 height 14
click at [642, 245] on input "L L L" at bounding box center [642, 245] width 0 height 0
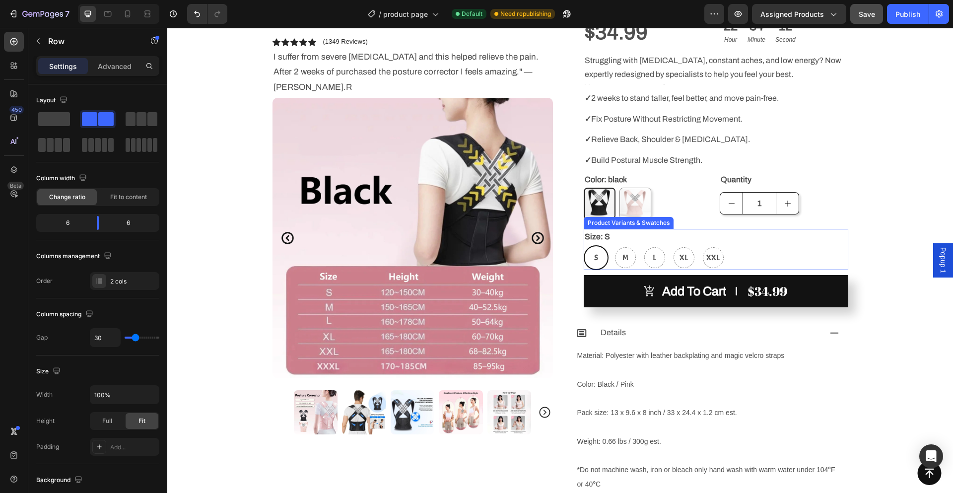
radio input "true"
click at [671, 245] on div "XL" at bounding box center [683, 257] width 25 height 25
click at [671, 245] on input "XL XL XL" at bounding box center [671, 245] width 0 height 0
radio input "true"
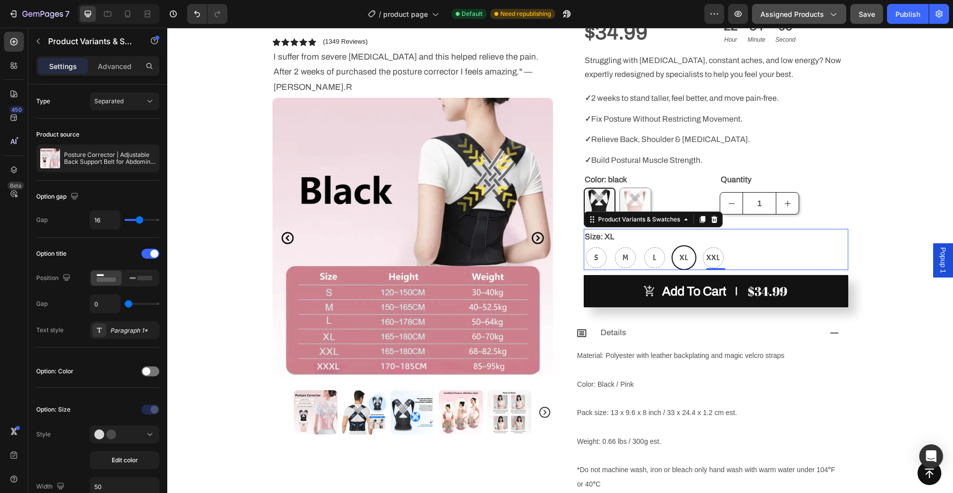
click at [835, 15] on icon "button" at bounding box center [833, 14] width 5 height 3
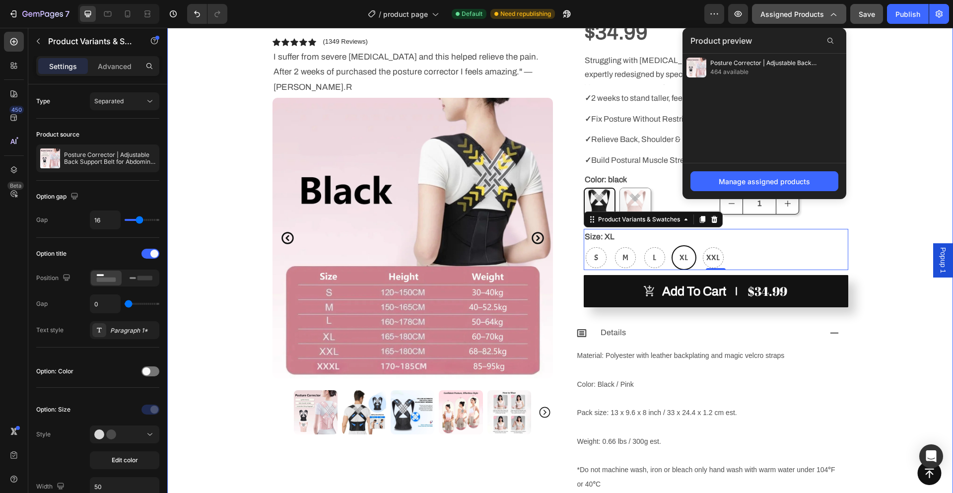
click at [906, 96] on div "Icon Free Shipping [DATE] Only Text Block Row Icon 14,000+ Happy Customer Text …" at bounding box center [560, 183] width 786 height 766
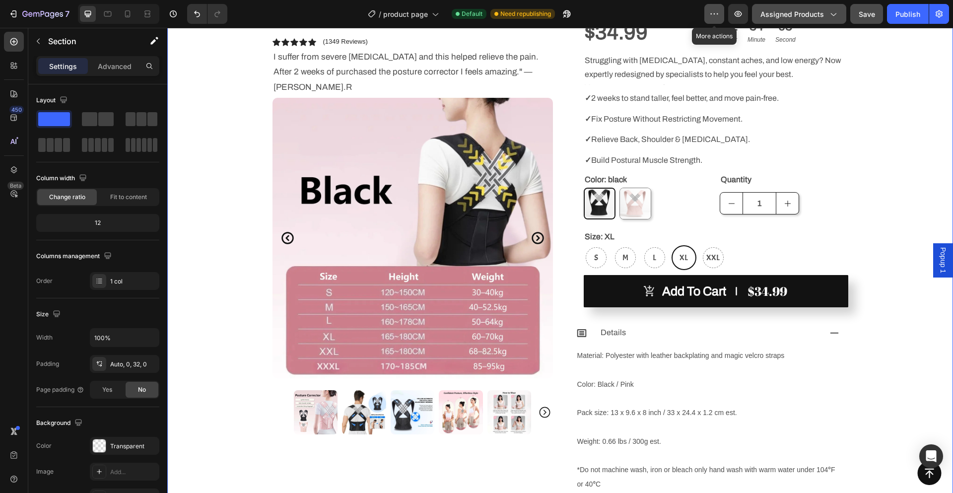
click at [715, 11] on icon "button" at bounding box center [714, 14] width 10 height 10
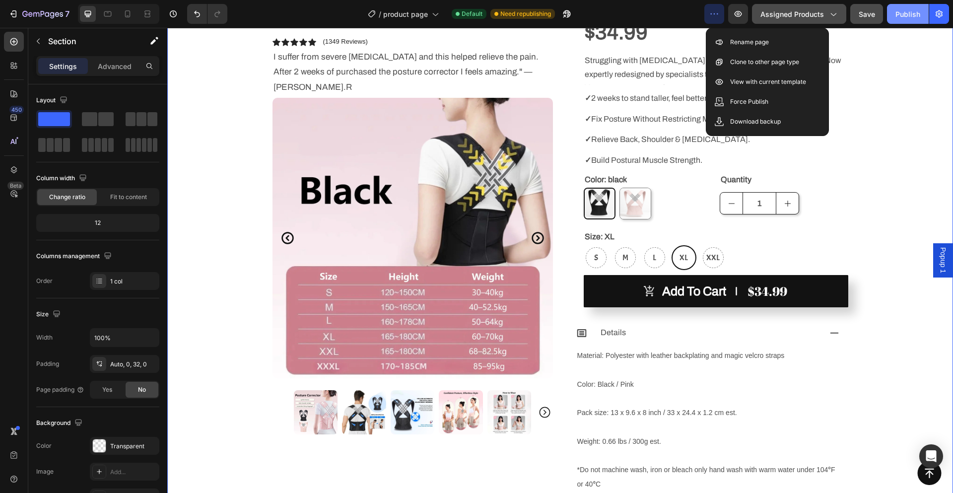
click at [914, 12] on div "Publish" at bounding box center [907, 14] width 25 height 10
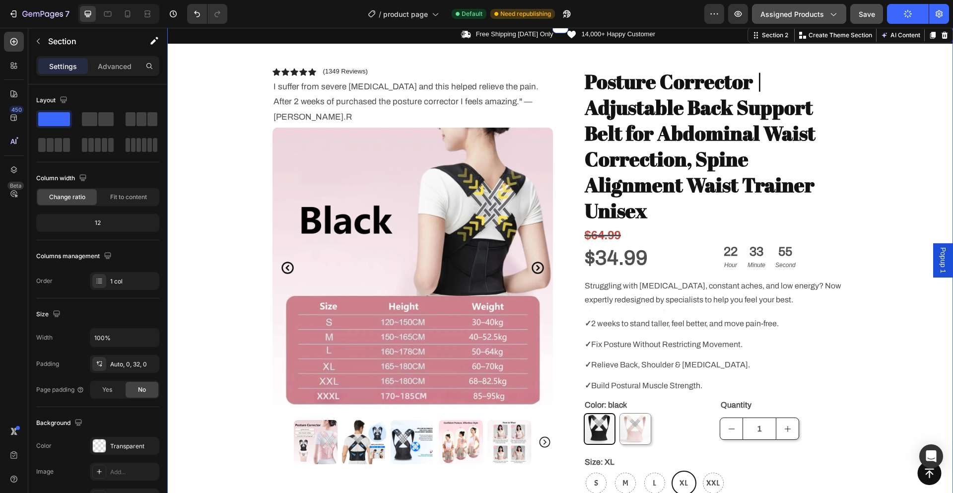
scroll to position [0, 0]
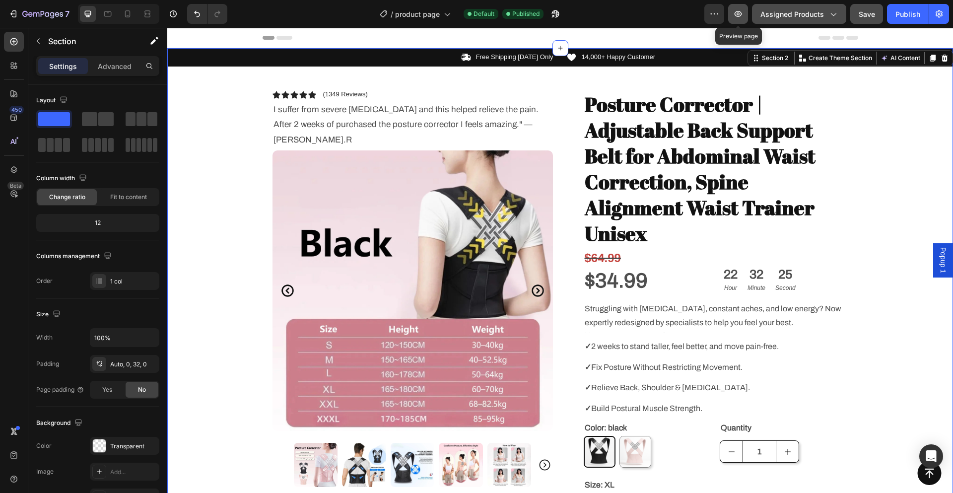
click at [737, 16] on icon "button" at bounding box center [738, 14] width 10 height 10
click at [389, 197] on img at bounding box center [412, 290] width 280 height 280
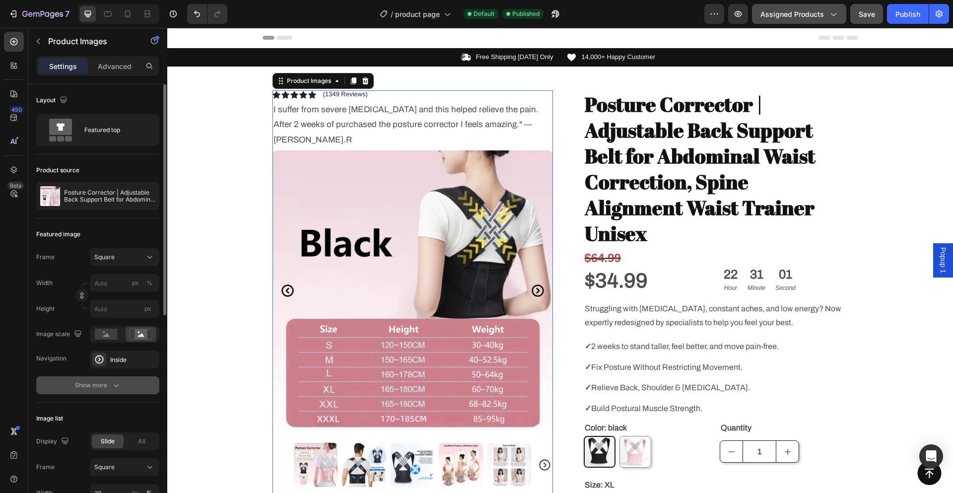
click at [112, 381] on icon "button" at bounding box center [116, 385] width 10 height 10
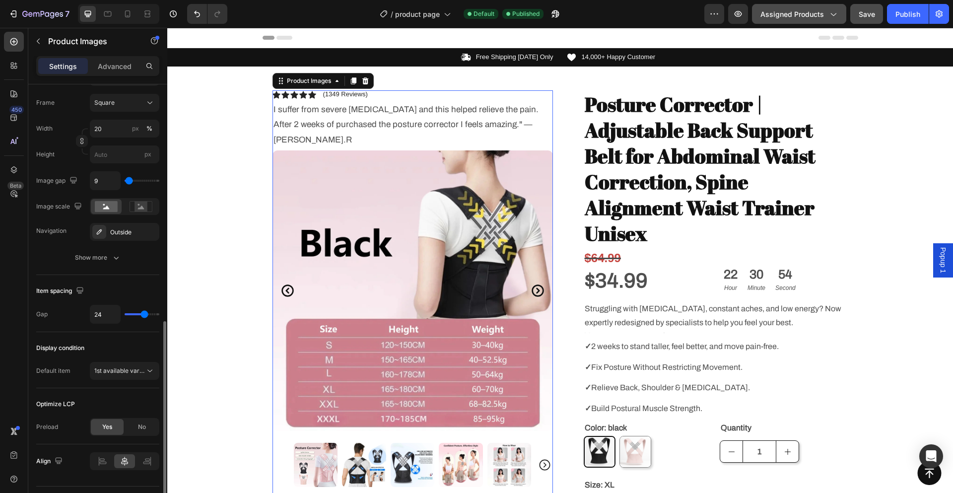
scroll to position [571, 0]
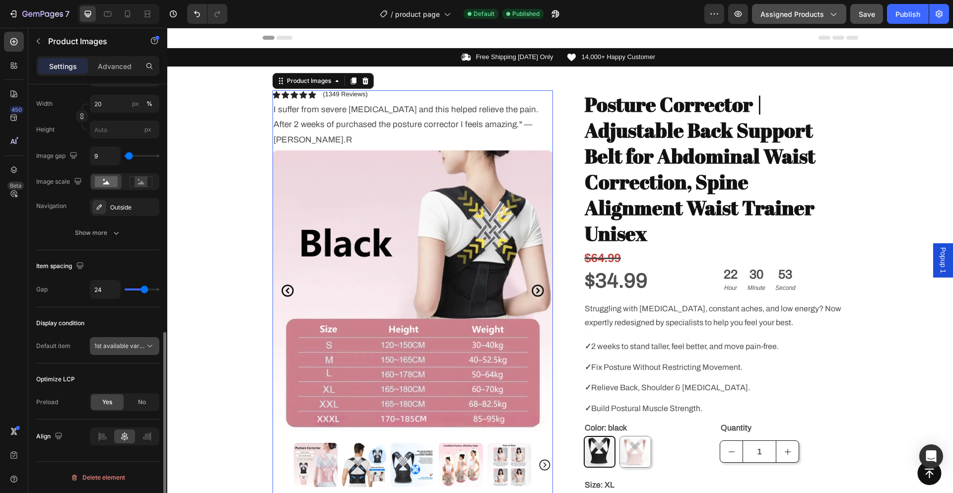
click at [132, 348] on span "1st available variant" at bounding box center [122, 345] width 56 height 7
click at [134, 317] on div "Display condition" at bounding box center [97, 323] width 123 height 16
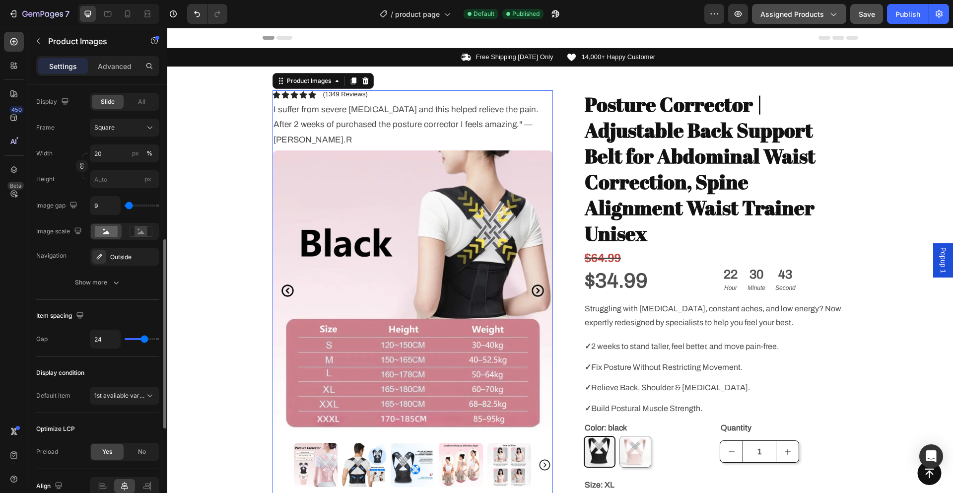
scroll to position [471, 0]
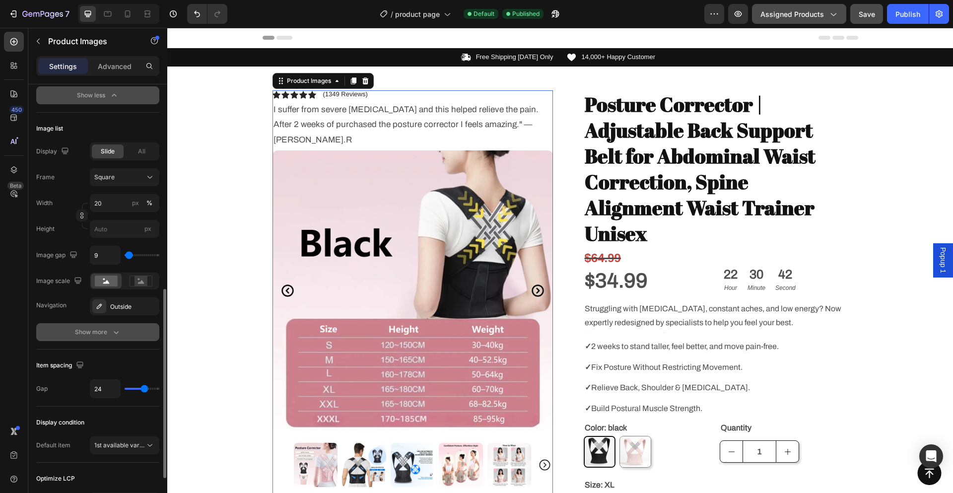
click at [109, 331] on div "Show more" at bounding box center [98, 332] width 46 height 10
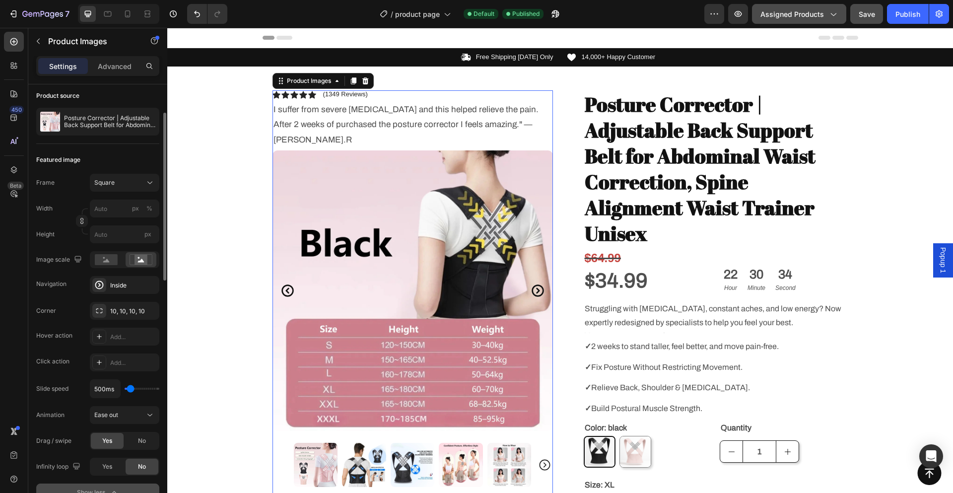
scroll to position [0, 0]
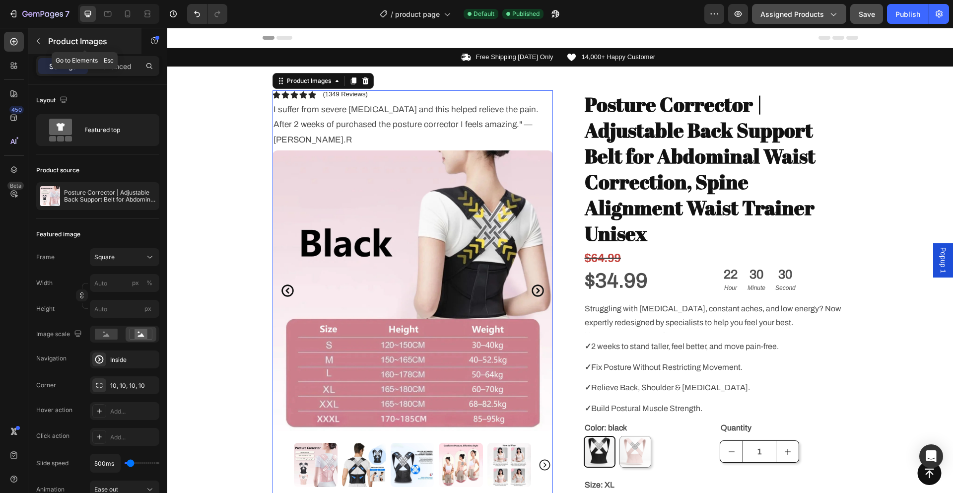
click at [39, 41] on icon "button" at bounding box center [38, 41] width 8 height 8
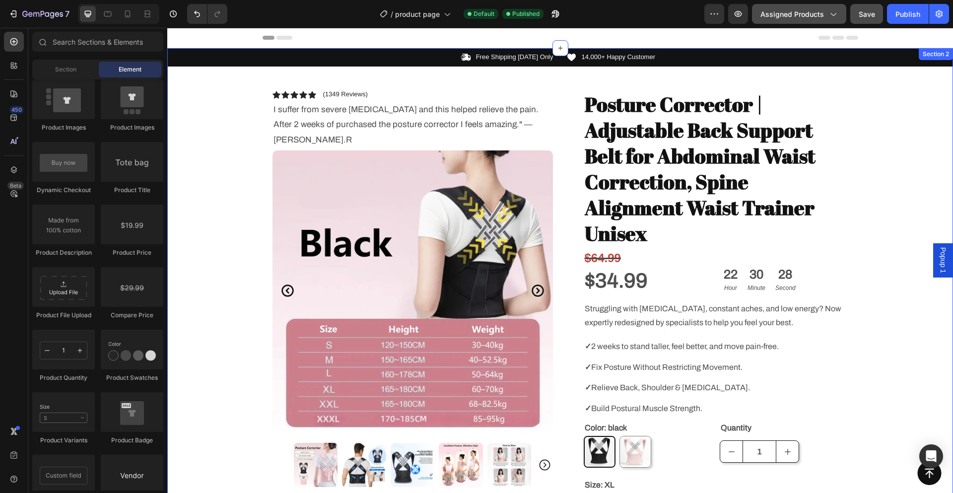
click at [211, 195] on div "Icon Free Shipping [DATE] Only Text Block Row Icon 14,000+ Happy Customer Text …" at bounding box center [560, 431] width 786 height 766
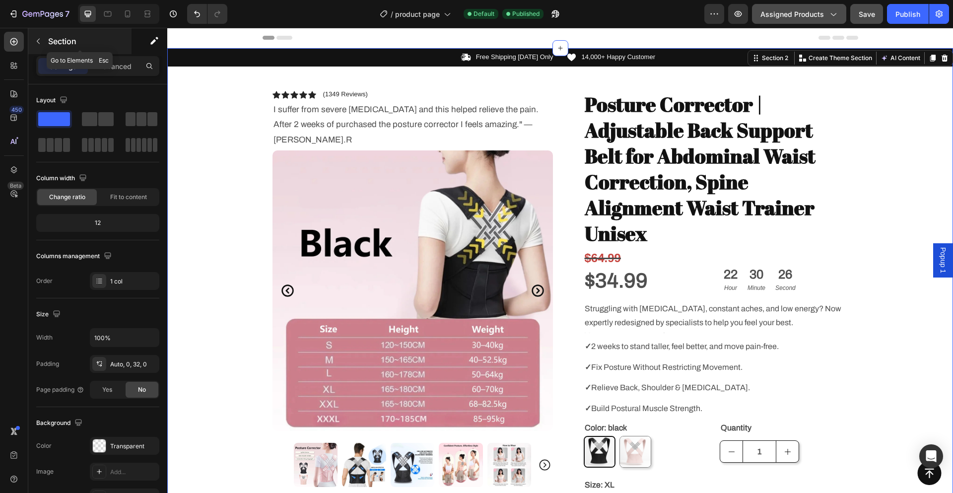
click at [40, 43] on icon "button" at bounding box center [38, 41] width 8 height 8
click at [209, 90] on div "Icon Free Shipping [DATE] Only Text Block Row Icon 14,000+ Happy Customer Text …" at bounding box center [560, 431] width 786 height 766
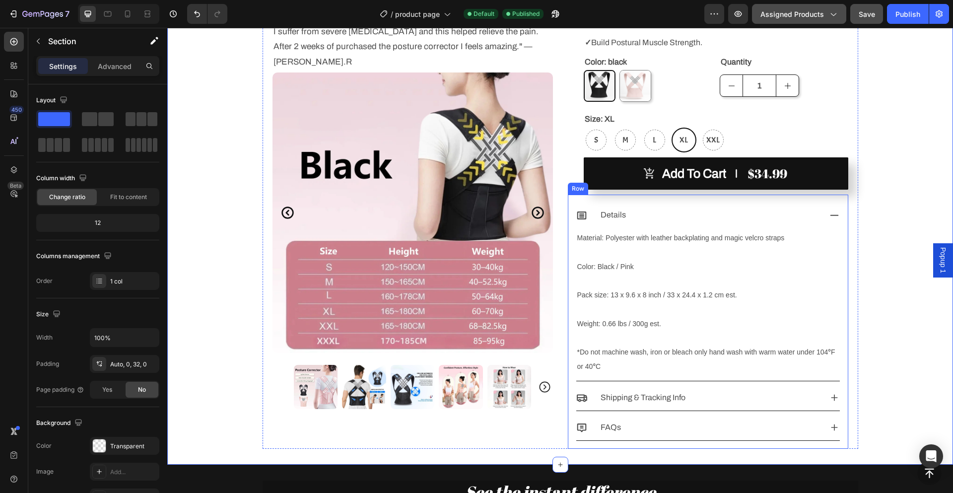
scroll to position [397, 0]
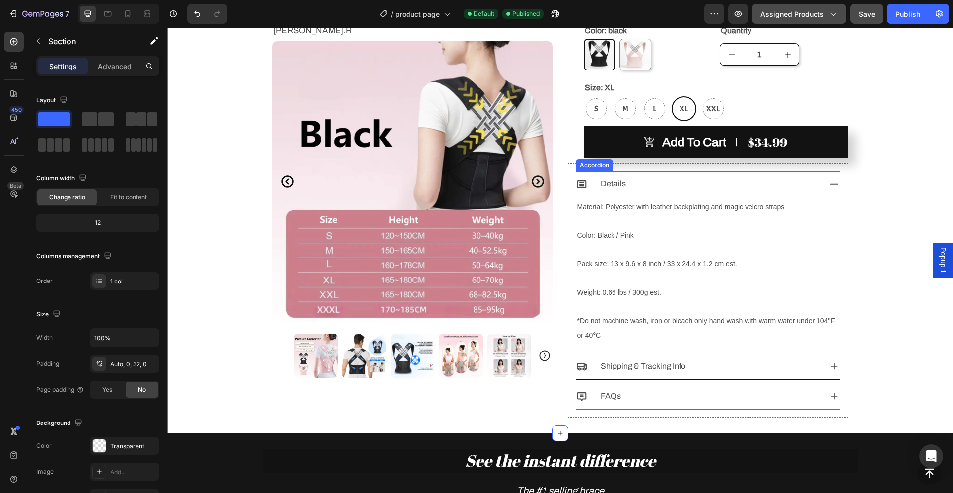
click at [830, 183] on icon at bounding box center [834, 183] width 8 height 1
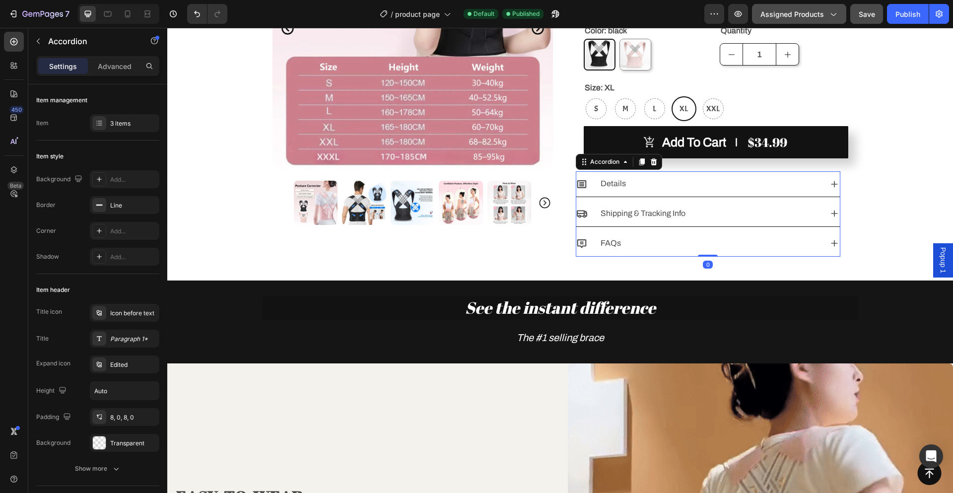
click at [831, 208] on icon at bounding box center [834, 213] width 11 height 11
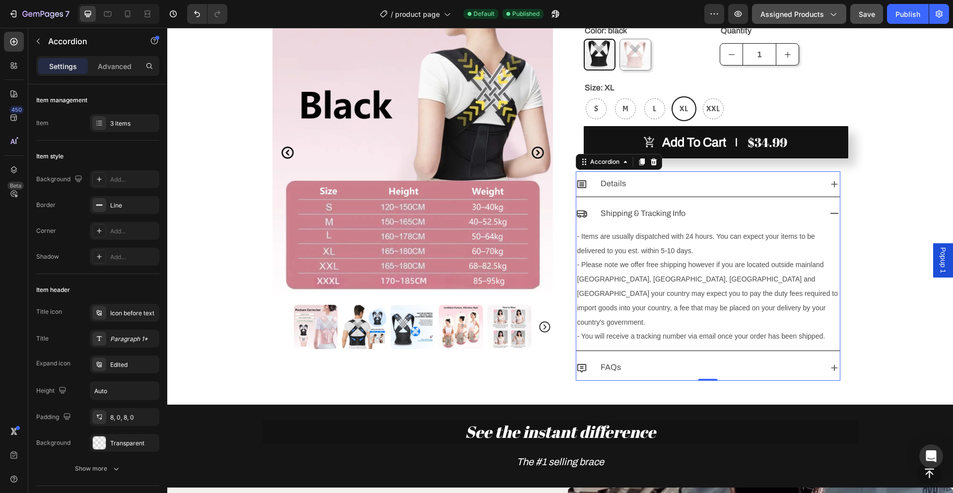
click at [830, 362] on icon at bounding box center [834, 367] width 11 height 11
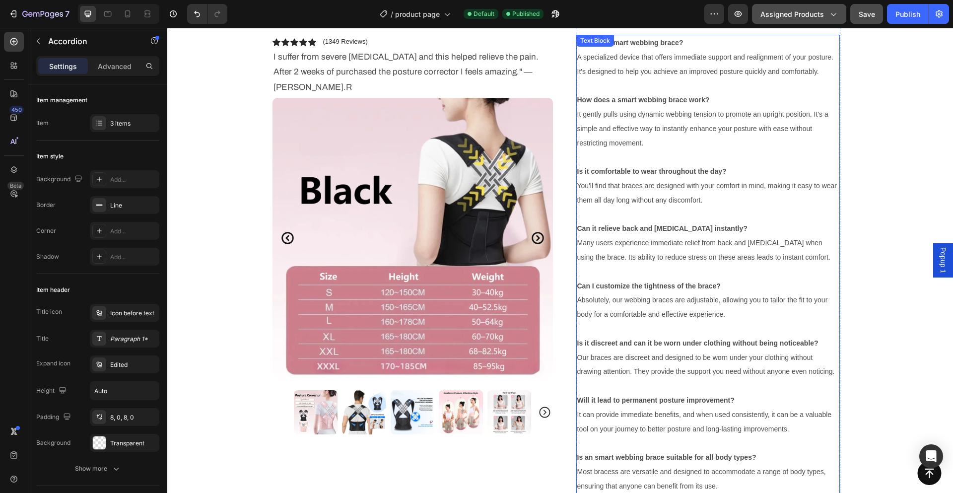
scroll to position [546, 0]
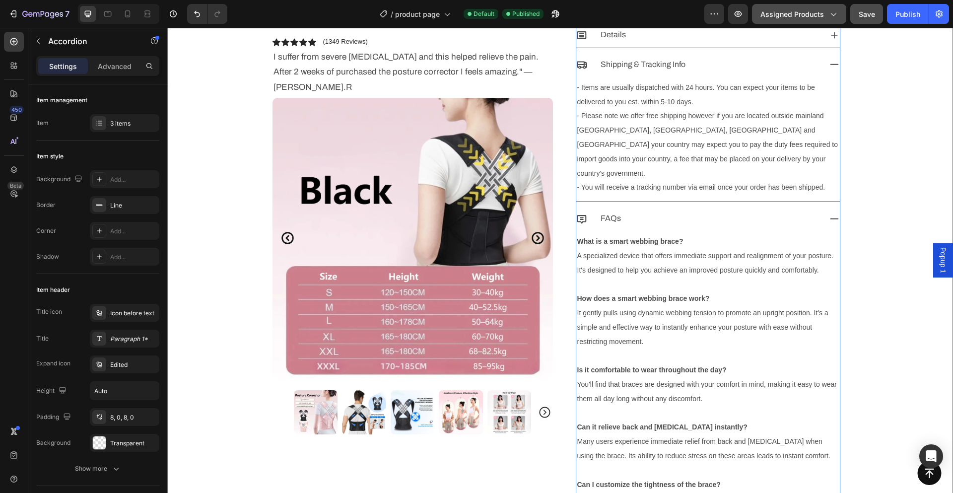
click at [890, 257] on div "Icon Free Shipping [DATE] Only Text Block Row Icon 14,000+ Happy Customer Text …" at bounding box center [560, 140] width 786 height 1276
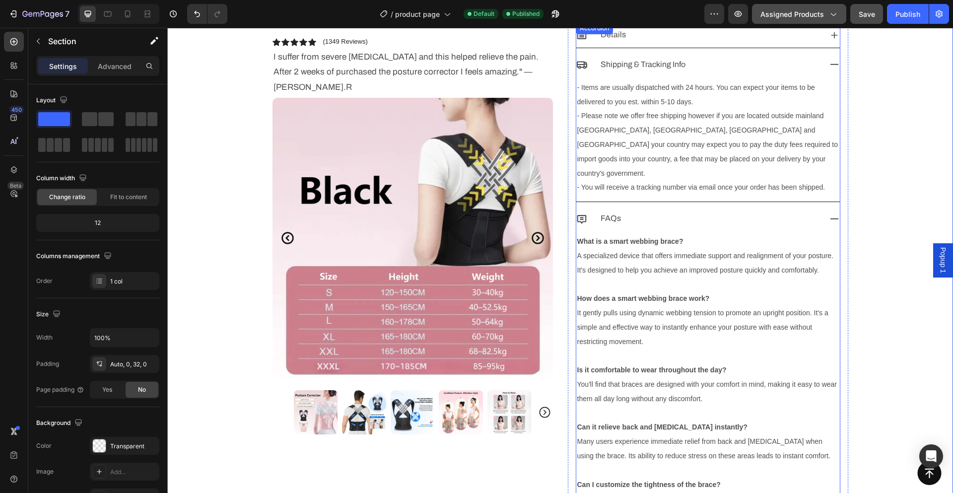
click at [829, 213] on icon at bounding box center [834, 218] width 11 height 11
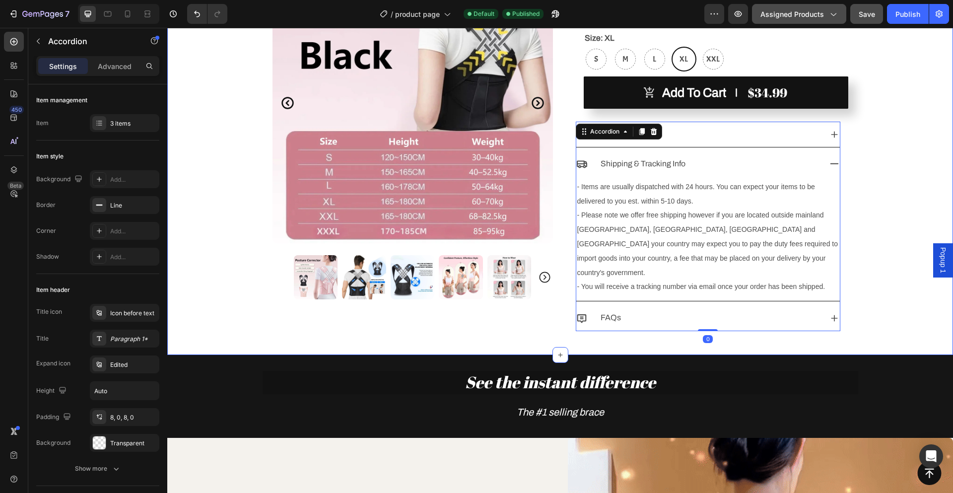
scroll to position [298, 0]
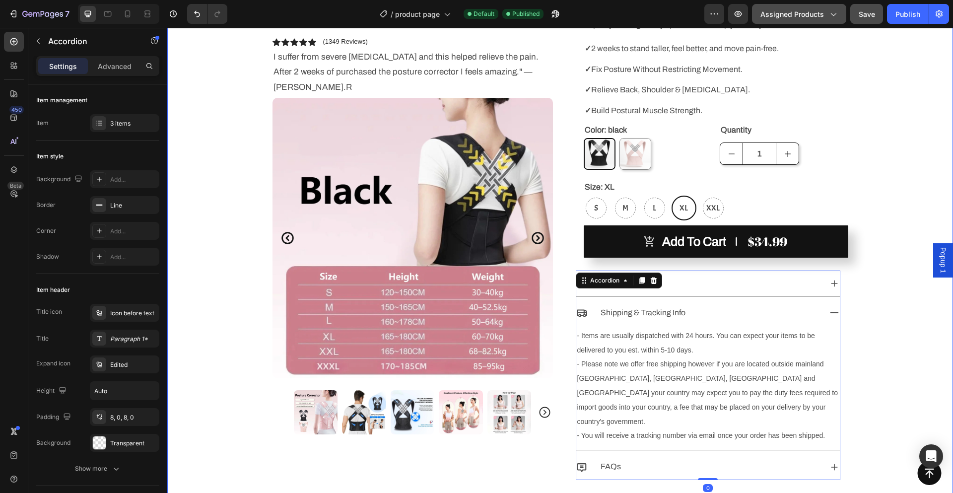
click at [867, 228] on div "Icon Free Shipping [DATE] Only Text Block Row Icon 14,000+ Happy Customer Text …" at bounding box center [560, 118] width 786 height 737
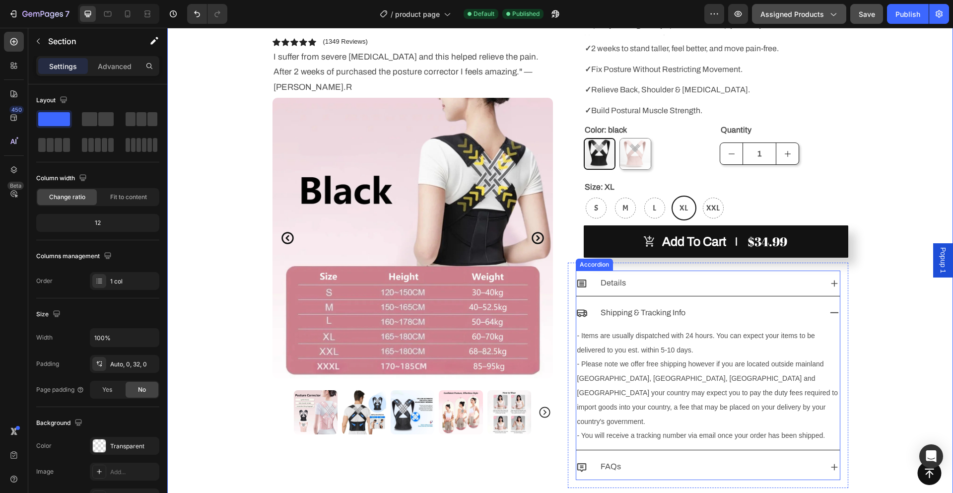
click at [834, 307] on icon at bounding box center [834, 312] width 11 height 11
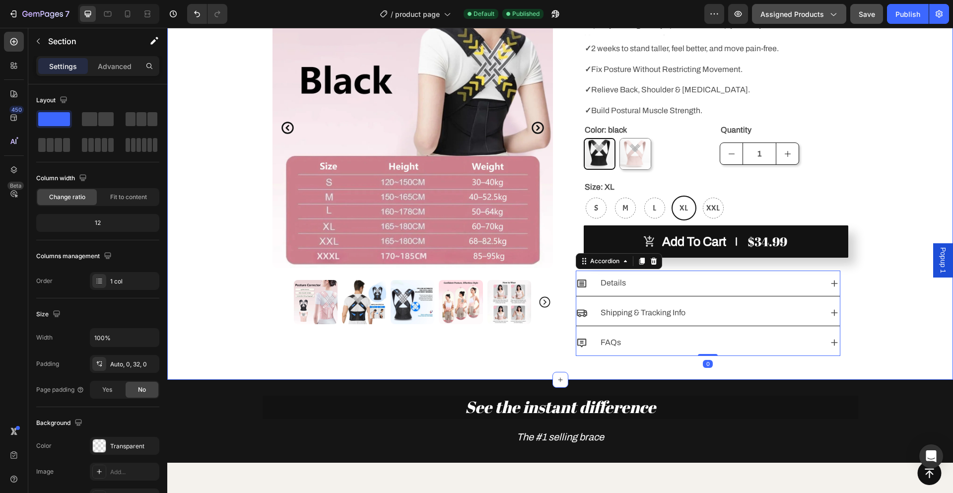
click at [899, 198] on div "Icon Free Shipping [DATE] Only Text Block Row Icon 14,000+ Happy Customer Text …" at bounding box center [560, 56] width 786 height 613
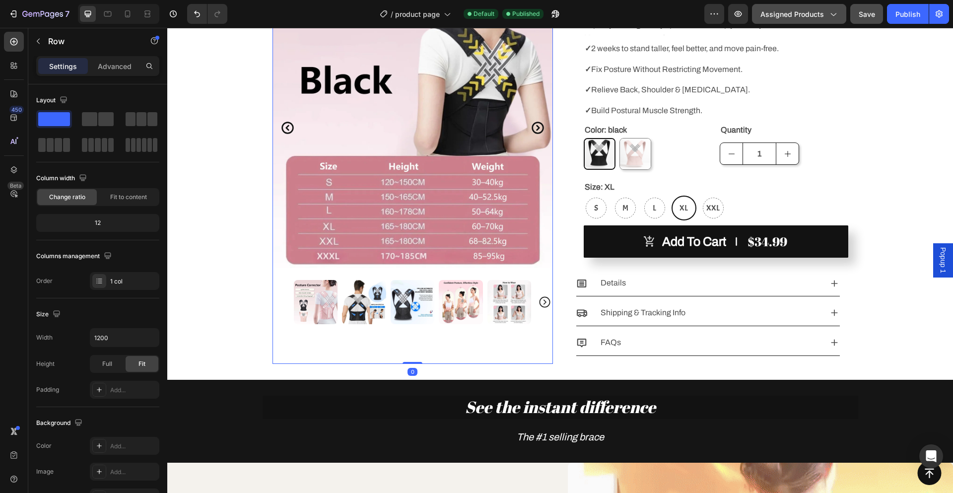
click at [394, 316] on div "Icon Icon Icon Icon Icon Icon List (1349 Reviews) Text Block Row I suffer from …" at bounding box center [412, 146] width 280 height 436
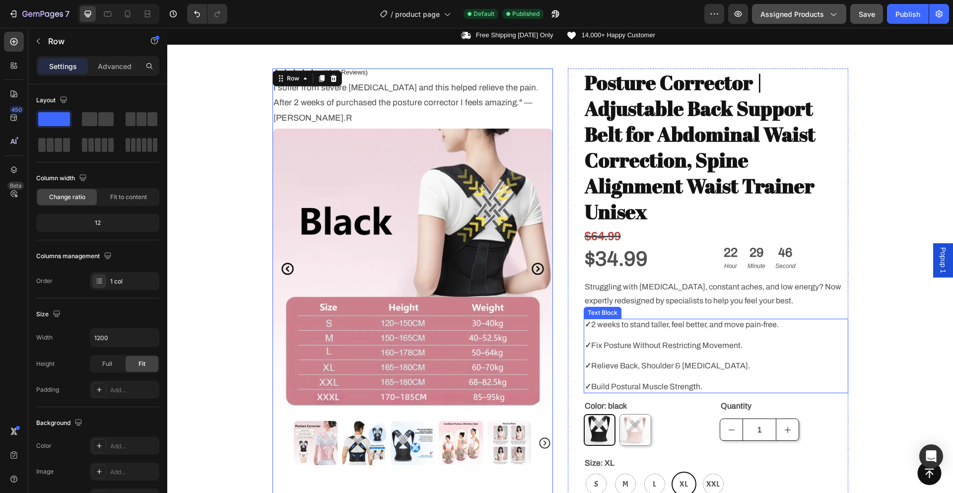
scroll to position [0, 0]
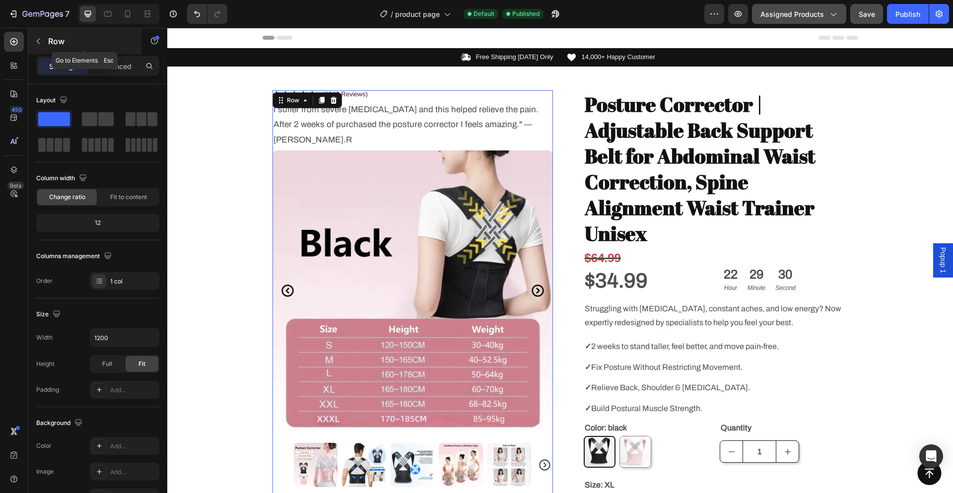
click at [58, 45] on p "Row" at bounding box center [90, 41] width 84 height 12
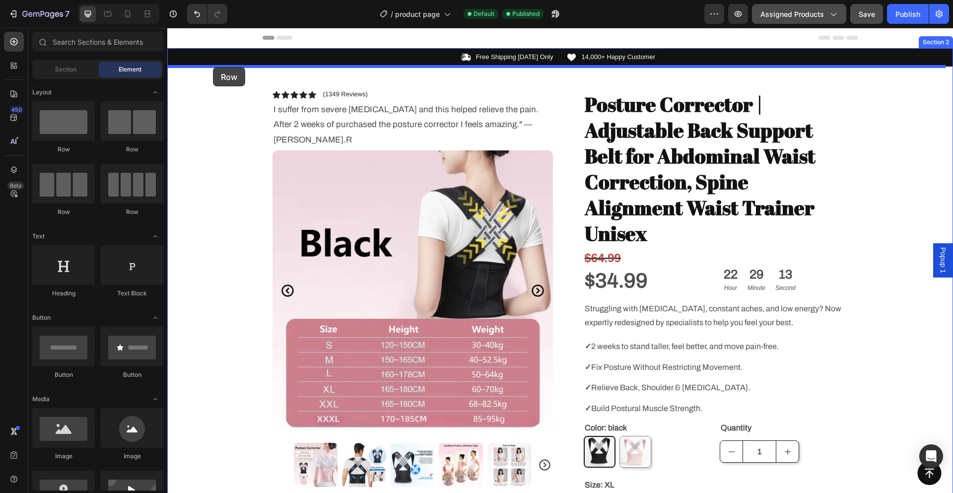
drag, startPoint x: 311, startPoint y: 214, endPoint x: 213, endPoint y: 67, distance: 176.7
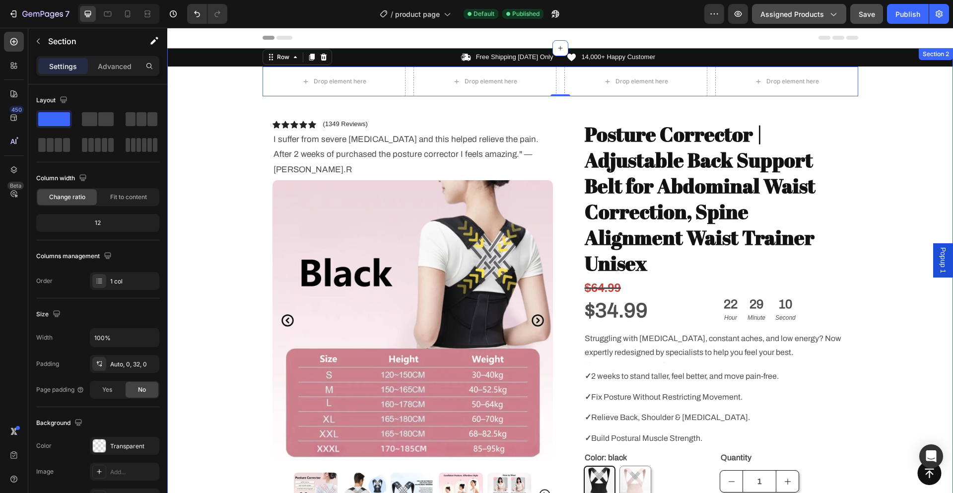
click at [921, 166] on div "Icon Free Shipping [DATE] Only Text Block Row Icon 14,000+ Happy Customer Text …" at bounding box center [560, 369] width 786 height 643
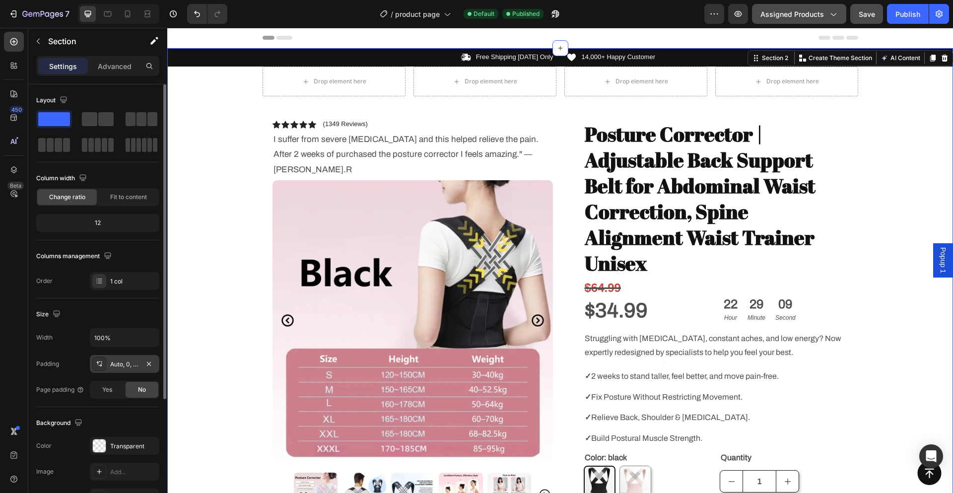
scroll to position [50, 0]
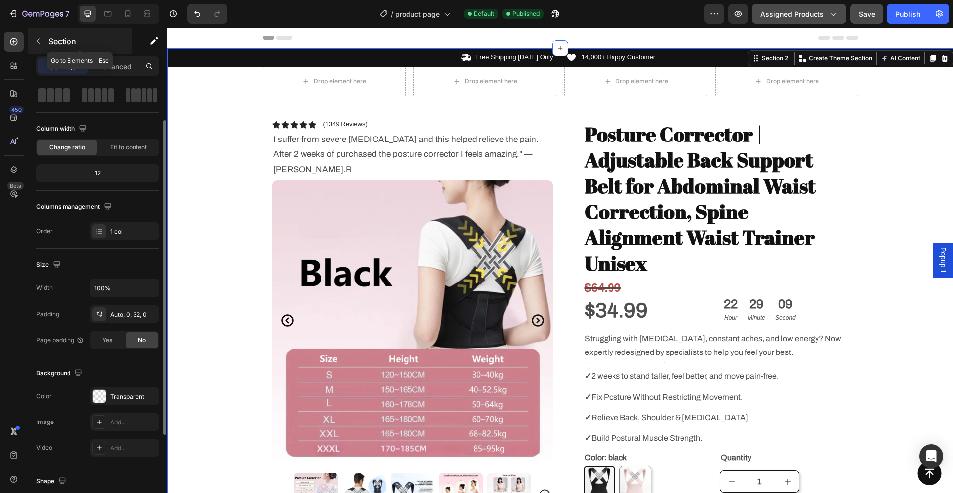
click at [47, 38] on div "Section" at bounding box center [79, 41] width 103 height 26
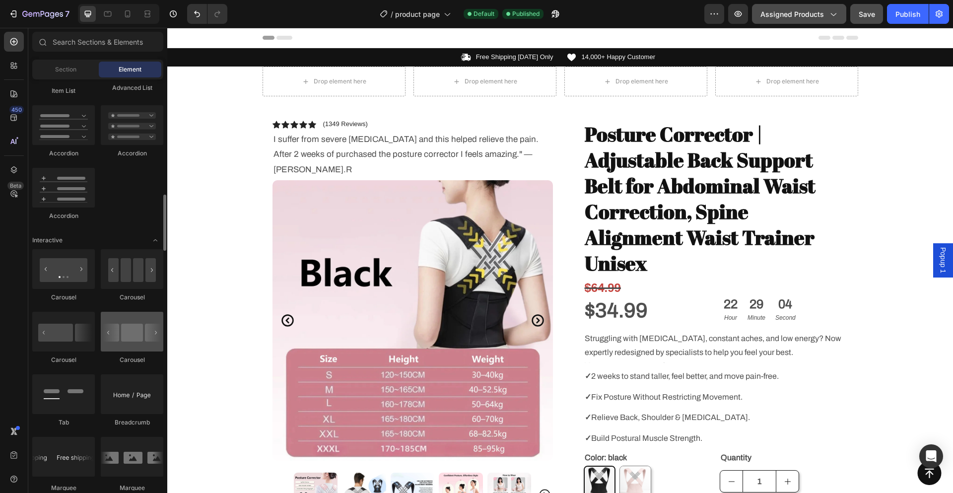
scroll to position [893, 0]
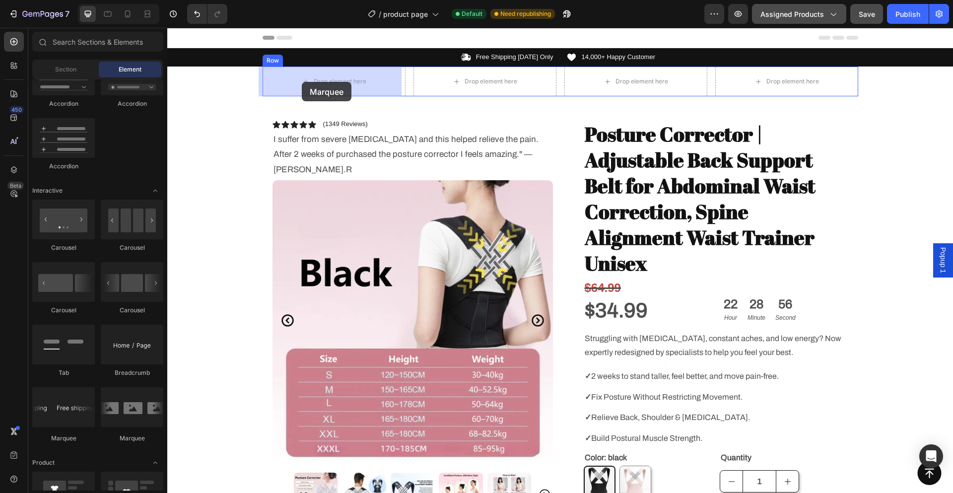
drag, startPoint x: 240, startPoint y: 444, endPoint x: 302, endPoint y: 82, distance: 367.4
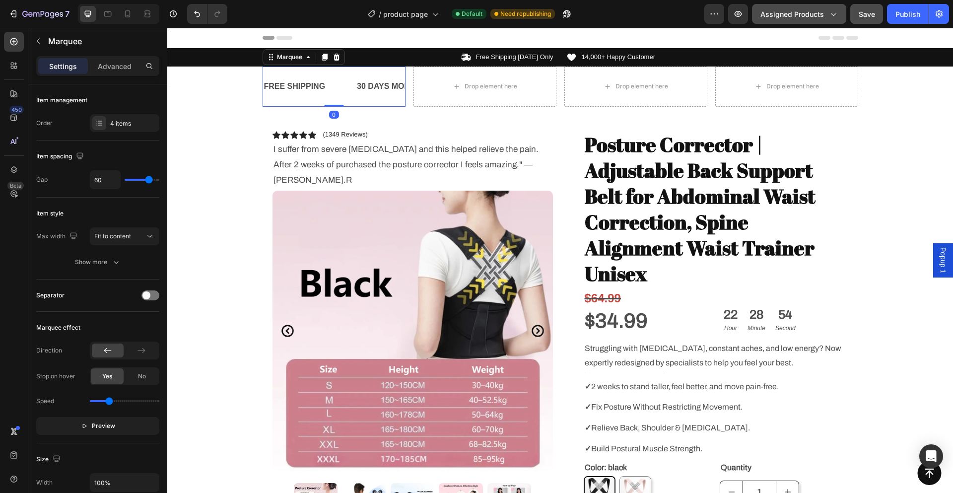
click at [335, 84] on div "FREE SHIPPING Text Block" at bounding box center [309, 86] width 93 height 24
click at [102, 426] on span "Preview" at bounding box center [103, 426] width 23 height 10
click at [102, 425] on span "Pause" at bounding box center [103, 426] width 17 height 10
click at [335, 56] on icon at bounding box center [336, 57] width 8 height 8
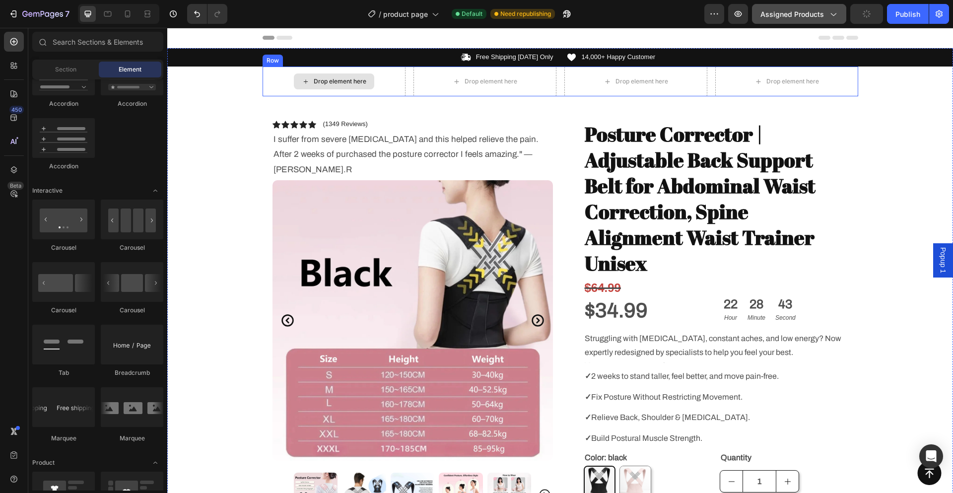
click at [263, 71] on div "Drop element here" at bounding box center [334, 81] width 143 height 30
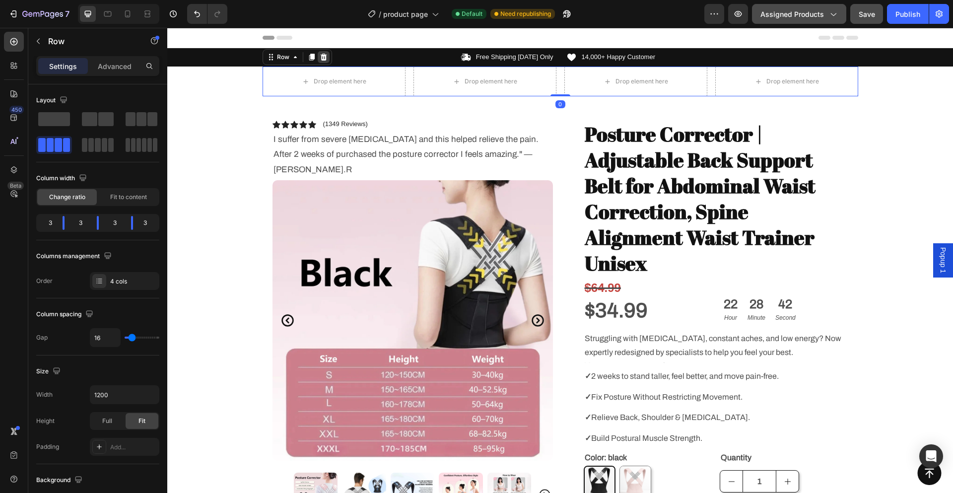
click at [320, 59] on icon at bounding box center [323, 57] width 6 height 7
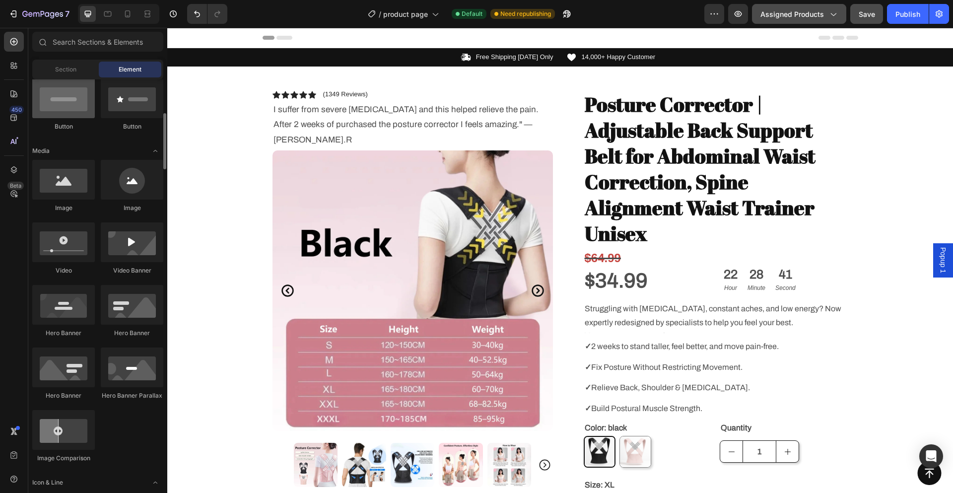
scroll to position [0, 0]
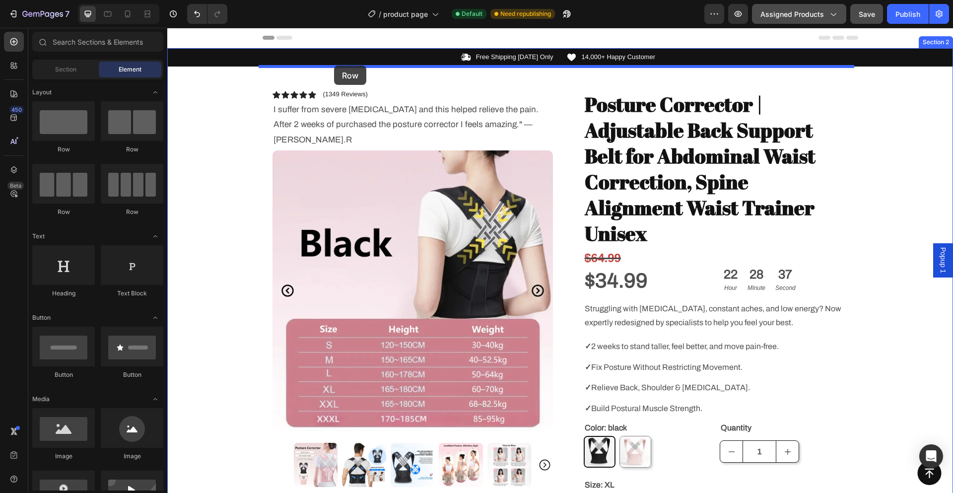
drag, startPoint x: 249, startPoint y: 154, endPoint x: 334, endPoint y: 66, distance: 122.8
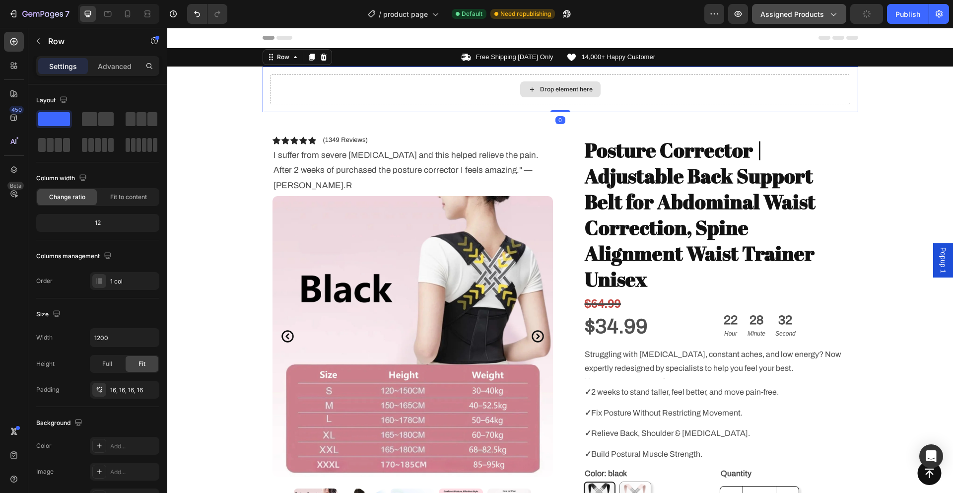
drag, startPoint x: 561, startPoint y: 112, endPoint x: 556, endPoint y: 107, distance: 6.7
click at [564, 90] on div "Drop element here Row 0" at bounding box center [560, 89] width 595 height 46
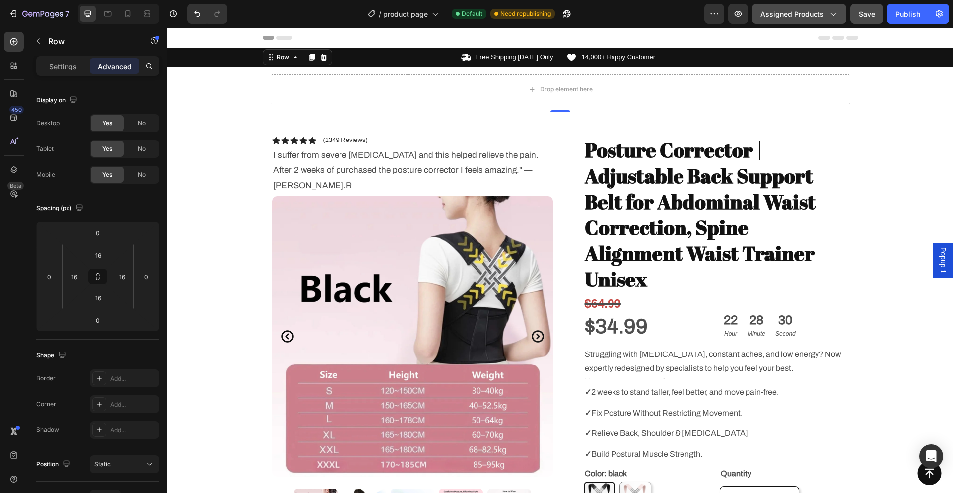
click at [301, 72] on div "Drop element here Row 0" at bounding box center [560, 89] width 595 height 46
click at [38, 37] on button "button" at bounding box center [38, 41] width 16 height 16
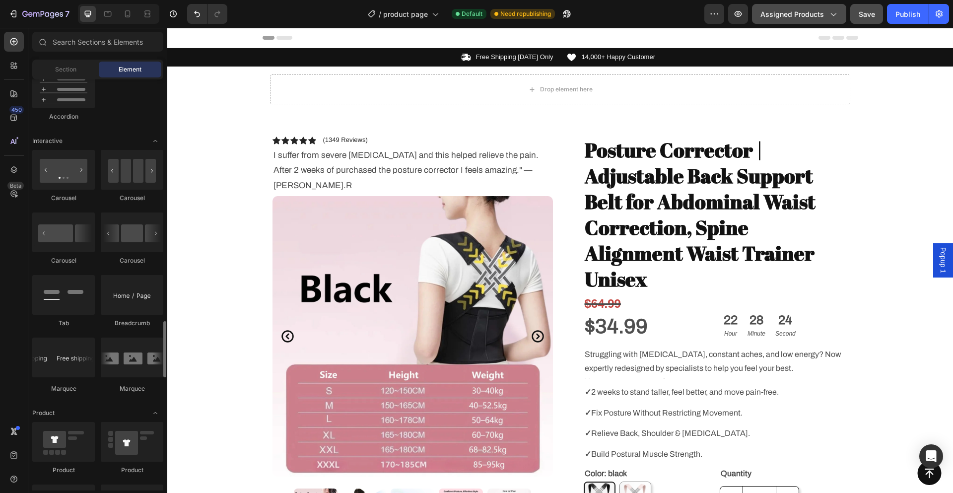
scroll to position [1042, 0]
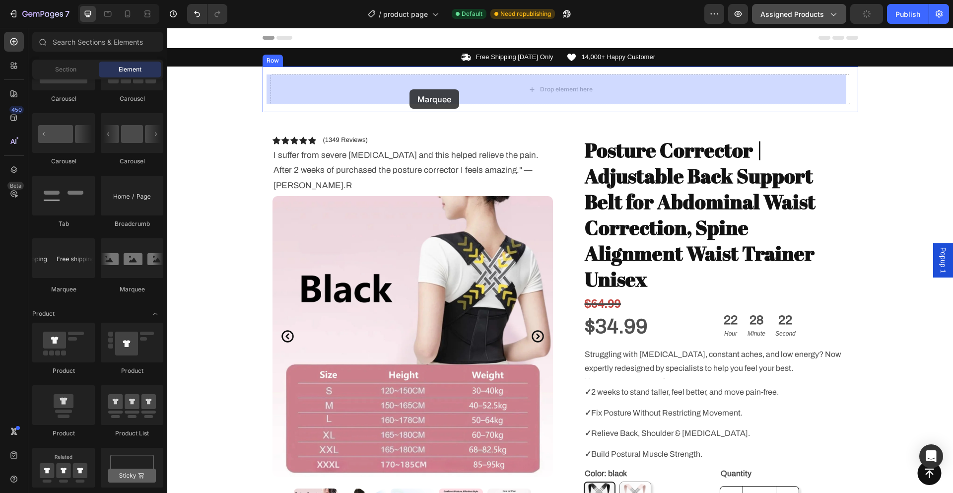
drag, startPoint x: 232, startPoint y: 282, endPoint x: 409, endPoint y: 89, distance: 261.6
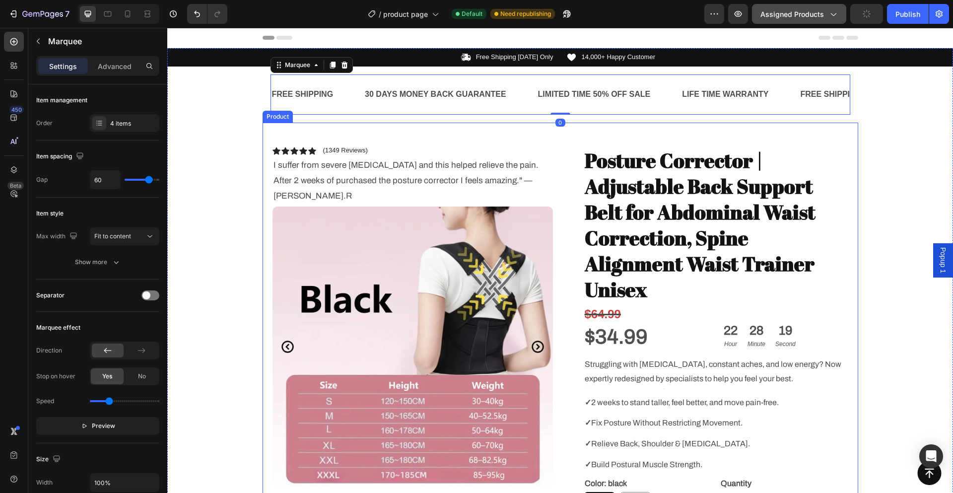
click at [382, 132] on div "Icon Icon Icon Icon Icon Icon List (1349 Reviews) Text Block Row I suffer from …" at bounding box center [560, 420] width 595 height 595
click at [526, 109] on div "FREE SHIPPING Text Block 30 DAYS MONEY BACK GUARANTEE Text Block LIMITED TIME 5…" at bounding box center [560, 94] width 580 height 40
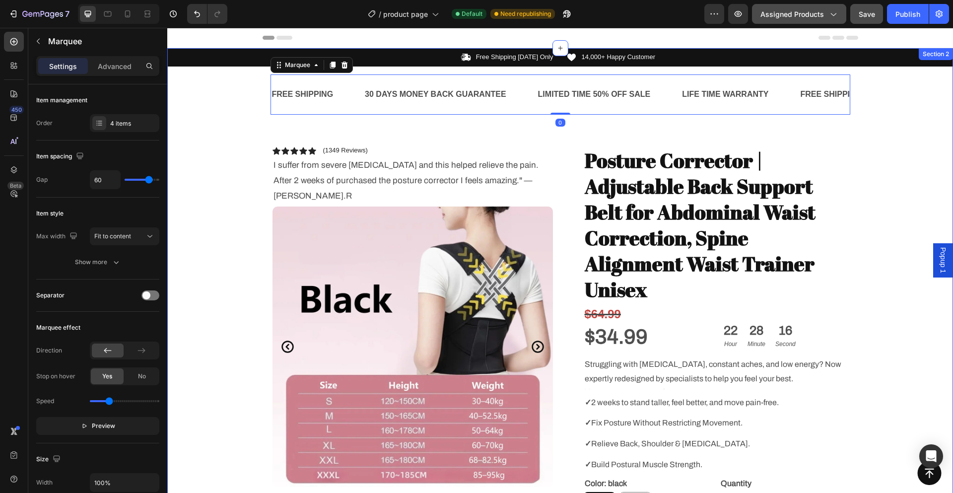
click at [213, 148] on div "Icon Free Shipping [DATE] Only Text Block Row Icon 14,000+ Happy Customer Text …" at bounding box center [560, 382] width 786 height 669
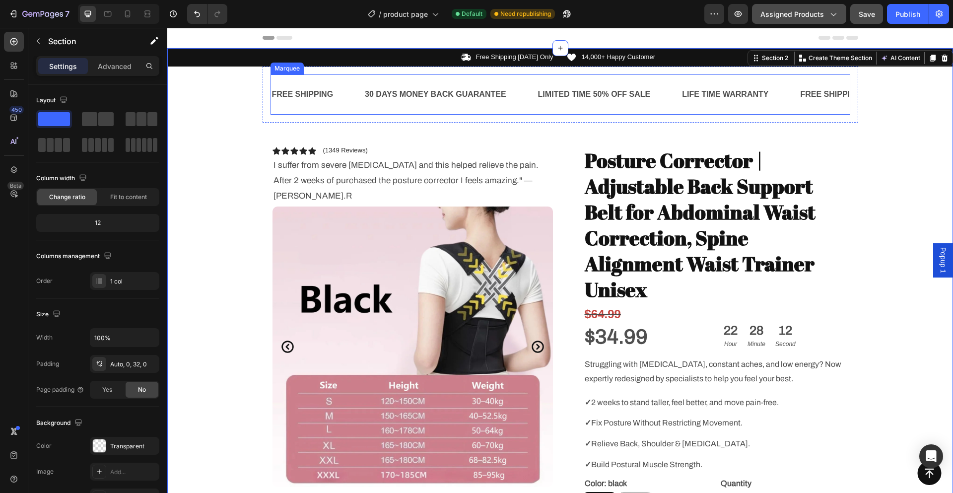
click at [320, 79] on div "FREE SHIPPING Text Block 30 DAYS MONEY BACK GUARANTEE Text Block LIMITED TIME 5…" at bounding box center [560, 94] width 580 height 40
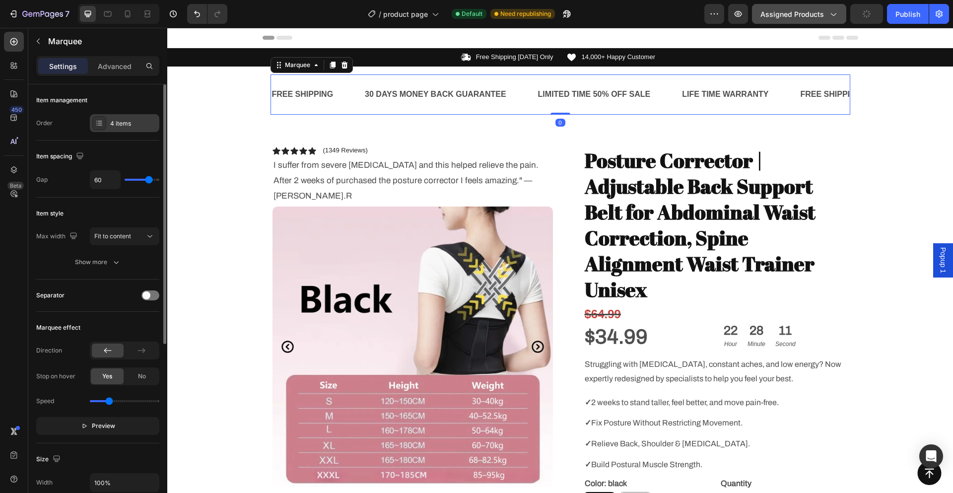
click at [124, 128] on div "4 items" at bounding box center [133, 123] width 47 height 9
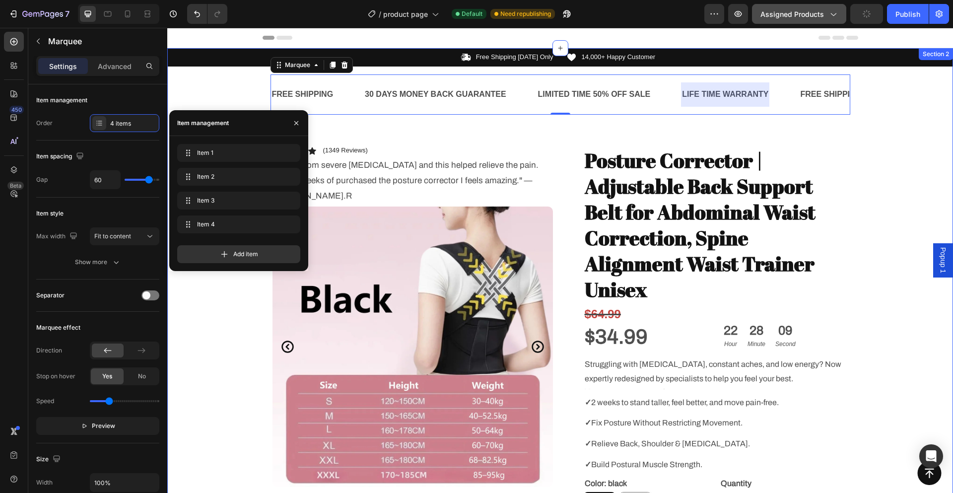
click at [222, 302] on div "Icon Free Shipping [DATE] Only Text Block Row Icon 14,000+ Happy Customer Text …" at bounding box center [560, 382] width 786 height 669
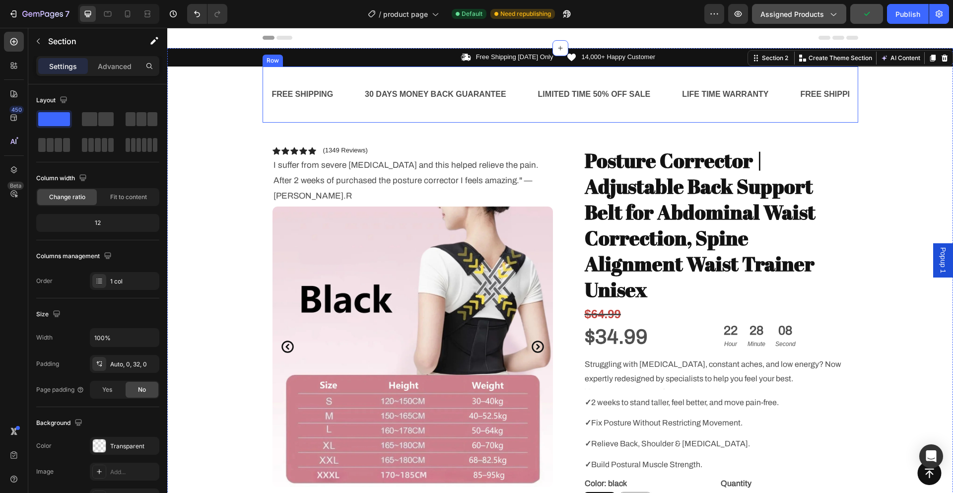
click at [308, 72] on div "FREE SHIPPING Text Block 30 DAYS MONEY BACK GUARANTEE Text Block LIMITED TIME 5…" at bounding box center [560, 94] width 595 height 56
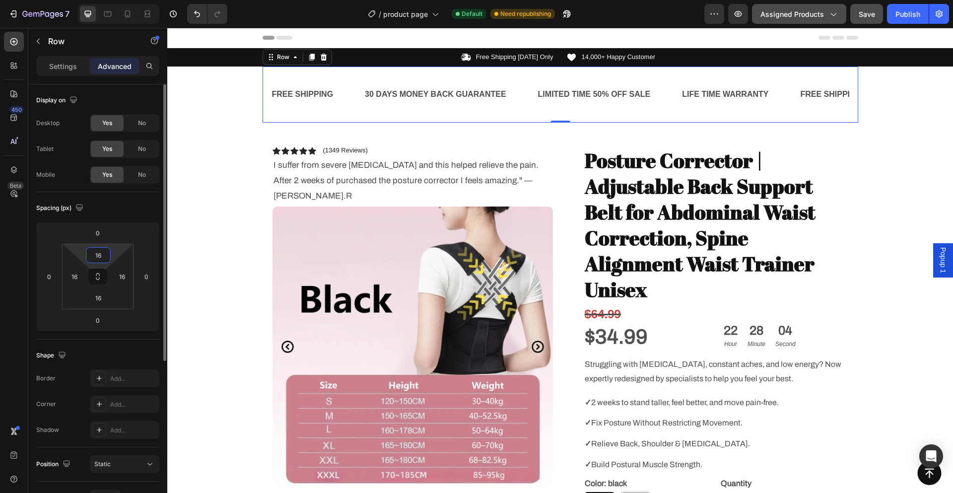
drag, startPoint x: 101, startPoint y: 260, endPoint x: 86, endPoint y: 261, distance: 14.9
click at [86, 261] on div "16" at bounding box center [98, 255] width 25 height 16
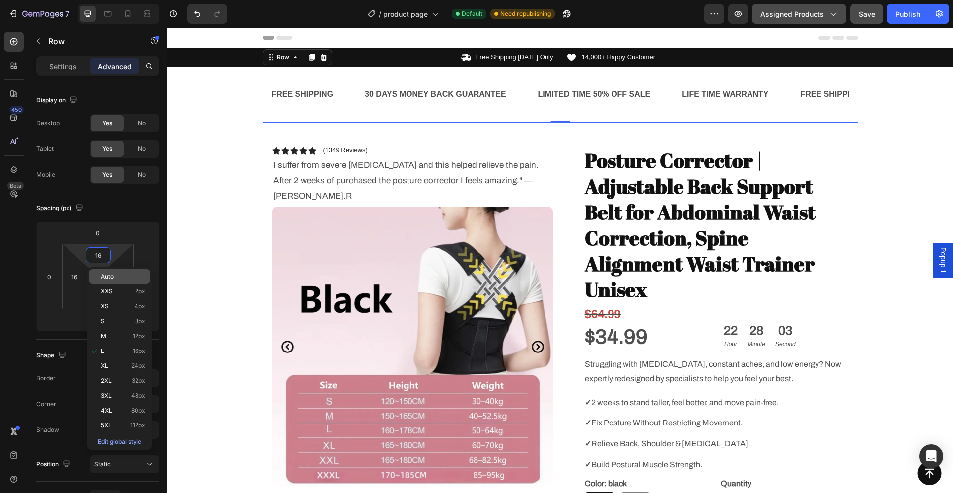
click at [112, 274] on span "Auto" at bounding box center [107, 276] width 13 height 7
type input "Auto"
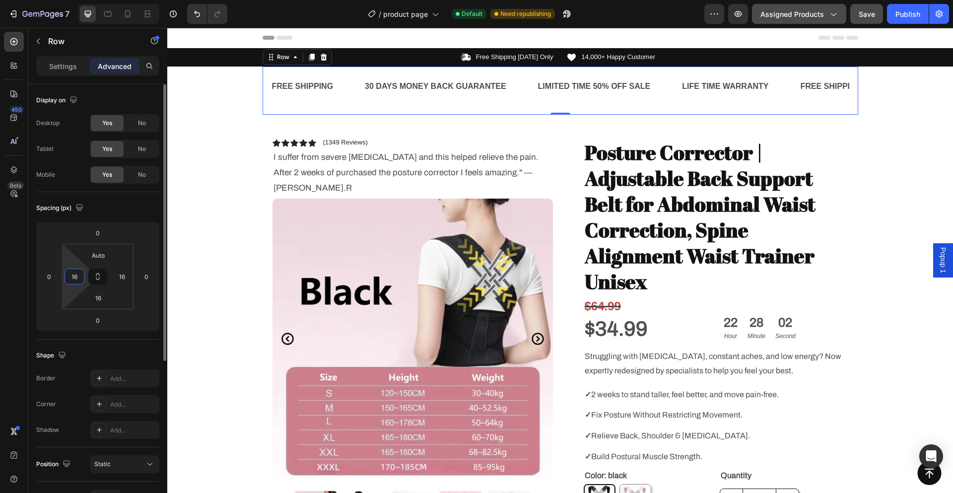
click at [81, 280] on input "16" at bounding box center [74, 276] width 15 height 15
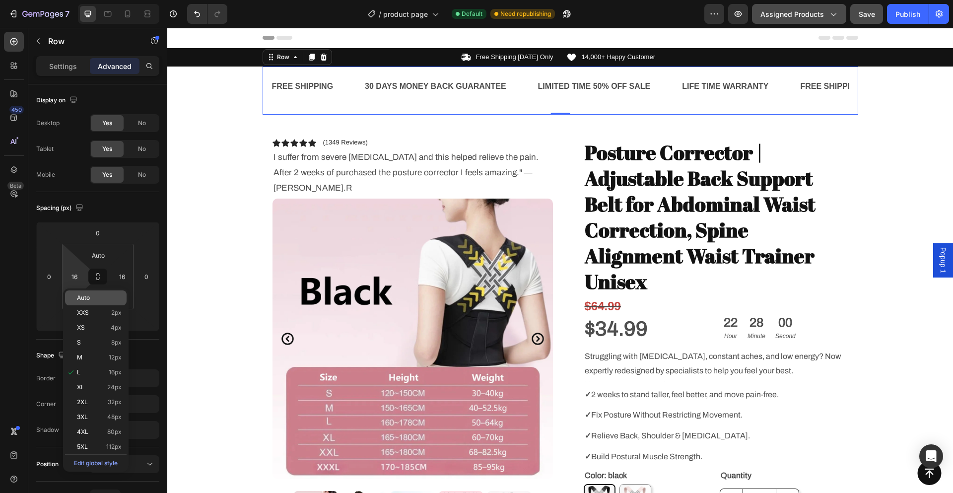
click at [98, 299] on p "Auto" at bounding box center [99, 297] width 45 height 7
type input "Auto"
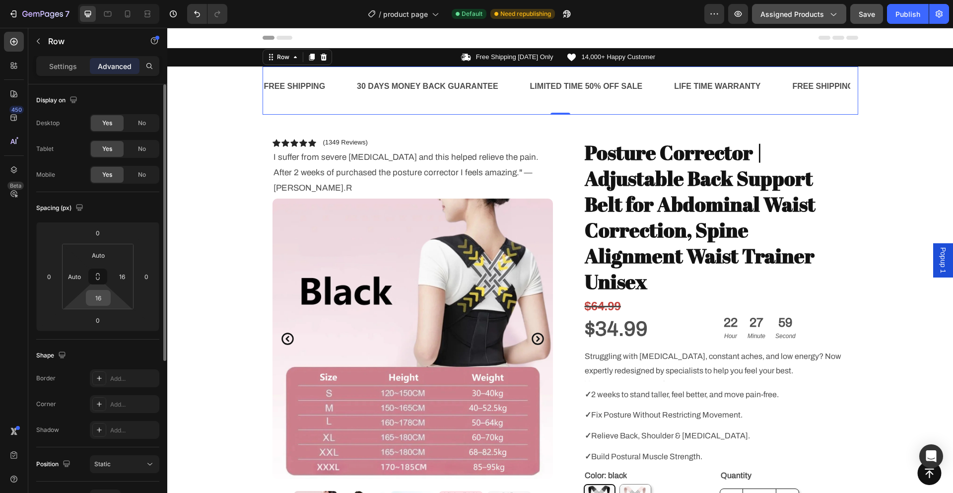
click at [106, 297] on input "16" at bounding box center [98, 297] width 20 height 15
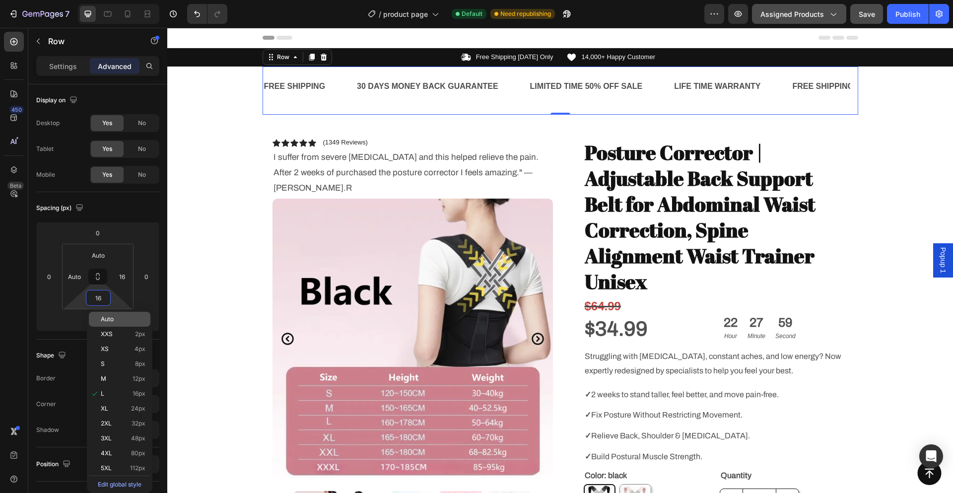
click at [119, 316] on p "Auto" at bounding box center [123, 319] width 45 height 7
type input "Auto"
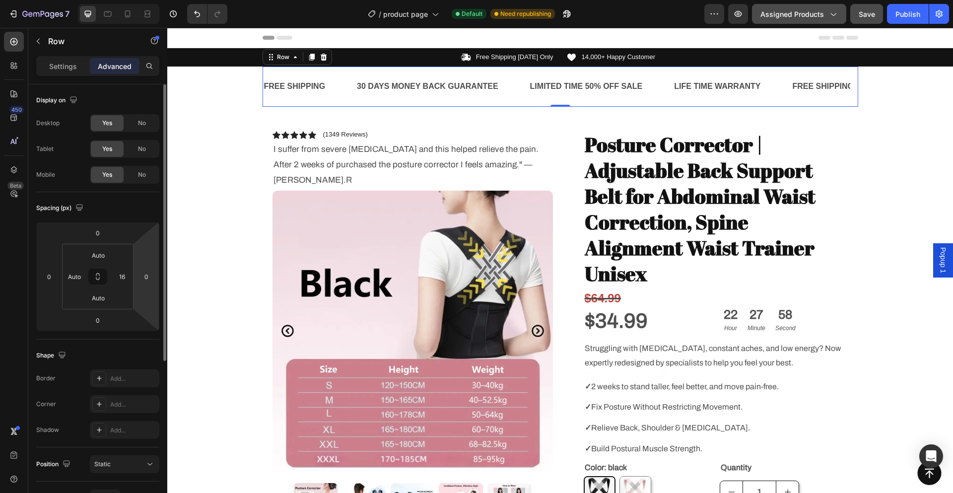
click at [133, 0] on html "7 / product page Default Need republishing Preview Assigned Products Save Publi…" at bounding box center [476, 0] width 953 height 0
click at [125, 278] on input "16" at bounding box center [122, 276] width 15 height 15
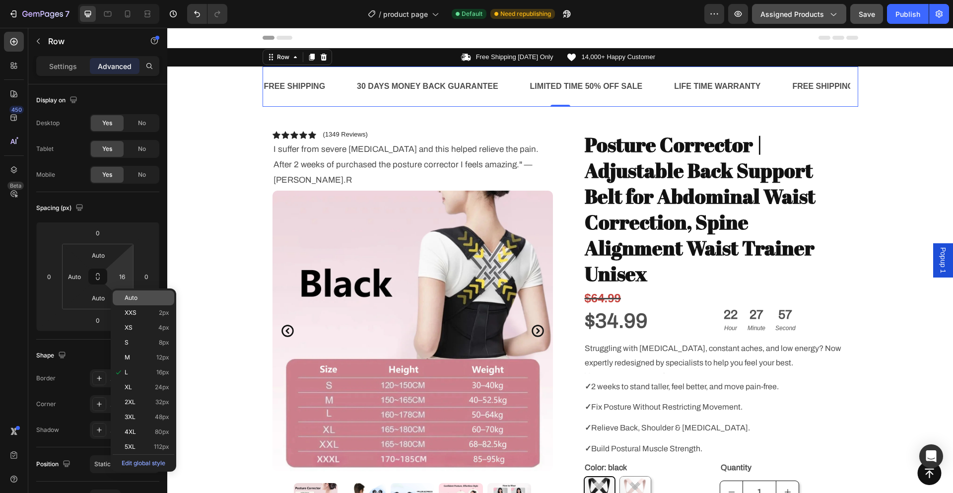
click at [140, 295] on p "Auto" at bounding box center [147, 297] width 45 height 7
type input "Auto"
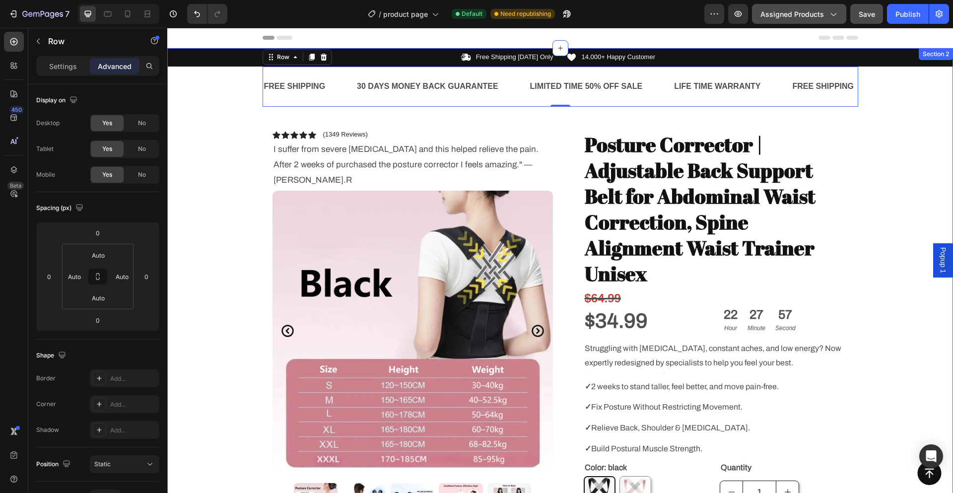
click at [217, 188] on div "Icon Free Shipping [DATE] Only Text Block Row Icon 14,000+ Happy Customer Text …" at bounding box center [560, 374] width 786 height 653
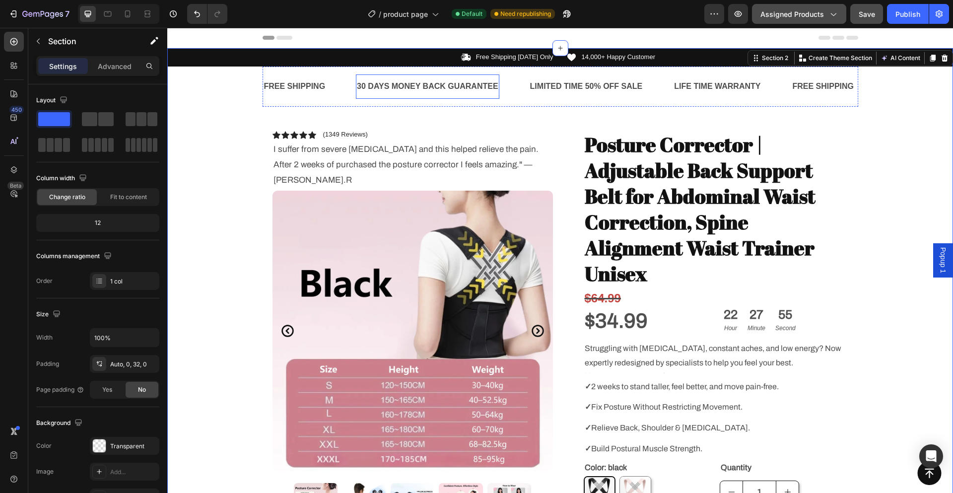
click at [378, 95] on div "30 DAYS MONEY BACK GUARANTEE Text Block" at bounding box center [427, 86] width 143 height 24
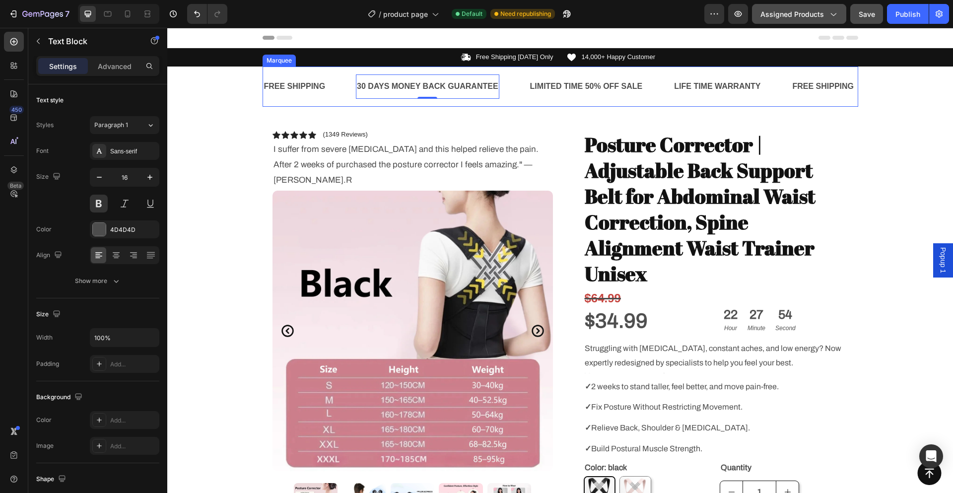
click at [382, 104] on div "FREE SHIPPING Text Block 30 DAYS MONEY BACK GUARANTEE Text Block 0 LIMITED TIME…" at bounding box center [560, 86] width 595 height 40
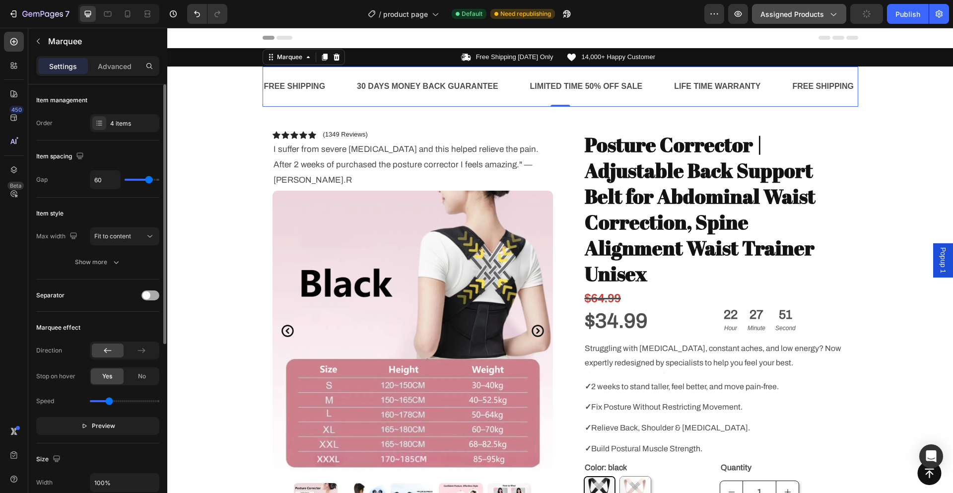
click at [152, 293] on div at bounding box center [150, 295] width 18 height 10
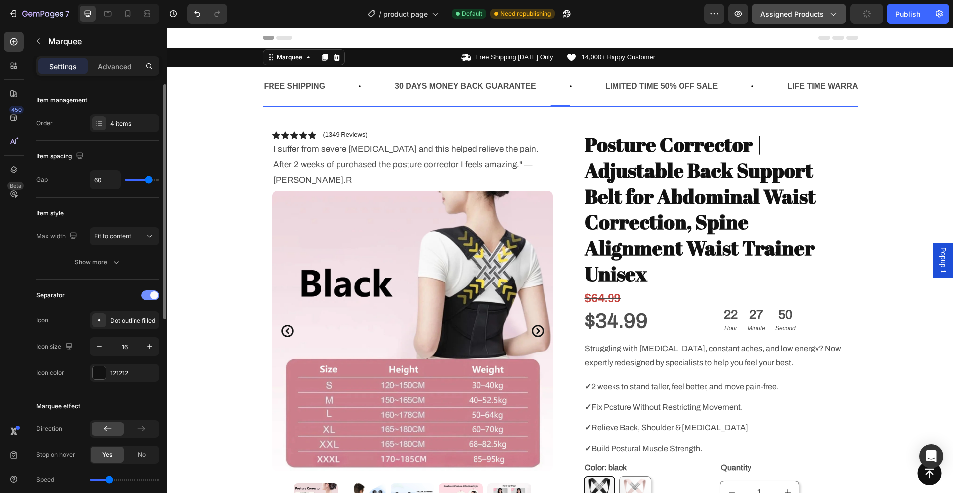
click at [152, 293] on span at bounding box center [154, 295] width 8 height 8
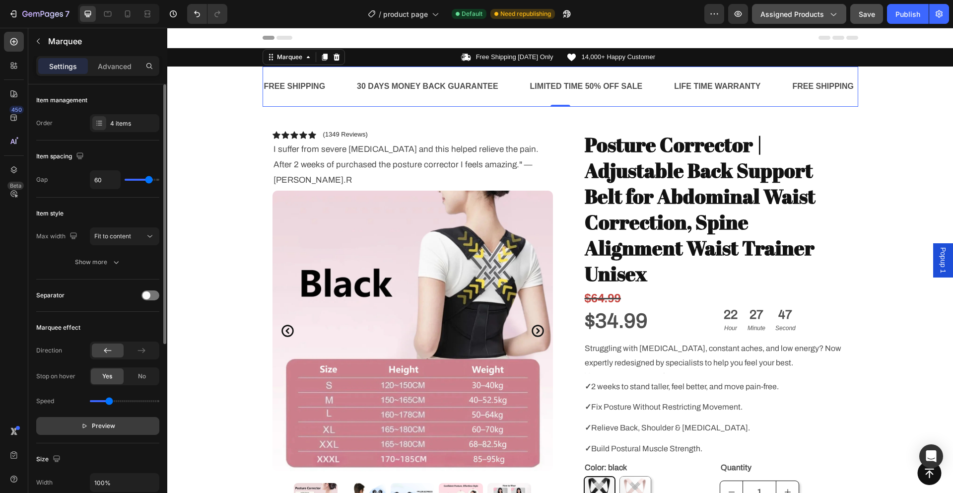
click at [102, 424] on span "Preview" at bounding box center [103, 426] width 23 height 10
click at [102, 424] on span "Pause" at bounding box center [103, 426] width 17 height 10
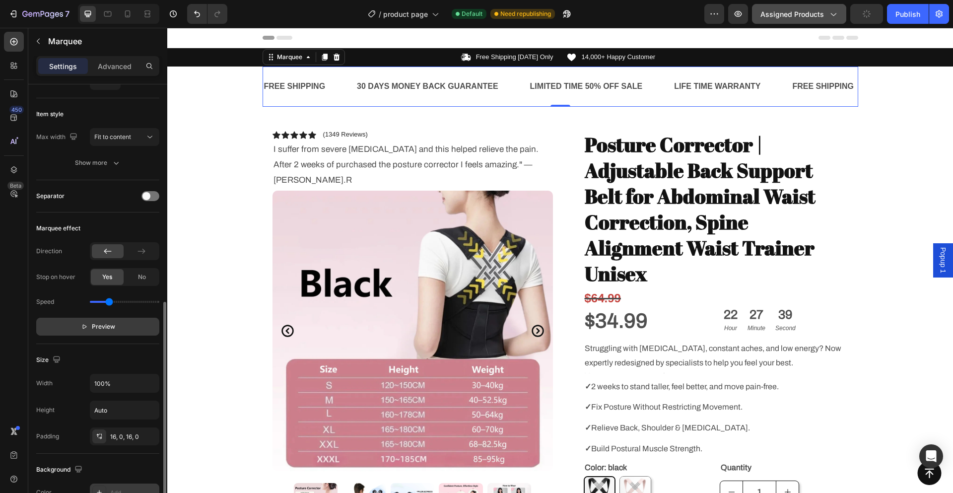
scroll to position [198, 0]
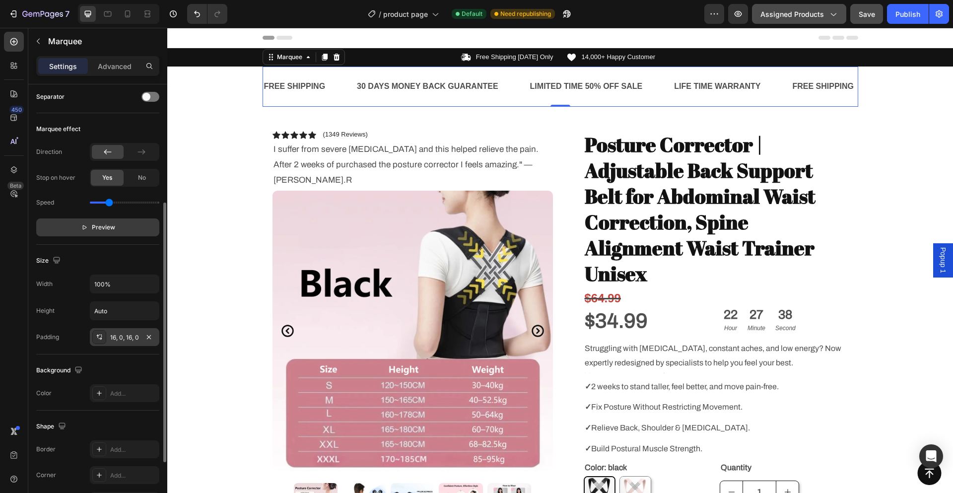
click at [120, 332] on div "16, 0, 16, 0" at bounding box center [124, 337] width 69 height 18
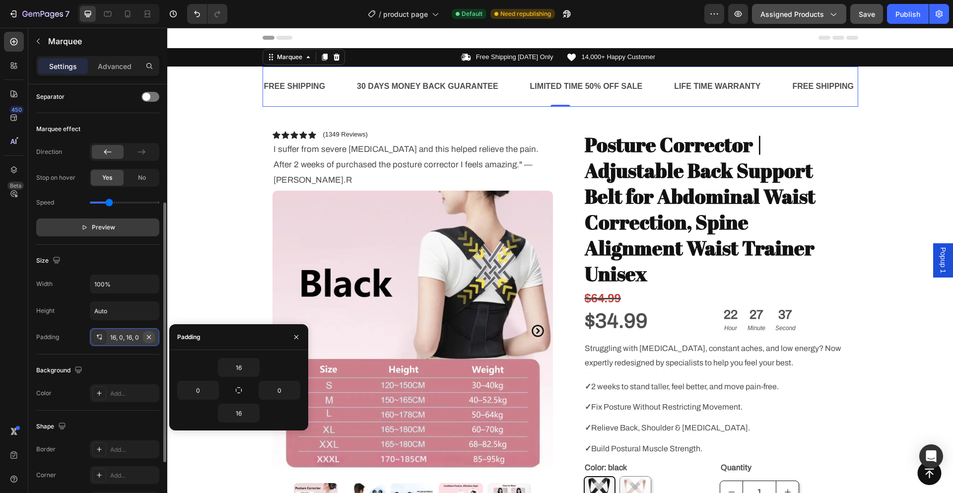
click at [149, 336] on icon "button" at bounding box center [149, 336] width 4 height 4
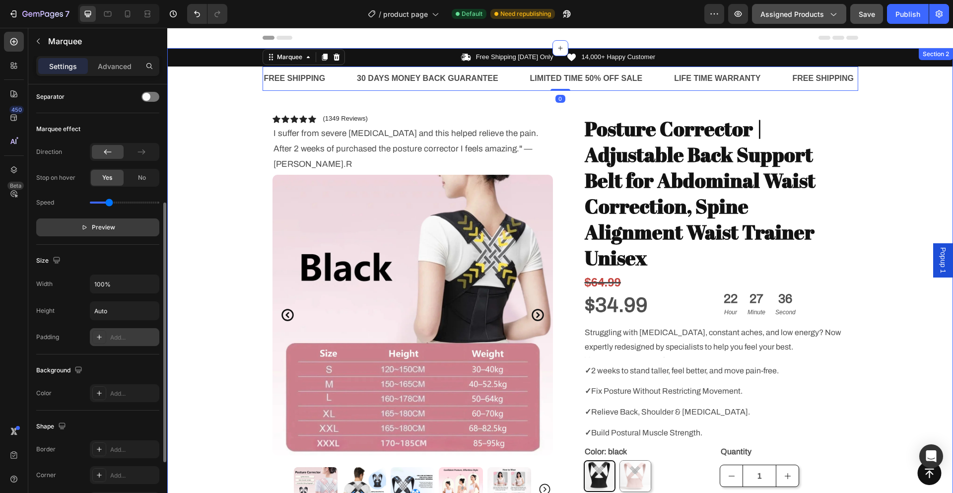
click at [218, 230] on div "Icon Free Shipping [DATE] Only Text Block Row Icon 14,000+ Happy Customer Text …" at bounding box center [560, 366] width 786 height 637
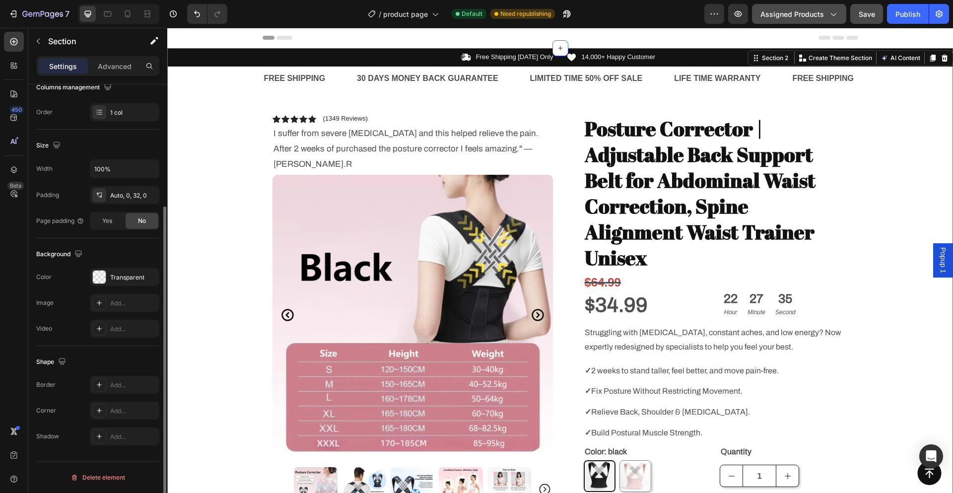
scroll to position [0, 0]
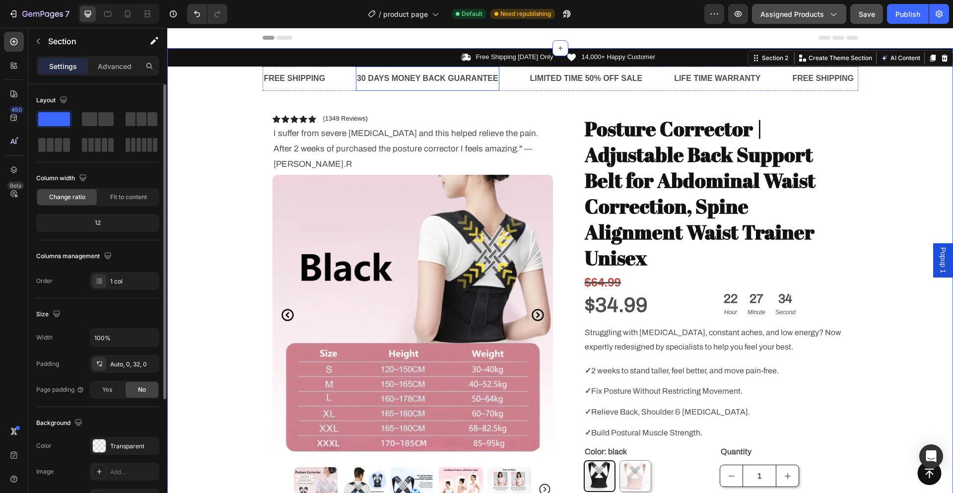
click at [454, 74] on div "30 DAYS MONEY BACK GUARANTEE" at bounding box center [426, 78] width 143 height 16
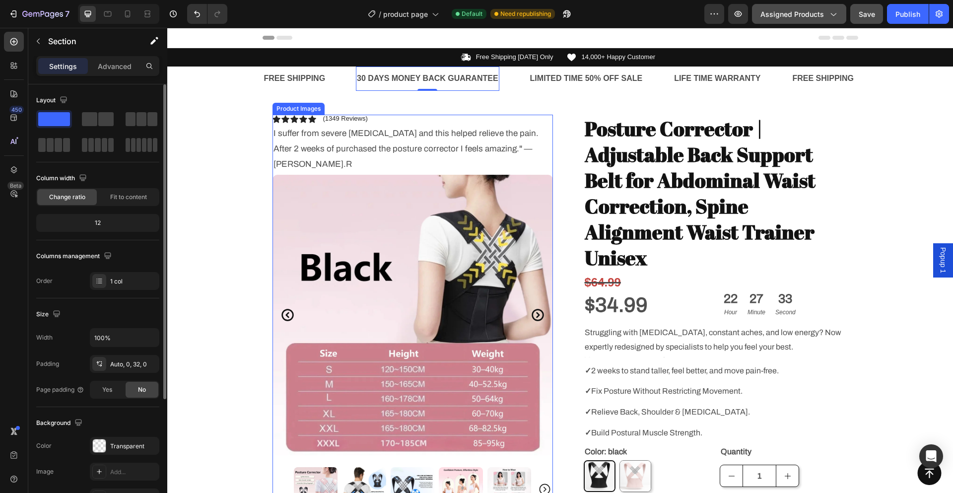
click at [209, 204] on div "Icon Free Shipping [DATE] Only Text Block Row Icon 14,000+ Happy Customer Text …" at bounding box center [560, 366] width 786 height 637
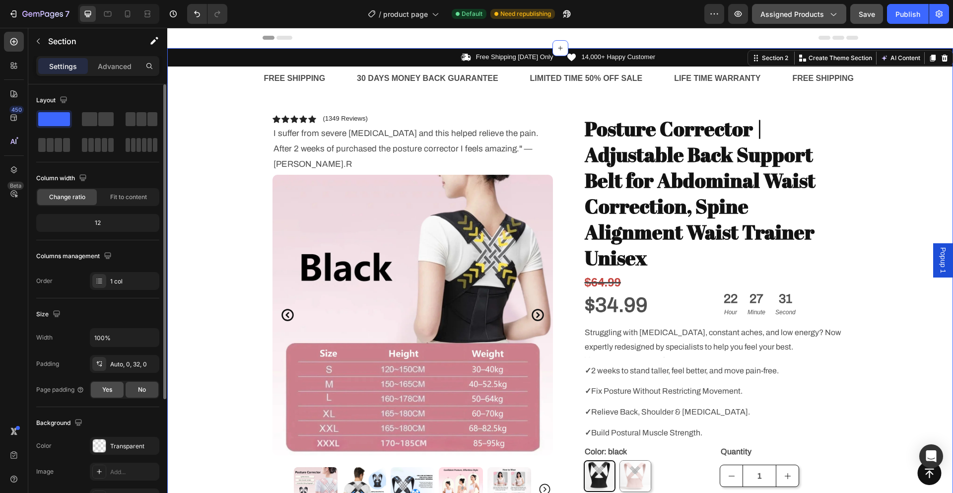
click at [113, 390] on div "Yes" at bounding box center [107, 390] width 33 height 16
click at [144, 388] on span "No" at bounding box center [142, 389] width 8 height 9
click at [109, 389] on span "Yes" at bounding box center [107, 389] width 10 height 9
click at [142, 386] on span "No" at bounding box center [142, 389] width 8 height 9
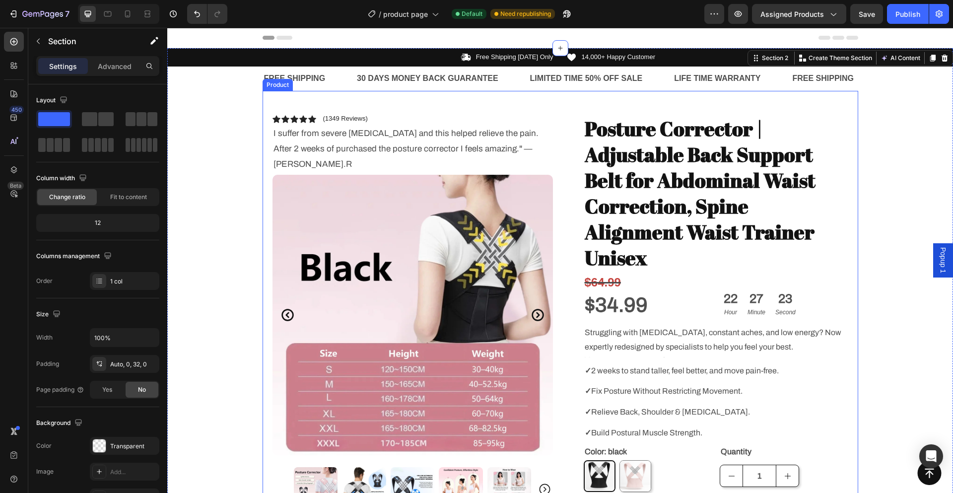
scroll to position [149, 0]
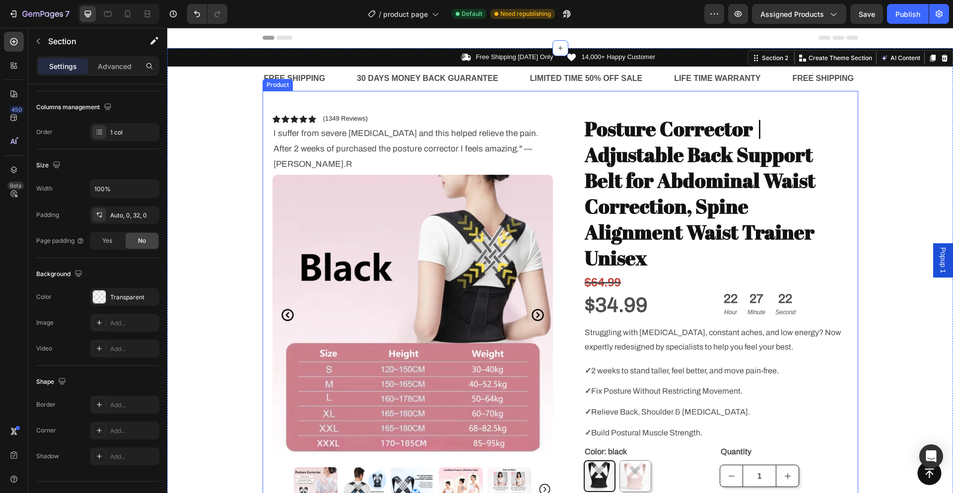
click at [445, 96] on div "Icon Icon Icon Icon Icon Icon List (1349 Reviews) Text Block Row I suffer from …" at bounding box center [560, 388] width 595 height 595
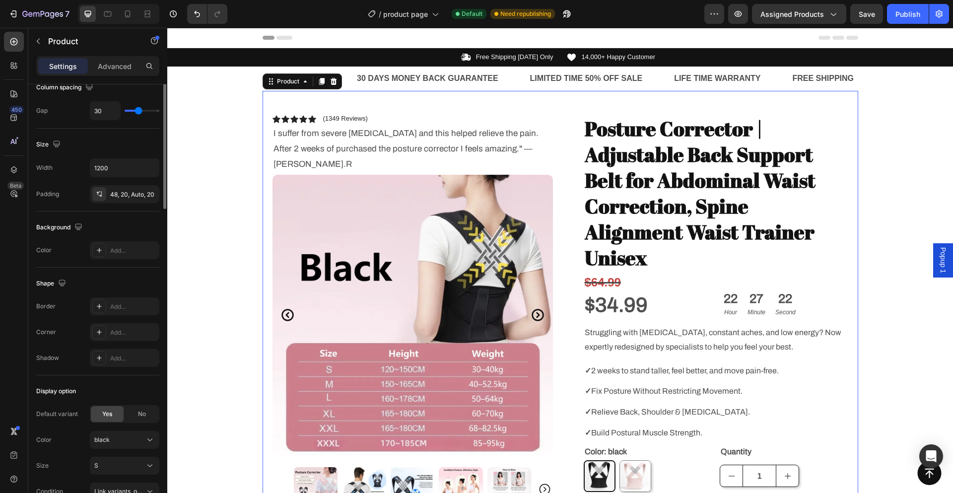
scroll to position [0, 0]
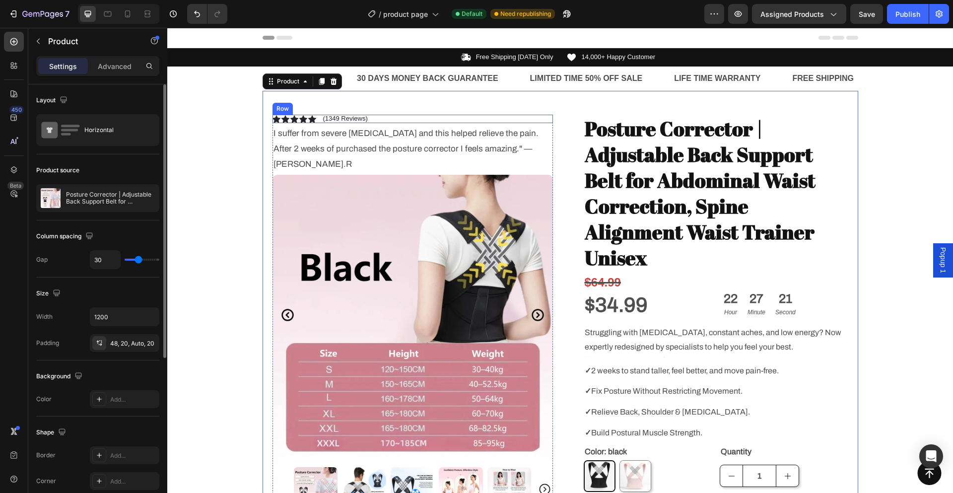
click at [443, 124] on div "Icon Icon Icon Icon Icon Icon List (1349 Reviews) Text Block Row I suffer from …" at bounding box center [412, 333] width 280 height 436
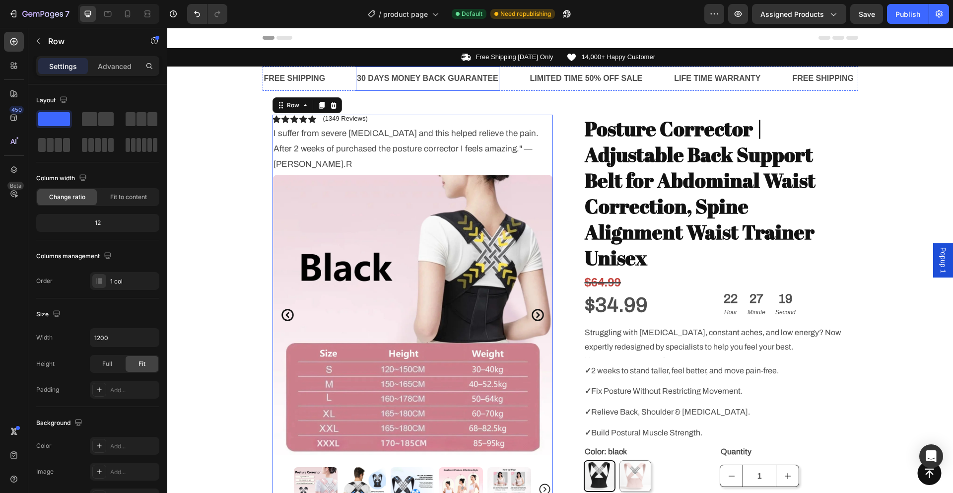
click at [409, 68] on div "30 DAYS MONEY BACK GUARANTEE Text Block" at bounding box center [427, 78] width 143 height 24
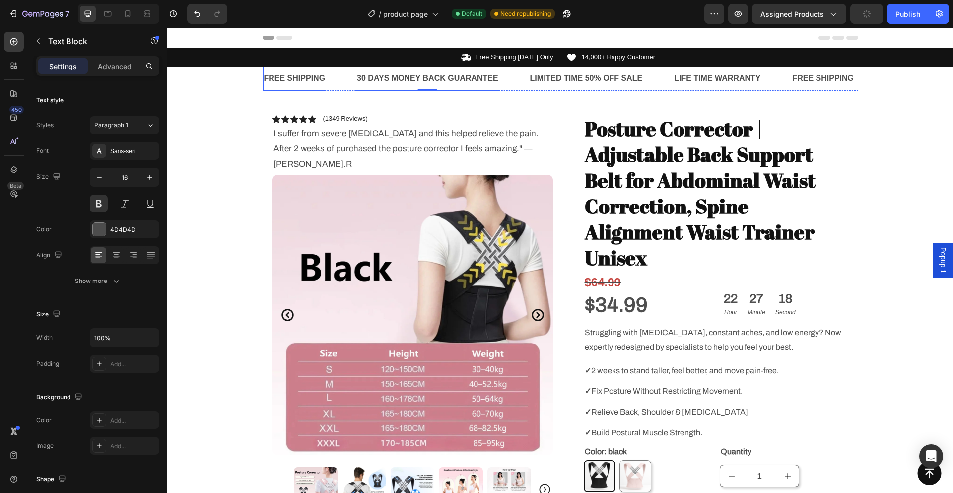
click at [270, 70] on div "FREE SHIPPING" at bounding box center [295, 78] width 64 height 16
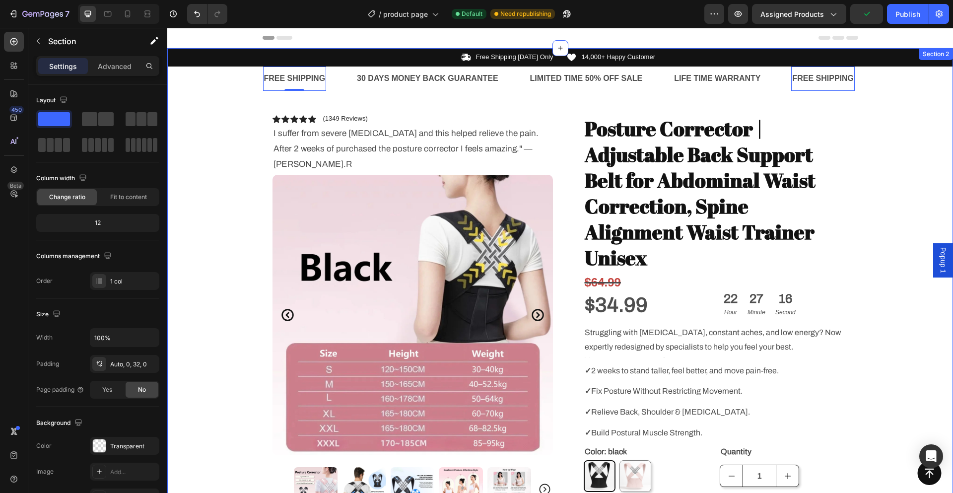
click at [248, 81] on div "Icon Free Shipping Today Only Text Block Row Icon 14,000+ Happy Customer Text B…" at bounding box center [560, 366] width 786 height 637
click at [903, 59] on button "AI Content" at bounding box center [900, 58] width 44 height 12
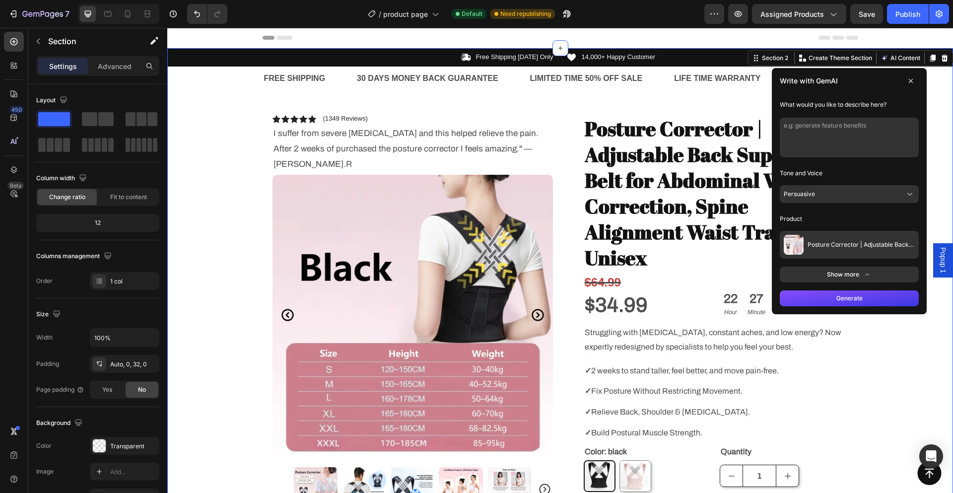
click at [847, 194] on button "Persuasive" at bounding box center [849, 194] width 139 height 18
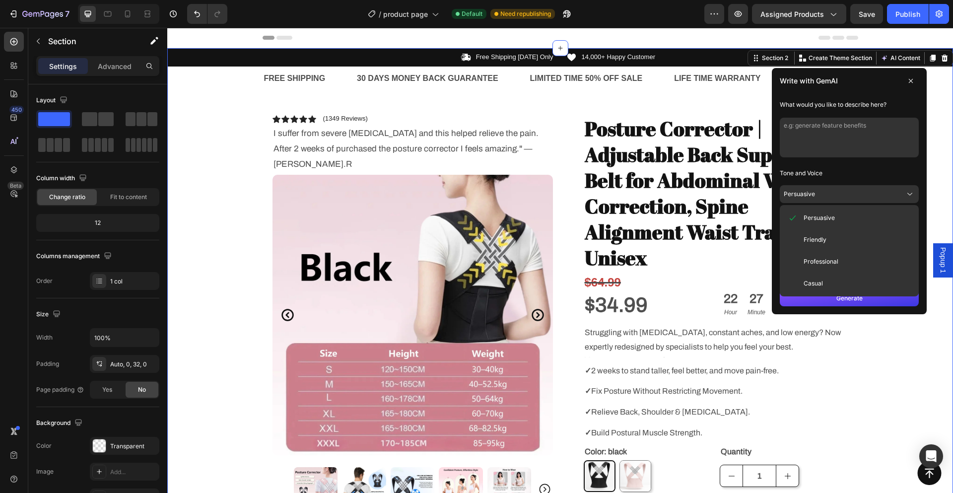
click at [863, 169] on p "Tone and Voice" at bounding box center [849, 173] width 139 height 16
click at [860, 129] on textarea at bounding box center [849, 138] width 139 height 40
click at [859, 130] on textarea at bounding box center [849, 138] width 139 height 40
click at [909, 80] on icon at bounding box center [911, 81] width 4 height 4
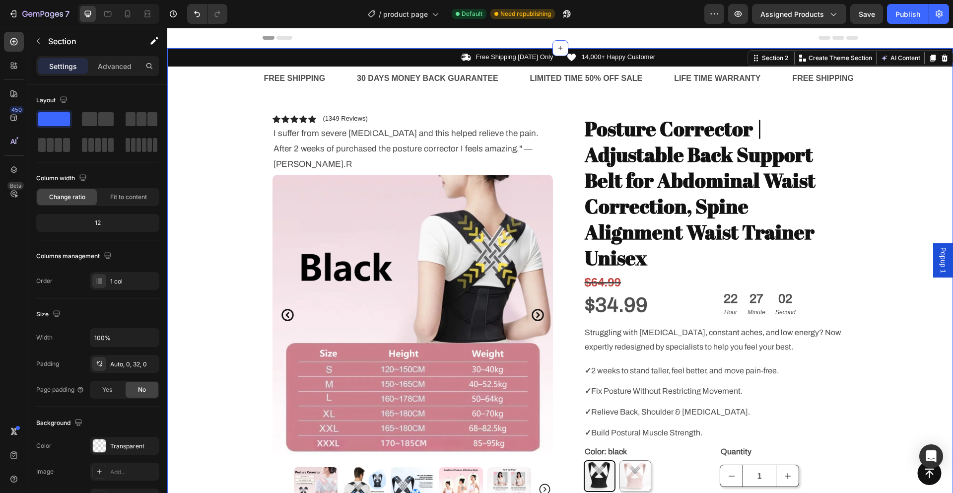
click at [927, 82] on div "Icon Free Shipping Today Only Text Block Row Icon 14,000+ Happy Customer Text B…" at bounding box center [560, 366] width 786 height 637
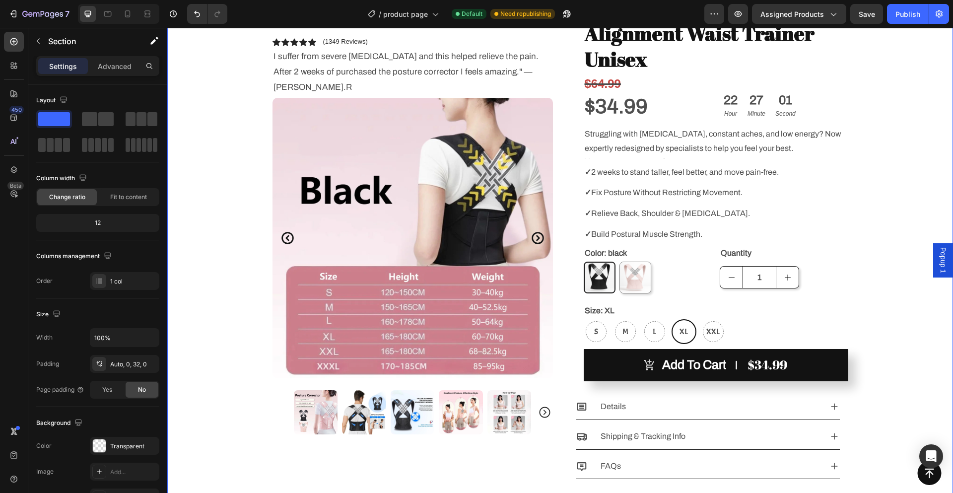
scroll to position [447, 0]
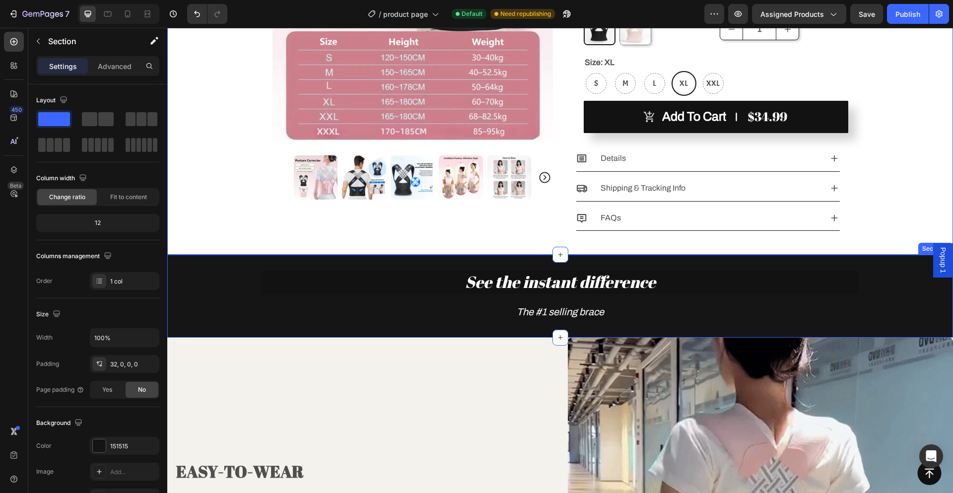
click at [789, 255] on div "See the instant difference Heading The #1 selling brace Text Block Row Row Sect…" at bounding box center [560, 296] width 786 height 83
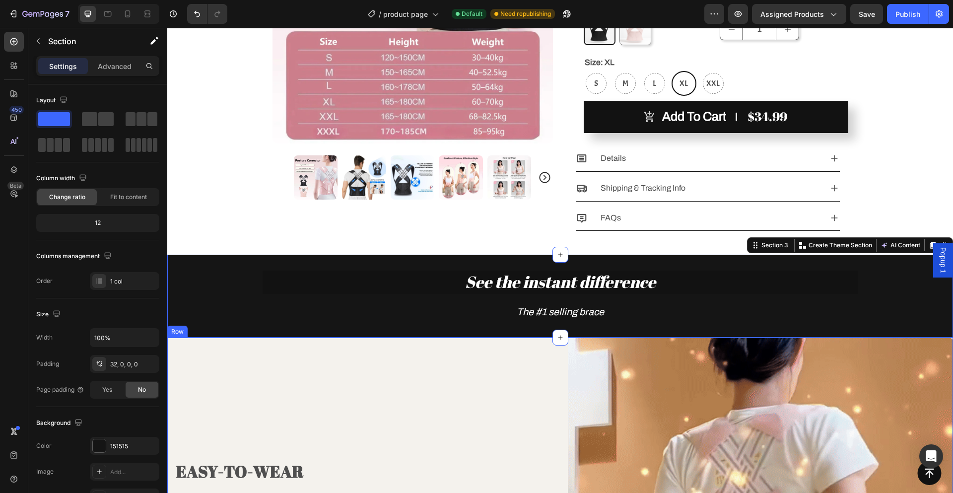
scroll to position [496, 0]
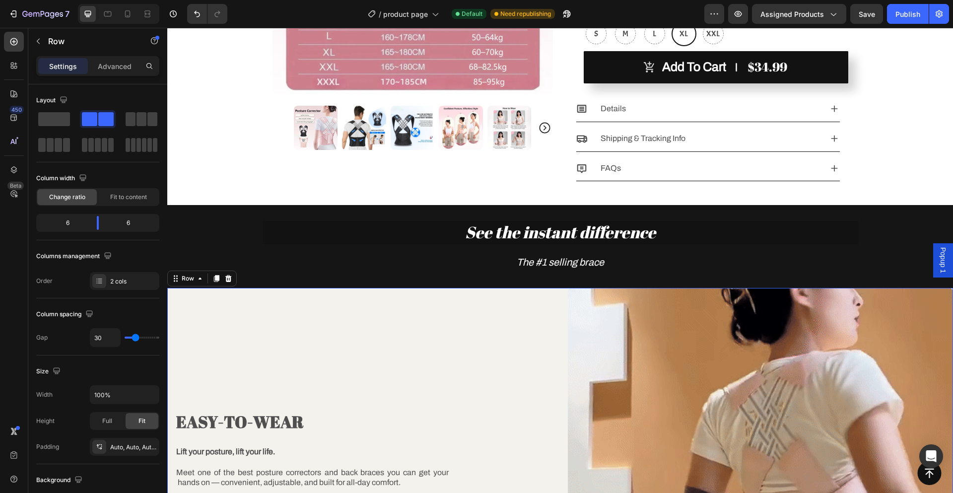
click at [361, 288] on div "EASY-TO-WEAR Heading Lift your posture, lift your life. Meet one of the best po…" at bounding box center [360, 481] width 386 height 386
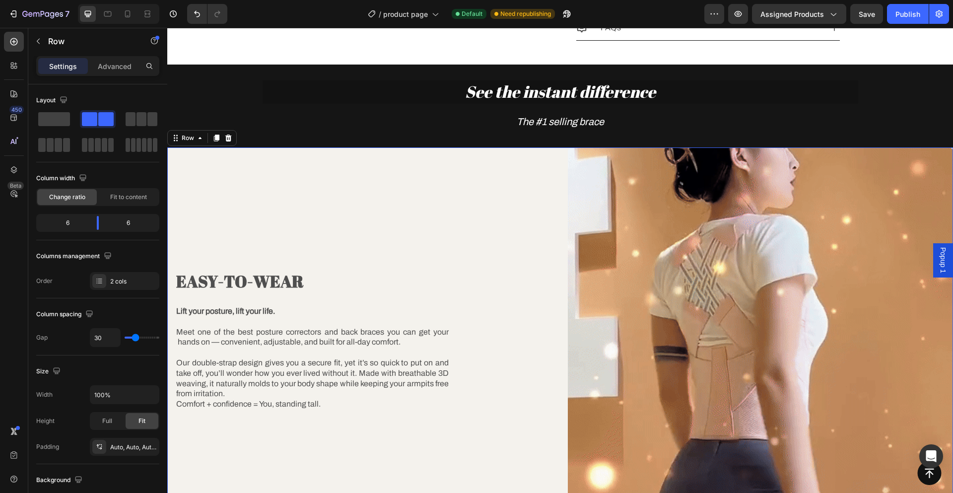
scroll to position [645, 0]
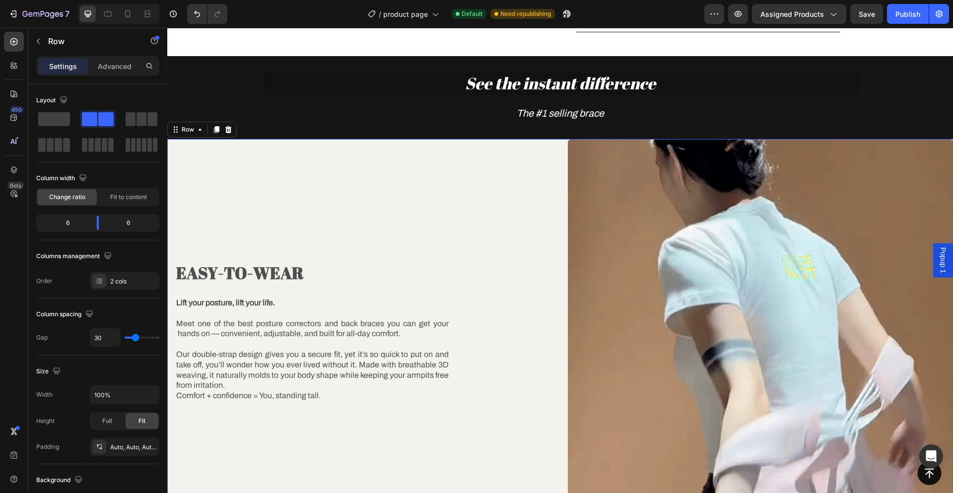
click at [191, 139] on div "EASY-TO-WEAR Heading Lift your posture, lift your life. Meet one of the best po…" at bounding box center [360, 332] width 386 height 386
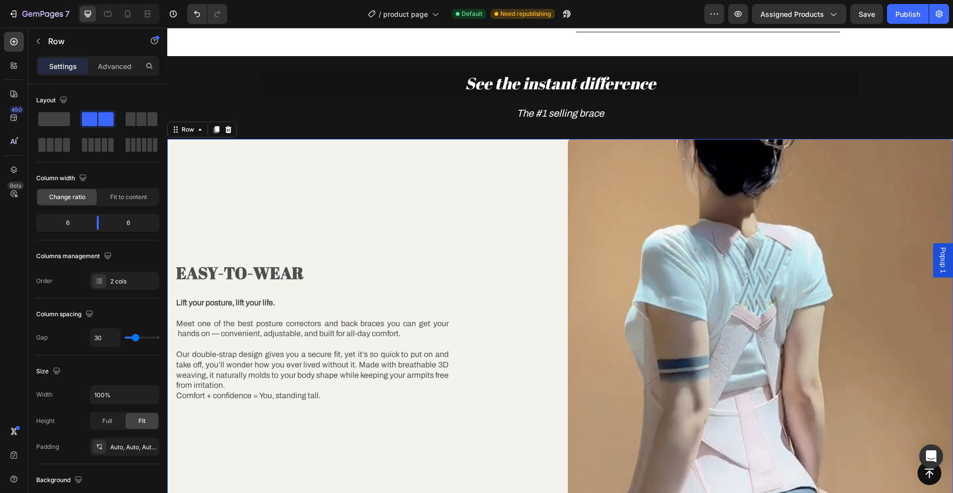
click at [186, 139] on div "EASY-TO-WEAR Heading Lift your posture, lift your life. Meet one of the best po…" at bounding box center [360, 332] width 386 height 386
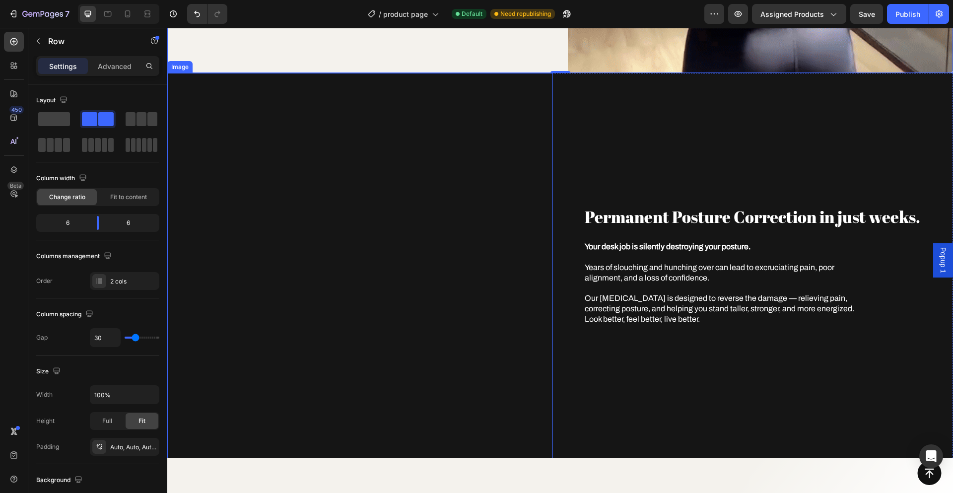
scroll to position [943, 0]
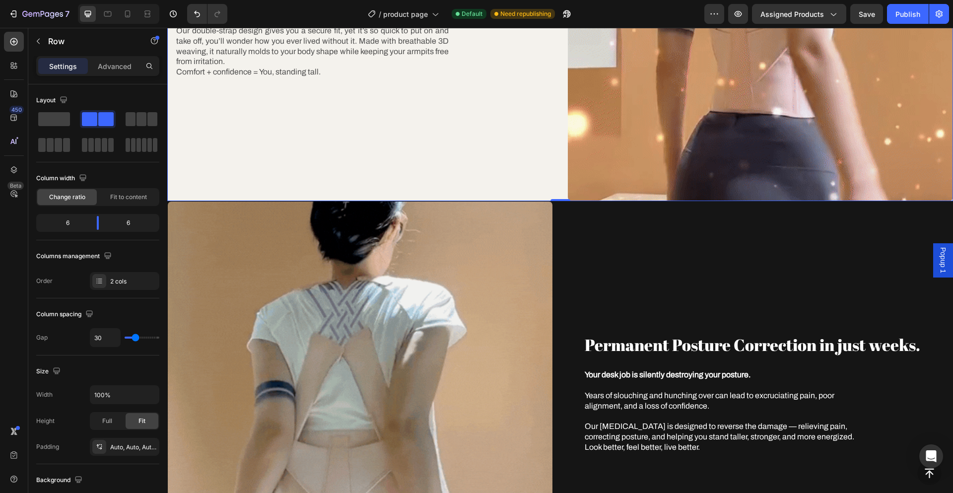
click at [607, 231] on div "Permanent Posture Correction in just weeks. Heading Your desk job is silently d…" at bounding box center [761, 394] width 386 height 386
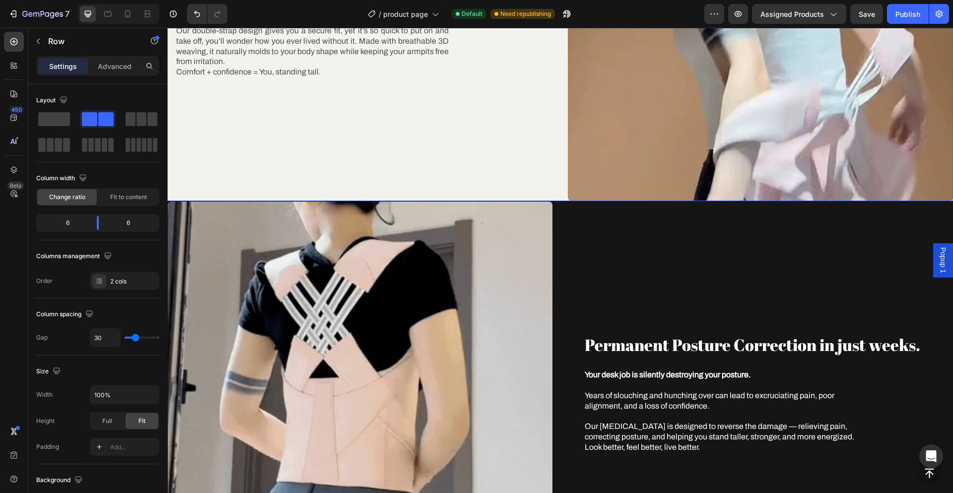
click at [513, 149] on div "EASY-TO-WEAR Heading Lift your posture, lift your life. Meet one of the best po…" at bounding box center [360, 8] width 386 height 386
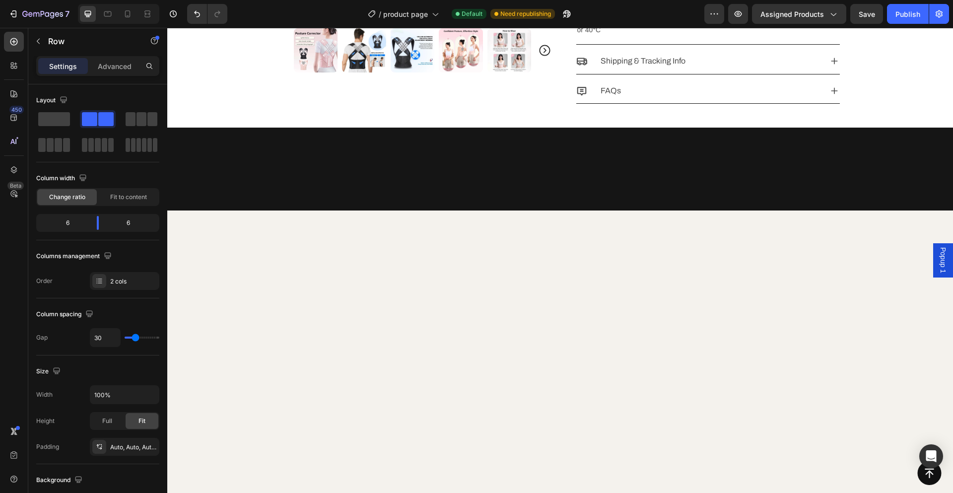
scroll to position [0, 0]
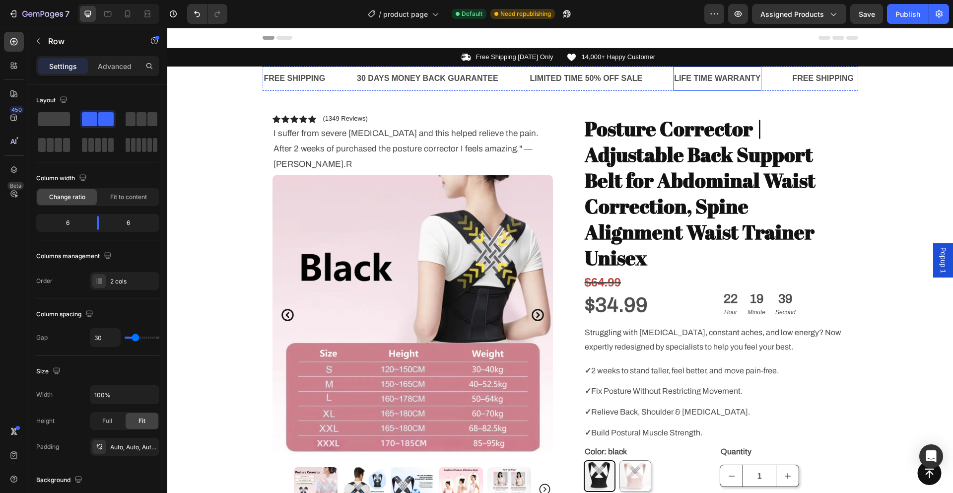
click at [696, 80] on div "LIFE TIME WARRANTY" at bounding box center [717, 78] width 88 height 16
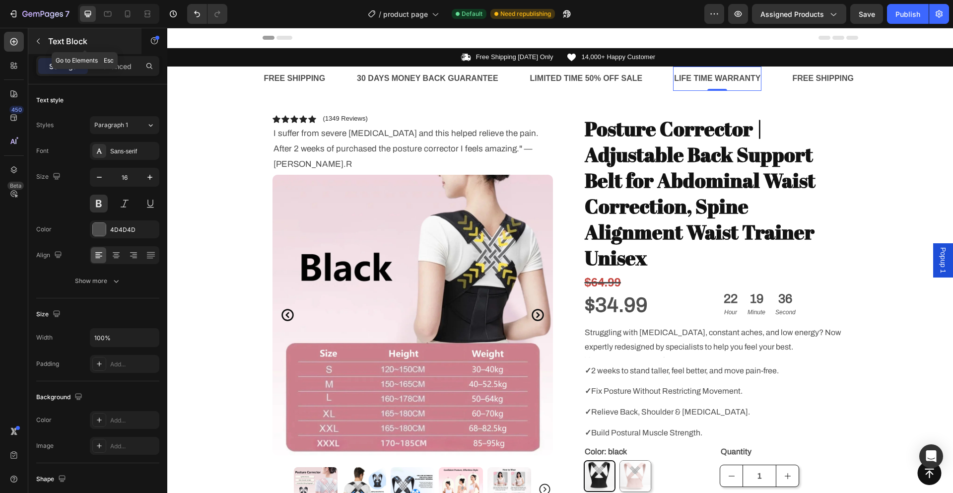
click at [48, 40] on div "Text Block" at bounding box center [84, 41] width 113 height 26
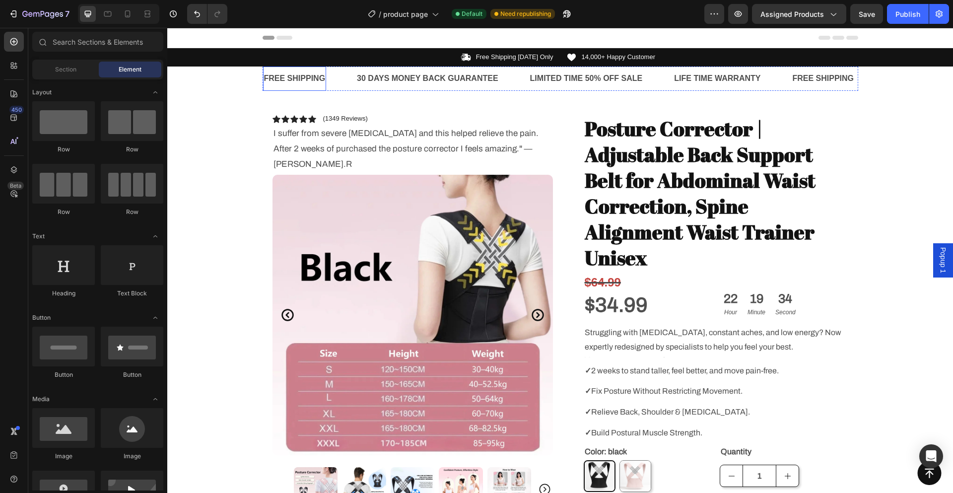
click at [273, 69] on div "FREE SHIPPING Text Block" at bounding box center [295, 78] width 64 height 24
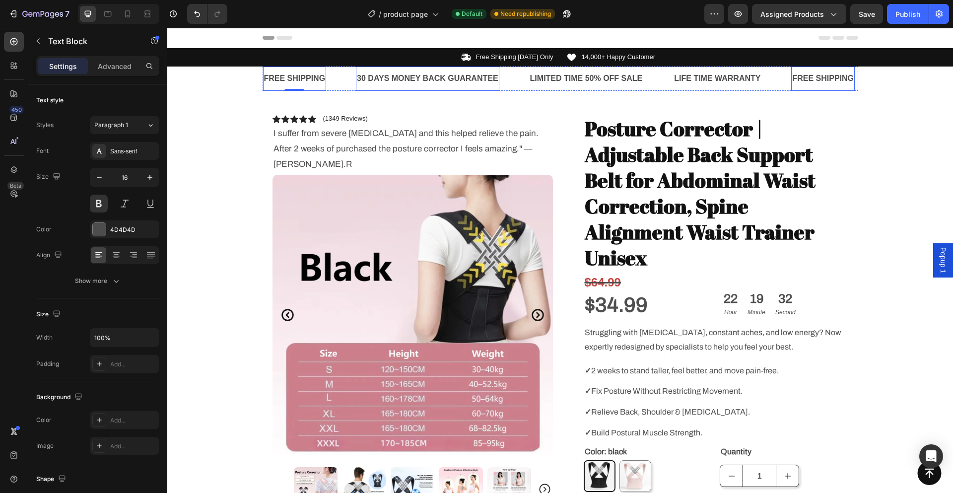
click at [358, 89] on div "30 DAYS MONEY BACK GUARANTEE Text Block" at bounding box center [427, 78] width 143 height 24
click at [331, 88] on div "FREE SHIPPING Text Block" at bounding box center [309, 78] width 93 height 24
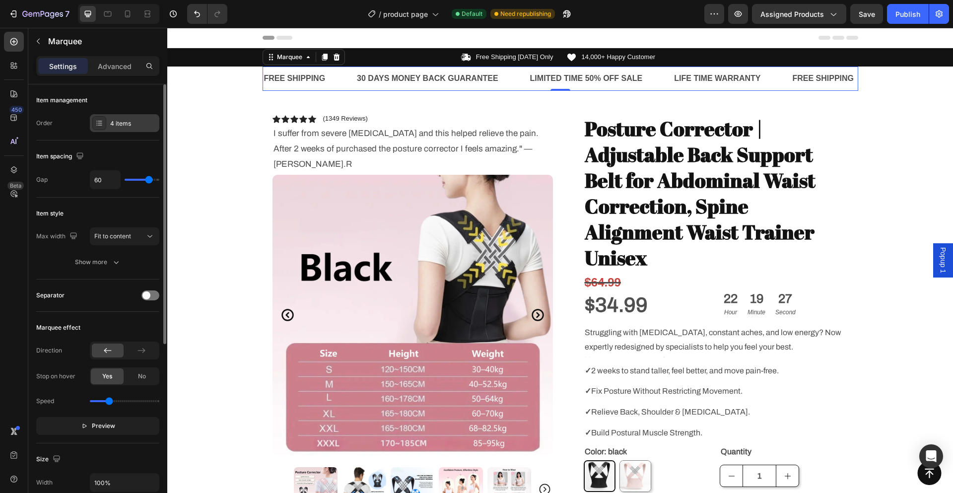
click at [114, 122] on div "4 items" at bounding box center [133, 123] width 47 height 9
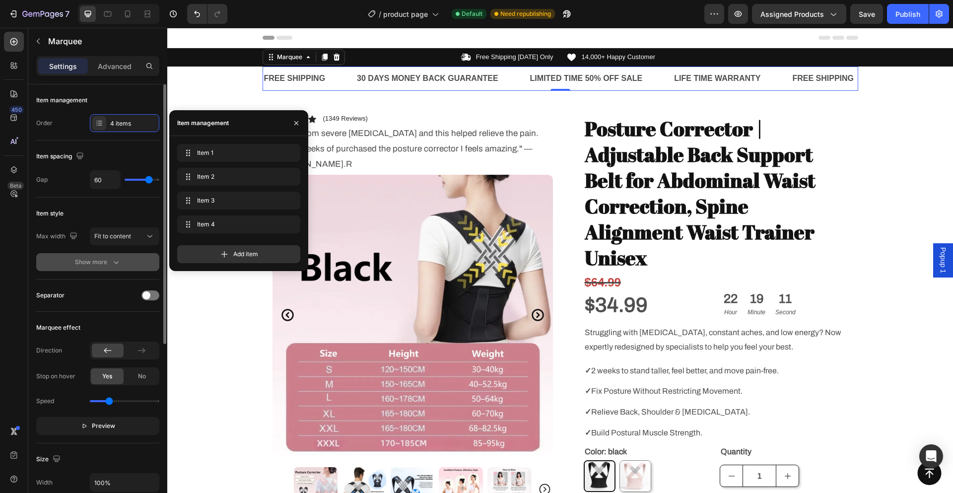
click at [99, 267] on button "Show more" at bounding box center [97, 262] width 123 height 18
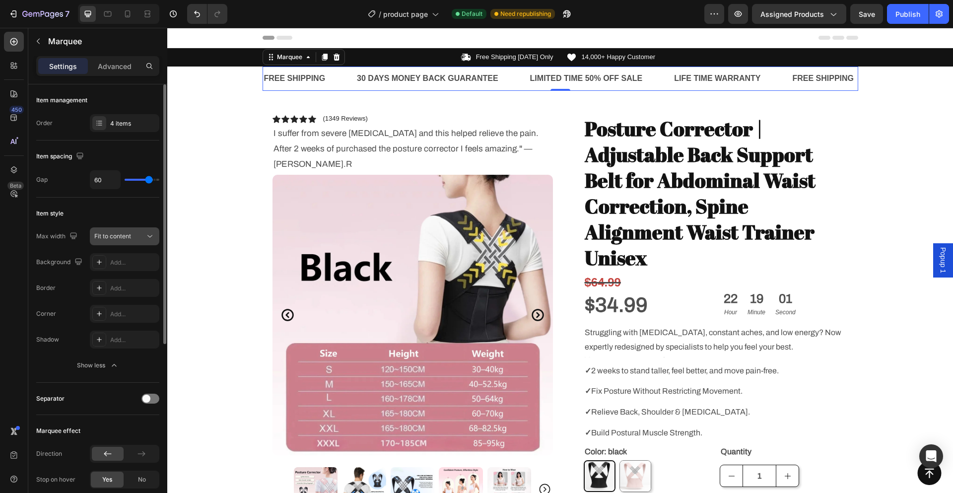
click at [140, 235] on div "Fit to content" at bounding box center [119, 236] width 51 height 9
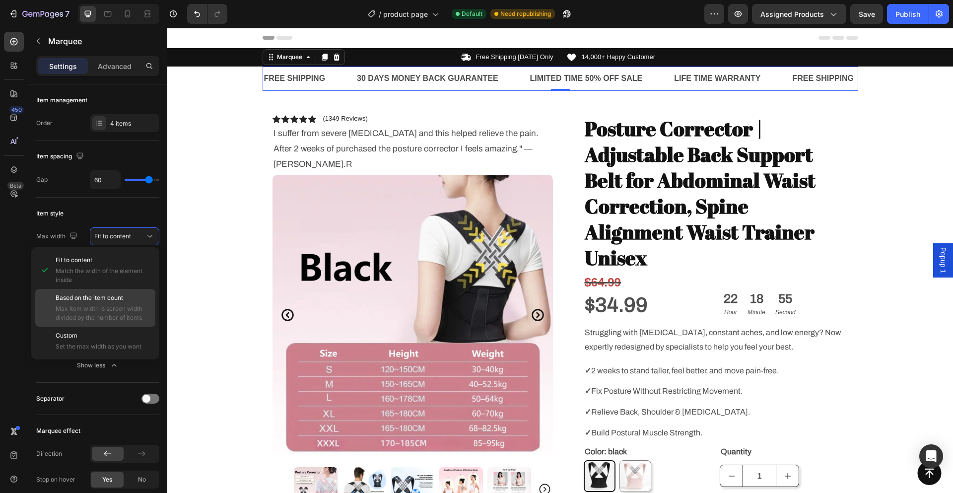
click at [120, 303] on div "Based on the item count Max item width is screen width divided by the number of…" at bounding box center [103, 307] width 95 height 29
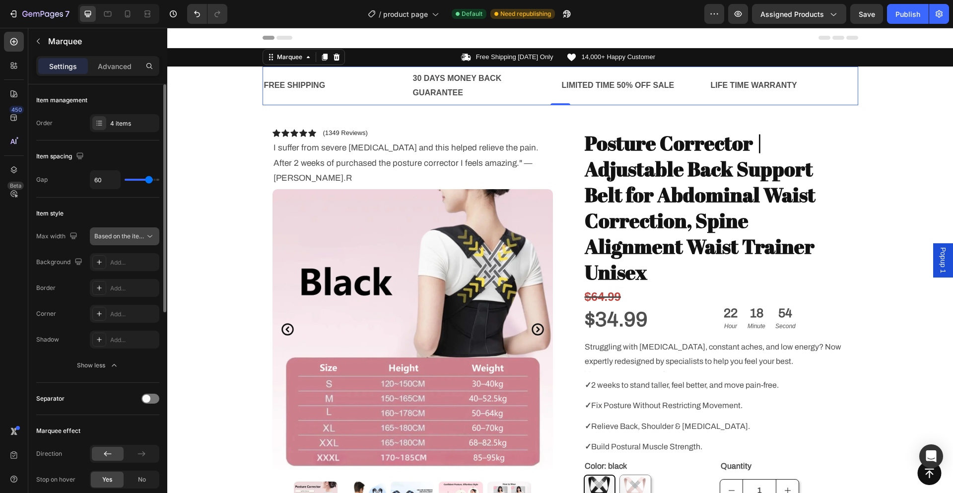
click at [134, 236] on span "Based on the item count" at bounding box center [127, 235] width 67 height 7
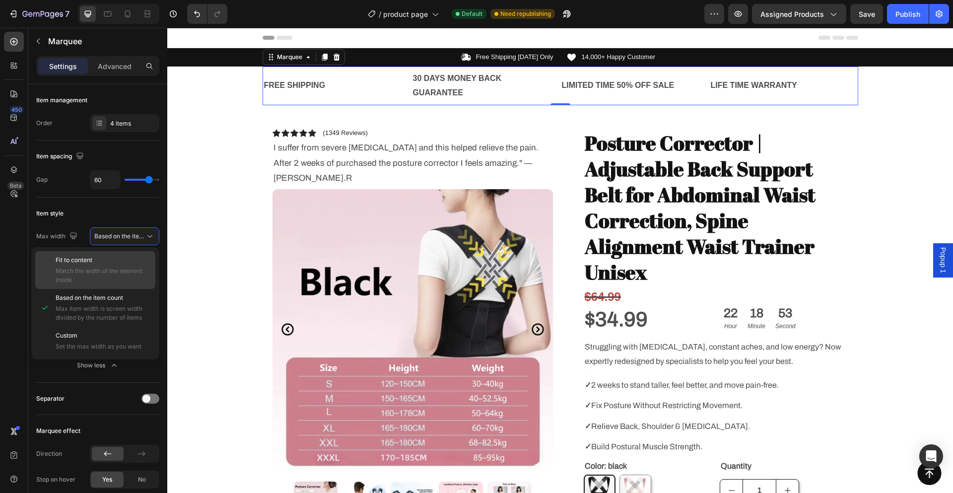
click at [117, 263] on p "Fit to content" at bounding box center [103, 260] width 95 height 9
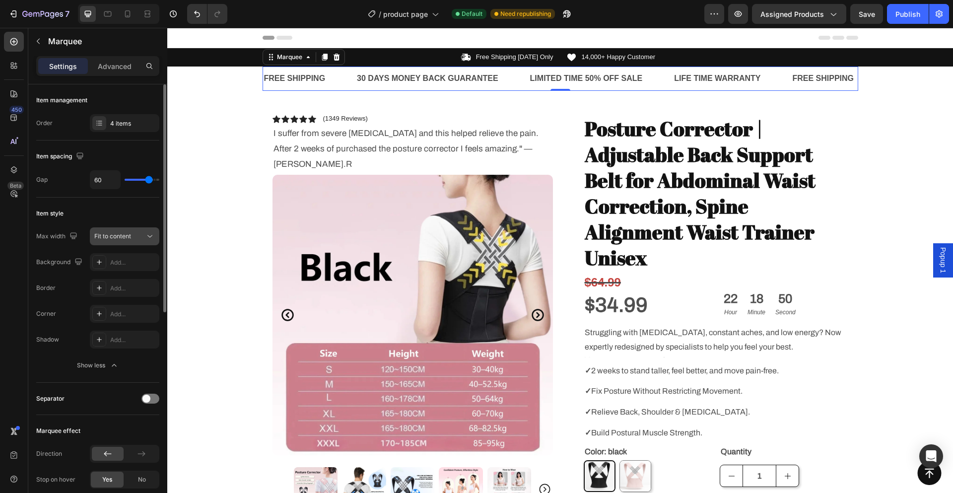
click at [141, 234] on div "Fit to content" at bounding box center [119, 236] width 51 height 9
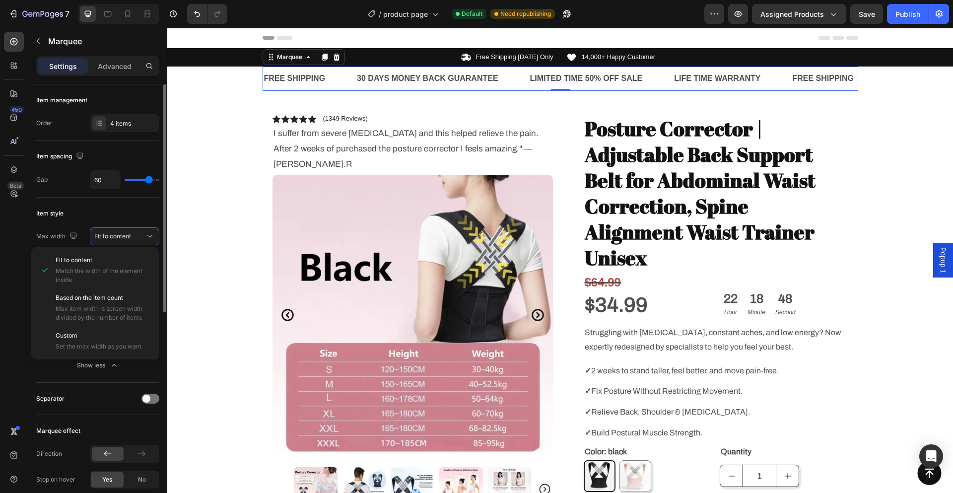
click at [139, 206] on div "Item style" at bounding box center [97, 213] width 123 height 16
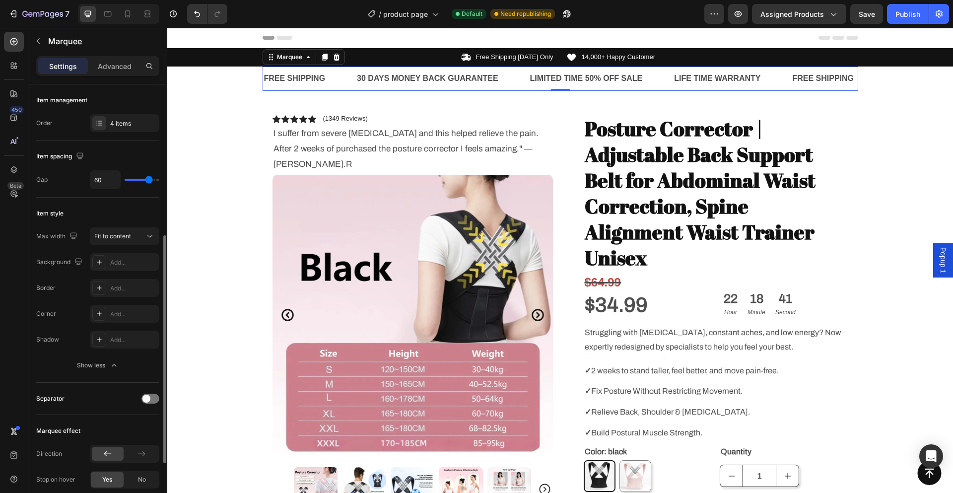
scroll to position [99, 0]
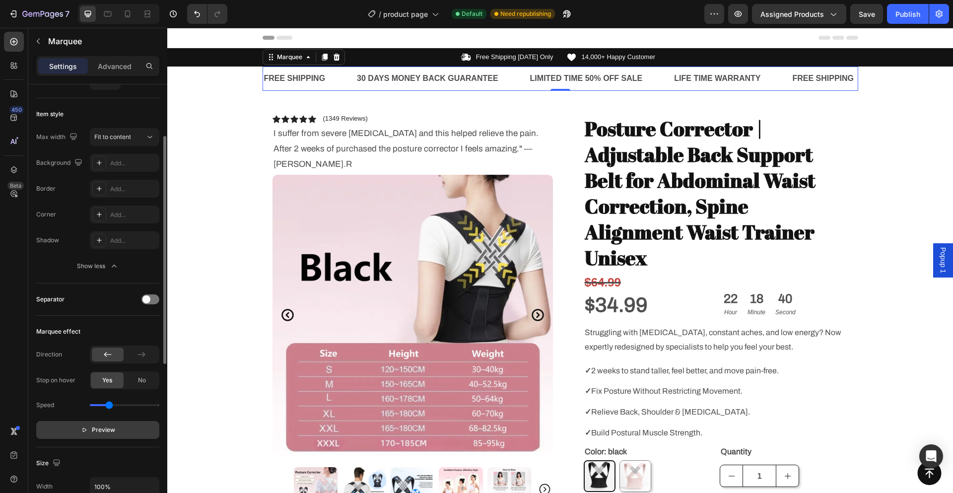
click at [106, 429] on span "Preview" at bounding box center [103, 430] width 23 height 10
click at [106, 429] on span "Pause" at bounding box center [103, 430] width 17 height 10
click at [300, 76] on div "FREE SHIPPING" at bounding box center [292, 78] width 64 height 16
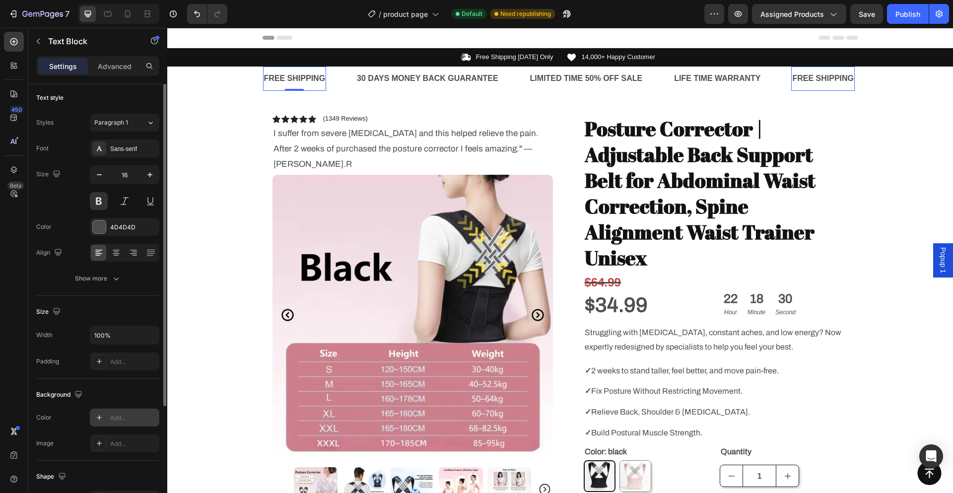
scroll to position [0, 0]
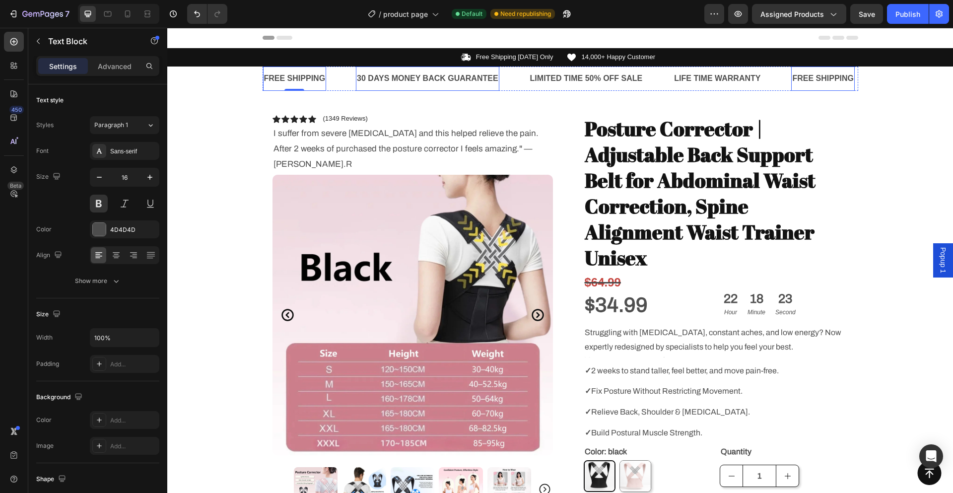
click at [385, 78] on div "30 DAYS MONEY BACK GUARANTEE" at bounding box center [425, 78] width 143 height 16
click at [368, 77] on div "30 DAYS MONEY BACK GUARANTEE" at bounding box center [425, 78] width 143 height 16
click at [368, 77] on p "30 DAYS MONEY BACK GUARANTEE" at bounding box center [423, 78] width 141 height 14
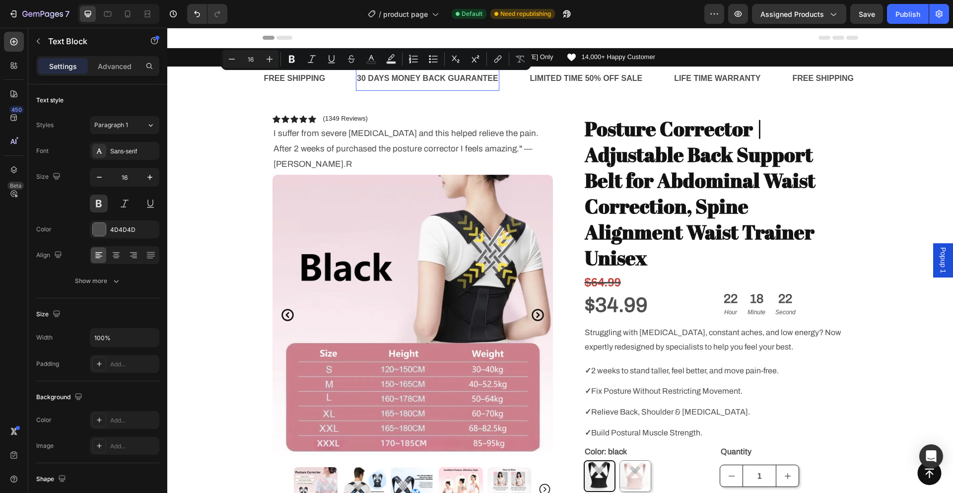
click at [362, 78] on p "30 DAYS MONEY BACK GUARANTEE" at bounding box center [422, 78] width 141 height 14
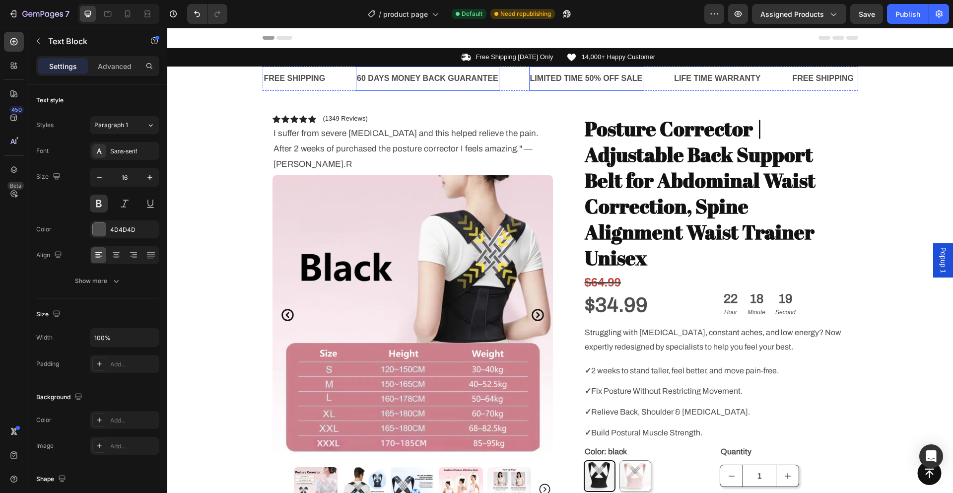
click at [584, 79] on div "LIMITED TIME 50% OFF SALE" at bounding box center [585, 78] width 115 height 16
click at [554, 78] on div "LIMITED TIME 50% OFF SALE" at bounding box center [585, 78] width 115 height 16
click at [554, 78] on p "LIMITED TIME 50% OFF SALE" at bounding box center [585, 78] width 113 height 14
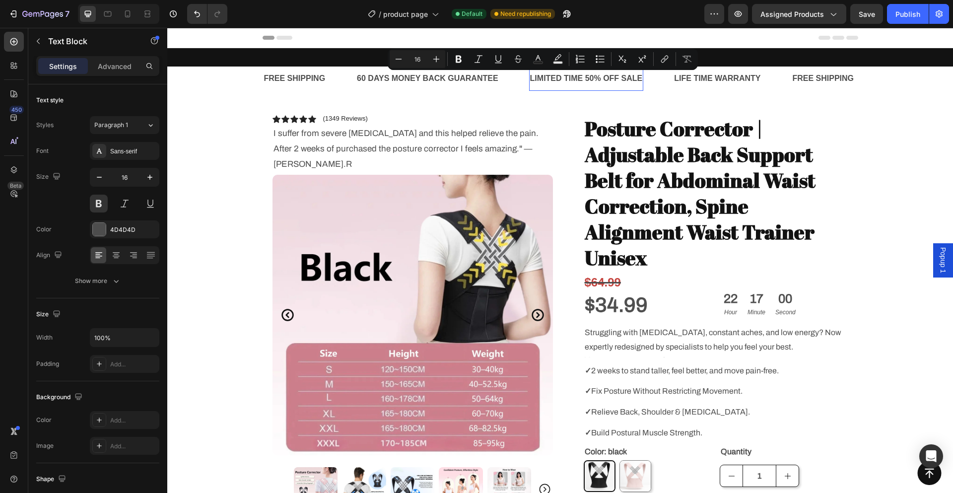
click at [566, 80] on p "LIMITED TIME 50% OFF SALE" at bounding box center [582, 78] width 113 height 14
drag, startPoint x: 579, startPoint y: 80, endPoint x: 523, endPoint y: 82, distance: 55.6
click at [523, 82] on div "FREE SHIPPING Text Block 60 DAYS MONEY BACK GUARANTEE Text Block LIMITED TIME 5…" at bounding box center [526, 78] width 528 height 24
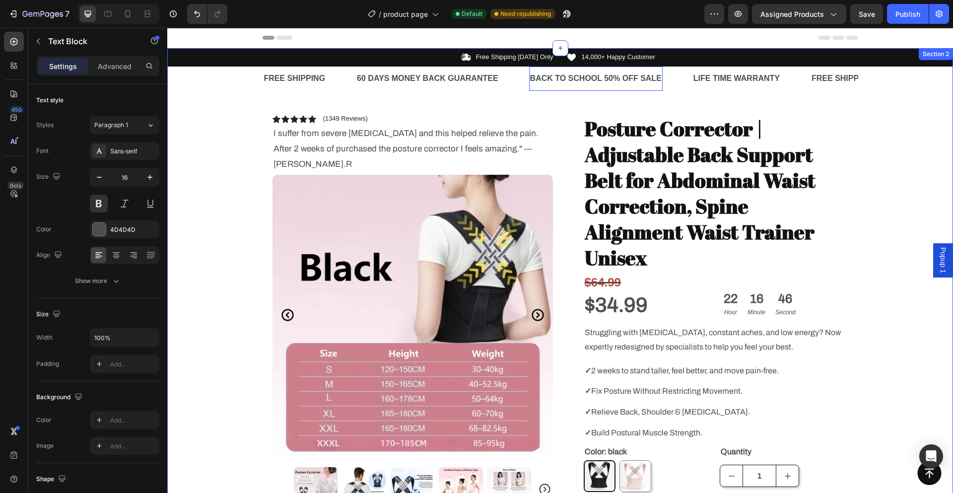
click at [865, 191] on div "Icon Free Shipping Today Only Text Block Row Icon 14,000+ Happy Customer Text B…" at bounding box center [560, 443] width 786 height 790
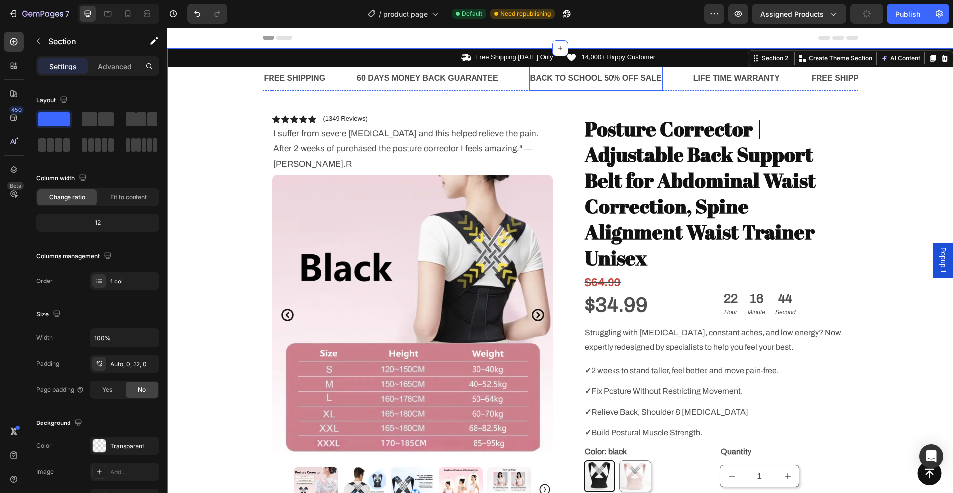
click at [603, 84] on p "BACK TO SCHOOL 50% OFF SALE" at bounding box center [595, 78] width 132 height 14
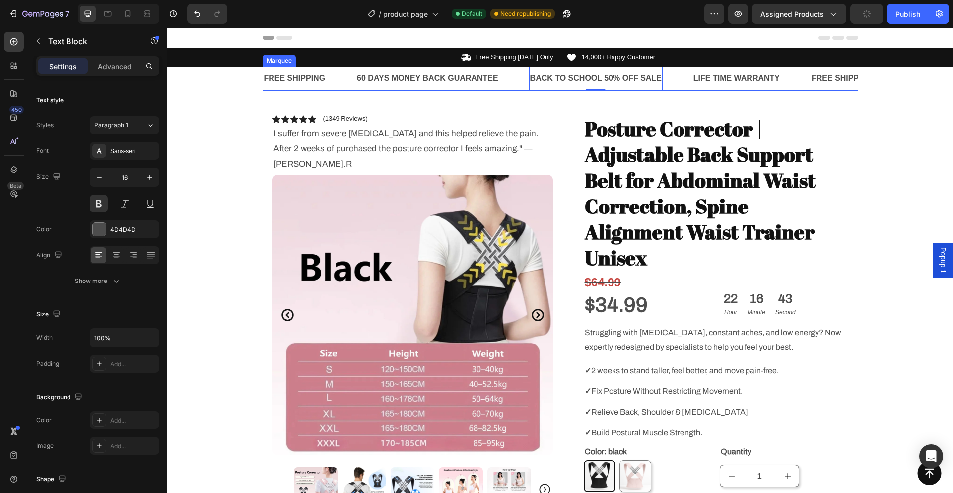
click at [297, 77] on div "FREE SHIPPING" at bounding box center [295, 78] width 64 height 16
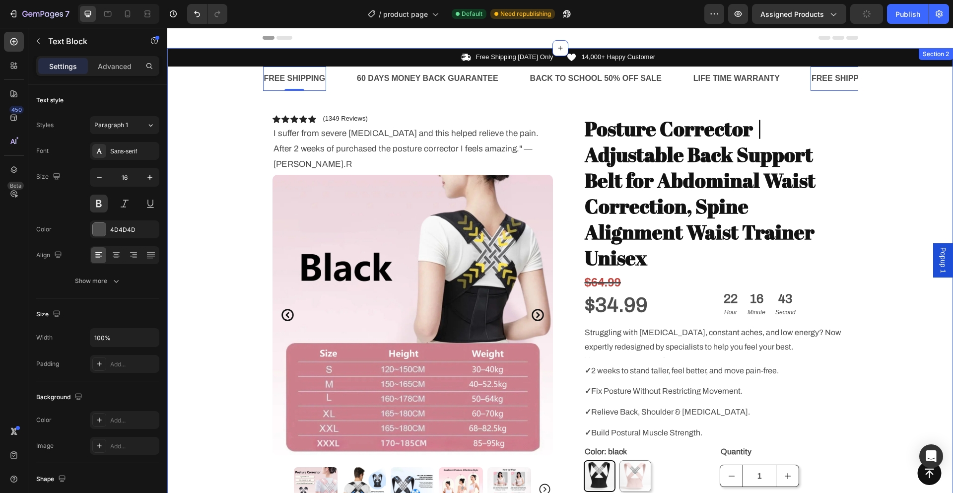
click at [234, 93] on div "Icon Free Shipping Today Only Text Block Row Icon 14,000+ Happy Customer Text B…" at bounding box center [560, 443] width 786 height 790
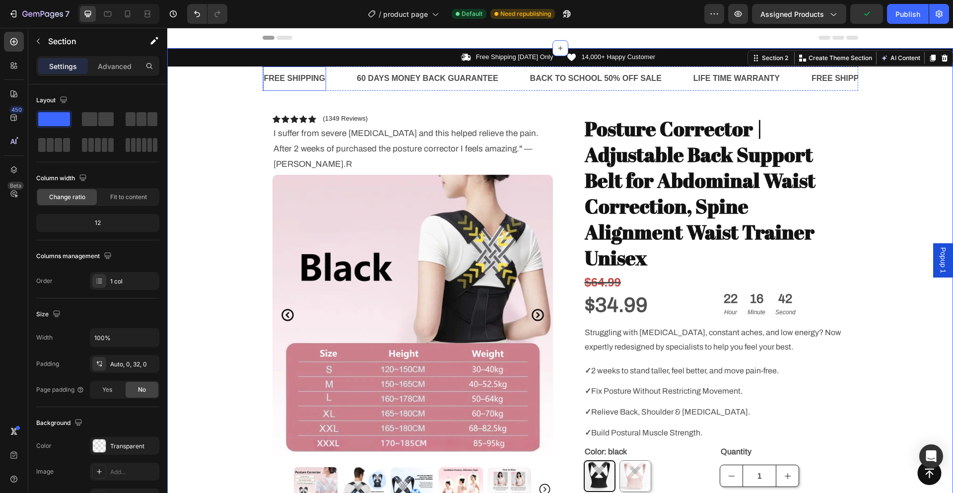
click at [283, 80] on div "FREE SHIPPING" at bounding box center [294, 78] width 64 height 16
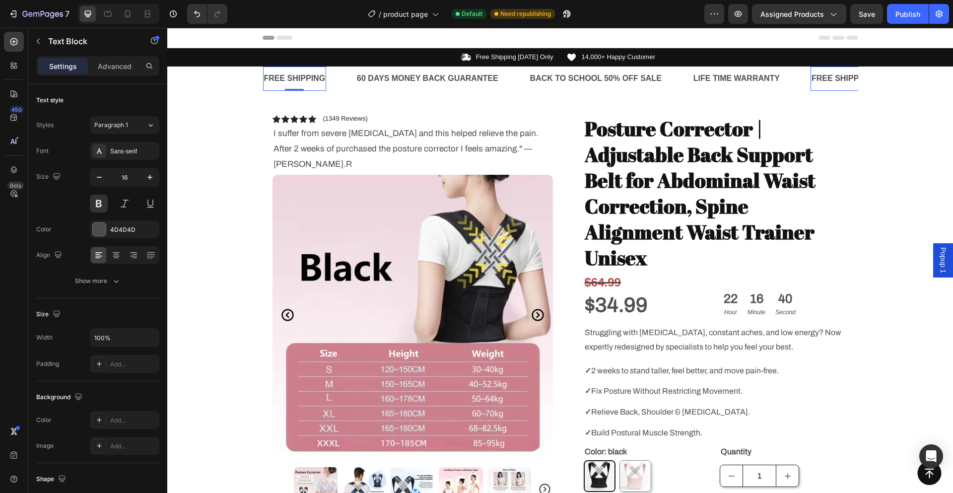
click at [266, 80] on div "FREE SHIPPING" at bounding box center [293, 78] width 64 height 16
click at [266, 80] on p "FREE SHIPPING" at bounding box center [293, 78] width 62 height 14
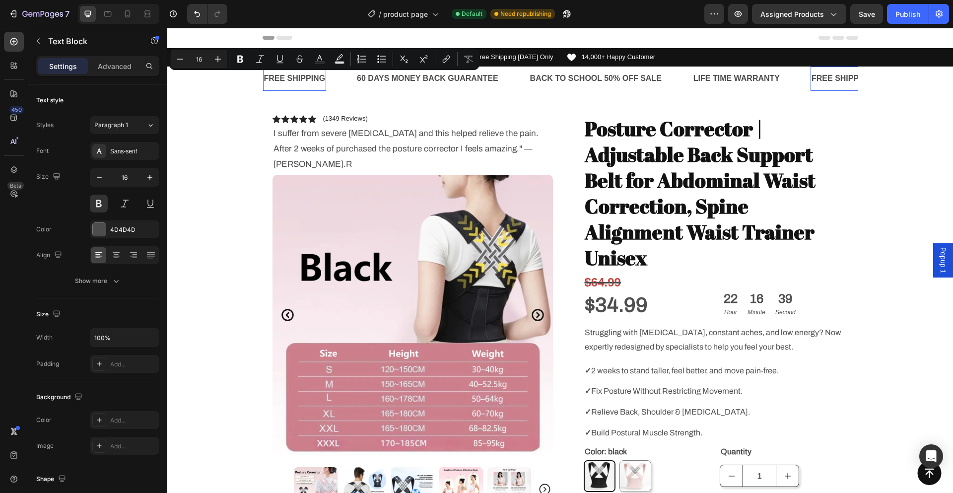
click at [262, 79] on p "FREE SHIPPING" at bounding box center [292, 78] width 62 height 14
click at [263, 79] on div "FREE SHIPPING Text Block 0 60 DAYS MONEY BACK GUARANTEE Text Block BACK TO SCHO…" at bounding box center [560, 78] width 595 height 24
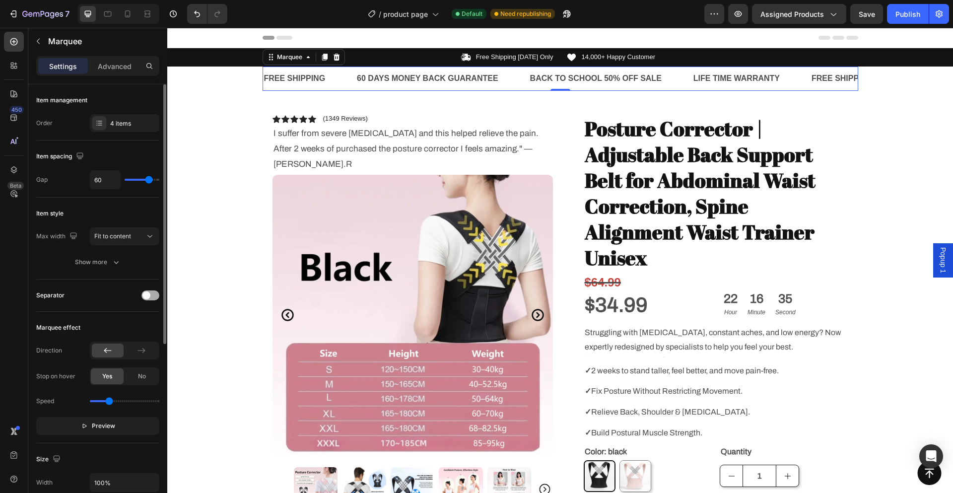
click at [154, 295] on div at bounding box center [150, 295] width 18 height 10
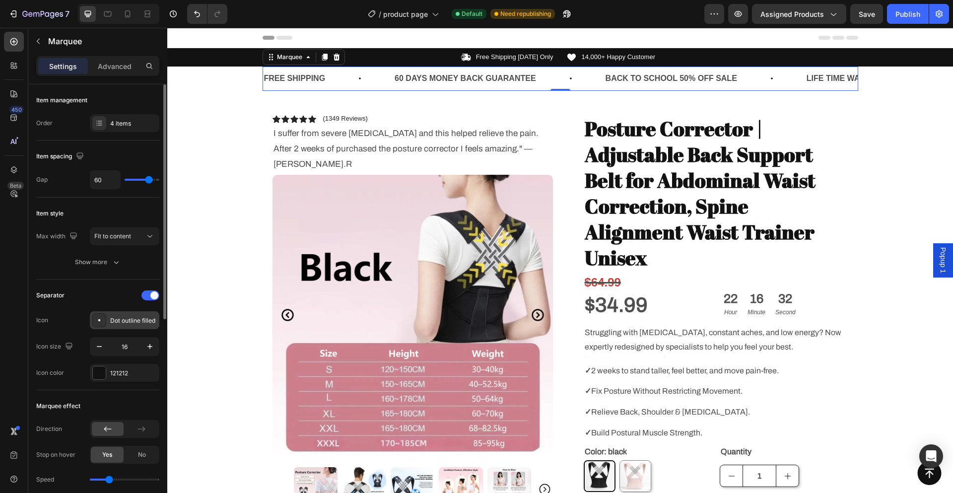
click at [136, 317] on div "Dot outline filled" at bounding box center [133, 320] width 47 height 9
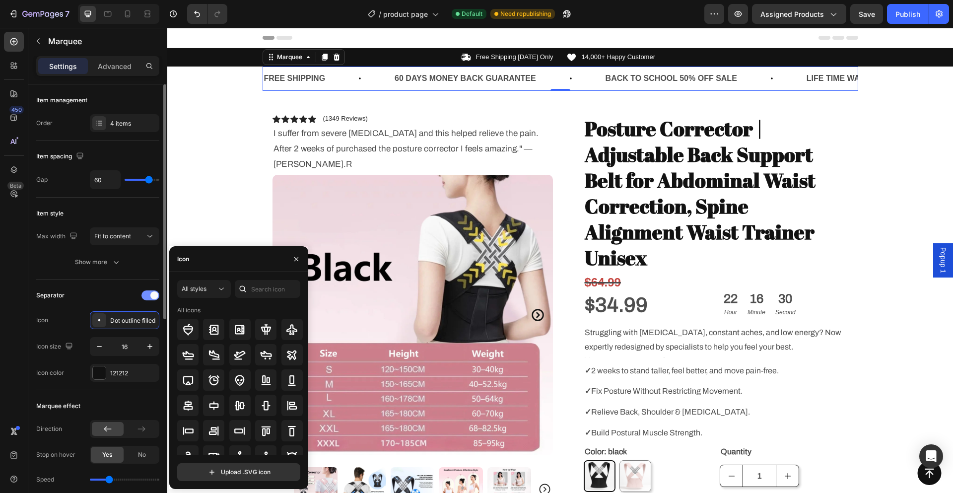
click at [150, 296] on span at bounding box center [154, 295] width 8 height 8
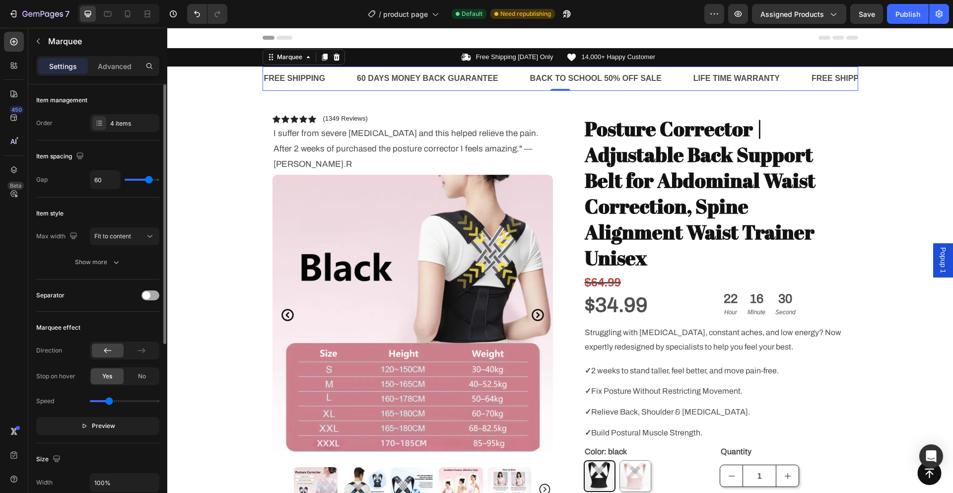
click at [147, 298] on span at bounding box center [146, 295] width 8 height 8
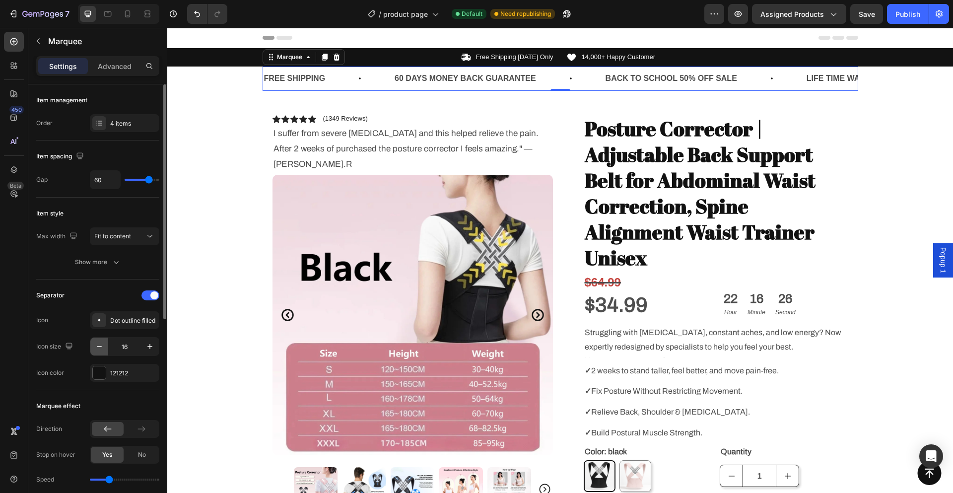
click at [95, 350] on icon "button" at bounding box center [99, 346] width 10 height 10
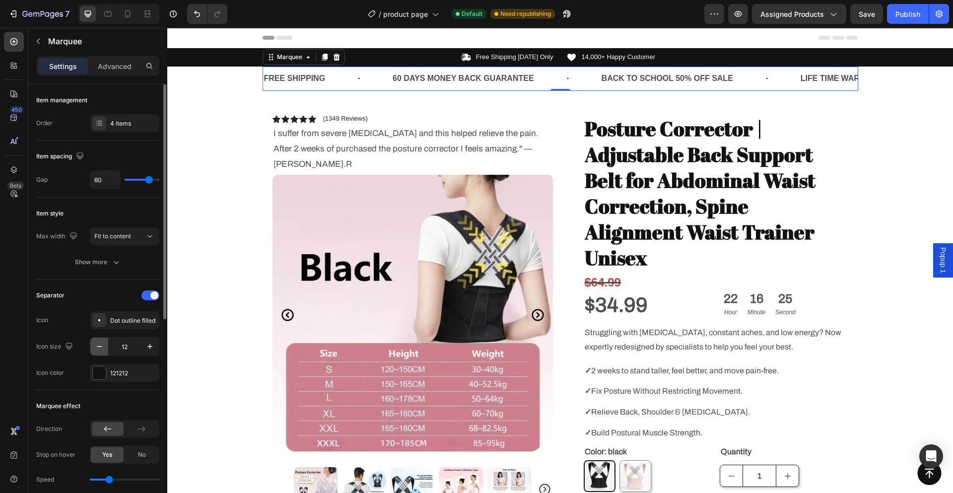
click at [94, 350] on icon "button" at bounding box center [99, 346] width 10 height 10
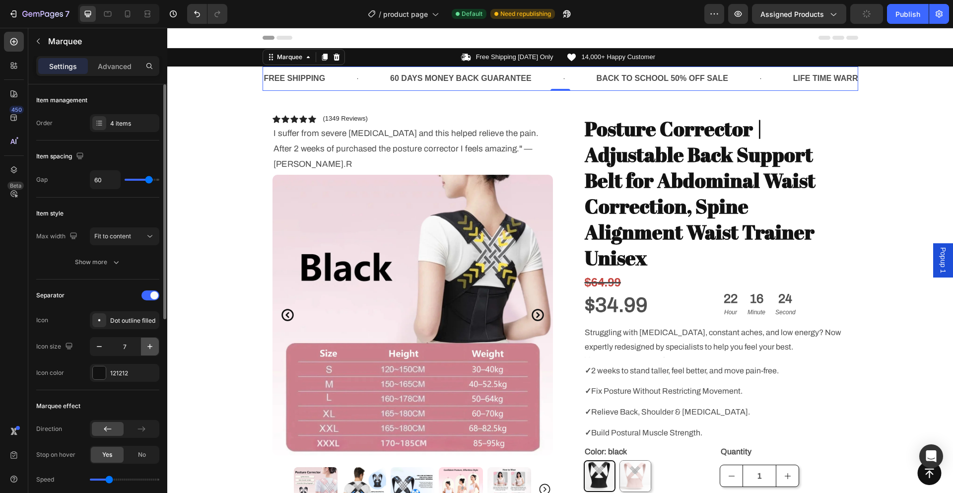
click at [154, 351] on icon "button" at bounding box center [150, 346] width 10 height 10
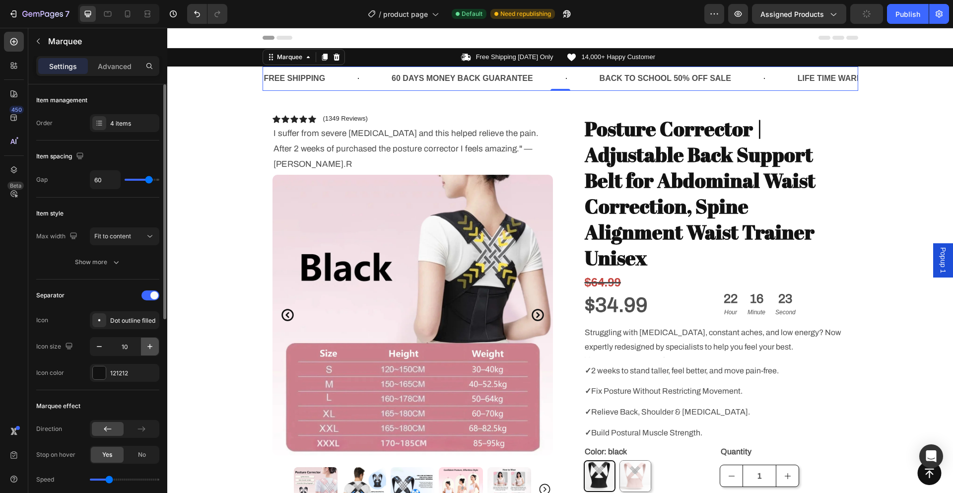
type input "11"
click at [143, 320] on div "Dot outline filled" at bounding box center [133, 320] width 47 height 9
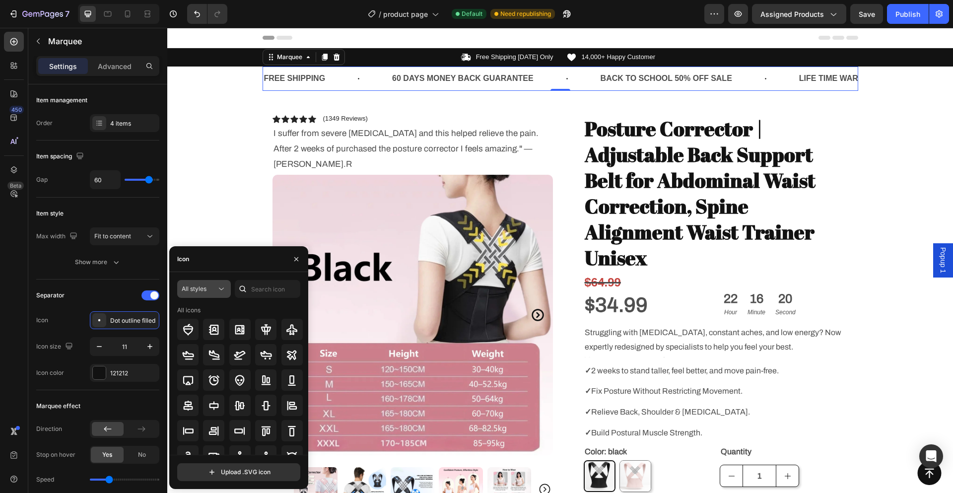
click at [199, 291] on span "All styles" at bounding box center [194, 288] width 25 height 7
click at [189, 338] on div "Light" at bounding box center [185, 332] width 81 height 19
click at [208, 285] on div "Light" at bounding box center [199, 288] width 35 height 9
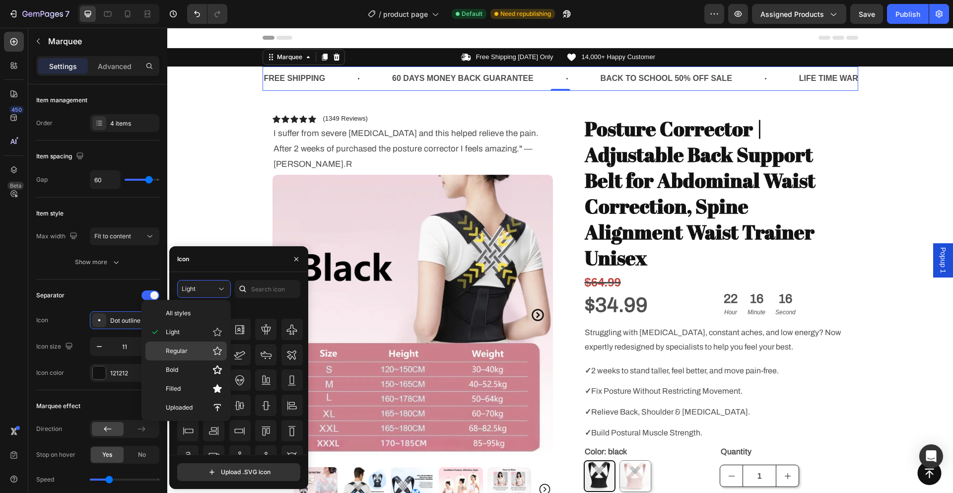
click at [199, 353] on p "Regular" at bounding box center [194, 351] width 57 height 10
click at [210, 292] on div "Regular" at bounding box center [199, 288] width 35 height 9
click at [204, 316] on p "All styles" at bounding box center [194, 313] width 57 height 9
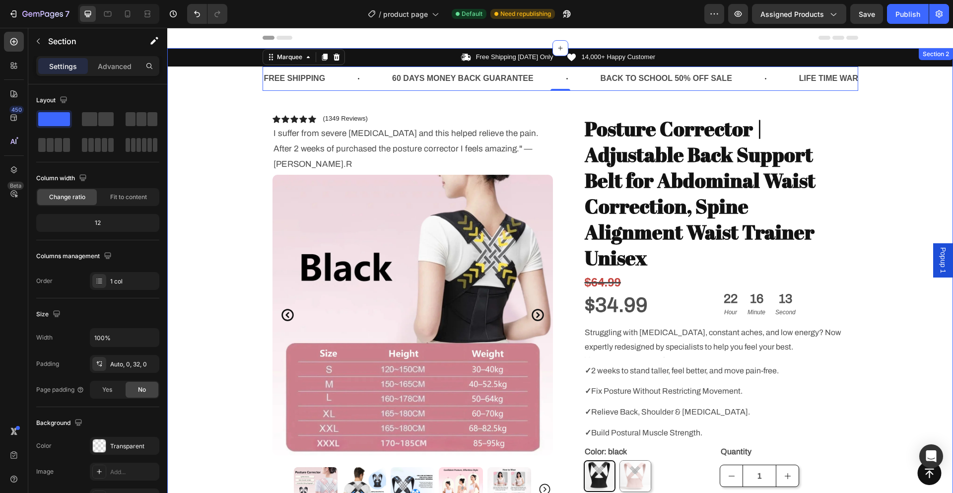
click at [223, 191] on div "Icon Free Shipping Today Only Text Block Row Icon 14,000+ Happy Customer Text B…" at bounding box center [560, 443] width 786 height 790
click at [282, 78] on p "FREE SHIPPING" at bounding box center [295, 78] width 62 height 14
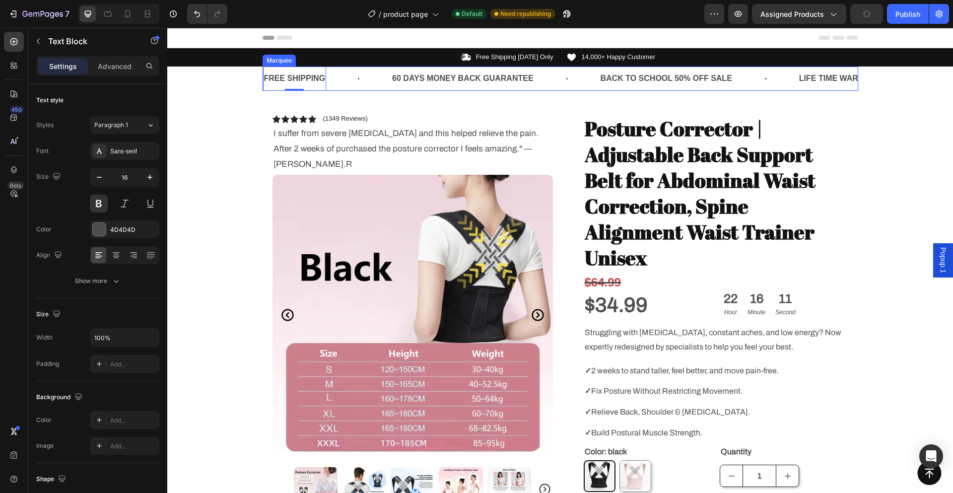
click at [359, 70] on div "FREE SHIPPING Text Block 0" at bounding box center [327, 78] width 129 height 24
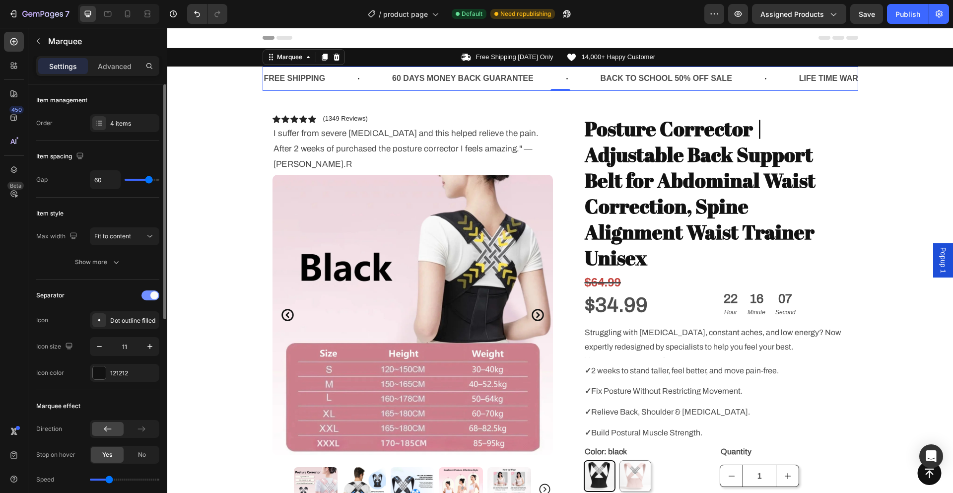
click at [151, 295] on span at bounding box center [154, 295] width 8 height 8
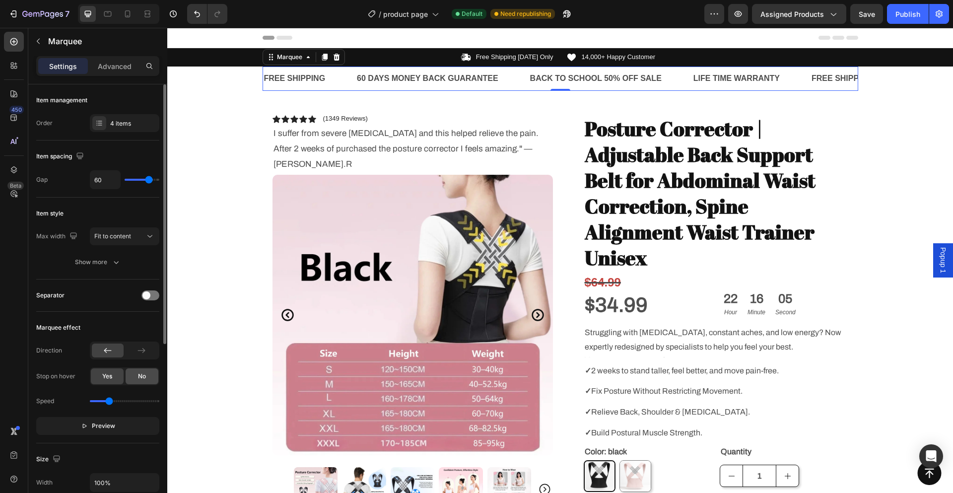
click at [144, 380] on span "No" at bounding box center [142, 376] width 8 height 9
click at [109, 373] on span "Yes" at bounding box center [107, 376] width 10 height 9
click at [104, 425] on span "Preview" at bounding box center [103, 426] width 23 height 10
click at [690, 75] on div "LIFE TIME WARRANTY" at bounding box center [734, 78] width 88 height 16
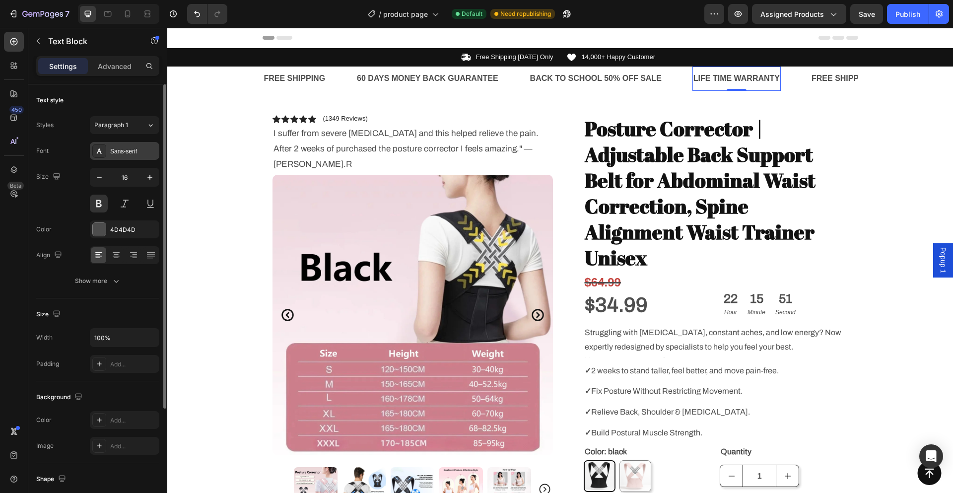
click at [123, 153] on div "Sans-serif" at bounding box center [133, 151] width 47 height 9
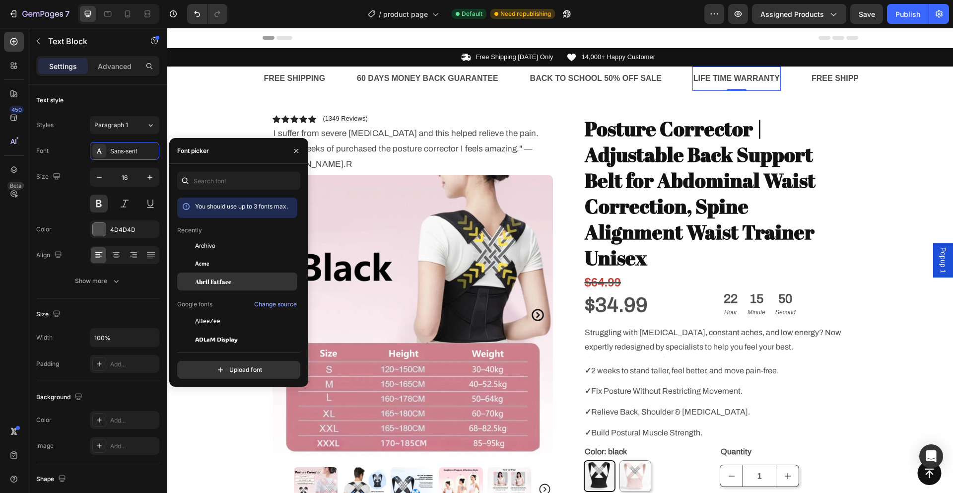
click at [229, 282] on span "Abril Fatface" at bounding box center [213, 281] width 36 height 9
click at [241, 260] on div "Acme" at bounding box center [245, 263] width 100 height 9
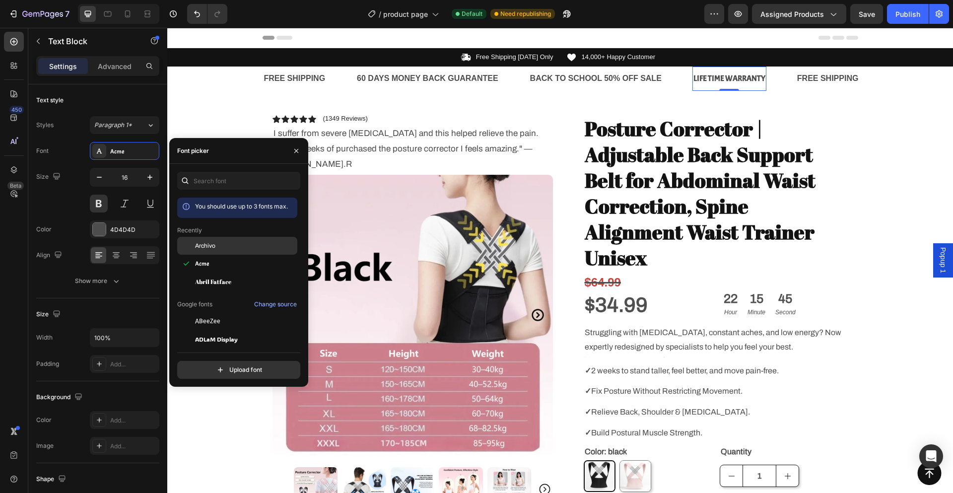
click at [236, 243] on div "Archivo" at bounding box center [245, 245] width 100 height 9
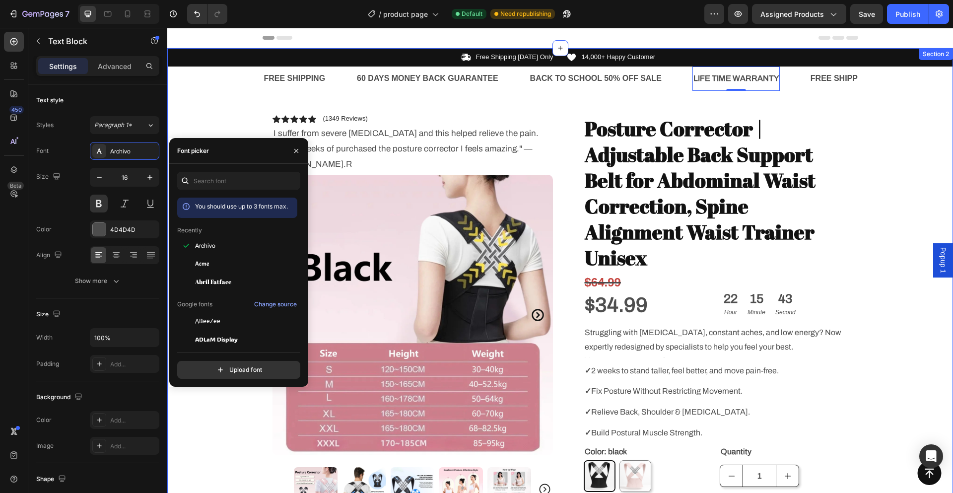
click at [197, 88] on div "Icon Free Shipping Today Only Text Block Row Icon 14,000+ Happy Customer Text B…" at bounding box center [560, 443] width 786 height 790
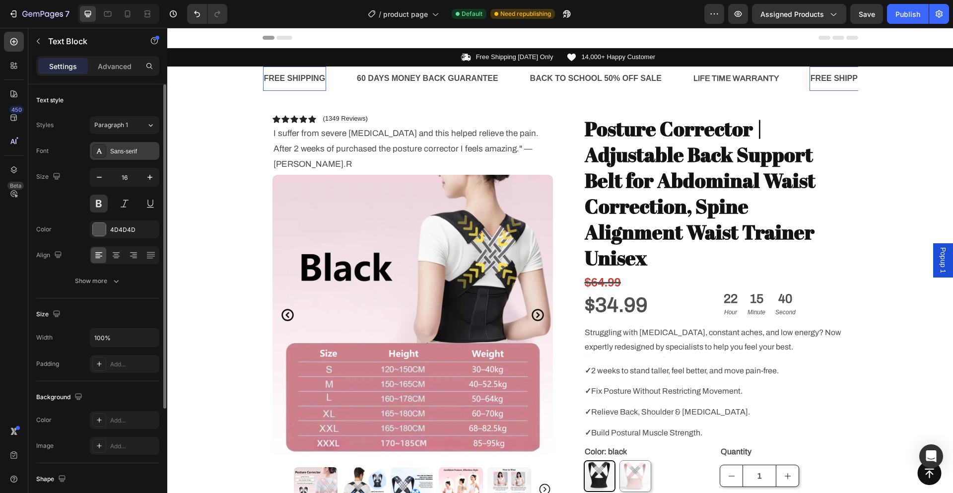
click at [121, 153] on div "Sans-serif" at bounding box center [133, 151] width 47 height 9
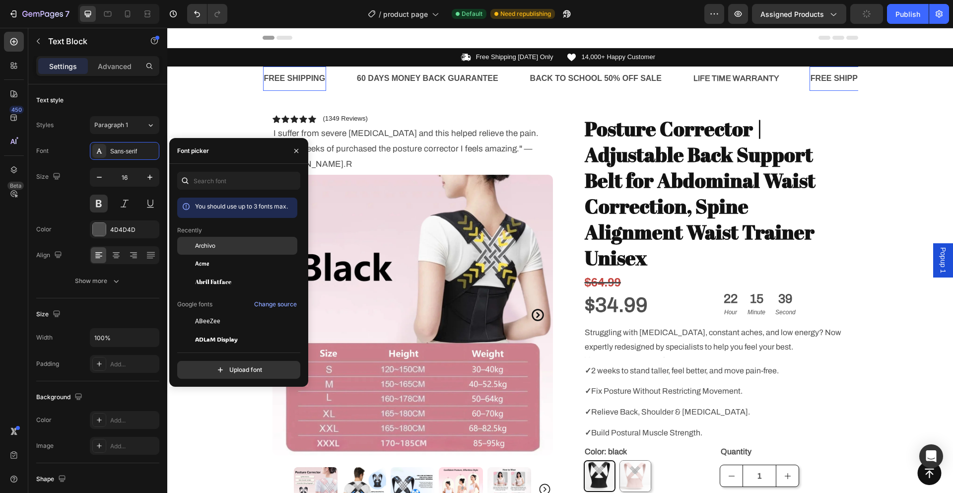
click at [215, 243] on span "Archivo" at bounding box center [205, 245] width 20 height 9
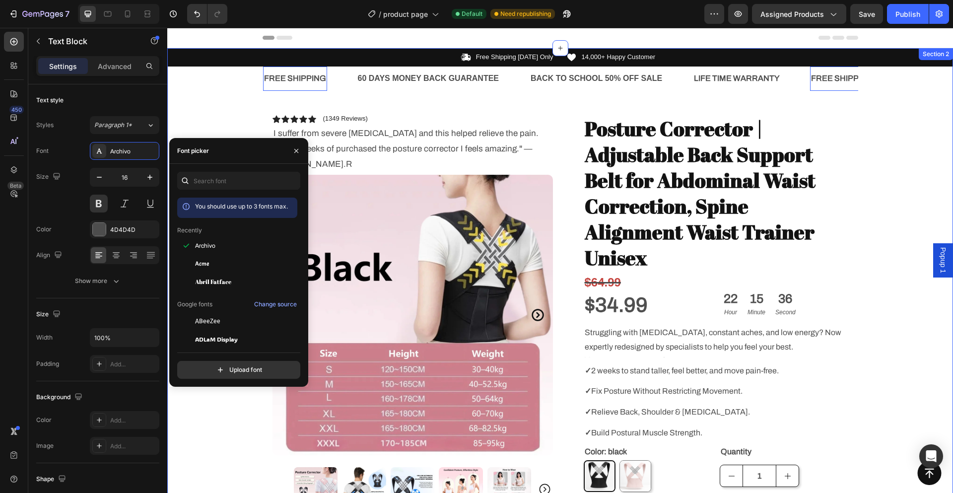
click at [214, 105] on div "Icon Free Shipping Today Only Text Block Row Icon 14,000+ Happy Customer Text B…" at bounding box center [560, 443] width 786 height 790
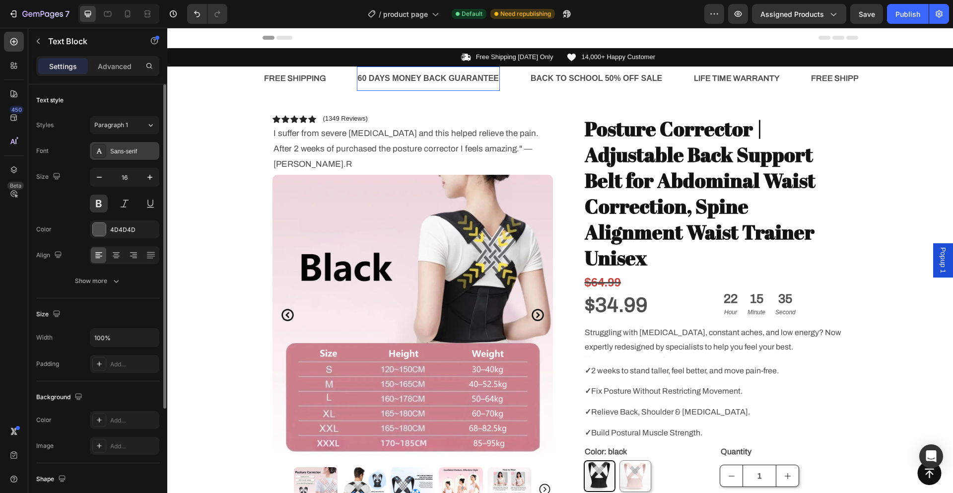
click at [122, 153] on div "Sans-serif" at bounding box center [133, 151] width 47 height 9
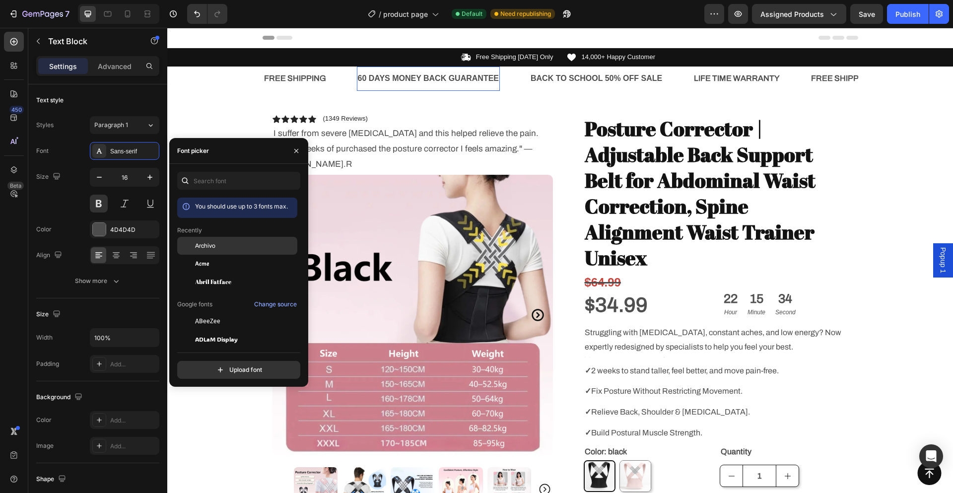
click at [194, 244] on div at bounding box center [186, 246] width 18 height 18
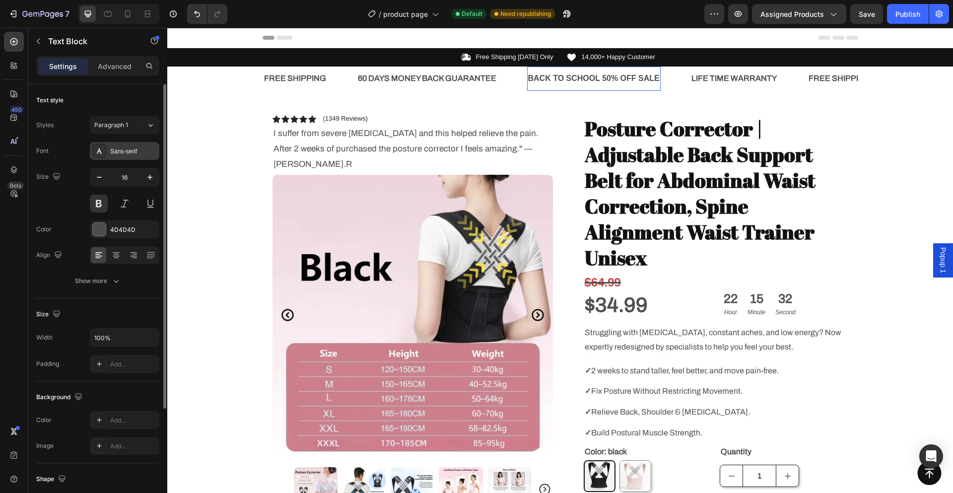
click at [125, 155] on div "Sans-serif" at bounding box center [133, 151] width 47 height 9
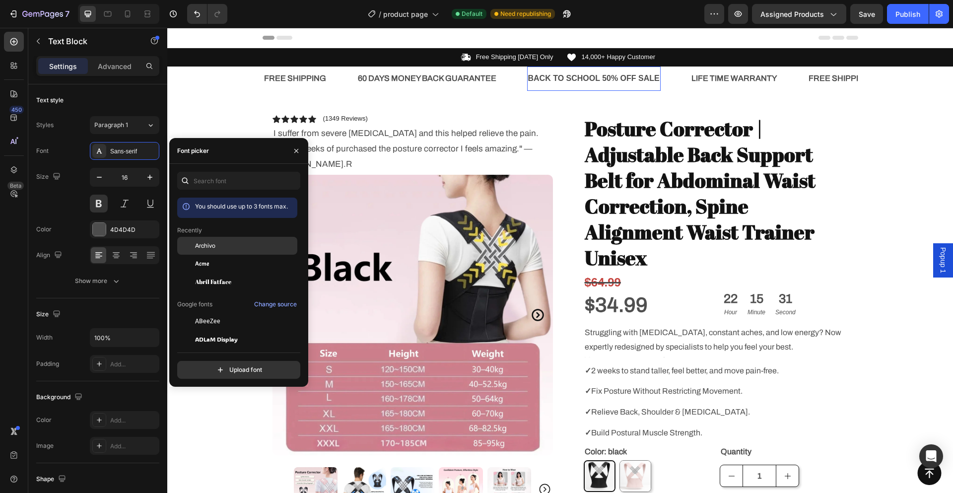
click at [213, 248] on span "Archivo" at bounding box center [205, 245] width 20 height 9
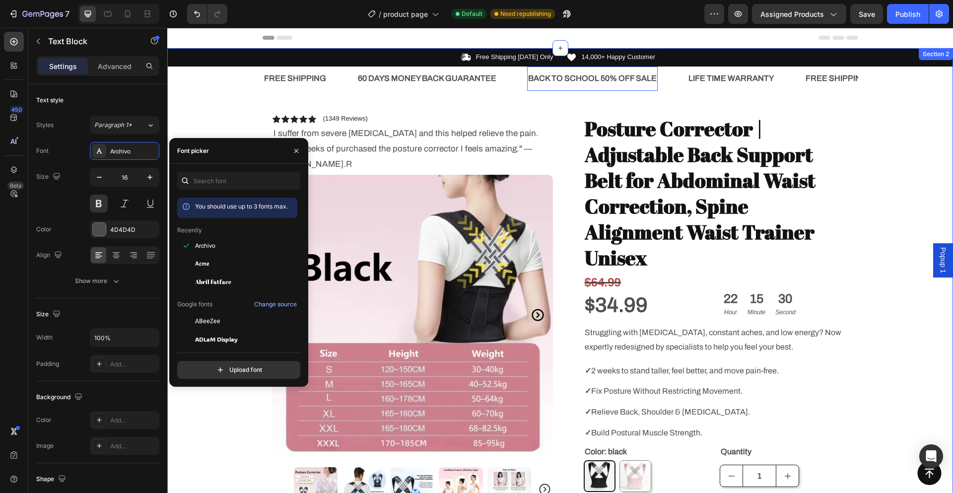
click at [214, 103] on div "Icon Free Shipping Today Only Text Block Row Icon 14,000+ Happy Customer Text B…" at bounding box center [560, 443] width 786 height 790
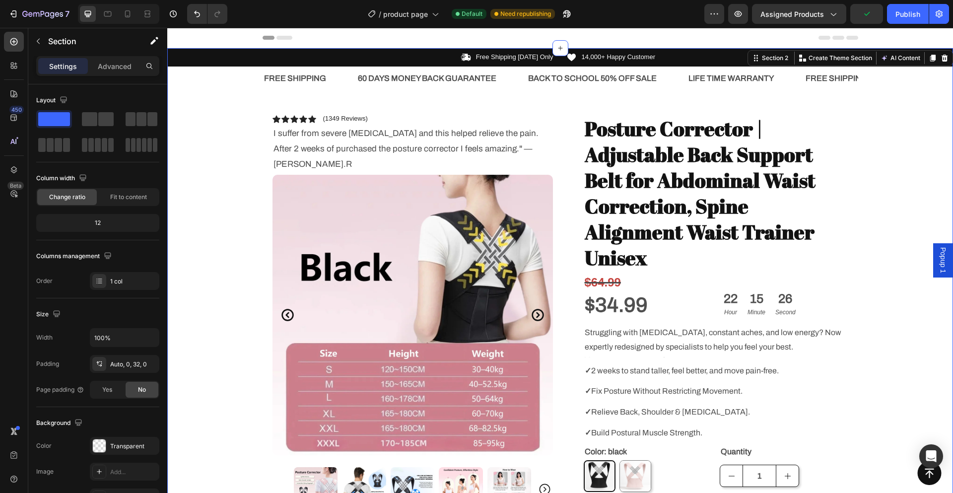
click at [872, 191] on div "Icon Free Shipping Today Only Text Block Row Icon 14,000+ Happy Customer Text B…" at bounding box center [560, 443] width 786 height 790
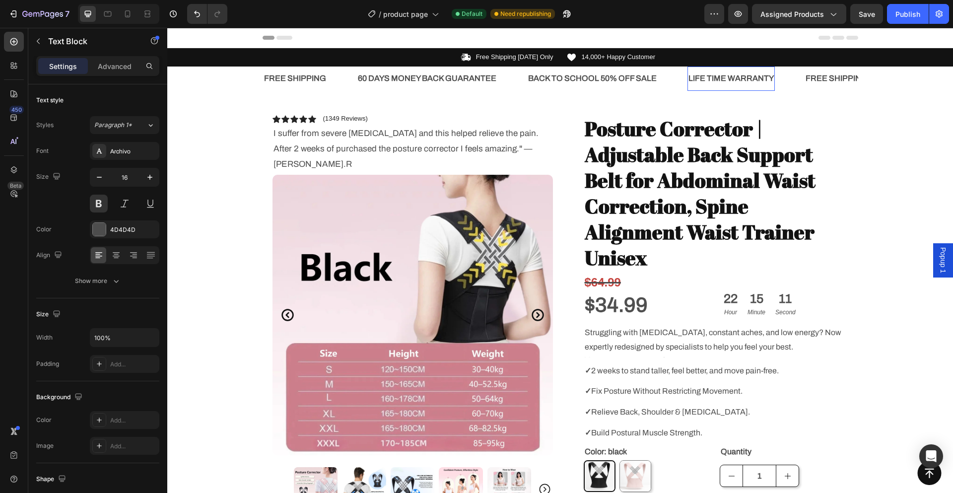
drag, startPoint x: 658, startPoint y: 78, endPoint x: 734, endPoint y: 75, distance: 77.0
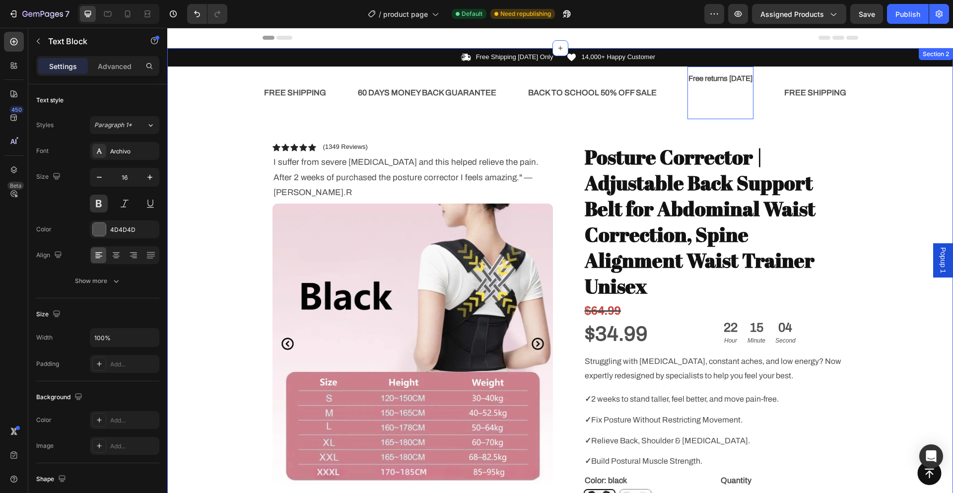
click at [868, 118] on div "Icon Free Shipping Today Only Text Block Row Icon 14,000+ Happy Customer Text B…" at bounding box center [560, 457] width 786 height 819
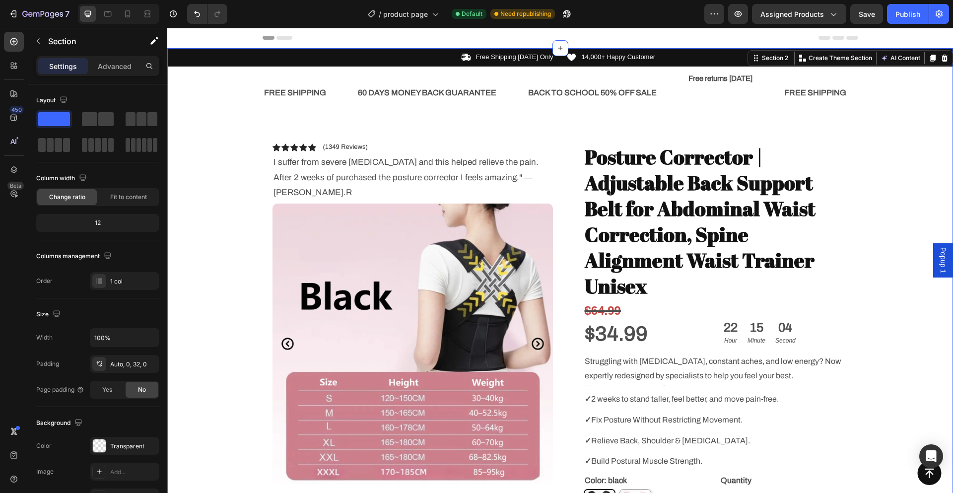
click at [894, 118] on div "Icon Free Shipping Today Only Text Block Row Icon 14,000+ Happy Customer Text B…" at bounding box center [560, 457] width 786 height 819
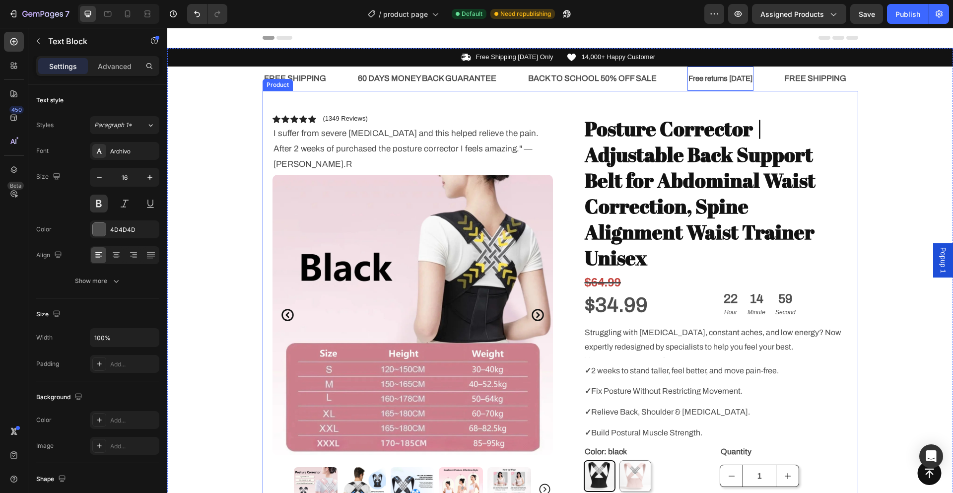
click at [892, 111] on div "Icon Free Shipping Today Only Text Block Row Icon 14,000+ Happy Customer Text B…" at bounding box center [560, 443] width 786 height 790
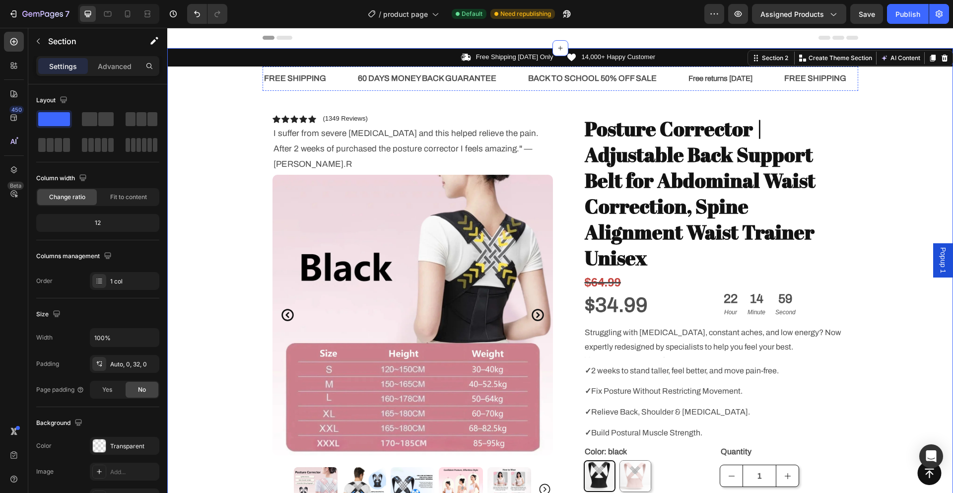
drag, startPoint x: 584, startPoint y: 80, endPoint x: 567, endPoint y: 84, distance: 17.9
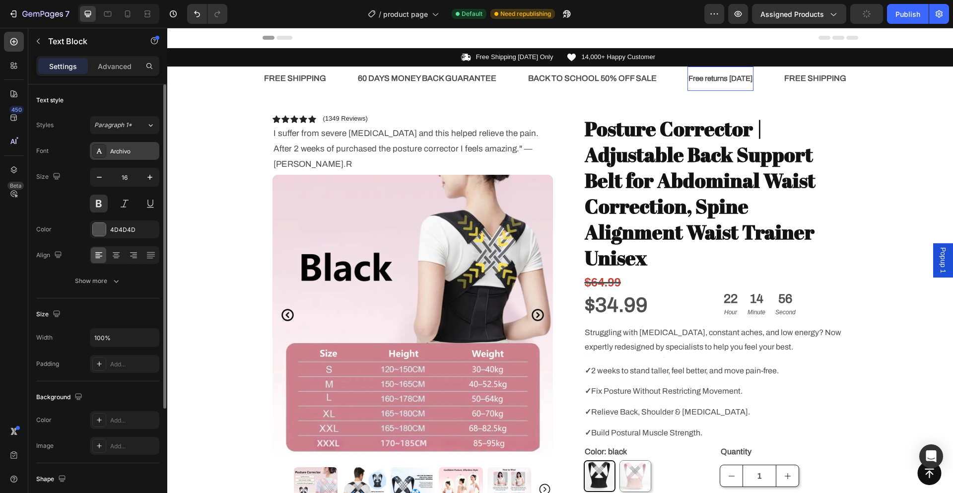
click at [120, 154] on div "Archivo" at bounding box center [133, 151] width 47 height 9
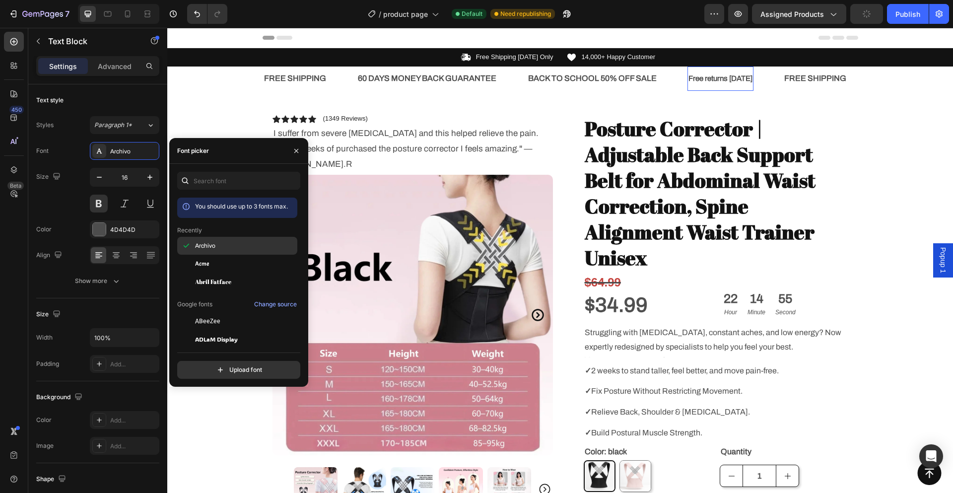
click at [232, 246] on div "Archivo" at bounding box center [245, 245] width 100 height 9
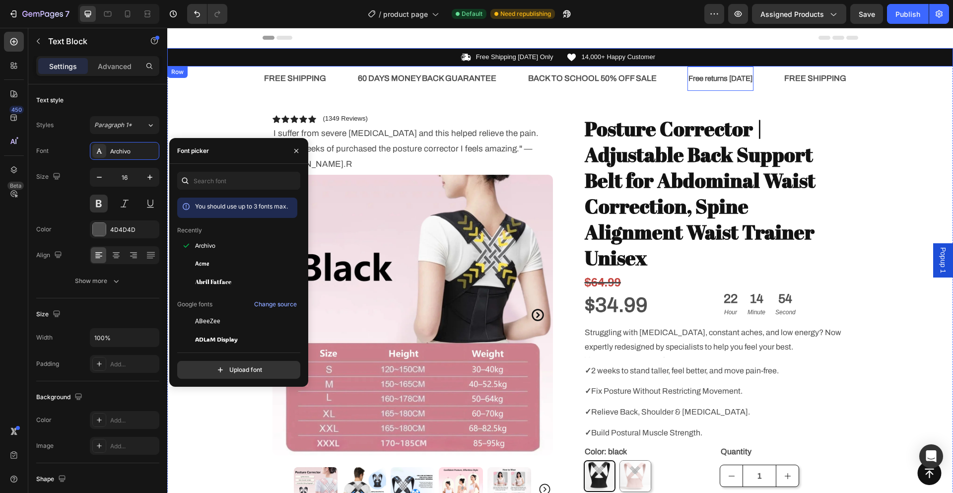
click at [482, 65] on div "Icon Free Shipping Today Only Text Block Row Icon 14,000+ Happy Customer Text B…" at bounding box center [560, 57] width 786 height 18
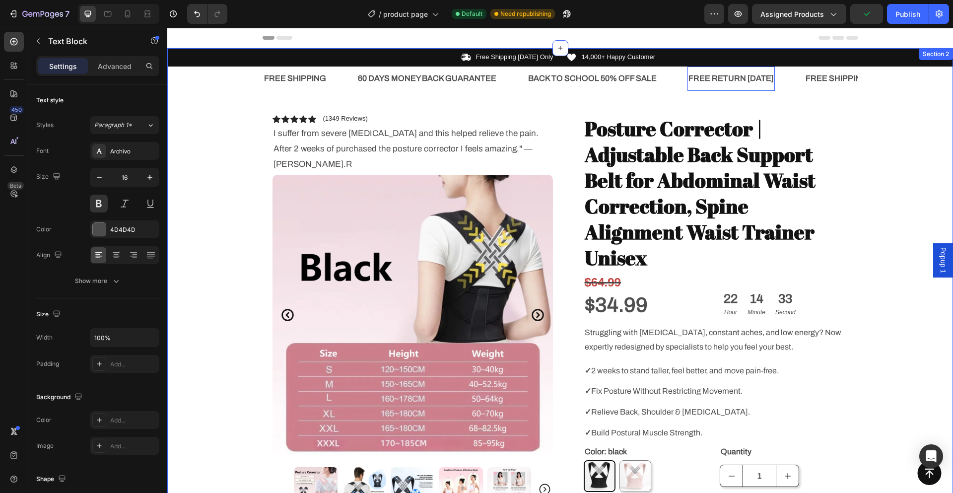
click at [928, 176] on div "Icon Free Shipping Today Only Text Block Row Icon 14,000+ Happy Customer Text B…" at bounding box center [560, 443] width 786 height 790
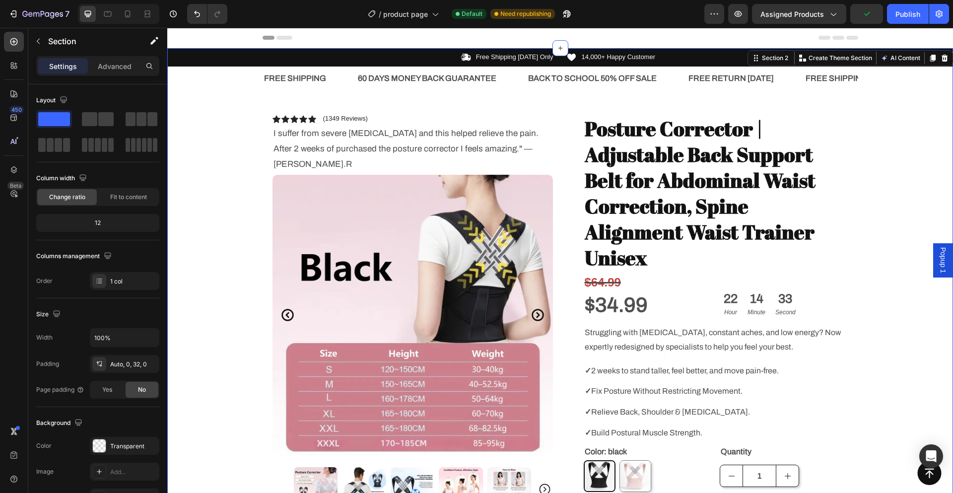
click at [908, 176] on div "Icon Free Shipping Today Only Text Block Row Icon 14,000+ Happy Customer Text B…" at bounding box center [560, 443] width 786 height 790
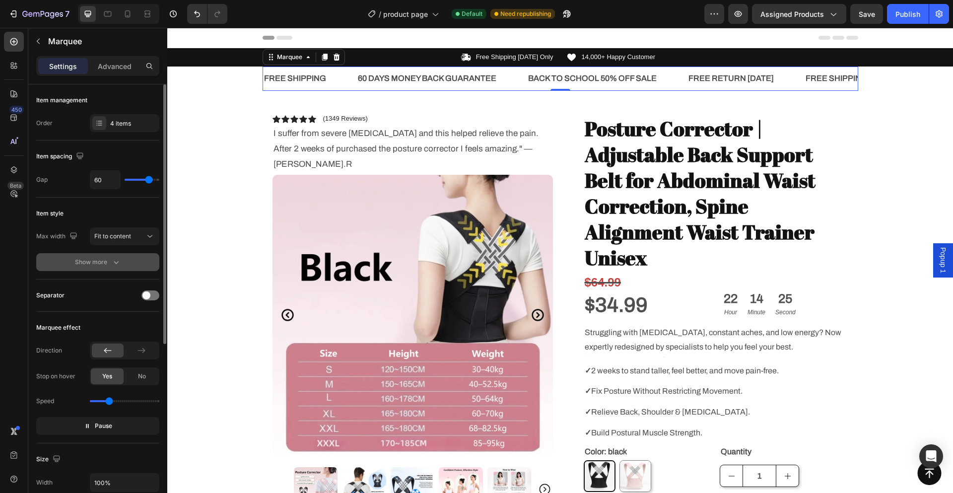
click at [103, 263] on div "Show more" at bounding box center [98, 262] width 46 height 10
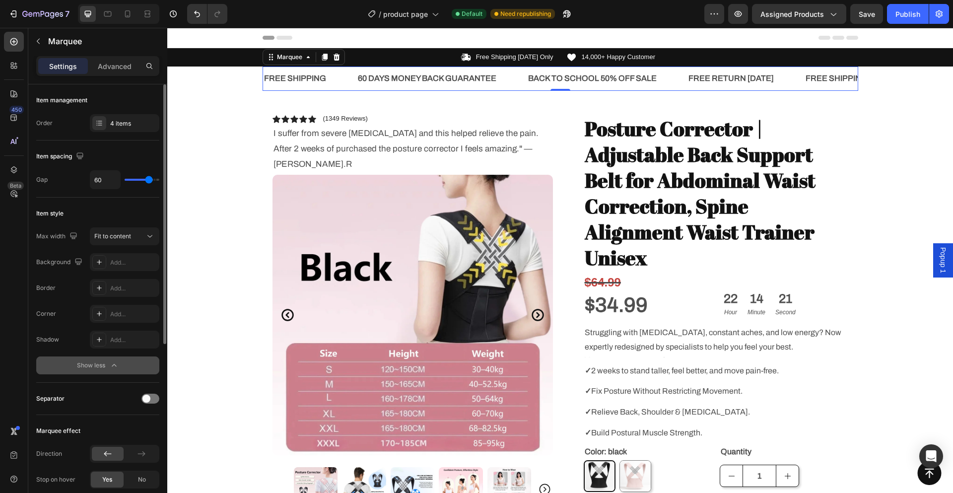
click at [112, 366] on icon "button" at bounding box center [114, 365] width 10 height 10
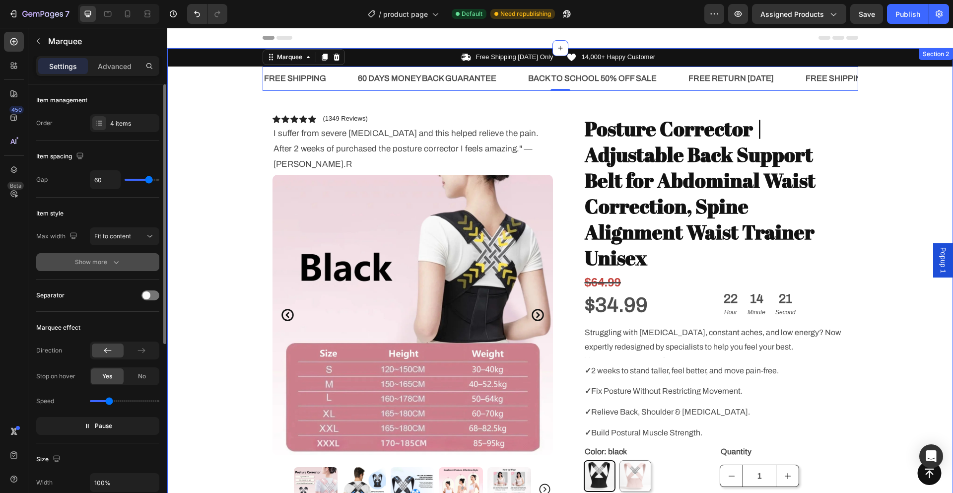
click at [214, 221] on div "Icon Free Shipping Today Only Text Block Row Icon 14,000+ Happy Customer Text B…" at bounding box center [560, 443] width 786 height 790
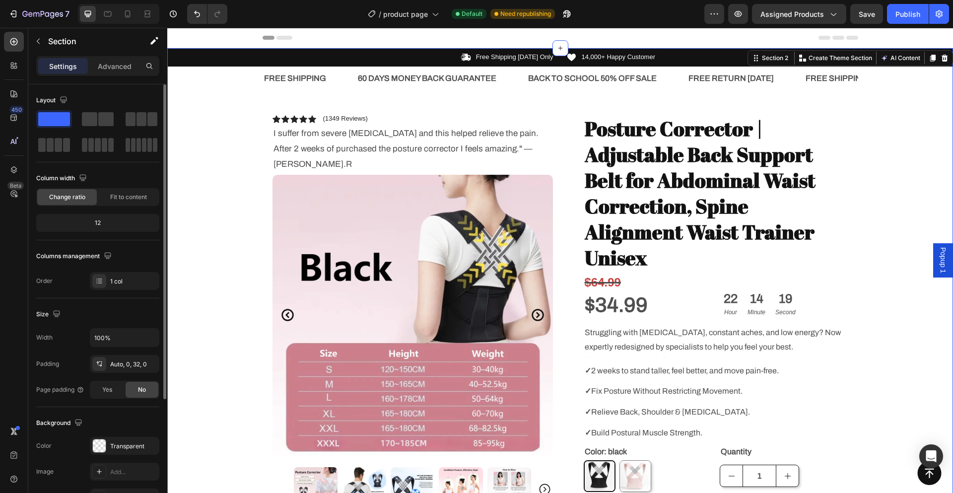
click at [892, 179] on div "Icon Free Shipping Today Only Text Block Row Icon 14,000+ Happy Customer Text B…" at bounding box center [560, 443] width 786 height 790
click at [283, 308] on icon "Carousel Back Arrow" at bounding box center [287, 315] width 14 height 14
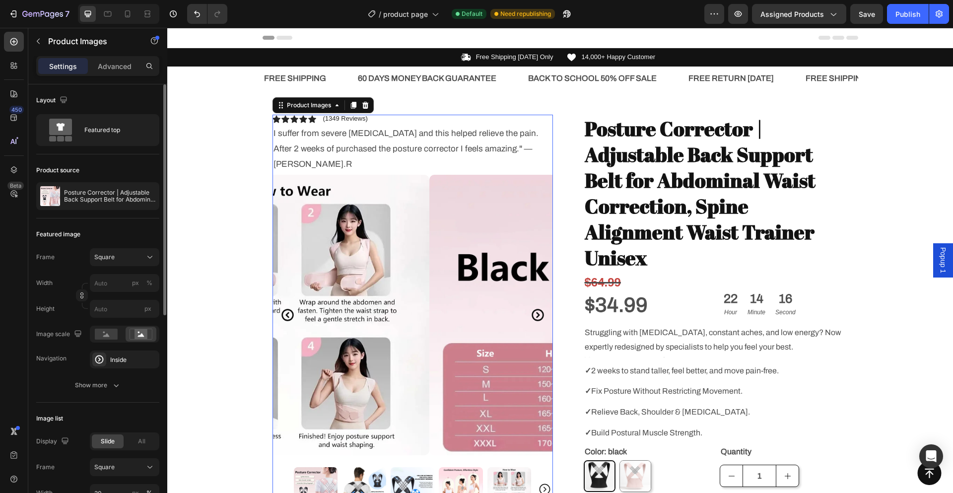
click at [282, 308] on icon "Carousel Back Arrow" at bounding box center [287, 315] width 14 height 14
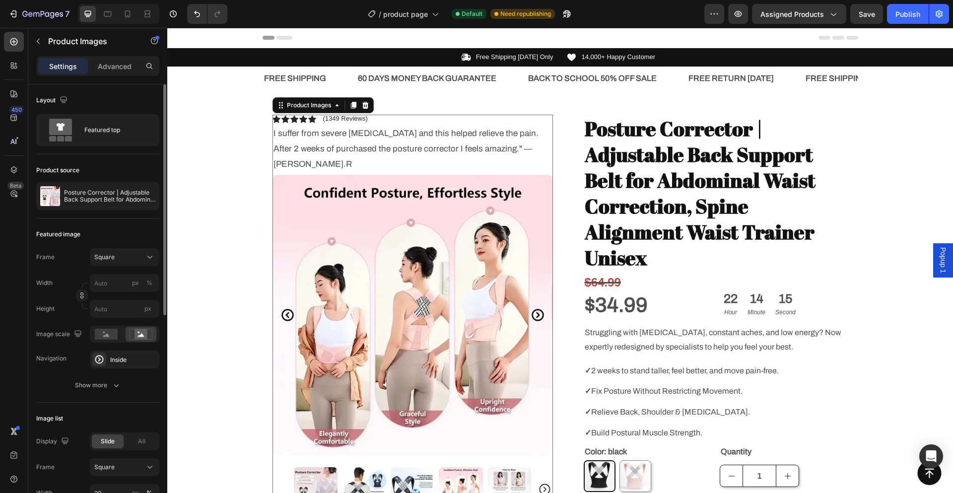
click at [281, 308] on icon "Carousel Back Arrow" at bounding box center [287, 315] width 14 height 14
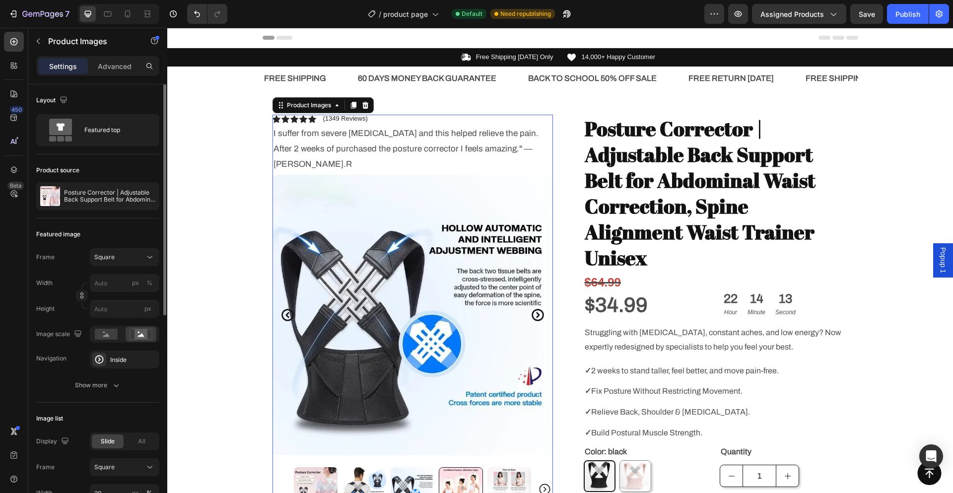
click at [281, 308] on icon "Carousel Back Arrow" at bounding box center [287, 315] width 14 height 14
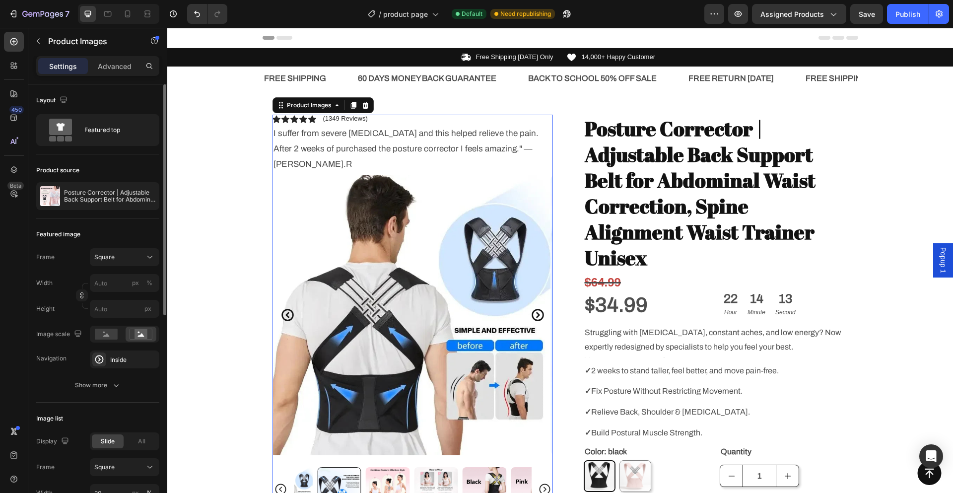
click at [281, 308] on icon "Carousel Back Arrow" at bounding box center [287, 315] width 14 height 14
